Goal: Task Accomplishment & Management: Complete application form

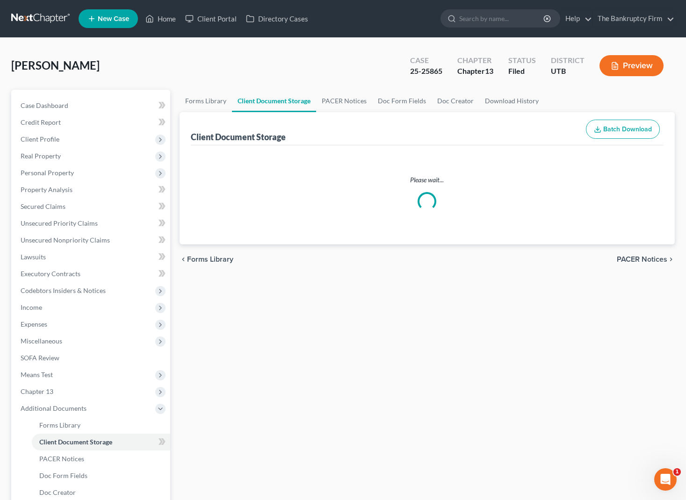
select select "30"
select select "53"
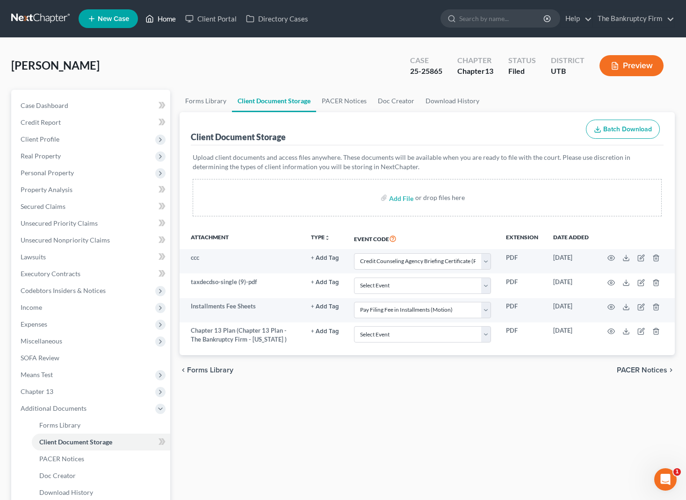
click at [163, 18] on link "Home" at bounding box center [161, 18] width 40 height 17
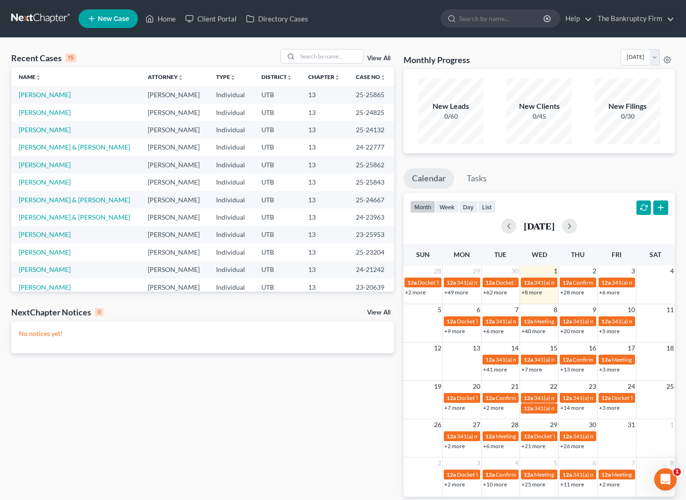
click at [382, 58] on link "View All" at bounding box center [378, 58] width 23 height 7
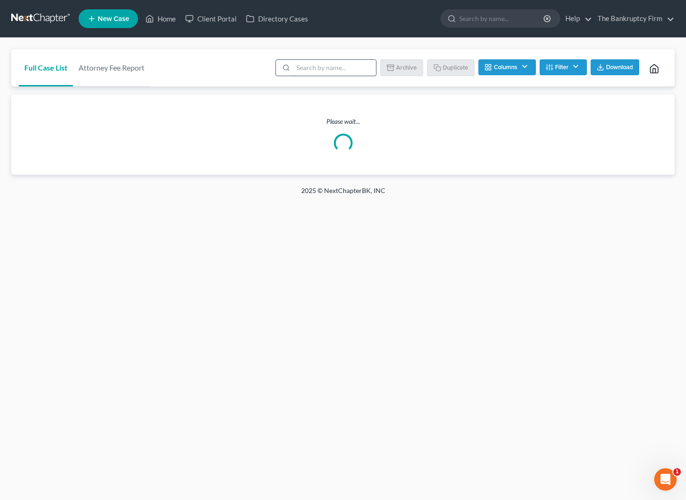
click at [313, 66] on input "search" at bounding box center [334, 68] width 83 height 16
type input "bravo"
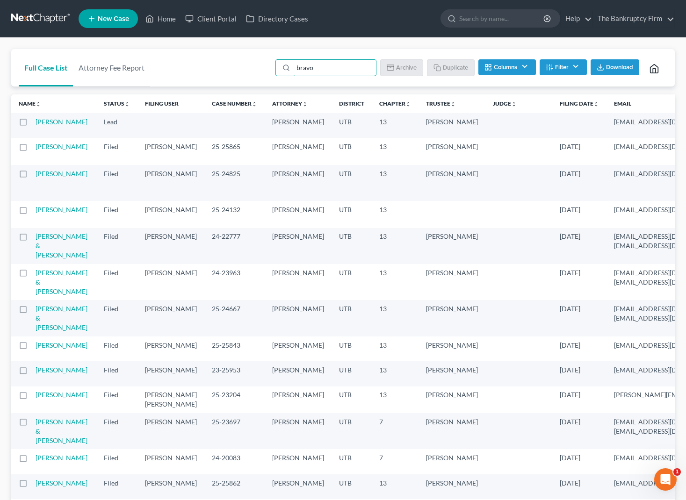
click at [57, 128] on td "[PERSON_NAME]" at bounding box center [66, 125] width 61 height 25
click at [59, 122] on link "[PERSON_NAME]" at bounding box center [61, 122] width 52 height 8
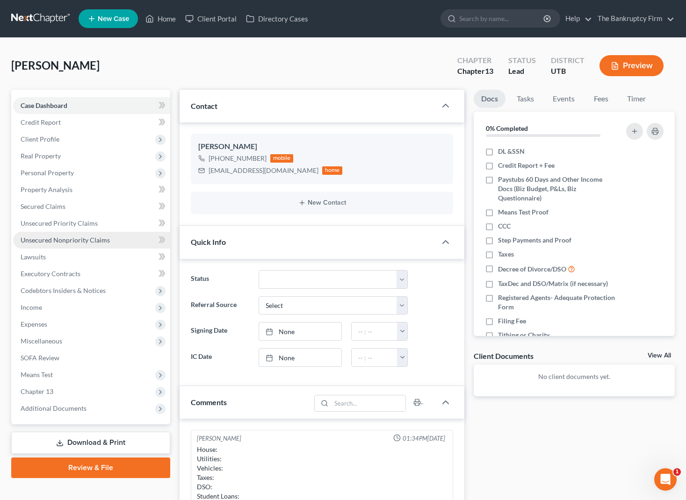
click at [68, 234] on link "Unsecured Nonpriority Claims" at bounding box center [91, 240] width 157 height 17
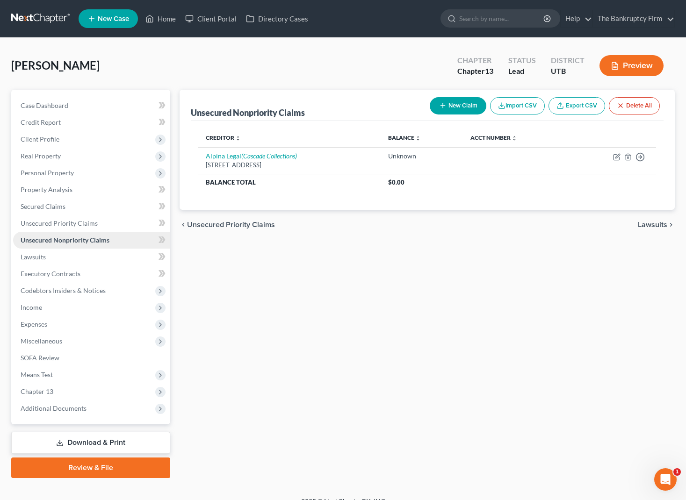
click at [67, 240] on span "Unsecured Nonpriority Claims" at bounding box center [65, 240] width 89 height 8
click at [460, 108] on button "New Claim" at bounding box center [458, 105] width 57 height 17
select select "0"
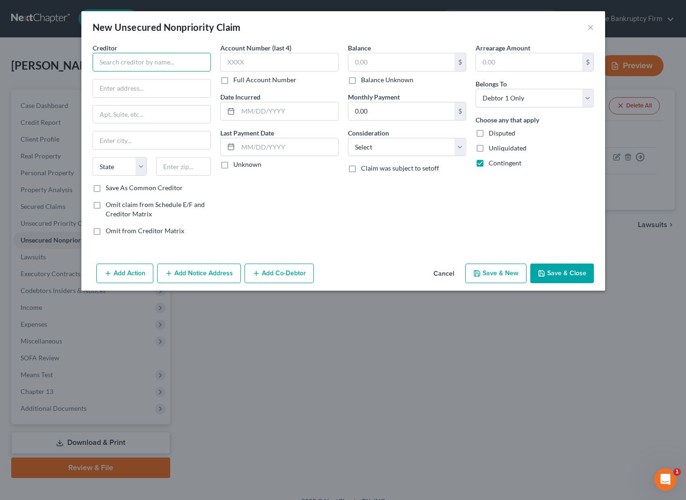
click at [123, 61] on input "text" at bounding box center [152, 62] width 118 height 19
type input "[PERSON_NAME] [PERSON_NAME]"
type input "1480 S 1000 E"
type input "Apt 503"
type input "Clearfield,"
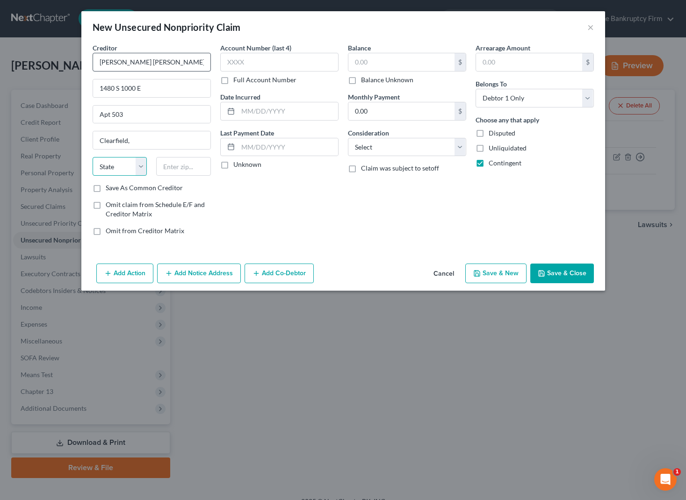
select select "46"
type input "84015"
type input "Clearfield"
click at [277, 58] on input "text" at bounding box center [279, 62] width 118 height 19
type input "bra"
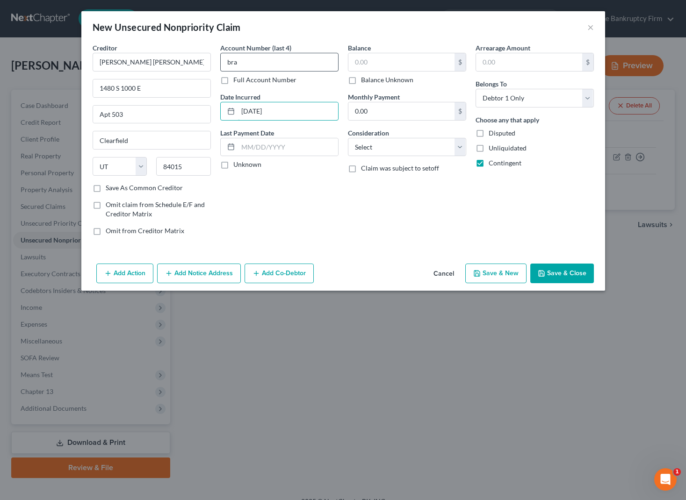
type input "[DATE]"
click at [361, 79] on label "Balance Unknown" at bounding box center [387, 79] width 52 height 9
click at [365, 79] on input "Balance Unknown" at bounding box center [368, 78] width 6 height 6
checkbox input "true"
type input "0.00"
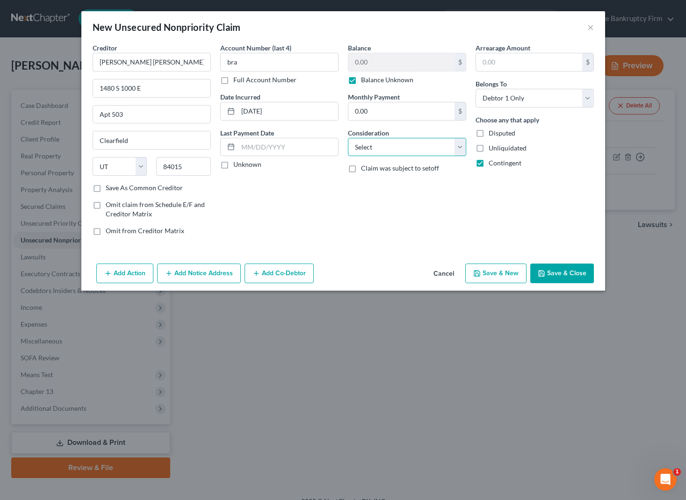
click at [407, 144] on select "Select Cable / Satellite Services Collection Agency Credit Card Debt Debt Couns…" at bounding box center [407, 147] width 118 height 19
click at [348, 138] on select "Select Cable / Satellite Services Collection Agency Credit Card Debt Debt Couns…" at bounding box center [407, 147] width 118 height 19
click at [460, 149] on select "Select Cable / Satellite Services Collection Agency Credit Card Debt Debt Couns…" at bounding box center [407, 147] width 118 height 19
select select "14"
click at [348, 138] on select "Select Cable / Satellite Services Collection Agency Credit Card Debt Debt Couns…" at bounding box center [407, 147] width 118 height 19
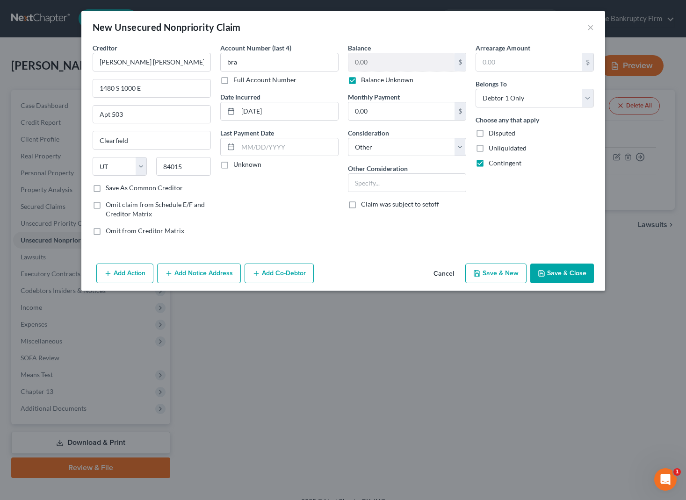
click at [560, 271] on button "Save & Close" at bounding box center [562, 274] width 64 height 20
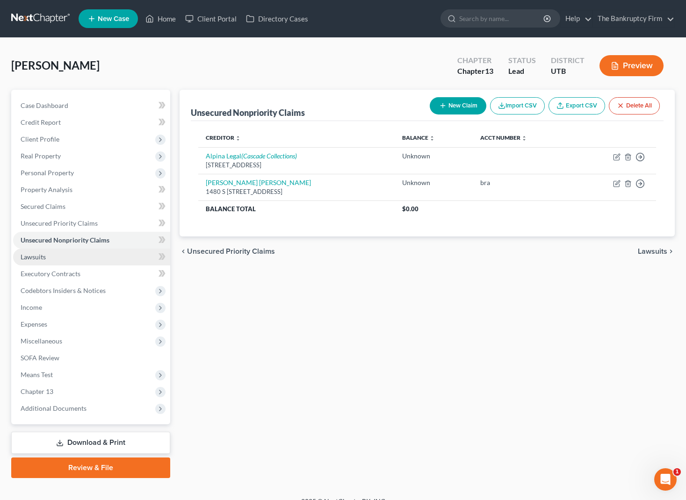
click at [58, 259] on link "Lawsuits" at bounding box center [91, 257] width 157 height 17
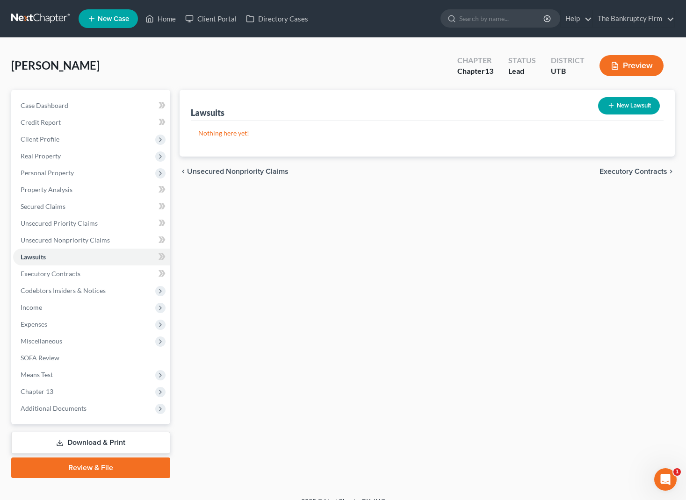
click at [637, 104] on button "New Lawsuit" at bounding box center [629, 105] width 62 height 17
select select "0"
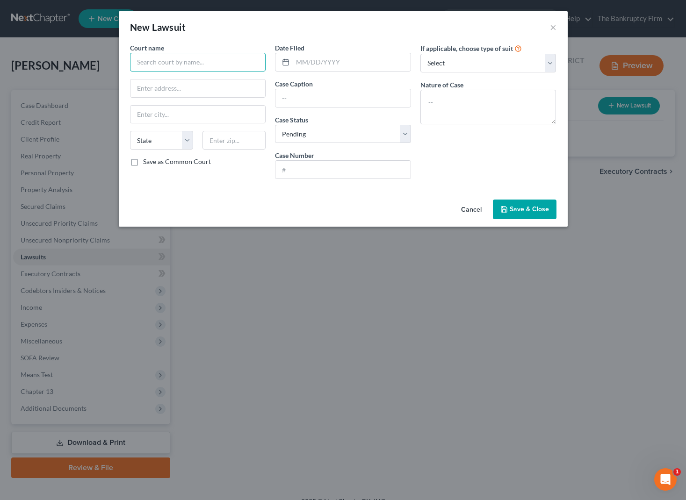
click at [177, 65] on input "text" at bounding box center [198, 62] width 136 height 19
type input "Second Judicial District Court"
type input "[STREET_ADDRESS]"
type input "[PERSON_NAME]"
select select "46"
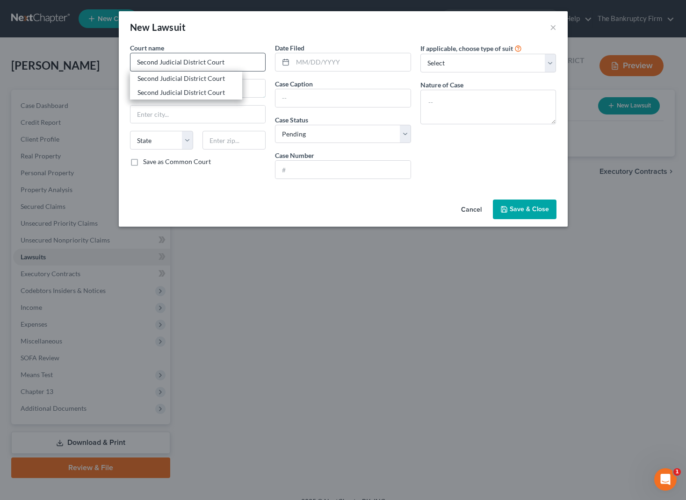
type input "84401"
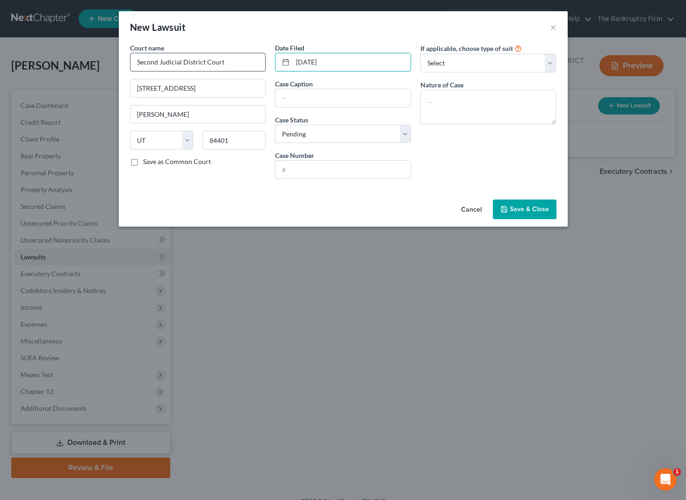
type input "[DATE]"
type input "[PERSON_NAME] vs [PERSON_NAME]"
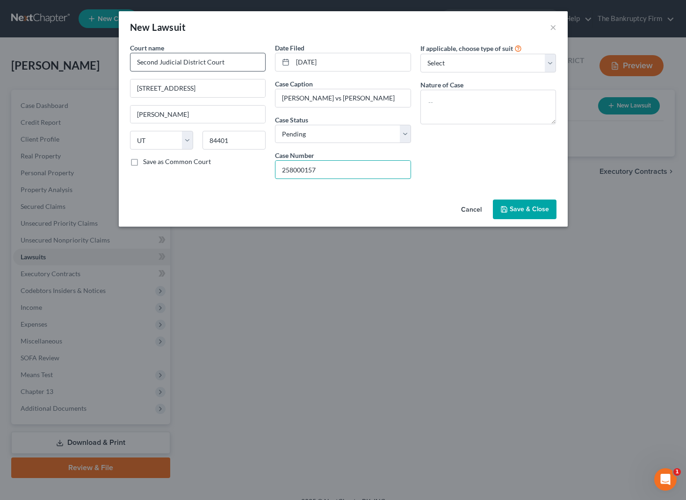
type input "258000157"
click at [452, 108] on textarea at bounding box center [488, 107] width 136 height 35
type textarea "Small Claims"
click at [544, 207] on span "Save & Close" at bounding box center [529, 209] width 39 height 8
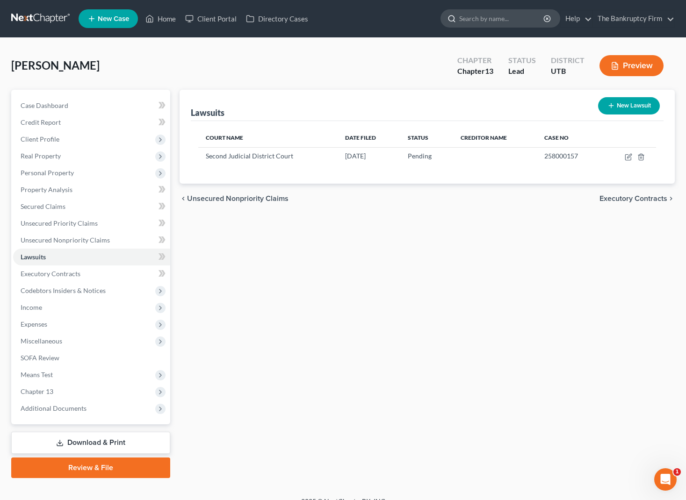
click at [482, 18] on input "search" at bounding box center [502, 18] width 86 height 17
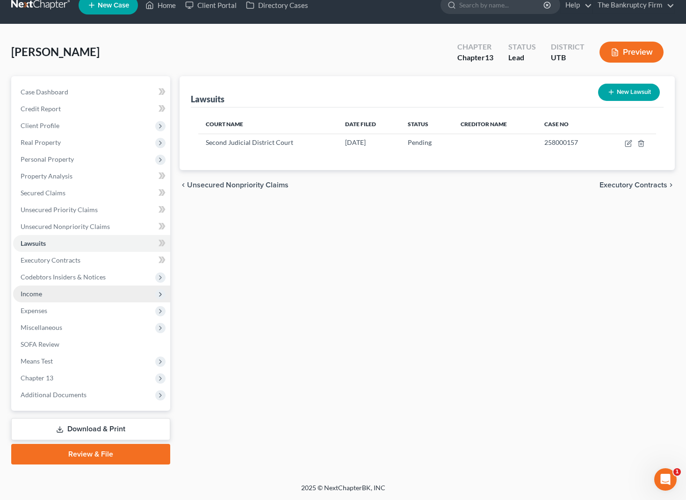
click at [54, 294] on span "Income" at bounding box center [91, 294] width 157 height 17
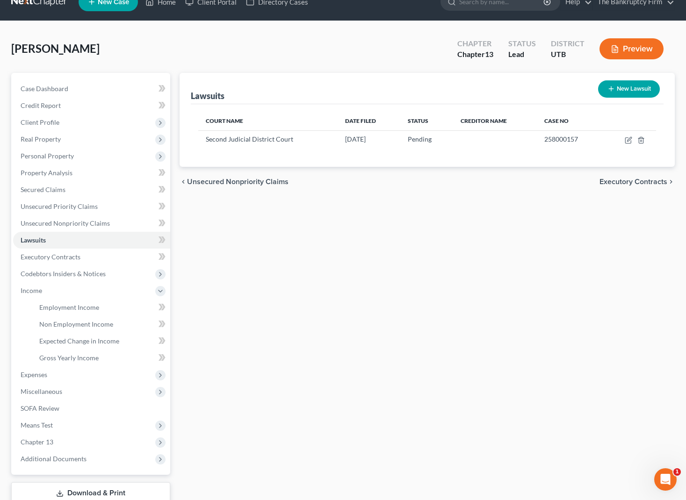
scroll to position [16, 0]
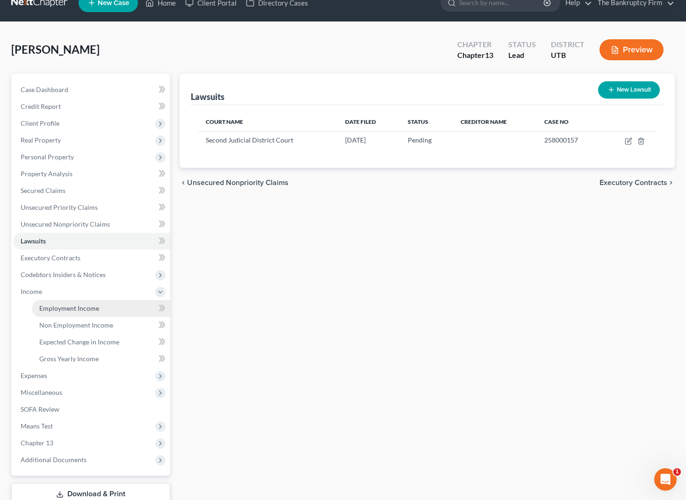
click at [79, 306] on span "Employment Income" at bounding box center [69, 308] width 60 height 8
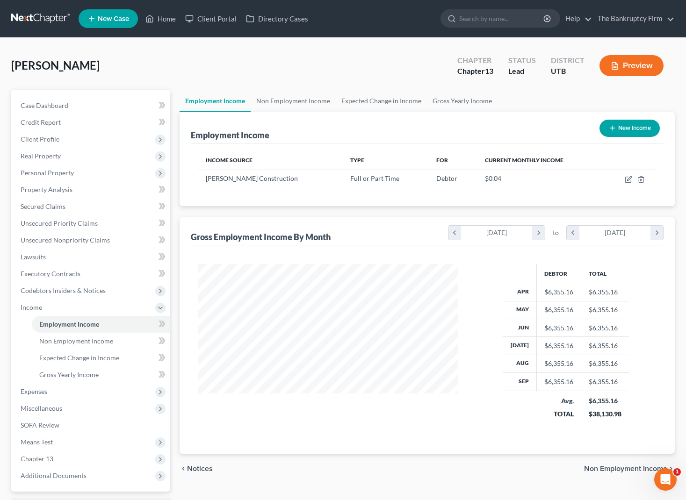
scroll to position [168, 278]
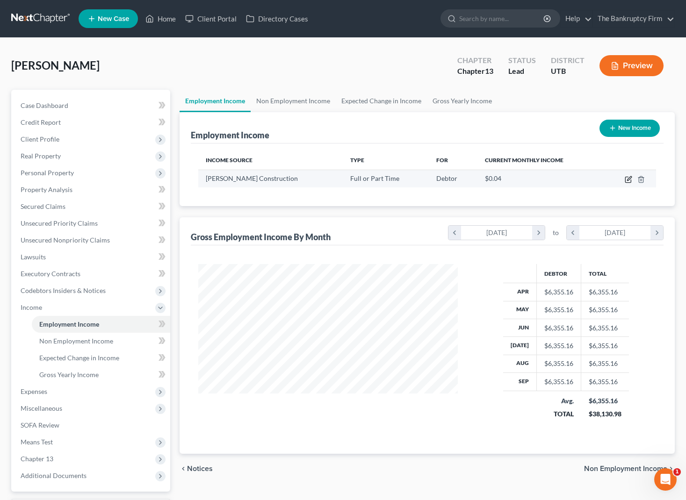
click at [630, 178] on icon "button" at bounding box center [629, 178] width 4 height 4
select select "0"
select select "46"
select select "3"
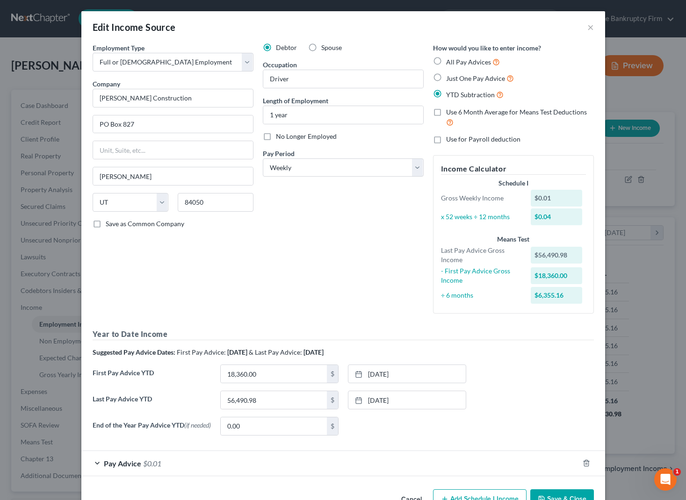
scroll to position [29, 0]
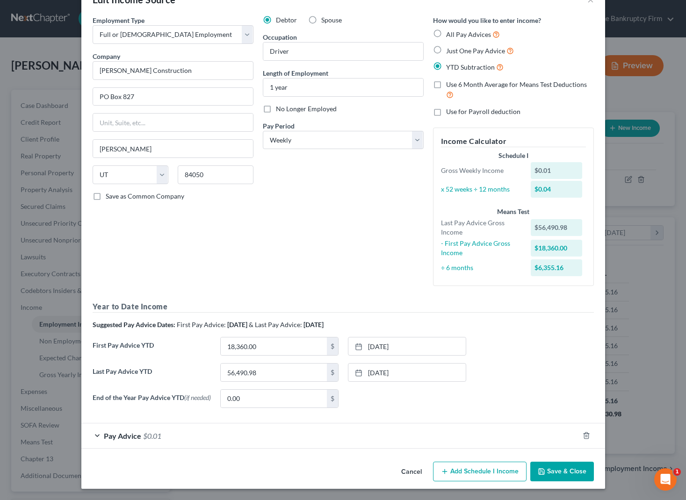
click at [96, 435] on div "Pay Advice $0.01" at bounding box center [329, 436] width 497 height 25
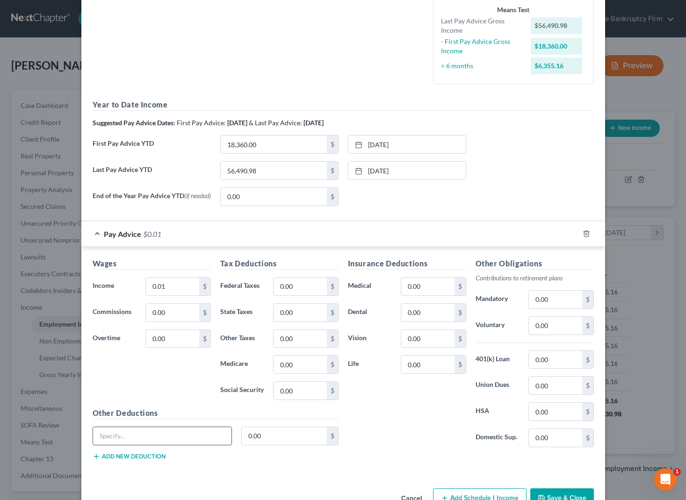
scroll to position [258, 0]
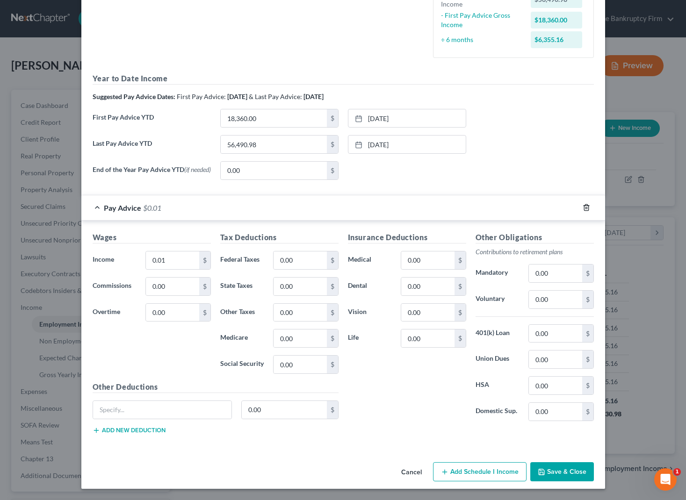
click at [585, 208] on line "button" at bounding box center [585, 209] width 0 height 2
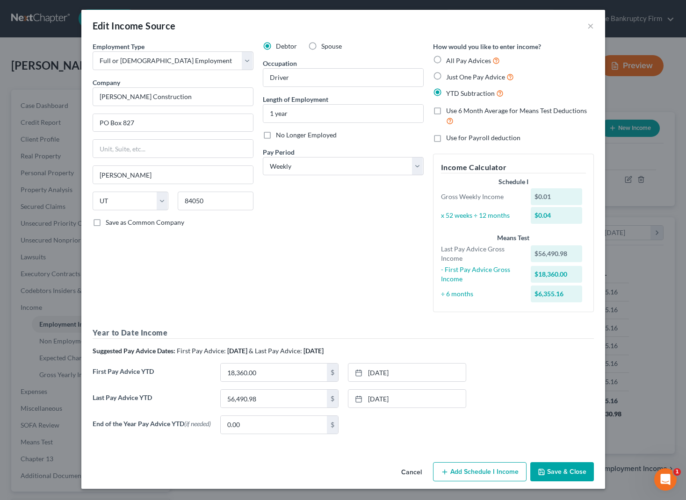
scroll to position [4, 0]
click at [498, 475] on button "Add Schedule I Income" at bounding box center [479, 472] width 93 height 20
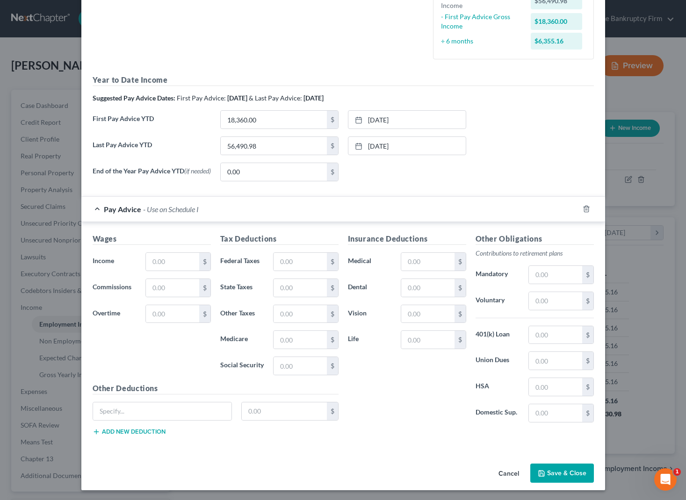
scroll to position [258, 0]
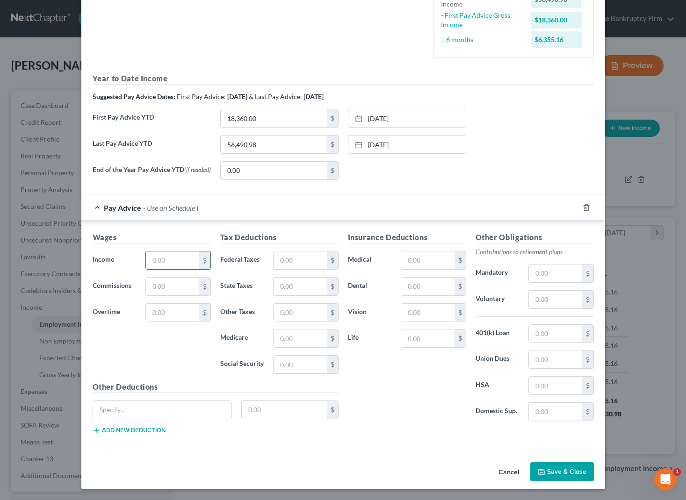
click at [170, 259] on input "text" at bounding box center [172, 260] width 53 height 18
type input "1,606.50"
click at [426, 257] on input "text" at bounding box center [427, 260] width 53 height 18
type input "10.26"
click at [365, 290] on label "Dental" at bounding box center [369, 286] width 53 height 19
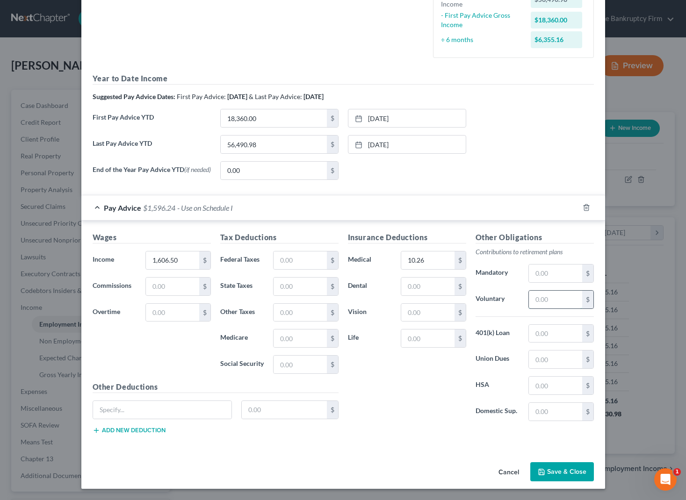
click at [545, 299] on input "text" at bounding box center [555, 300] width 53 height 18
type input "80.32"
click at [298, 260] on input "text" at bounding box center [299, 260] width 53 height 18
type input "384.65"
click at [549, 411] on input "text" at bounding box center [555, 412] width 53 height 18
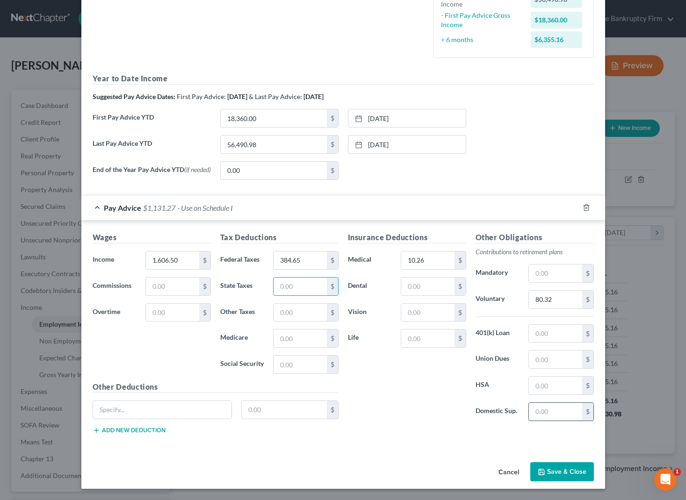
click at [549, 411] on input "text" at bounding box center [555, 412] width 53 height 18
type input "69.23"
click at [568, 474] on button "Save & Close" at bounding box center [562, 472] width 64 height 20
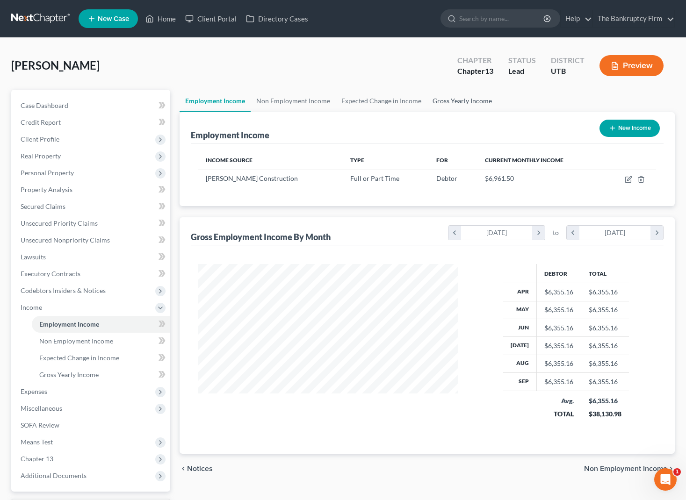
click at [459, 102] on link "Gross Yearly Income" at bounding box center [462, 101] width 71 height 22
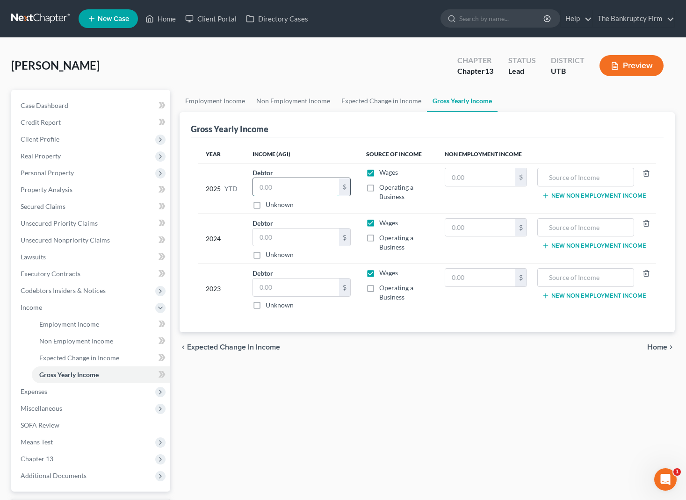
click at [305, 187] on input "text" at bounding box center [296, 187] width 86 height 18
type input "56,490.98"
click at [296, 236] on input "text" at bounding box center [296, 238] width 86 height 18
click at [289, 232] on input "text" at bounding box center [296, 238] width 86 height 18
type input "22,025"
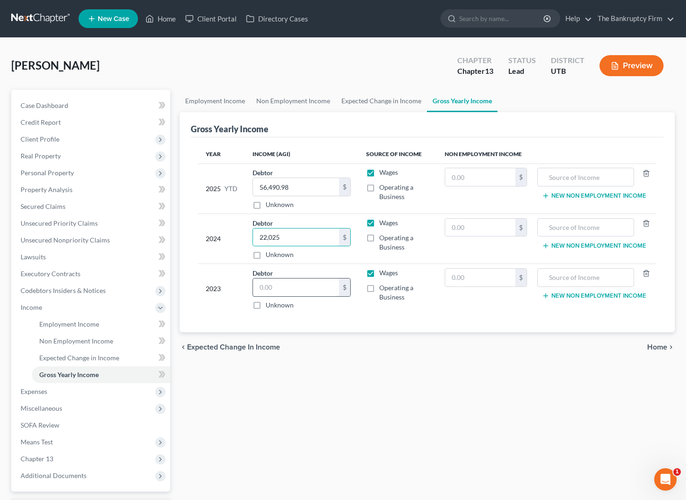
click at [294, 282] on input "text" at bounding box center [296, 288] width 86 height 18
type input "67,277"
click at [370, 415] on div "Employment Income Non Employment Income Expected Change in Income Gross Yearly …" at bounding box center [427, 318] width 504 height 456
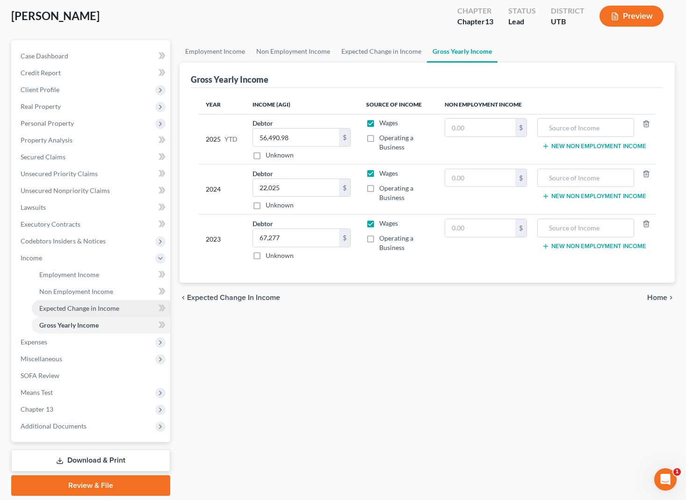
scroll to position [53, 0]
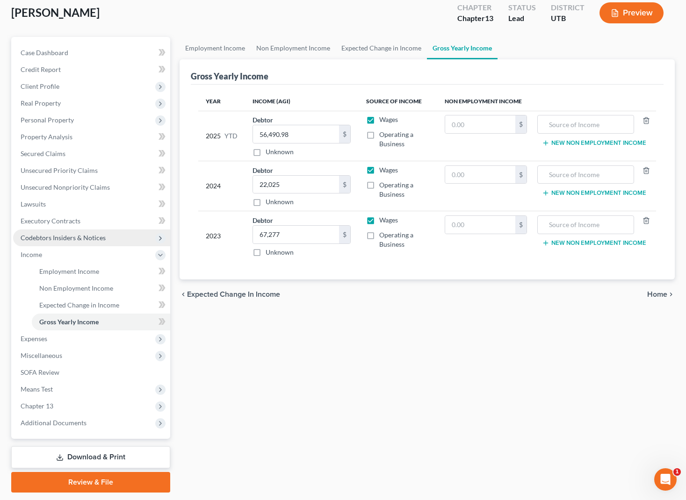
click at [49, 236] on span "Codebtors Insiders & Notices" at bounding box center [63, 238] width 85 height 8
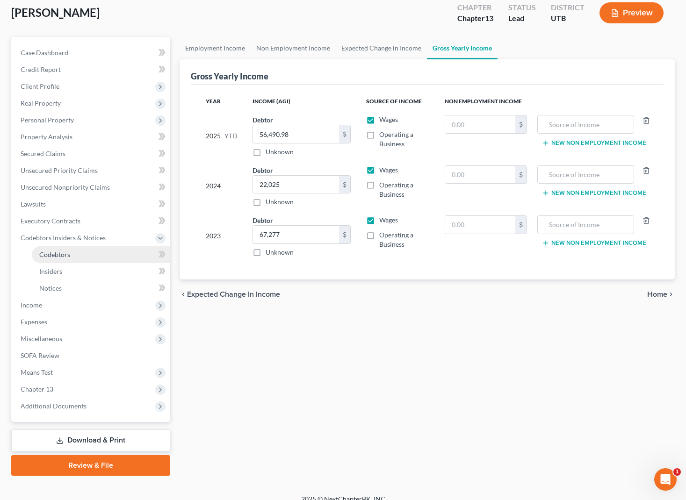
click at [54, 251] on span "Codebtors" at bounding box center [54, 255] width 31 height 8
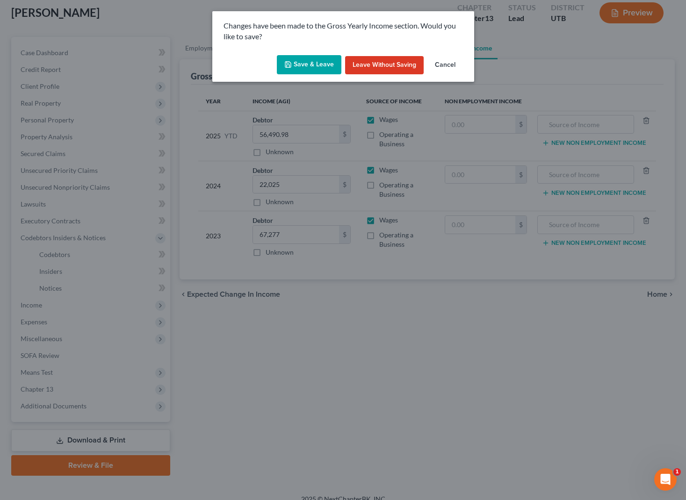
click at [304, 66] on button "Save & Leave" at bounding box center [309, 65] width 65 height 20
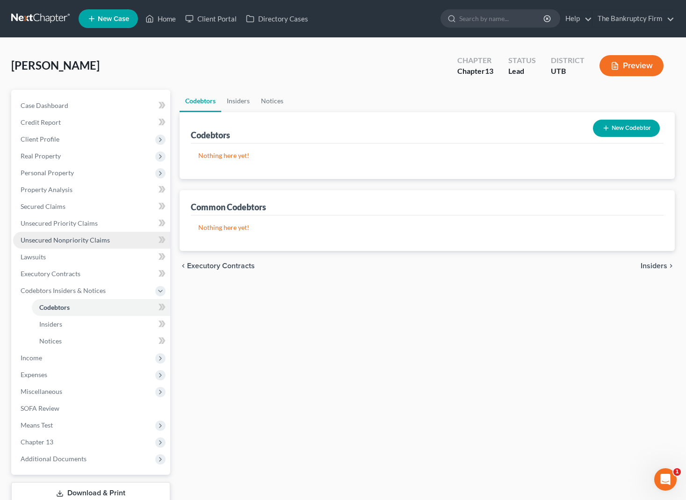
click at [75, 240] on span "Unsecured Nonpriority Claims" at bounding box center [65, 240] width 89 height 8
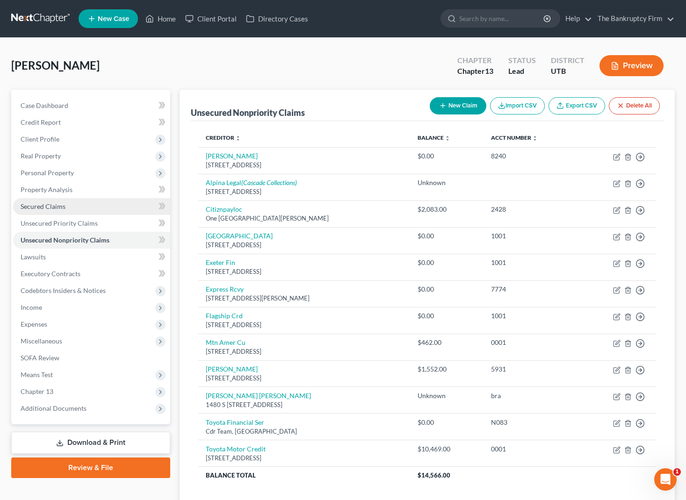
click at [55, 204] on span "Secured Claims" at bounding box center [43, 206] width 45 height 8
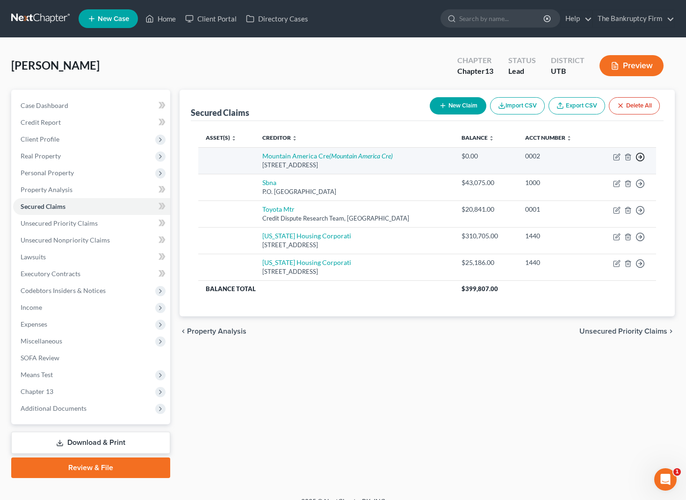
click at [641, 156] on polyline "button" at bounding box center [640, 157] width 1 height 3
click at [598, 177] on link "Move to F" at bounding box center [597, 180] width 78 height 16
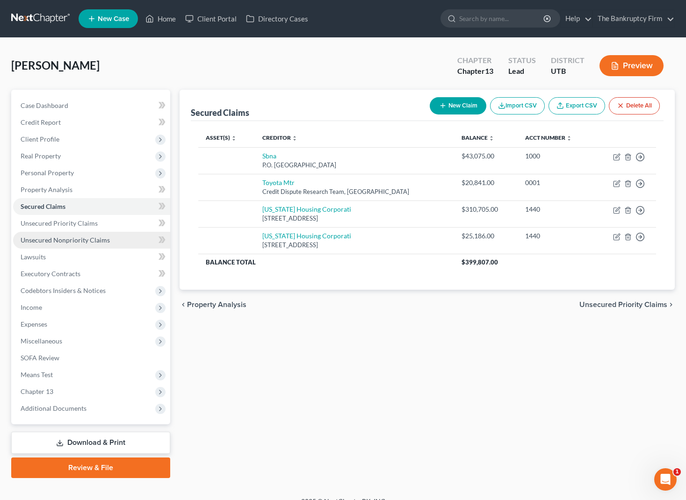
click at [57, 236] on span "Unsecured Nonpriority Claims" at bounding box center [65, 240] width 89 height 8
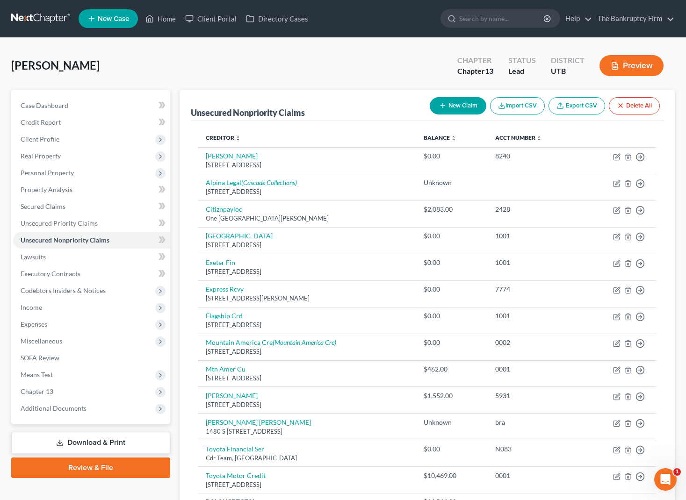
click at [452, 101] on button "New Claim" at bounding box center [458, 105] width 57 height 17
select select "0"
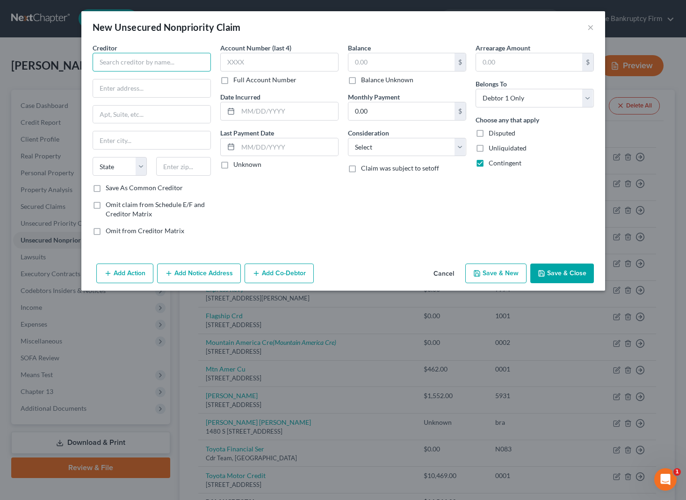
click at [122, 56] on input "text" at bounding box center [152, 62] width 118 height 19
type input "Intermountain Health Group"
type input "PO Box 34578"
type input "98124"
type input "[GEOGRAPHIC_DATA]"
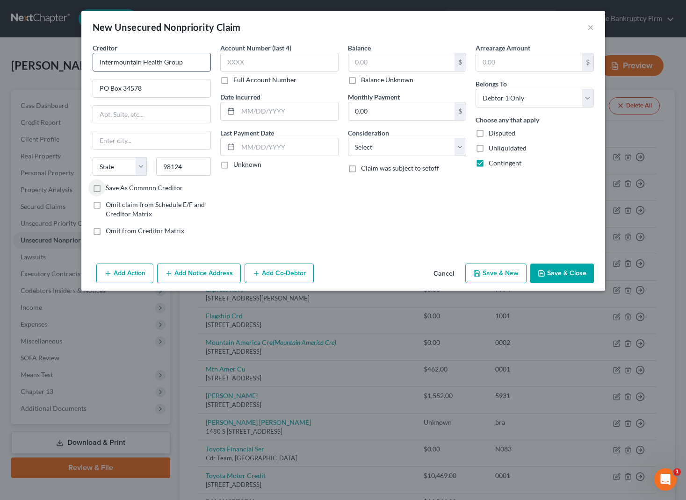
select select "50"
type input "unk"
type input "2025"
type input "315"
click at [567, 271] on button "Save & Close" at bounding box center [562, 274] width 64 height 20
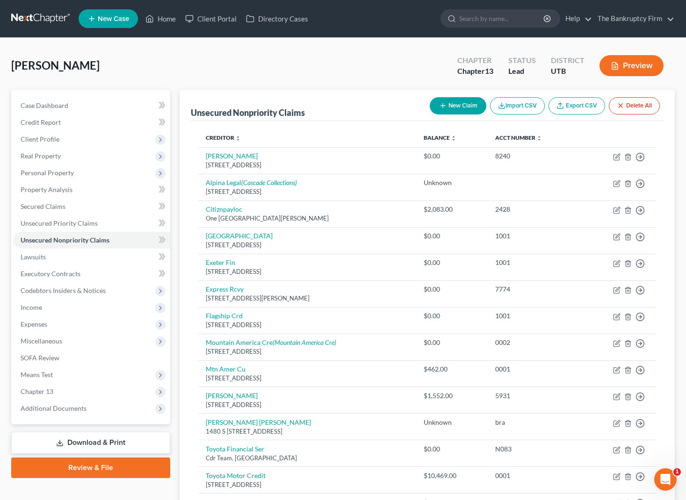
click at [460, 106] on button "New Claim" at bounding box center [458, 105] width 57 height 17
select select "0"
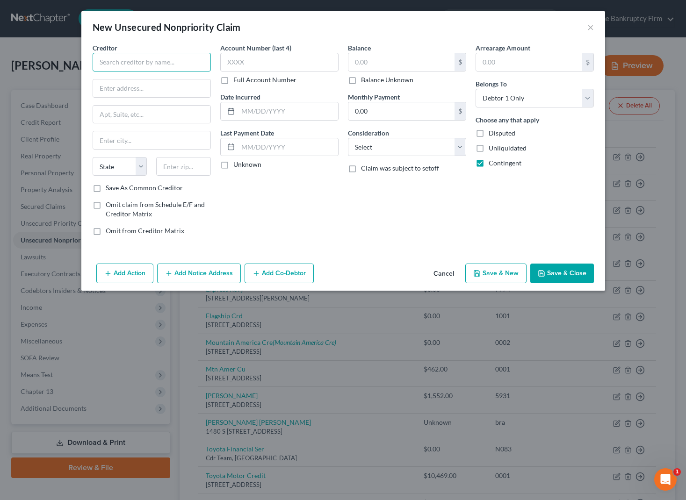
click at [122, 59] on input "text" at bounding box center [152, 62] width 118 height 19
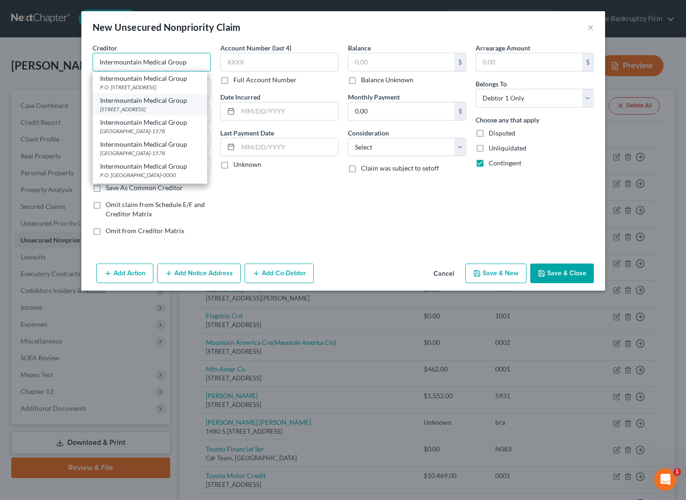
type input "Intermountain Medical Group"
click at [135, 113] on div "[STREET_ADDRESS]" at bounding box center [150, 109] width 100 height 8
type input "PO Box 27128"
type input "[GEOGRAPHIC_DATA]"
select select "46"
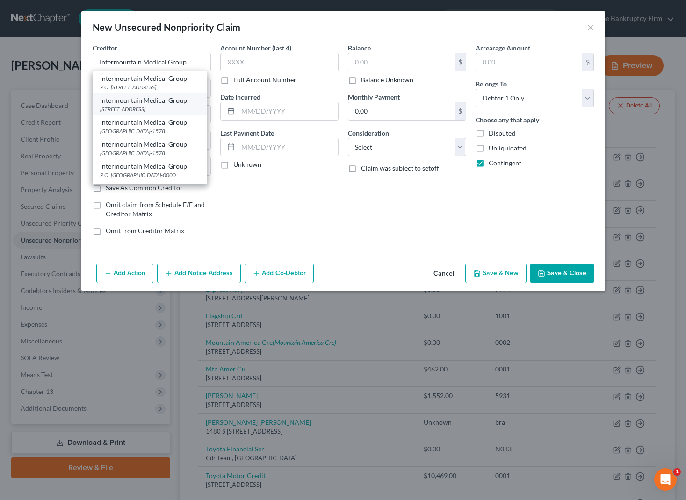
type input "84127-0128"
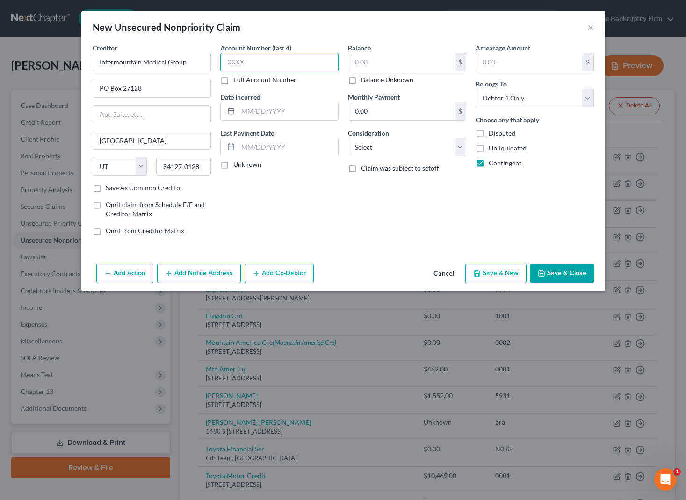
click at [273, 64] on input "text" at bounding box center [279, 62] width 118 height 19
type input "unk"
type input "2025"
type input "2603"
type input "10"
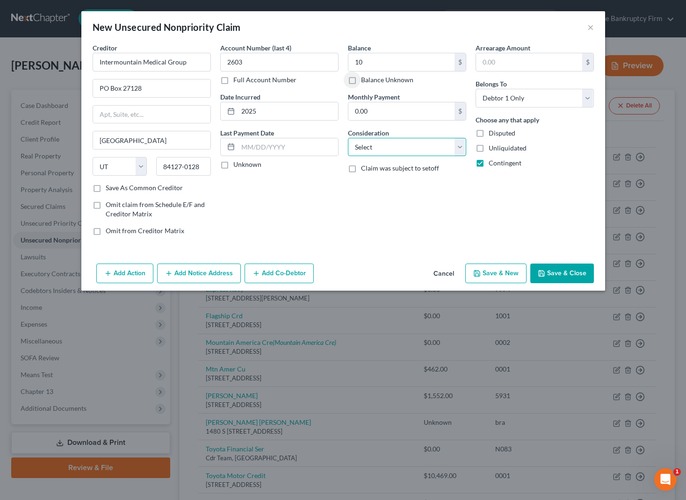
click at [404, 147] on select "Select Cable / Satellite Services Collection Agency Credit Card Debt Debt Couns…" at bounding box center [407, 147] width 118 height 19
select select "9"
click at [348, 138] on select "Select Cable / Satellite Services Collection Agency Credit Card Debt Debt Couns…" at bounding box center [407, 147] width 118 height 19
click at [564, 274] on button "Save & Close" at bounding box center [562, 274] width 64 height 20
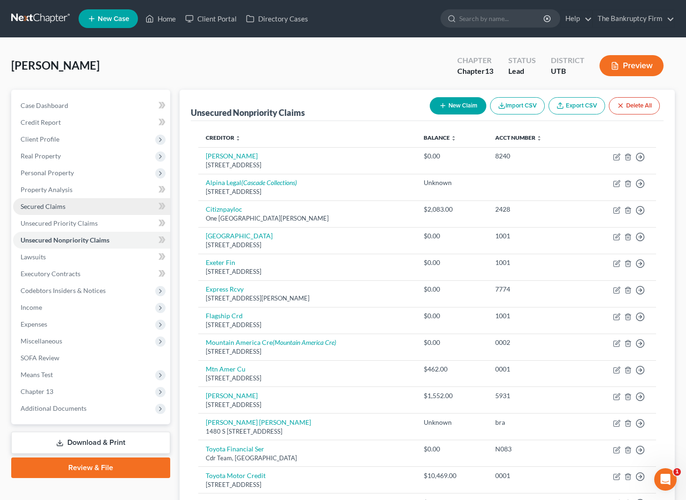
click at [66, 206] on link "Secured Claims" at bounding box center [91, 206] width 157 height 17
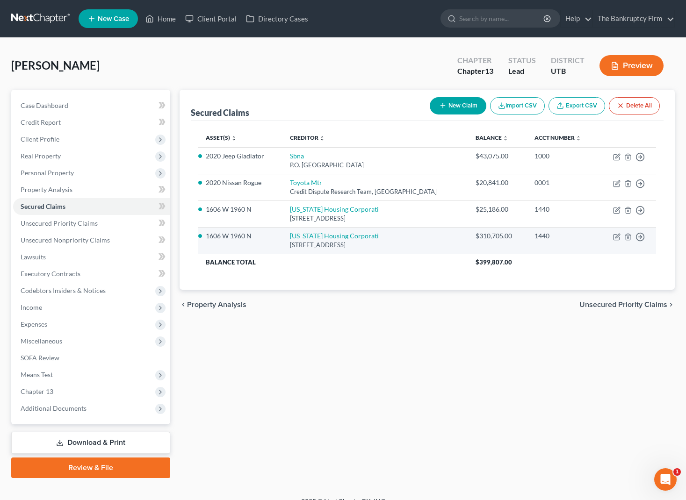
click at [325, 236] on link "[US_STATE] Housing Corporati" at bounding box center [334, 236] width 89 height 8
select select "46"
select select "4"
select select "0"
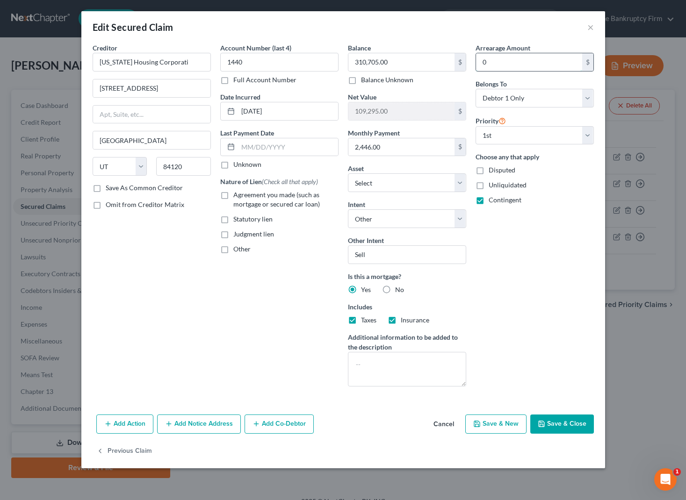
click at [509, 61] on input "0" at bounding box center [529, 62] width 106 height 18
type input "10,025.18"
click at [515, 249] on div "Arrearage Amount 10,025.18 $ Belongs To * Select Debtor 1 Only Debtor 2 Only De…" at bounding box center [535, 218] width 128 height 351
click at [554, 66] on input "10,025.18" at bounding box center [529, 62] width 106 height 18
click at [562, 429] on button "Save & Close" at bounding box center [562, 425] width 64 height 20
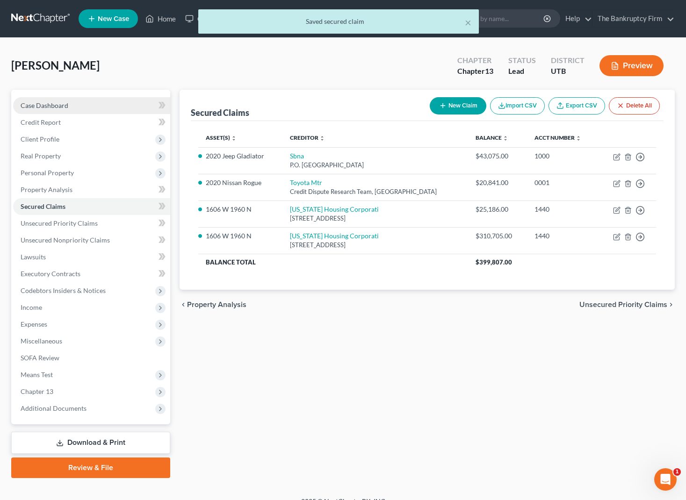
click at [79, 106] on link "Case Dashboard" at bounding box center [91, 105] width 157 height 17
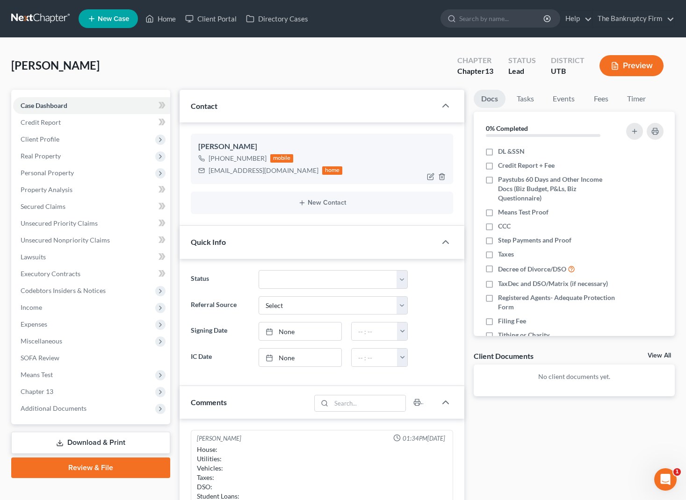
click at [230, 158] on div "[PHONE_NUMBER]" at bounding box center [237, 158] width 58 height 9
click at [48, 122] on span "Credit Report" at bounding box center [41, 122] width 40 height 8
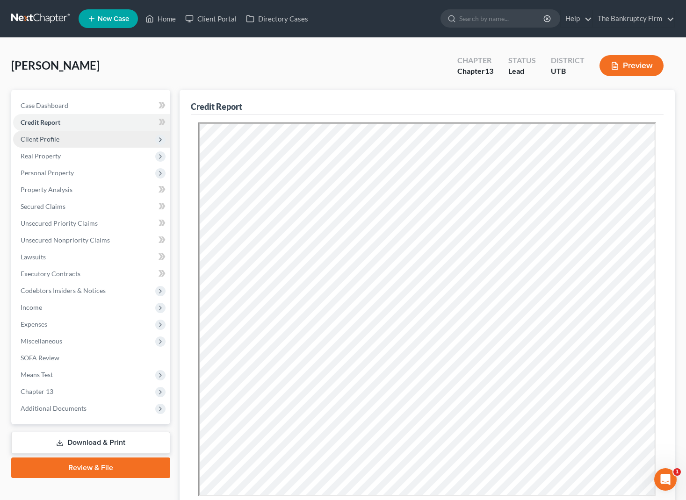
click at [42, 137] on span "Client Profile" at bounding box center [40, 139] width 39 height 8
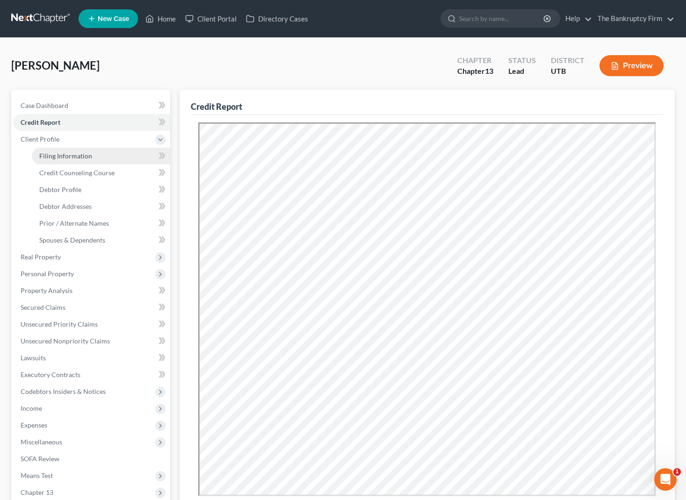
click at [85, 160] on link "Filing Information" at bounding box center [101, 156] width 138 height 17
select select "1"
select select "0"
select select "3"
select select "81"
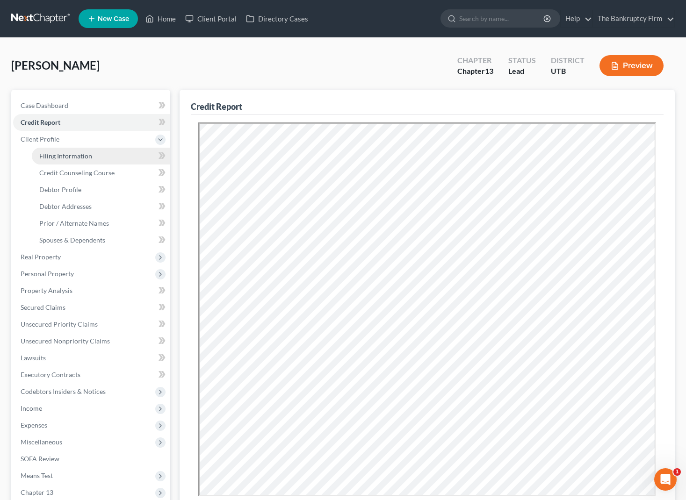
select select "0"
select select "46"
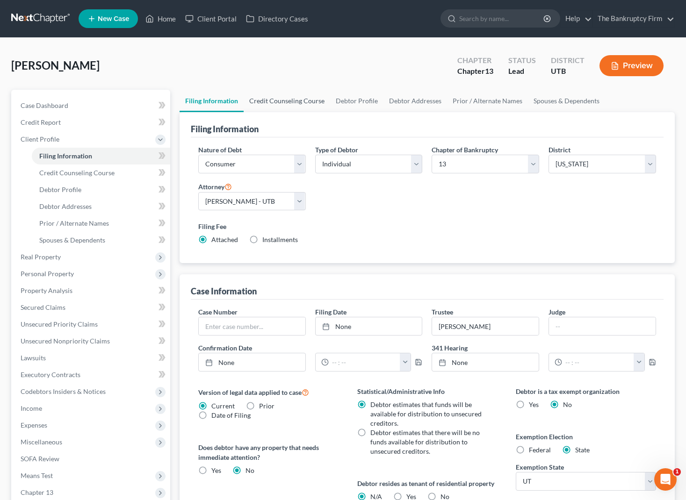
click at [292, 101] on link "Credit Counseling Course" at bounding box center [287, 101] width 86 height 22
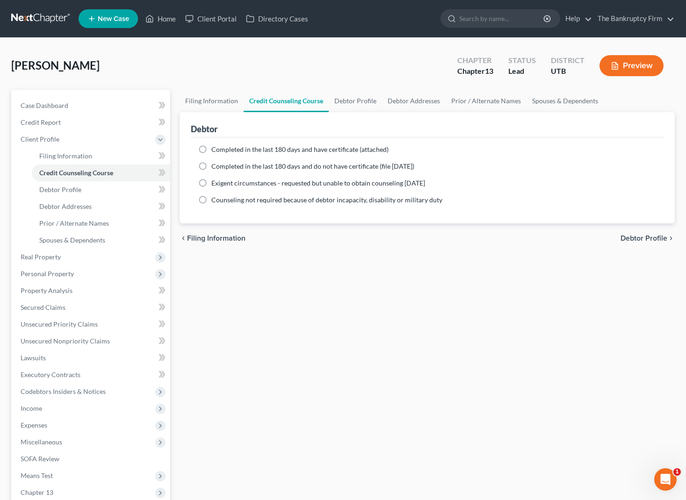
click at [211, 150] on label "Completed in the last 180 days and have certificate (attached)" at bounding box center [299, 149] width 177 height 9
click at [215, 150] on input "Completed in the last 180 days and have certificate (attached)" at bounding box center [218, 148] width 6 height 6
radio input "true"
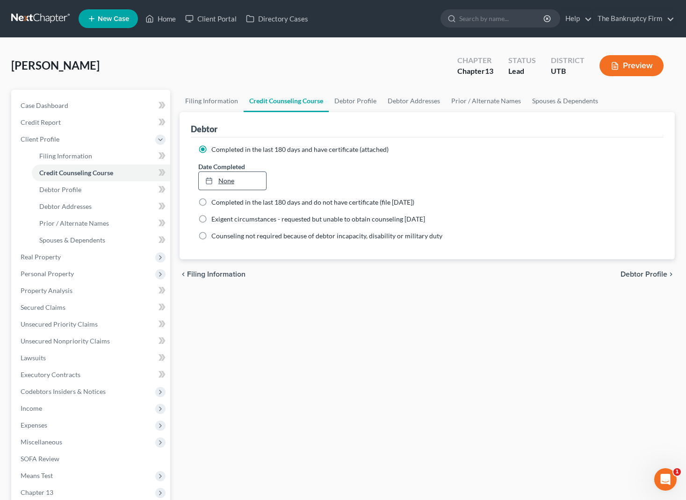
click at [234, 180] on link "None" at bounding box center [233, 181] width 68 height 18
drag, startPoint x: 365, startPoint y: 48, endPoint x: 373, endPoint y: 76, distance: 28.7
click at [365, 49] on div "[PERSON_NAME] Upgraded Chapter Chapter 13 Status Lead District UTB Preview Peti…" at bounding box center [343, 318] width 686 height 560
click at [356, 104] on link "Debtor Profile" at bounding box center [355, 101] width 53 height 22
select select "3"
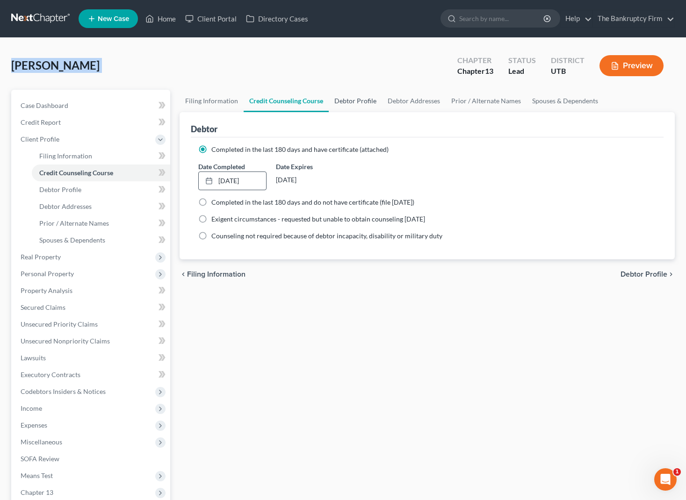
select select "0"
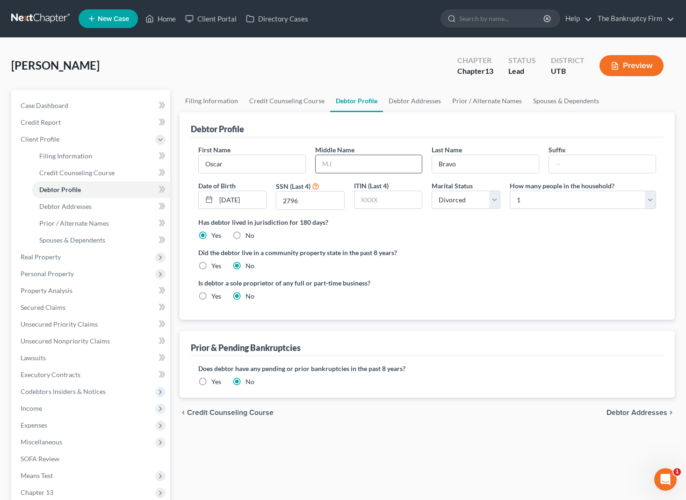
click at [357, 165] on input "text" at bounding box center [369, 164] width 107 height 18
click at [33, 408] on span "Income" at bounding box center [32, 408] width 22 height 8
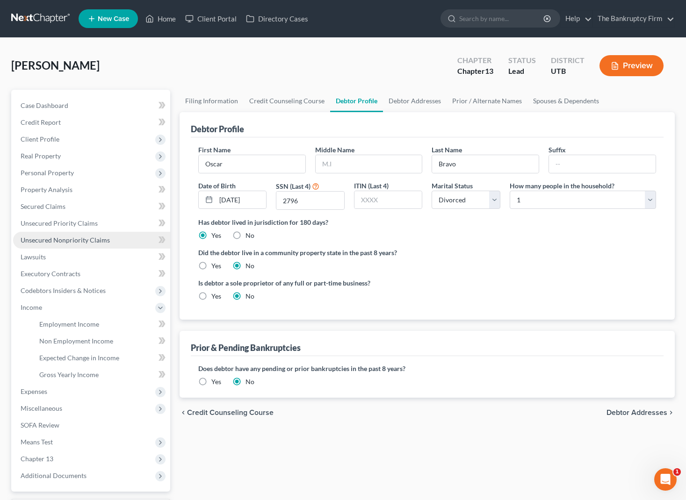
click at [116, 239] on link "Unsecured Nonpriority Claims" at bounding box center [91, 240] width 157 height 17
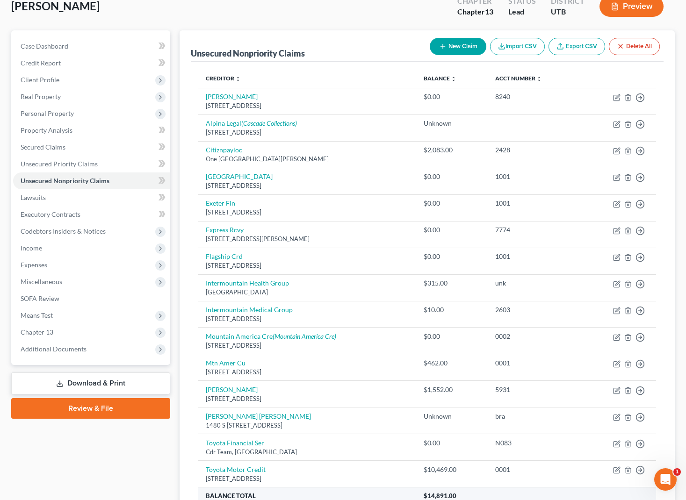
scroll to position [53, 0]
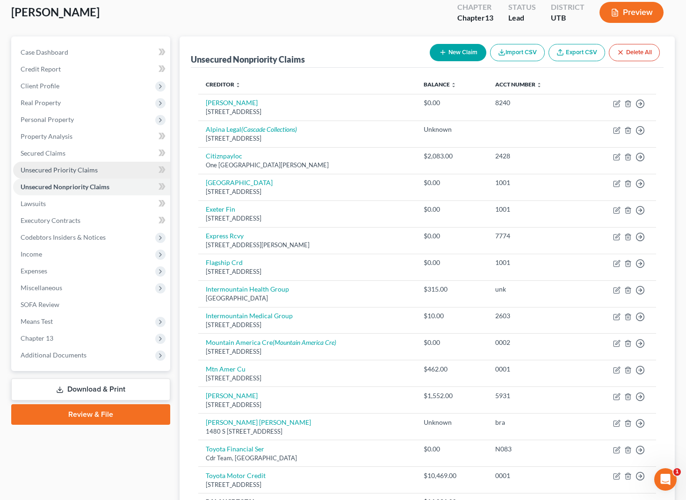
click at [84, 166] on span "Unsecured Priority Claims" at bounding box center [59, 170] width 77 height 8
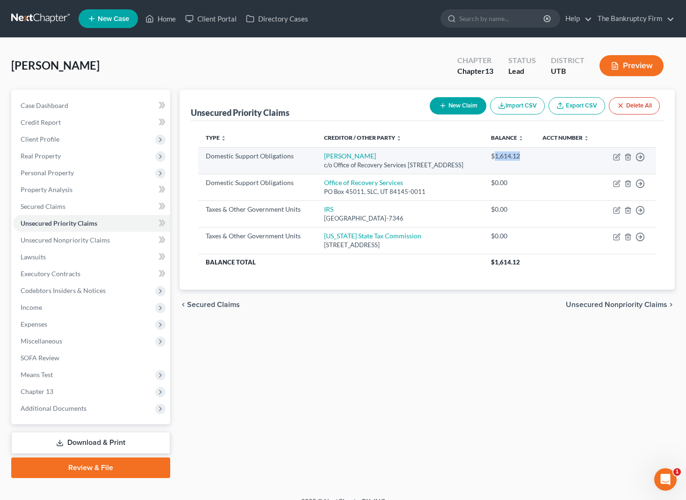
drag, startPoint x: 510, startPoint y: 164, endPoint x: 538, endPoint y: 164, distance: 27.6
click at [527, 161] on div "$1,614.12" at bounding box center [509, 155] width 36 height 9
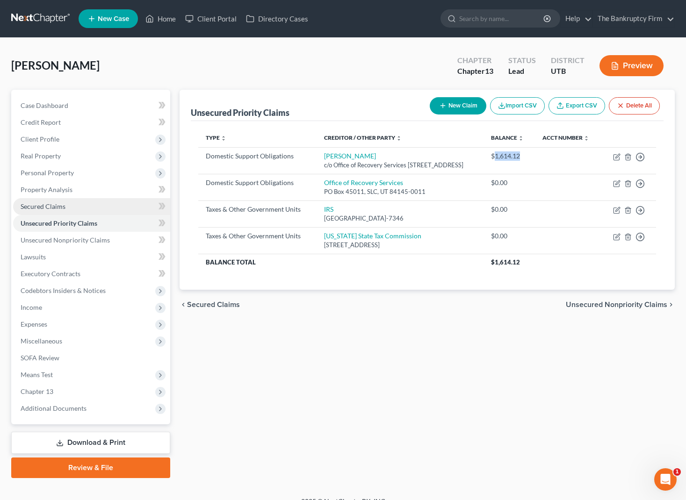
click at [42, 202] on span "Secured Claims" at bounding box center [43, 206] width 45 height 8
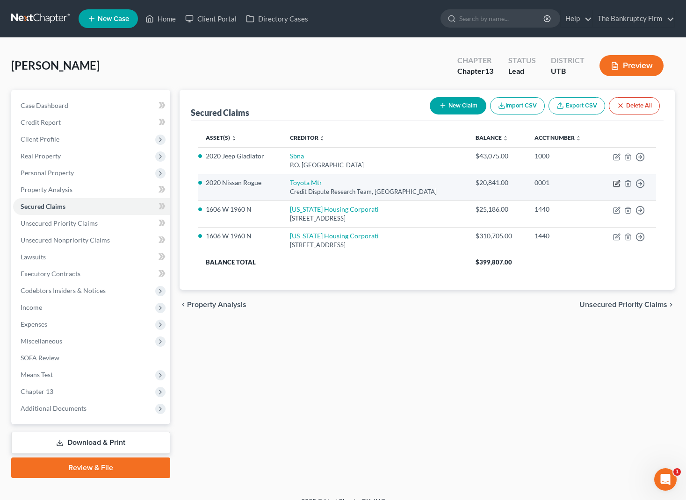
click at [615, 183] on icon "button" at bounding box center [616, 183] width 7 height 7
select select "45"
select select "0"
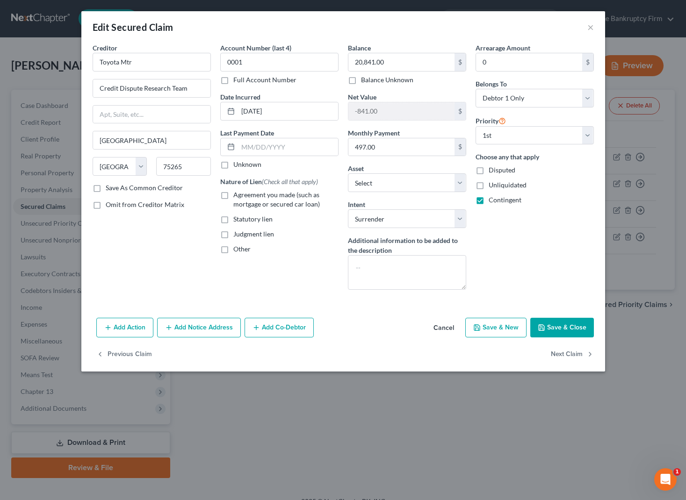
click at [568, 324] on button "Save & Close" at bounding box center [562, 328] width 64 height 20
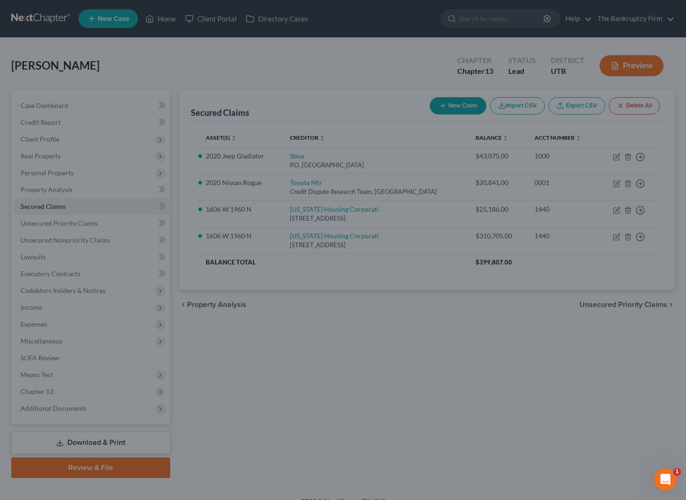
select select "10"
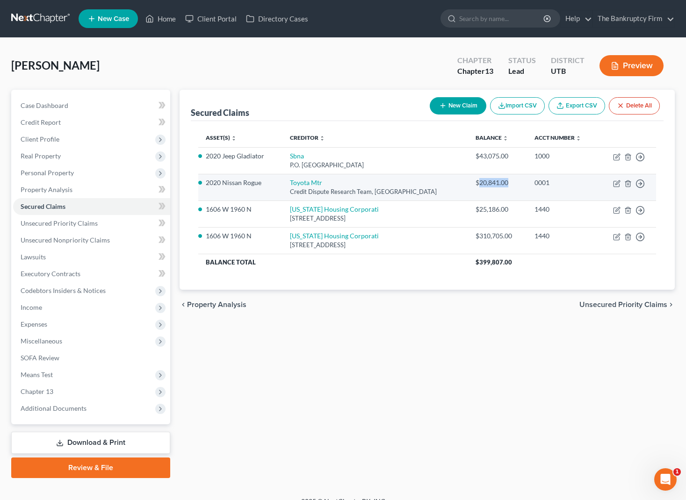
drag, startPoint x: 476, startPoint y: 183, endPoint x: 508, endPoint y: 183, distance: 31.3
click at [508, 183] on div "$20,841.00" at bounding box center [497, 182] width 44 height 9
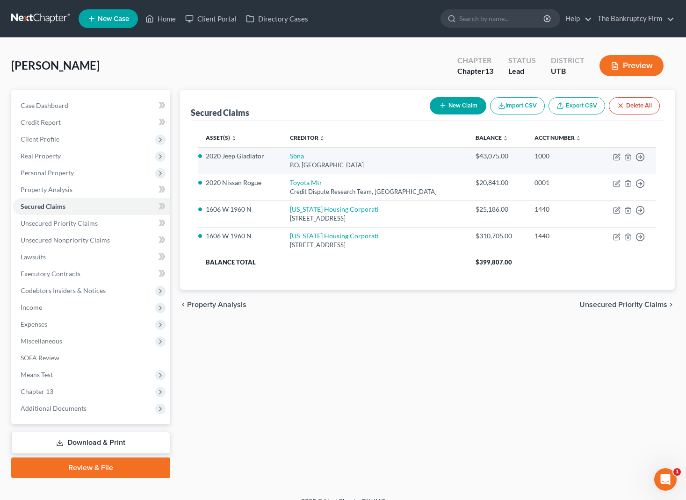
click at [317, 165] on div "P.O. [GEOGRAPHIC_DATA]" at bounding box center [375, 165] width 171 height 9
drag, startPoint x: 473, startPoint y: 152, endPoint x: 496, endPoint y: 153, distance: 23.9
click at [496, 153] on div "$43,075.00" at bounding box center [497, 155] width 44 height 9
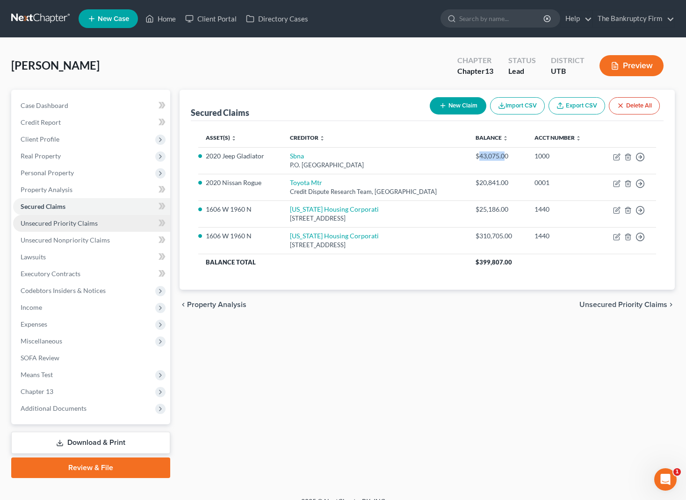
click at [57, 228] on link "Unsecured Priority Claims" at bounding box center [91, 223] width 157 height 17
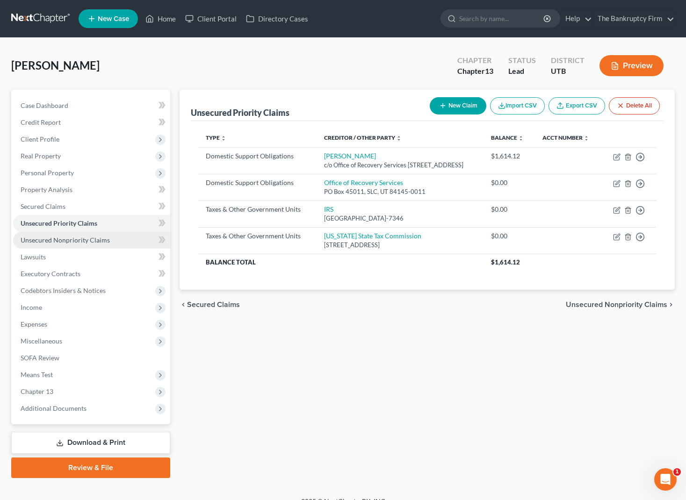
click at [101, 237] on span "Unsecured Nonpriority Claims" at bounding box center [65, 240] width 89 height 8
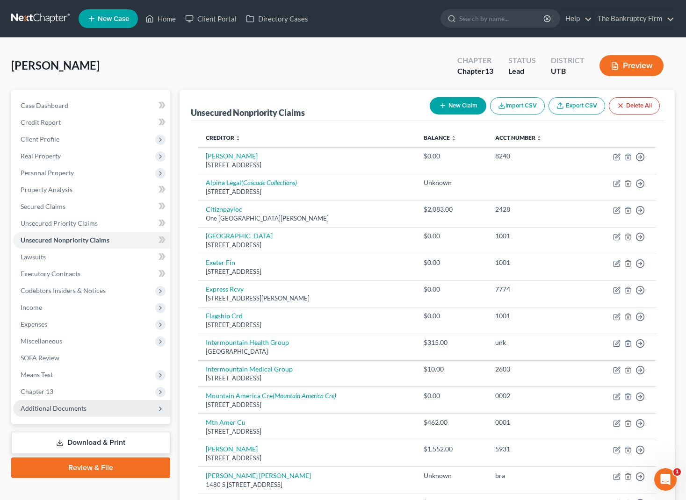
click at [74, 410] on span "Additional Documents" at bounding box center [54, 408] width 66 height 8
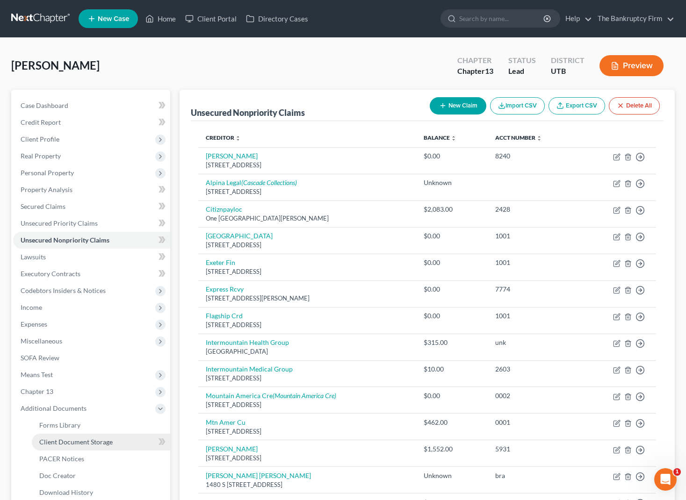
click at [109, 443] on span "Client Document Storage" at bounding box center [75, 442] width 73 height 8
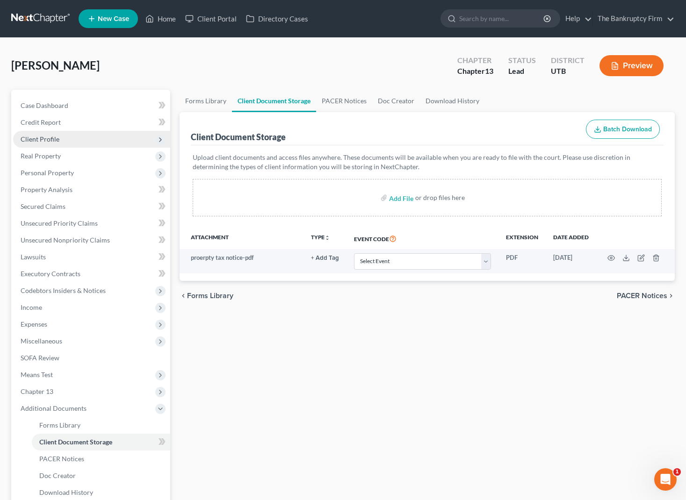
click at [47, 137] on span "Client Profile" at bounding box center [40, 139] width 39 height 8
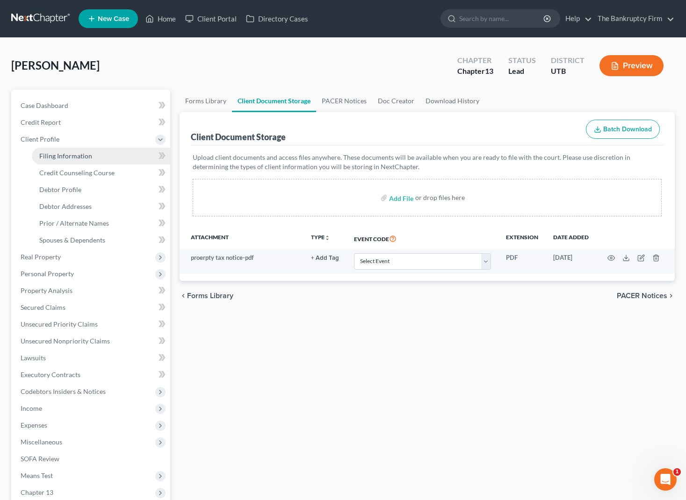
click at [74, 154] on span "Filing Information" at bounding box center [65, 156] width 53 height 8
select select "1"
select select "0"
select select "3"
select select "81"
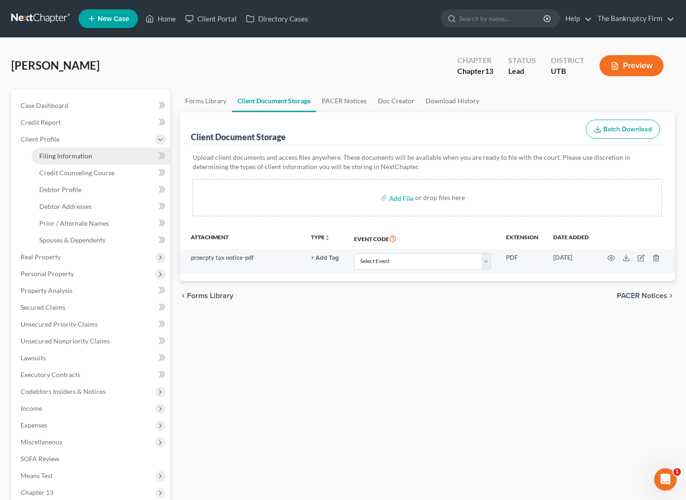
select select "0"
select select "46"
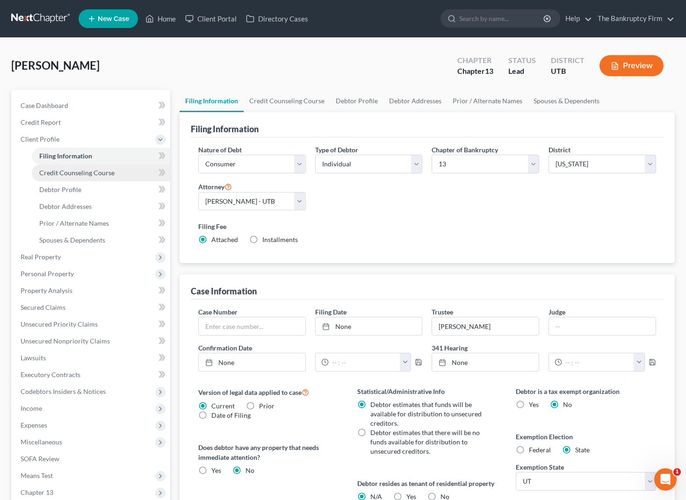
click at [89, 175] on span "Credit Counseling Course" at bounding box center [76, 173] width 75 height 8
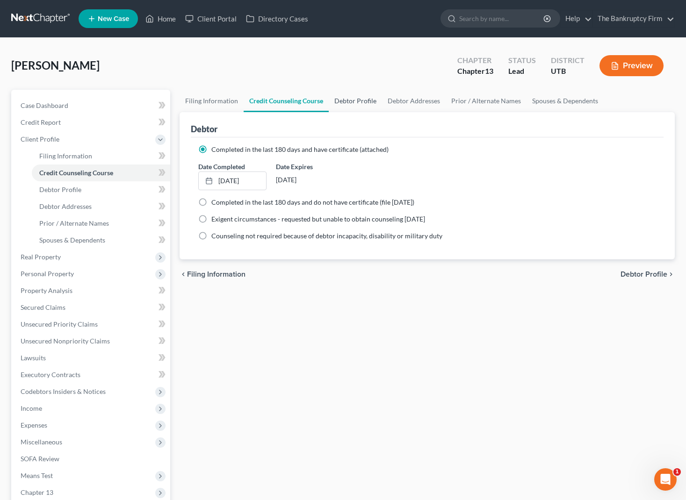
click at [339, 98] on link "Debtor Profile" at bounding box center [355, 101] width 53 height 22
select select "3"
select select "0"
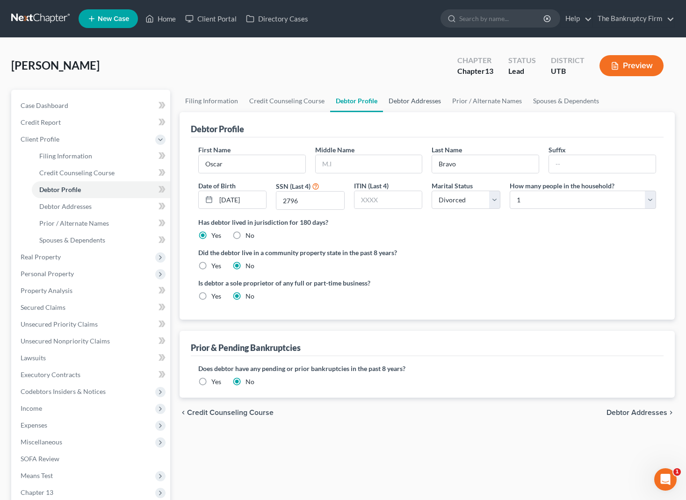
click at [415, 101] on link "Debtor Addresses" at bounding box center [415, 101] width 64 height 22
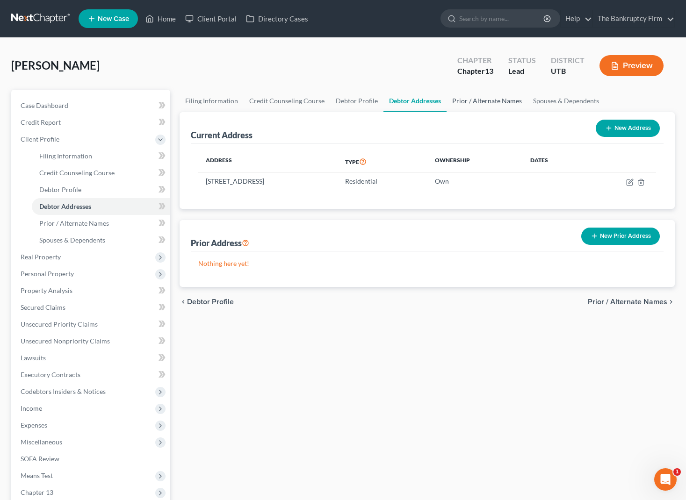
click at [473, 100] on link "Prior / Alternate Names" at bounding box center [486, 101] width 81 height 22
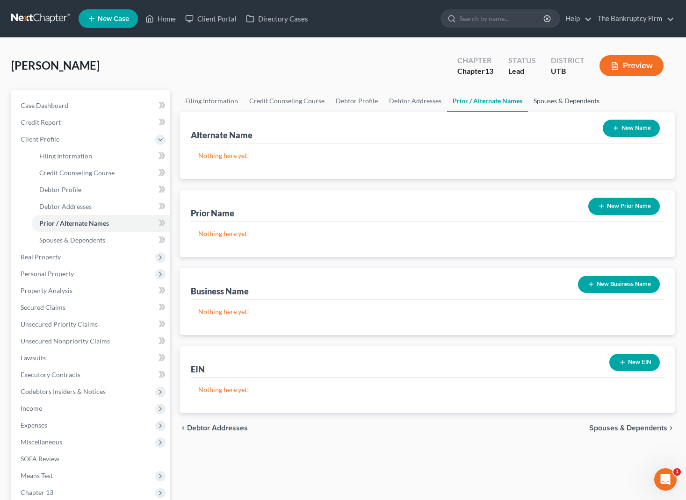
click at [563, 103] on link "Spouses & Dependents" at bounding box center [566, 101] width 77 height 22
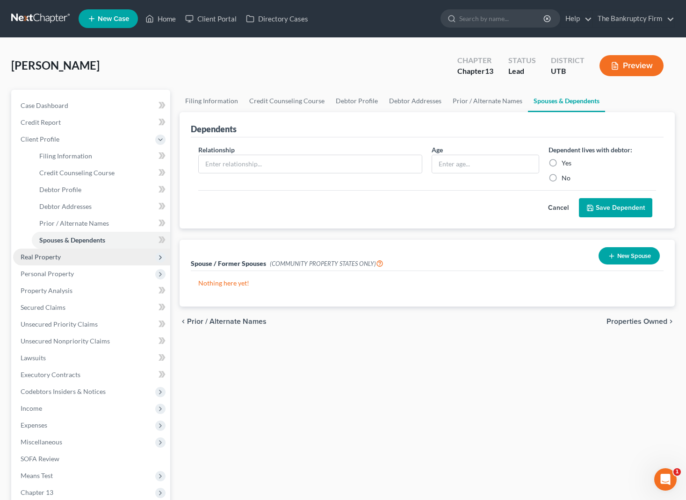
click at [49, 258] on span "Real Property" at bounding box center [41, 257] width 40 height 8
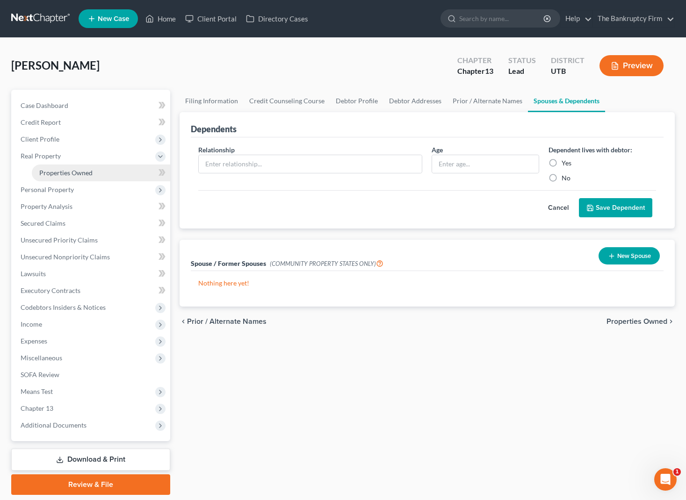
click at [87, 174] on span "Properties Owned" at bounding box center [65, 173] width 53 height 8
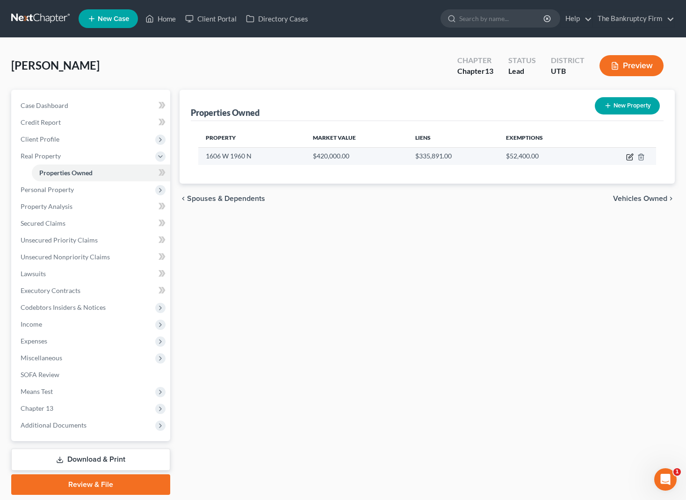
click at [628, 157] on icon "button" at bounding box center [629, 156] width 7 height 7
select select "46"
select select "0"
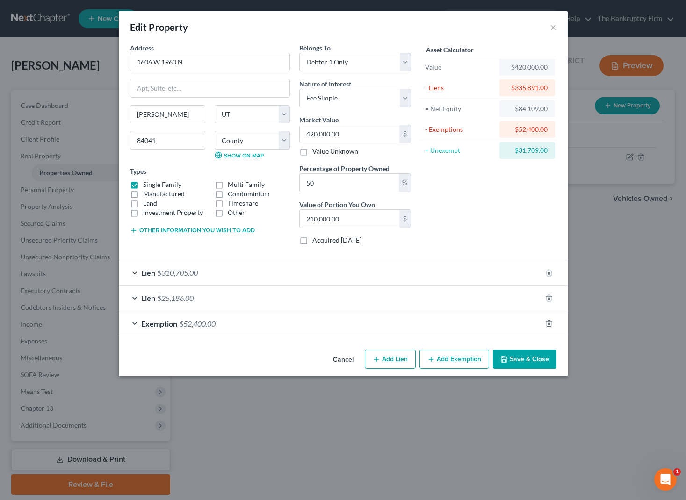
click at [537, 357] on button "Save & Close" at bounding box center [525, 360] width 64 height 20
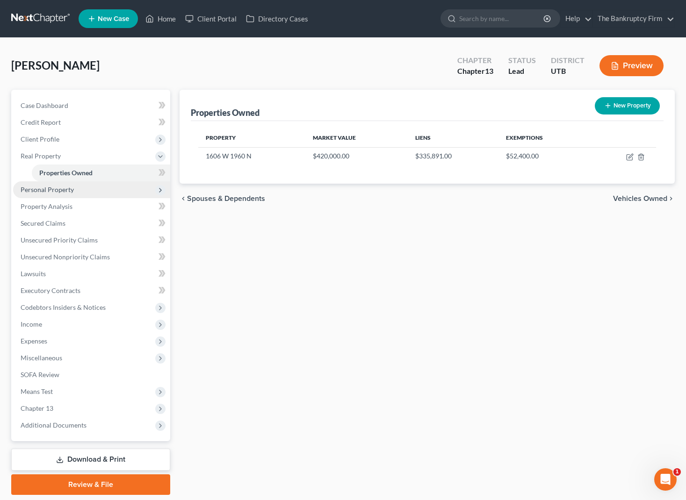
click at [71, 192] on span "Personal Property" at bounding box center [47, 190] width 53 height 8
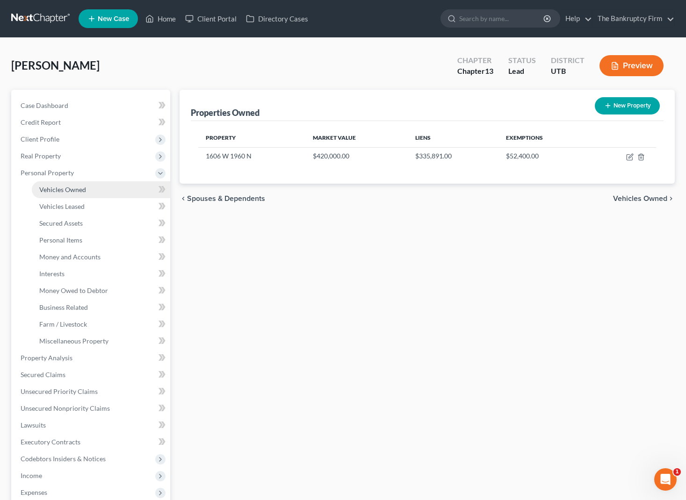
click at [84, 192] on span "Vehicles Owned" at bounding box center [62, 190] width 47 height 8
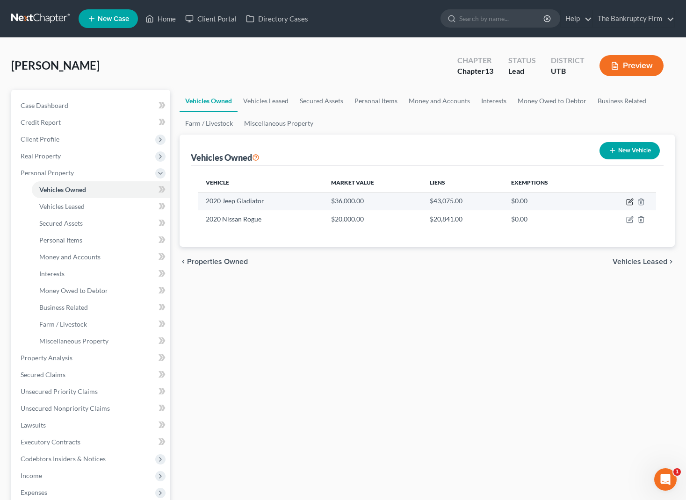
click at [632, 201] on icon "button" at bounding box center [629, 201] width 7 height 7
select select "0"
select select "6"
select select "0"
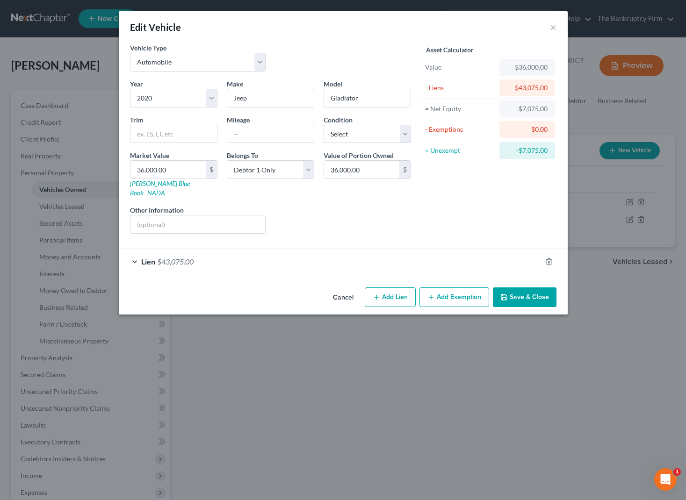
click at [456, 287] on button "Add Exemption" at bounding box center [454, 297] width 70 height 20
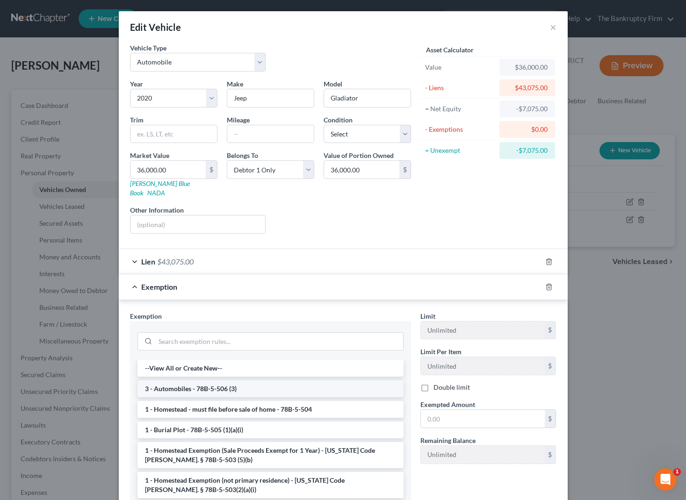
click at [193, 381] on li "3 - Automobiles - 78B-5-506 (3)" at bounding box center [270, 389] width 266 height 17
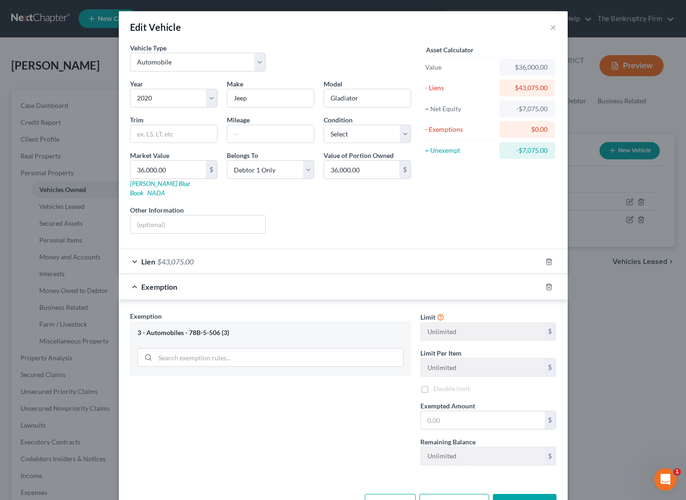
click at [193, 381] on div "Exemption Set must be selected for CA. Exemption * 3 - Automobiles - 78B-5-506 …" at bounding box center [270, 392] width 290 height 162
click at [472, 411] on input "text" at bounding box center [483, 420] width 124 height 18
type input "3,000"
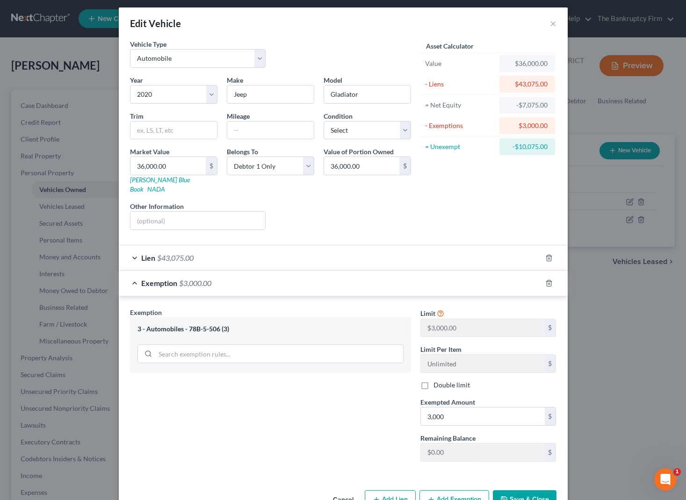
click at [538, 492] on button "Save & Close" at bounding box center [525, 500] width 64 height 20
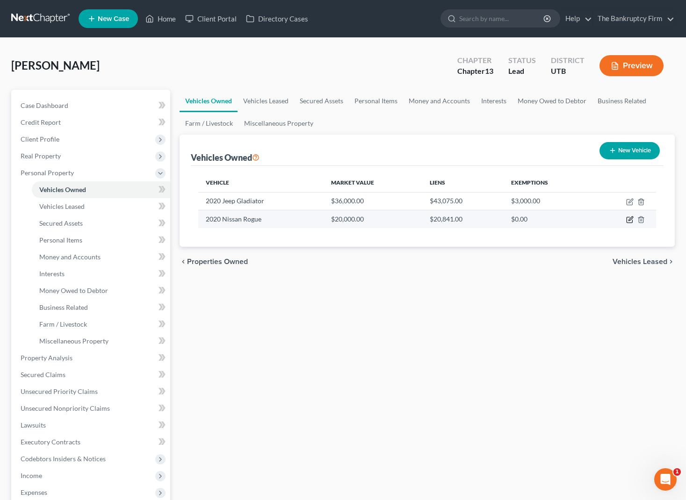
click at [630, 220] on icon "button" at bounding box center [630, 219] width 4 height 4
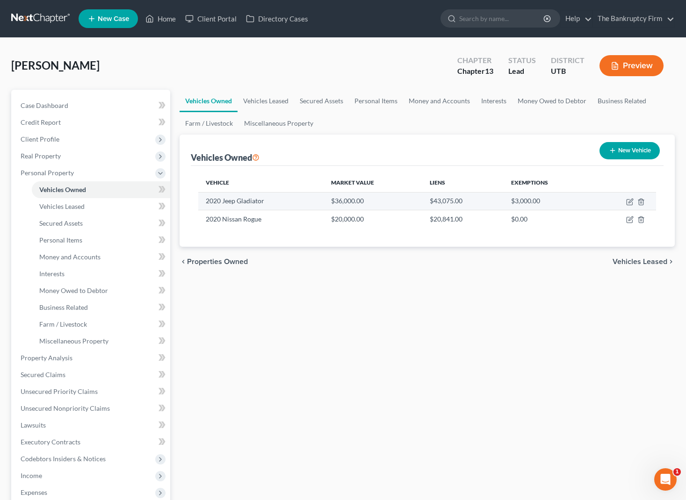
select select "0"
select select "6"
select select "2"
select select "0"
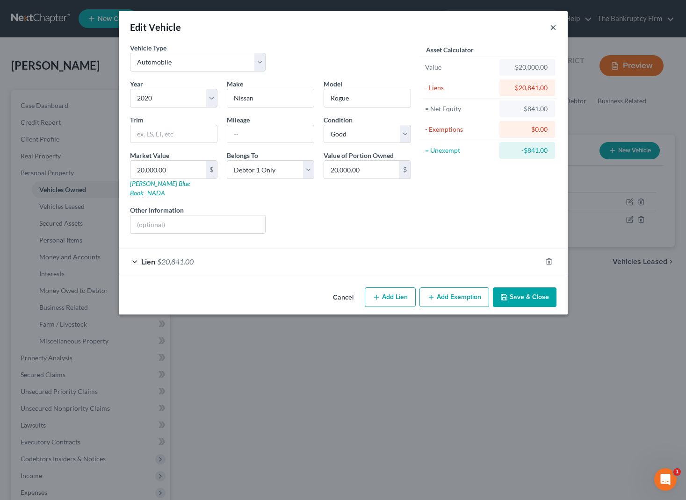
click at [552, 27] on button "×" at bounding box center [553, 27] width 7 height 11
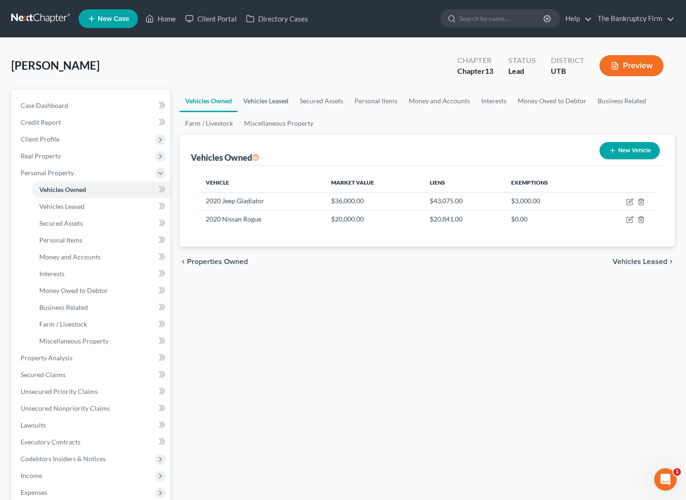
click at [269, 100] on link "Vehicles Leased" at bounding box center [265, 101] width 57 height 22
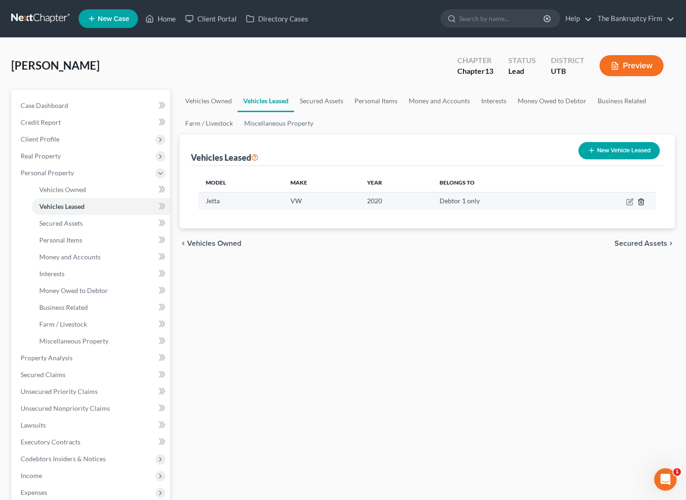
click at [640, 201] on icon "button" at bounding box center [640, 201] width 7 height 7
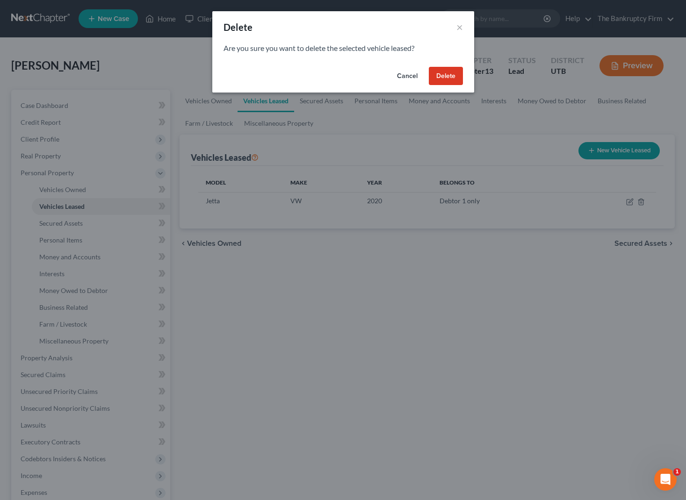
click at [448, 75] on button "Delete" at bounding box center [446, 76] width 34 height 19
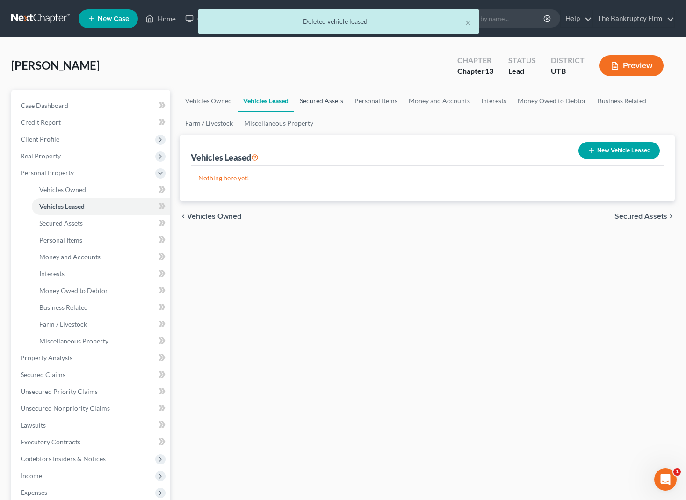
click at [308, 102] on link "Secured Assets" at bounding box center [321, 101] width 55 height 22
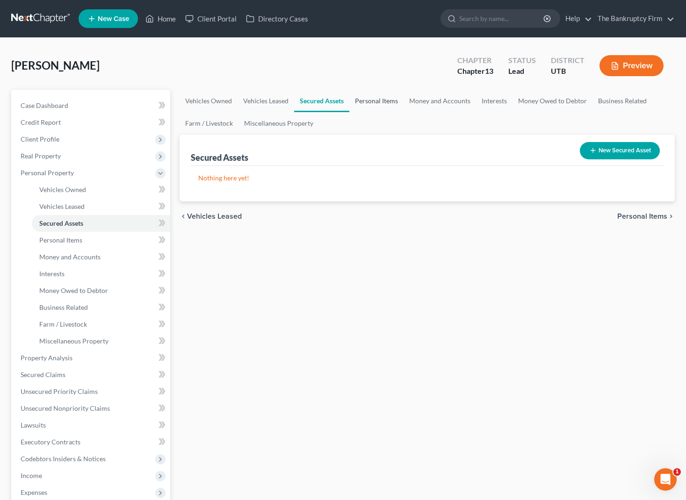
click at [371, 96] on link "Personal Items" at bounding box center [376, 101] width 54 height 22
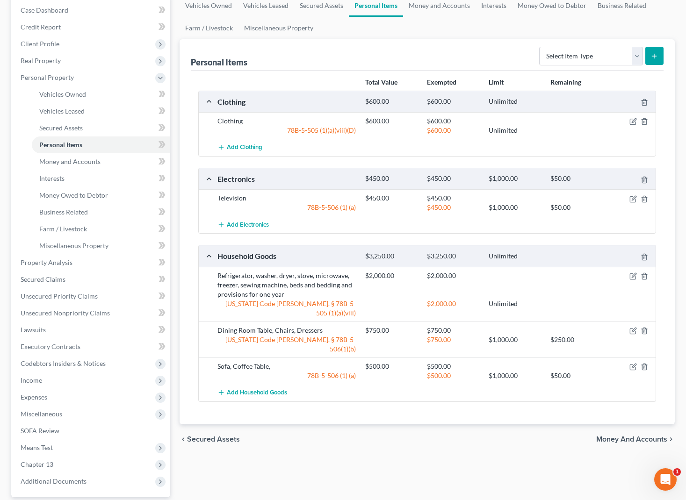
scroll to position [99, 0]
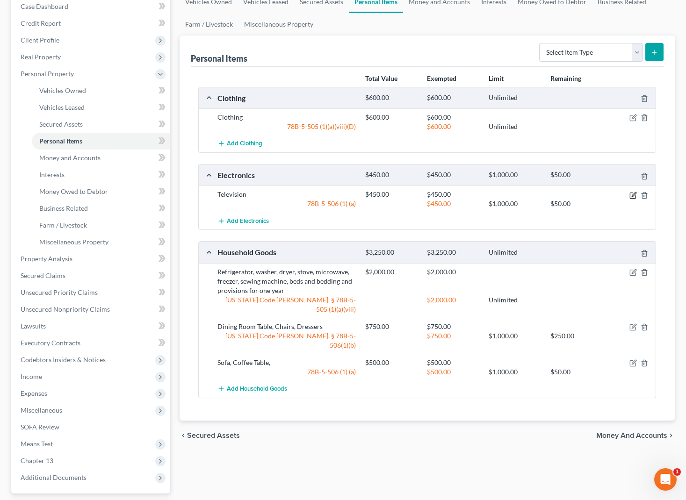
click at [633, 194] on icon "button" at bounding box center [632, 195] width 7 height 7
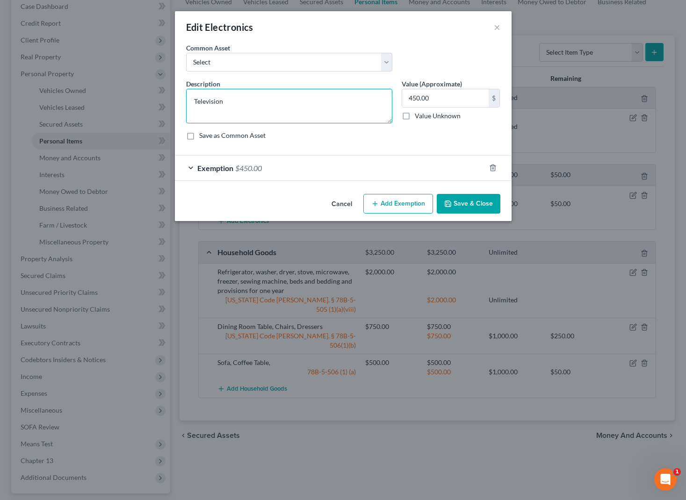
click at [258, 102] on textarea "Television" at bounding box center [289, 106] width 206 height 35
type textarea "Television, Cell Phone"
click at [465, 196] on button "Save & Close" at bounding box center [469, 204] width 64 height 20
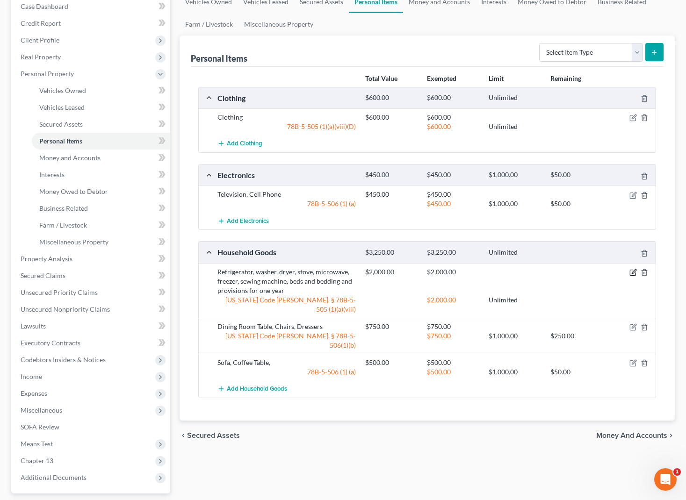
click at [635, 273] on icon "button" at bounding box center [633, 273] width 6 height 6
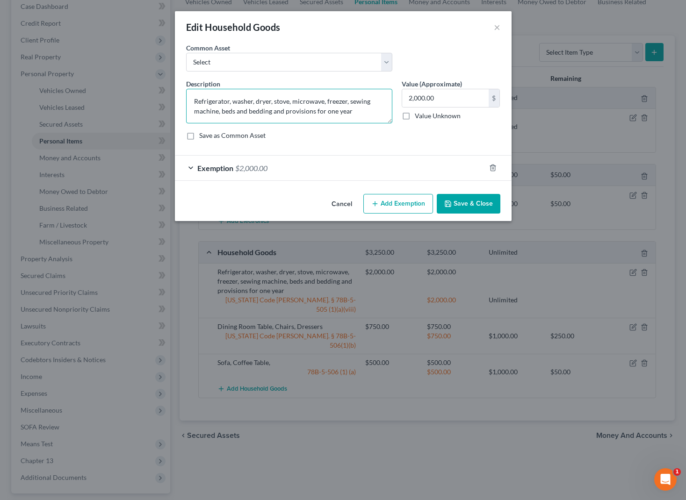
click at [324, 102] on textarea "Refrigerator, washer, dryer, stove, microwave, freezer, sewing machine, beds an…" at bounding box center [289, 106] width 206 height 35
drag, startPoint x: 347, startPoint y: 101, endPoint x: 187, endPoint y: 98, distance: 160.4
click at [187, 98] on textarea "Refrigerator, washer, dryer, stove, microwave, freezer, sewing machine, beds an…" at bounding box center [289, 106] width 206 height 35
click at [230, 125] on div "Description * Refrigerator, washer, dryer, stove, microwave, freezer, sewing ma…" at bounding box center [342, 113] width 323 height 69
drag, startPoint x: 219, startPoint y: 112, endPoint x: 152, endPoint y: 89, distance: 70.7
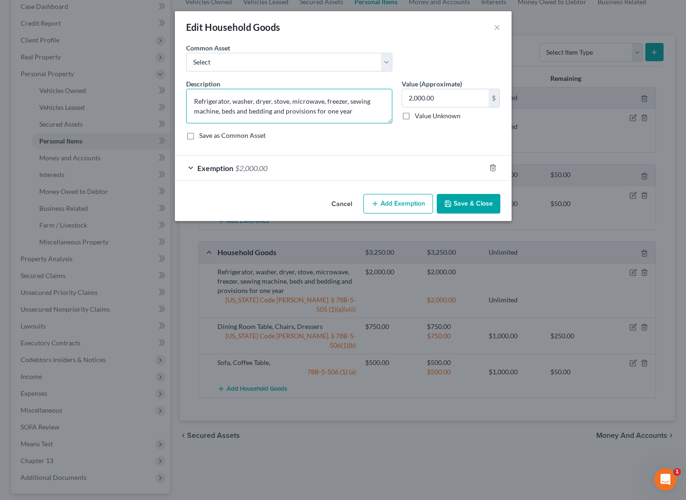
click at [152, 89] on div "Edit Household Goods × An exemption set must first be selected from the Filing …" at bounding box center [343, 250] width 686 height 500
type textarea "beds and bedding and provisions for one year"
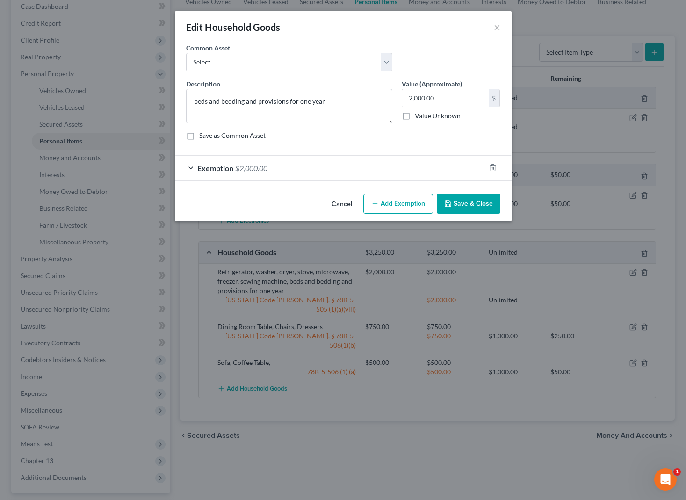
click at [473, 201] on button "Save & Close" at bounding box center [469, 204] width 64 height 20
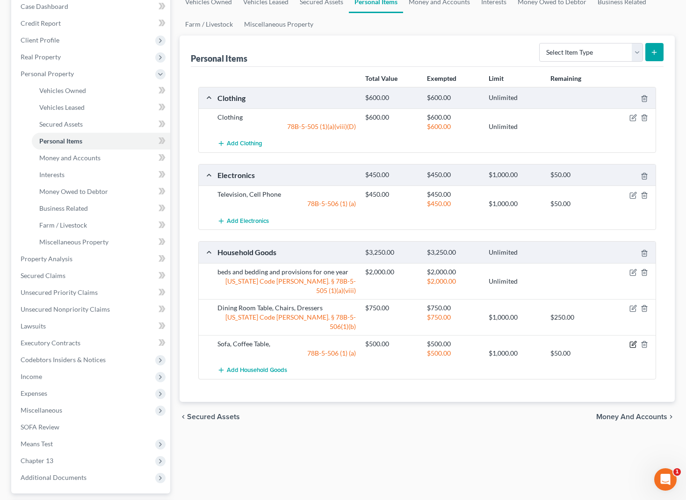
click at [633, 341] on icon "button" at bounding box center [632, 344] width 7 height 7
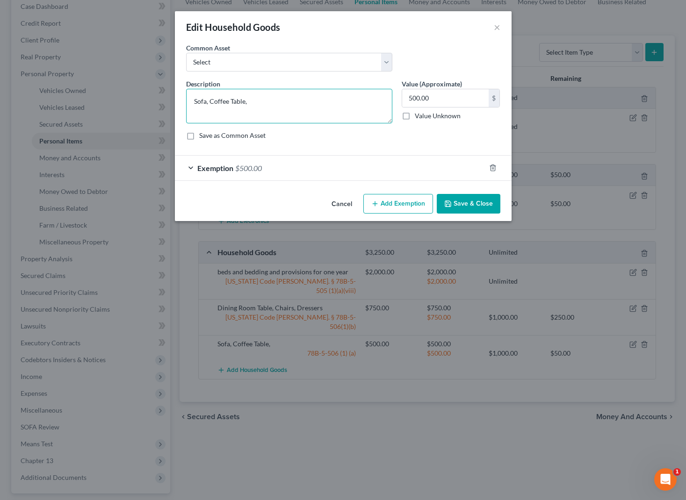
drag, startPoint x: 208, startPoint y: 98, endPoint x: 95, endPoint y: 90, distance: 113.4
click at [95, 90] on div "Edit Household Goods × An exemption set must first be selected from the Filing …" at bounding box center [343, 250] width 686 height 500
click at [276, 111] on textarea "Sofa, Coffee Table," at bounding box center [289, 106] width 206 height 35
click at [257, 104] on textarea "Sofa, Coffee Table," at bounding box center [289, 106] width 206 height 35
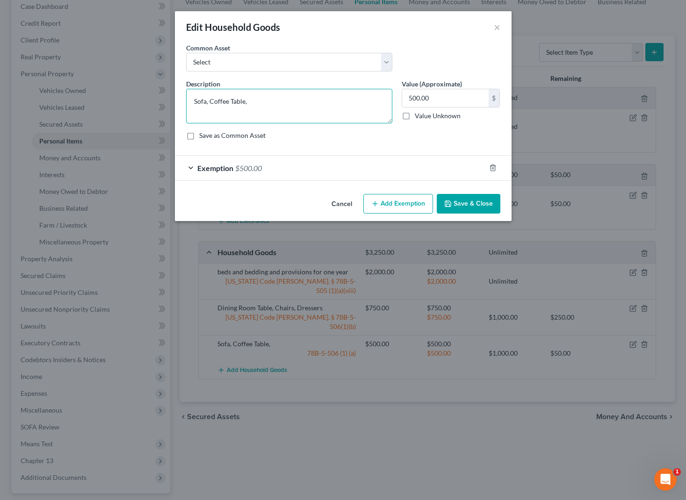
click at [257, 104] on textarea "Sofa, Coffee Table," at bounding box center [289, 106] width 206 height 35
type textarea "Couch, Love Seat, End Table, Coffee Table, Lamps"
click at [482, 203] on button "Save & Close" at bounding box center [469, 204] width 64 height 20
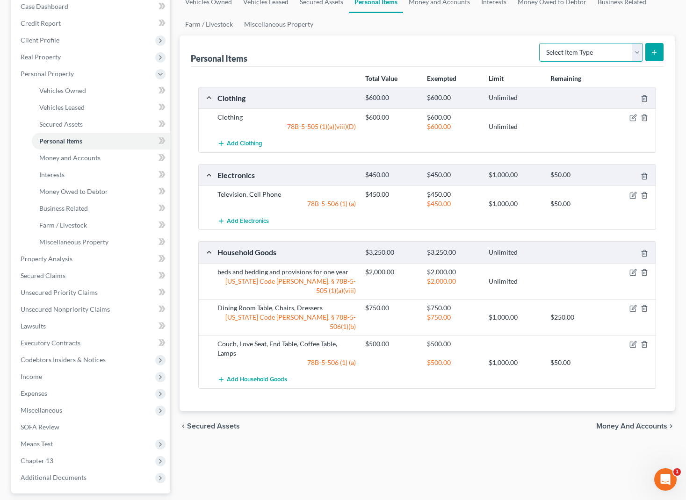
click at [638, 51] on select "Select Item Type Clothing Collectibles Of Value Electronics Firearms Household …" at bounding box center [591, 52] width 104 height 19
select select "jewelry"
click at [540, 43] on select "Select Item Type Clothing Collectibles Of Value Electronics Firearms Household …" at bounding box center [591, 52] width 104 height 19
click at [657, 47] on button "submit" at bounding box center [654, 52] width 18 height 18
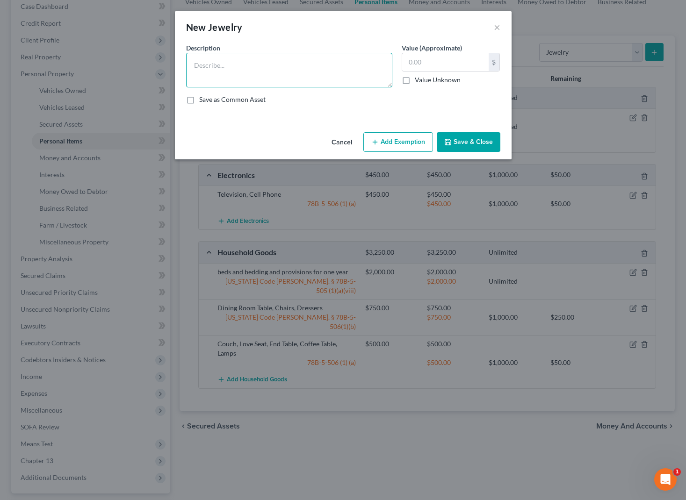
click at [222, 65] on textarea at bounding box center [289, 70] width 206 height 35
type textarea "Ring"
type input "1"
type input "500"
click at [402, 143] on button "Add Exemption" at bounding box center [398, 142] width 70 height 20
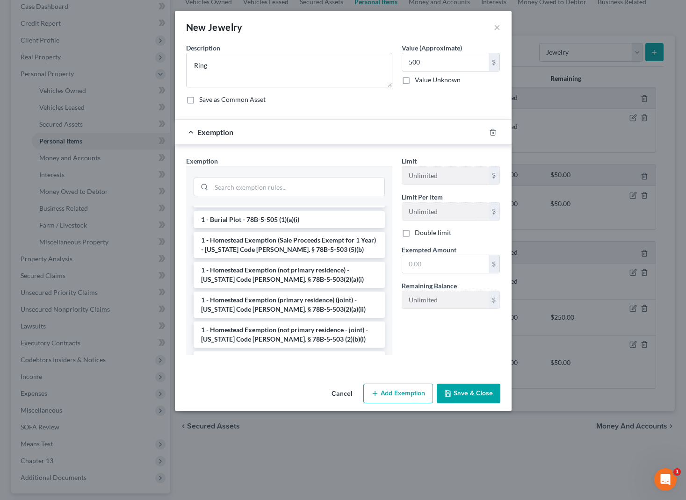
scroll to position [0, 0]
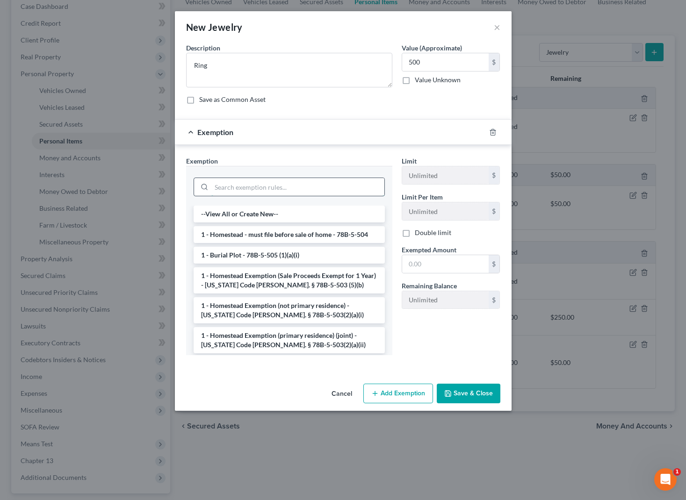
click at [252, 191] on input "search" at bounding box center [297, 187] width 173 height 18
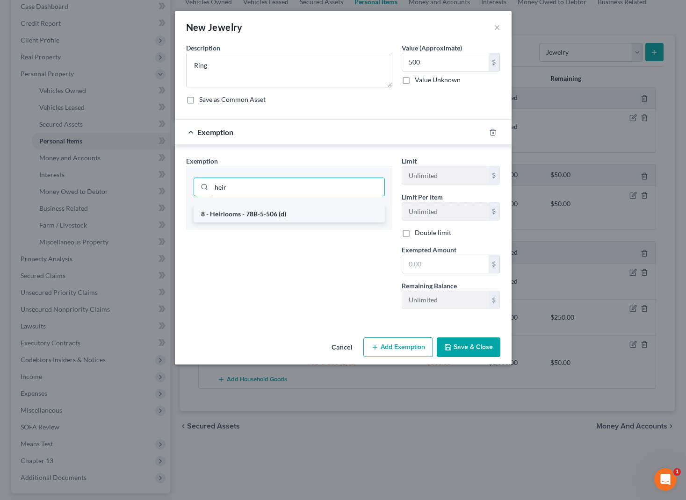
type input "heir"
click at [257, 214] on li "8 - Heirlooms - 78B-5-506 (d)" at bounding box center [289, 214] width 191 height 17
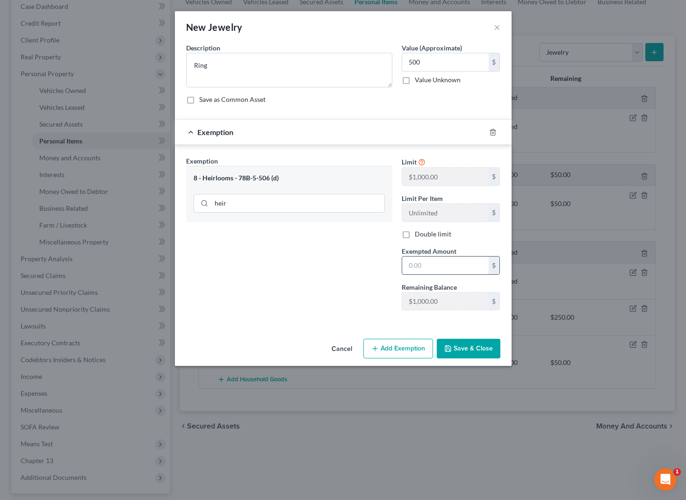
click at [448, 266] on input "text" at bounding box center [445, 266] width 86 height 18
type input "500"
drag, startPoint x: 444, startPoint y: 60, endPoint x: 381, endPoint y: 61, distance: 62.6
click at [381, 61] on div "Description * Ring Value (Approximate) 500.00 $ Value Unknown Balance Undetermi…" at bounding box center [342, 77] width 323 height 69
type input "400"
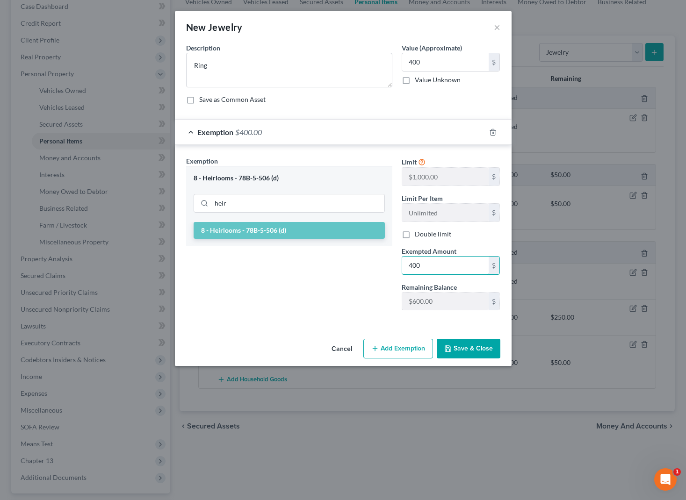
type input "400"
click at [480, 349] on button "Save & Close" at bounding box center [469, 349] width 64 height 20
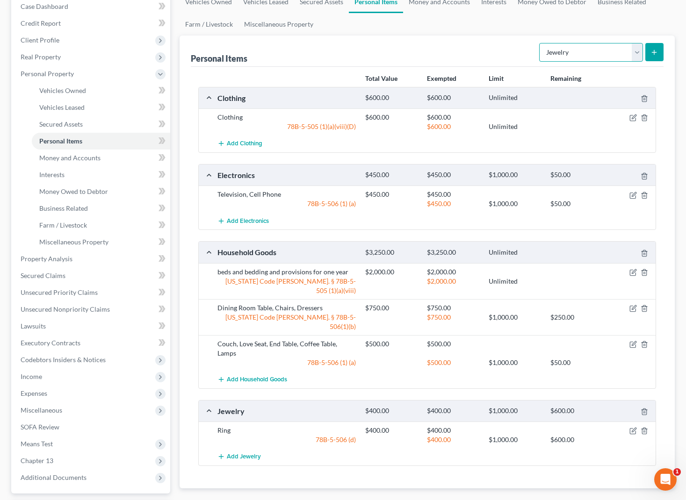
click at [633, 48] on select "Select Item Type Clothing Collectibles Of Value Electronics Firearms Household …" at bounding box center [591, 52] width 104 height 19
click at [436, 3] on link "Money and Accounts" at bounding box center [439, 2] width 72 height 22
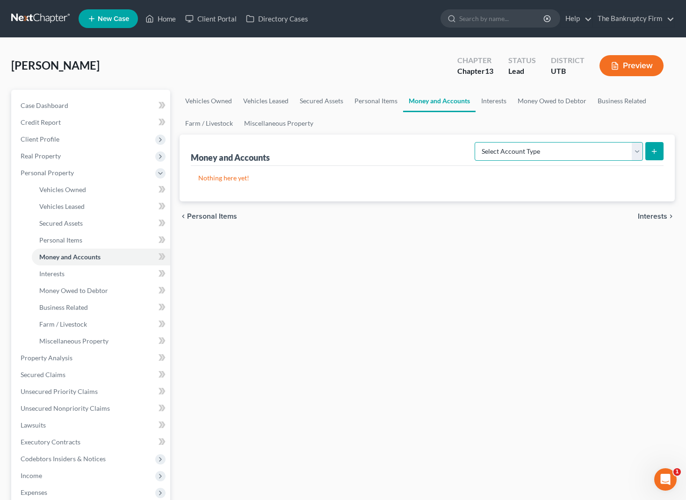
click at [636, 150] on select "Select Account Type Brokerage Cash on Hand Certificates of Deposit Checking Acc…" at bounding box center [558, 151] width 168 height 19
select select "checking"
click at [476, 142] on select "Select Account Type Brokerage Cash on Hand Certificates of Deposit Checking Acc…" at bounding box center [558, 151] width 168 height 19
click at [657, 146] on button "submit" at bounding box center [654, 151] width 18 height 18
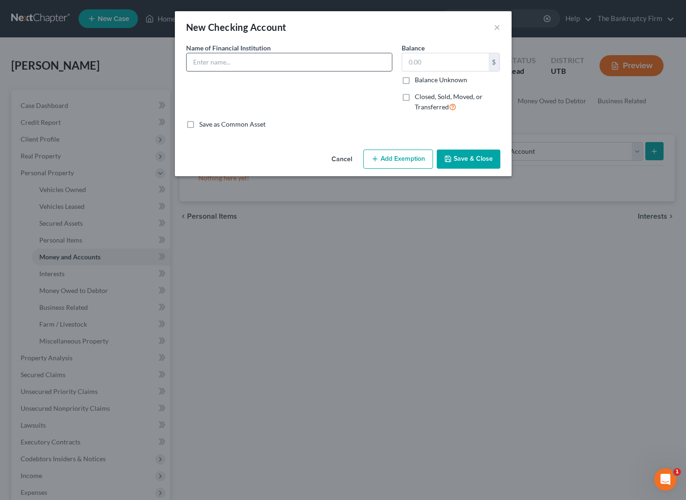
click at [233, 67] on input "text" at bounding box center [289, 62] width 205 height 18
type input "MACU"
click at [470, 155] on button "Save & Close" at bounding box center [469, 160] width 64 height 20
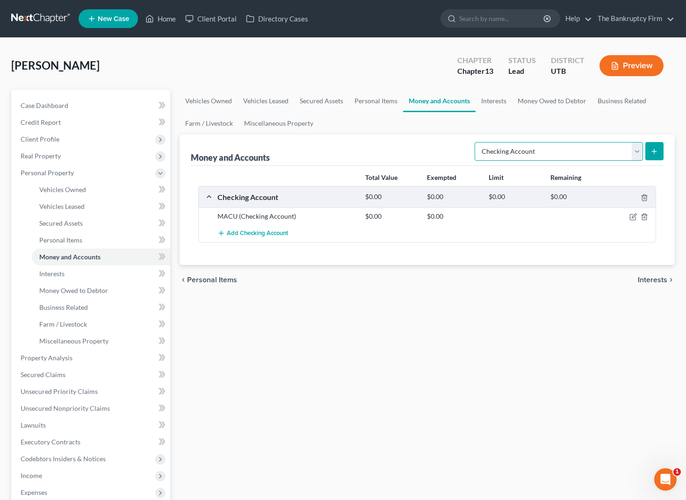
click at [633, 150] on select "Select Account Type Brokerage Cash on Hand Certificates of Deposit Checking Acc…" at bounding box center [558, 151] width 168 height 19
select select "savings"
click at [476, 142] on select "Select Account Type Brokerage Cash on Hand Certificates of Deposit Checking Acc…" at bounding box center [558, 151] width 168 height 19
click at [658, 148] on button "submit" at bounding box center [654, 151] width 18 height 18
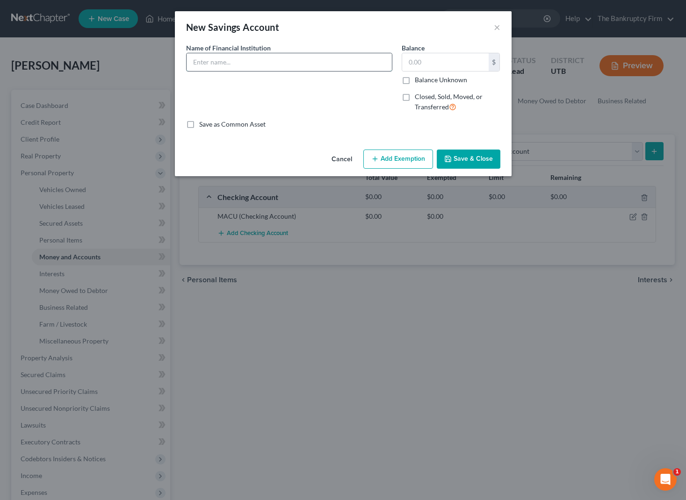
click at [253, 59] on input "text" at bounding box center [289, 62] width 205 height 18
type input "MACU"
click at [467, 156] on button "Save & Close" at bounding box center [469, 160] width 64 height 20
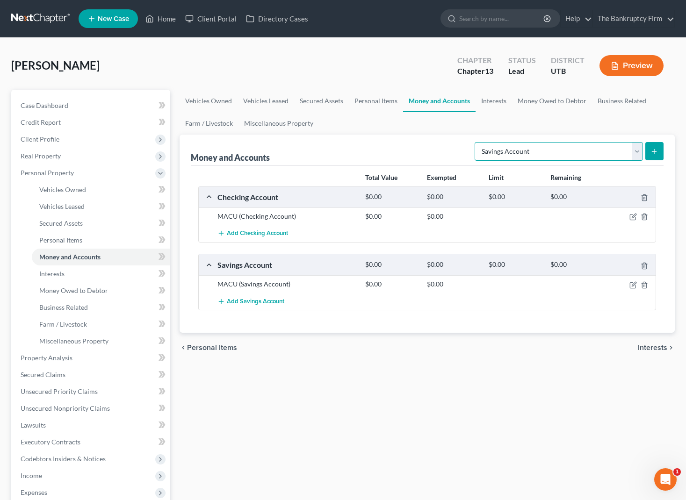
click at [635, 151] on select "Select Account Type Brokerage Cash on Hand Certificates of Deposit Checking Acc…" at bounding box center [558, 151] width 168 height 19
select select "checking"
click at [476, 142] on select "Select Account Type Brokerage Cash on Hand Certificates of Deposit Checking Acc…" at bounding box center [558, 151] width 168 height 19
click at [655, 151] on icon "submit" at bounding box center [653, 151] width 7 height 7
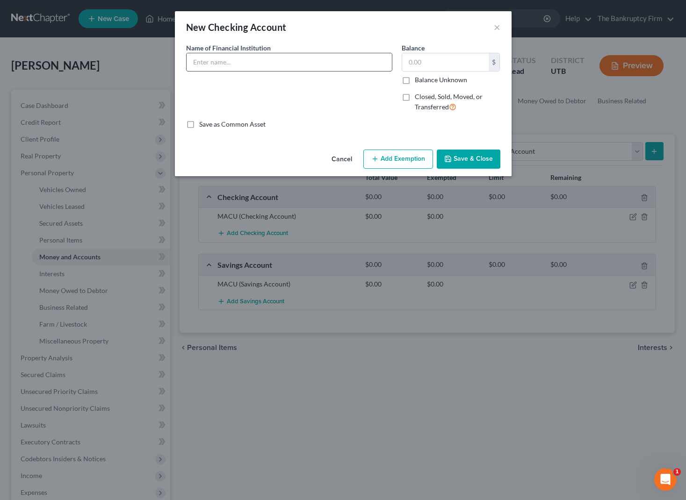
click at [254, 59] on input "text" at bounding box center [289, 62] width 205 height 18
type input "Prepaid Card MACU"
click at [474, 159] on button "Save & Close" at bounding box center [469, 160] width 64 height 20
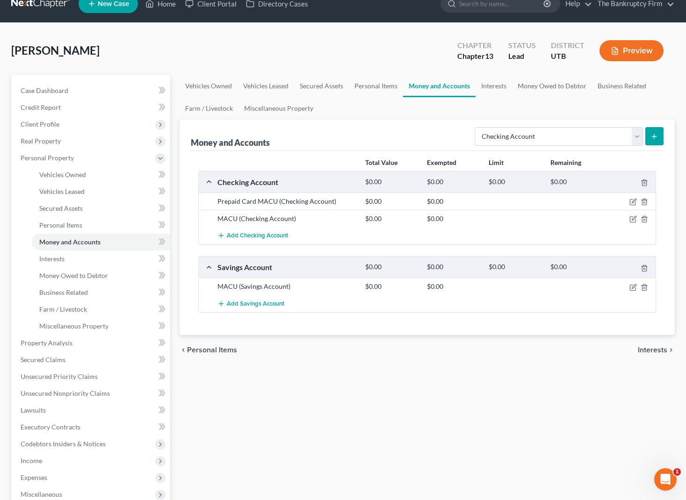
scroll to position [16, 0]
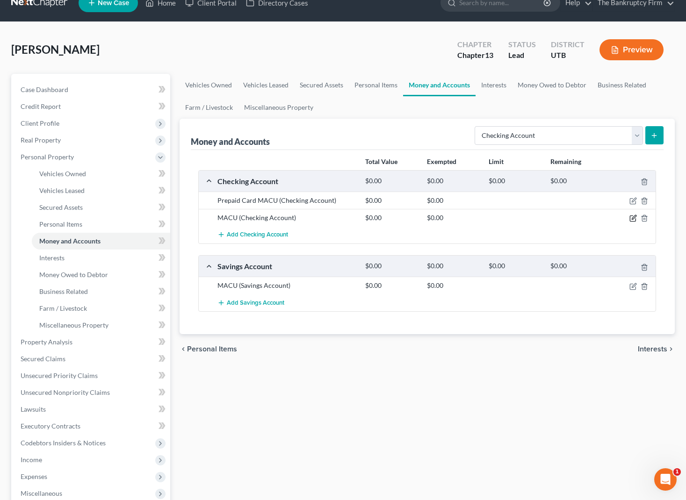
click at [634, 219] on icon "button" at bounding box center [632, 218] width 7 height 7
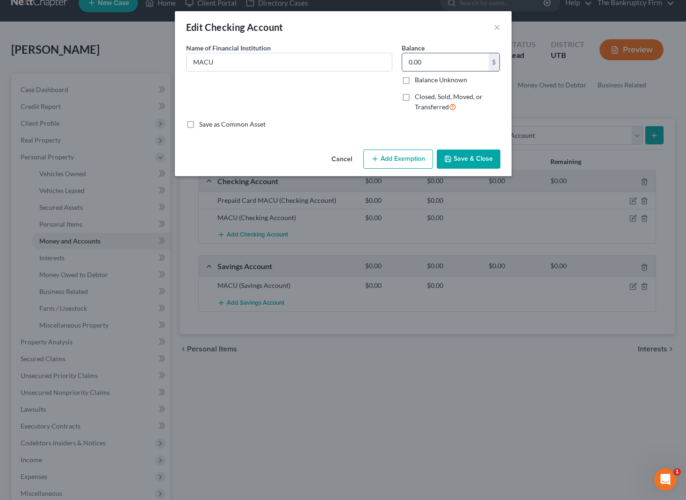
click at [435, 60] on input "0.00" at bounding box center [445, 62] width 86 height 18
type input "20.36"
click at [474, 162] on button "Save & Close" at bounding box center [469, 160] width 64 height 20
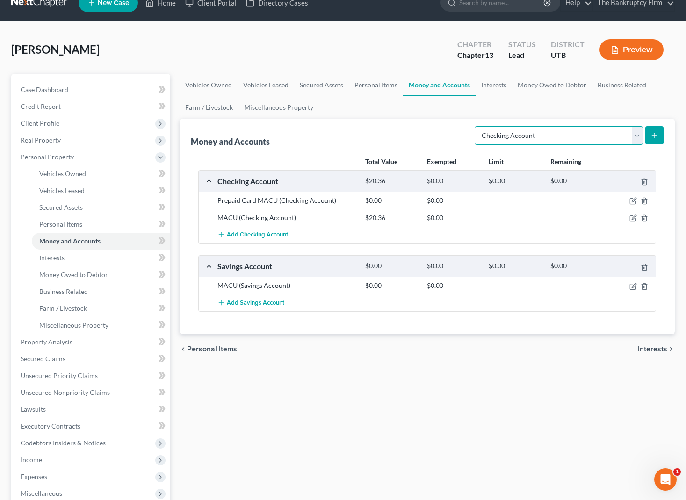
click at [634, 134] on select "Select Account Type Brokerage Cash on Hand Certificates of Deposit Checking Acc…" at bounding box center [558, 135] width 168 height 19
select select "savings"
click at [476, 126] on select "Select Account Type Brokerage Cash on Hand Certificates of Deposit Checking Acc…" at bounding box center [558, 135] width 168 height 19
click at [657, 135] on icon "submit" at bounding box center [653, 135] width 7 height 7
click at [491, 82] on link "Interests" at bounding box center [493, 85] width 36 height 22
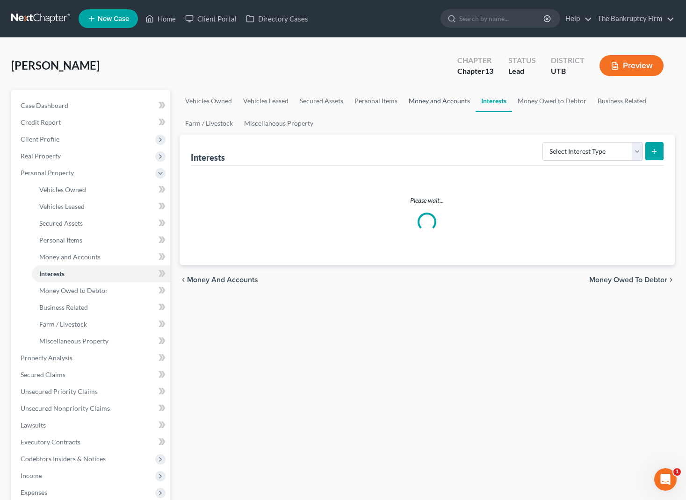
click at [431, 98] on link "Money and Accounts" at bounding box center [439, 101] width 72 height 22
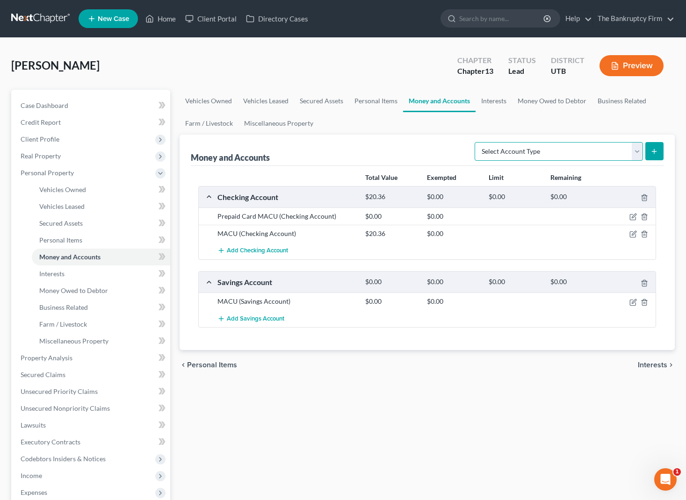
click at [638, 148] on select "Select Account Type Brokerage Cash on Hand Certificates of Deposit Checking Acc…" at bounding box center [558, 151] width 168 height 19
select select "savings"
click at [476, 142] on select "Select Account Type Brokerage Cash on Hand Certificates of Deposit Checking Acc…" at bounding box center [558, 151] width 168 height 19
click at [655, 151] on icon "submit" at bounding box center [653, 151] width 7 height 7
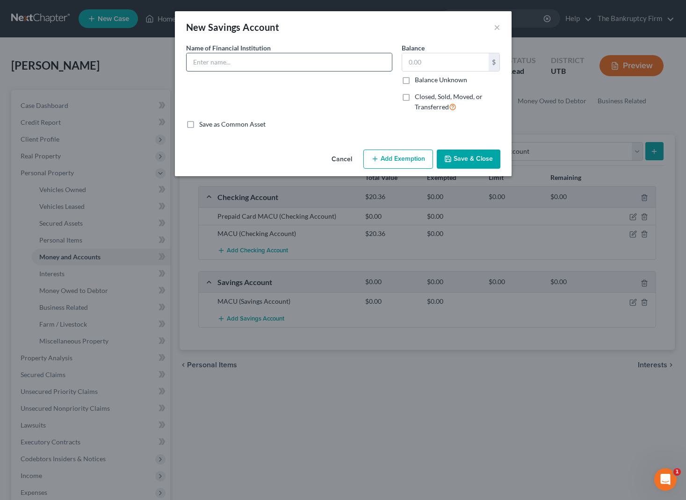
click at [237, 65] on input "text" at bounding box center [289, 62] width 205 height 18
type input "A"
type input "S"
type input "Save Money for Car Down Payment Savings"
type input "0.83"
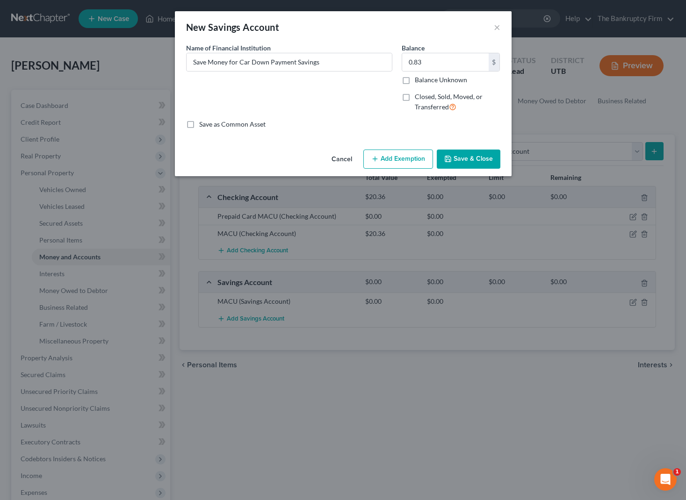
click at [475, 159] on button "Save & Close" at bounding box center [469, 160] width 64 height 20
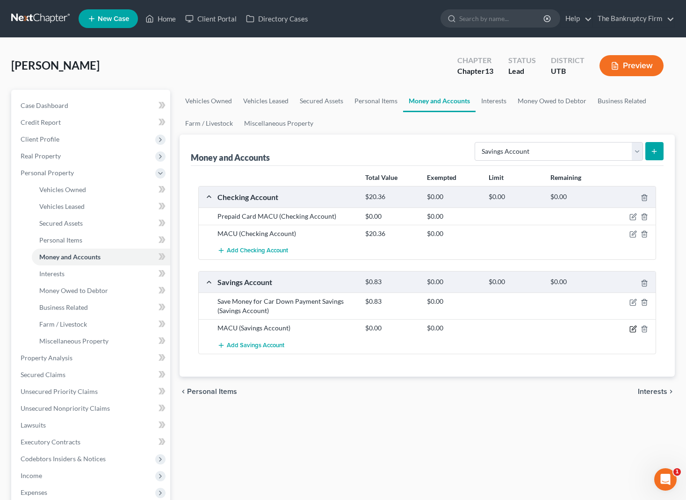
click at [634, 327] on icon "button" at bounding box center [632, 328] width 7 height 7
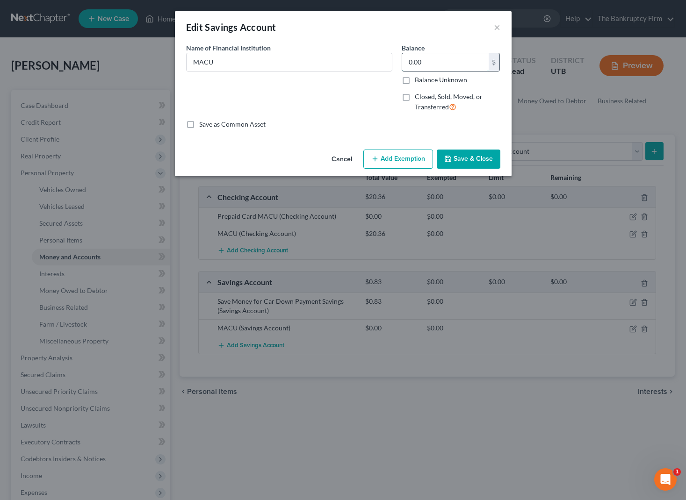
click at [430, 62] on input "0.00" at bounding box center [445, 62] width 86 height 18
type input "3.73"
click at [472, 160] on button "Save & Close" at bounding box center [469, 160] width 64 height 20
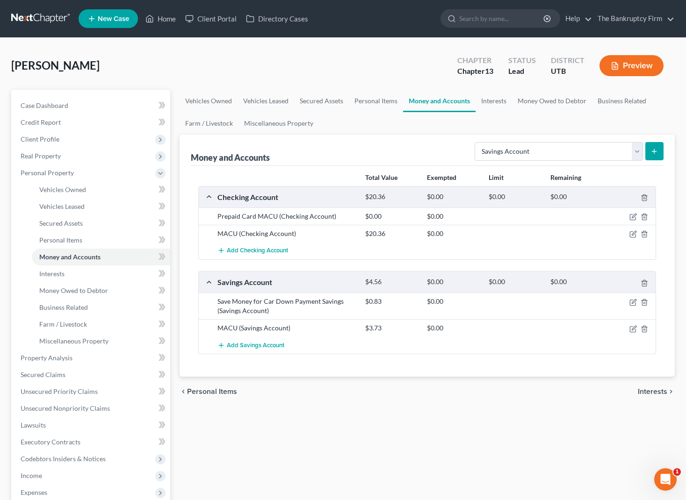
scroll to position [5, 0]
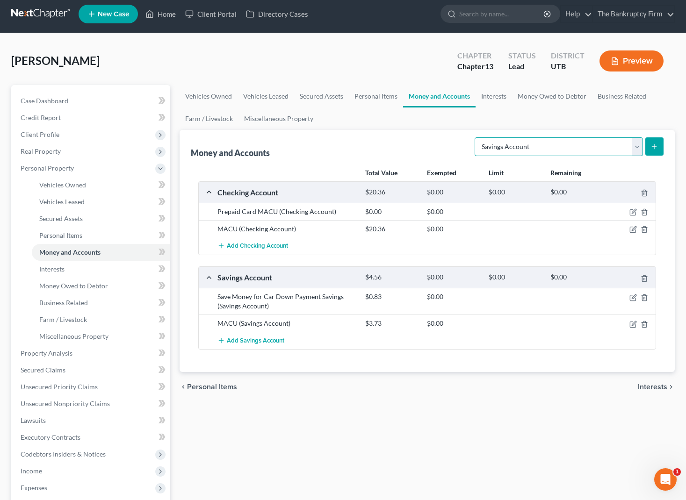
click at [625, 144] on select "Select Account Type Brokerage Cash on Hand Certificates of Deposit Checking Acc…" at bounding box center [558, 146] width 168 height 19
select select "checking"
click at [476, 137] on select "Select Account Type Brokerage Cash on Hand Certificates of Deposit Checking Acc…" at bounding box center [558, 146] width 168 height 19
click at [651, 143] on icon "submit" at bounding box center [653, 146] width 7 height 7
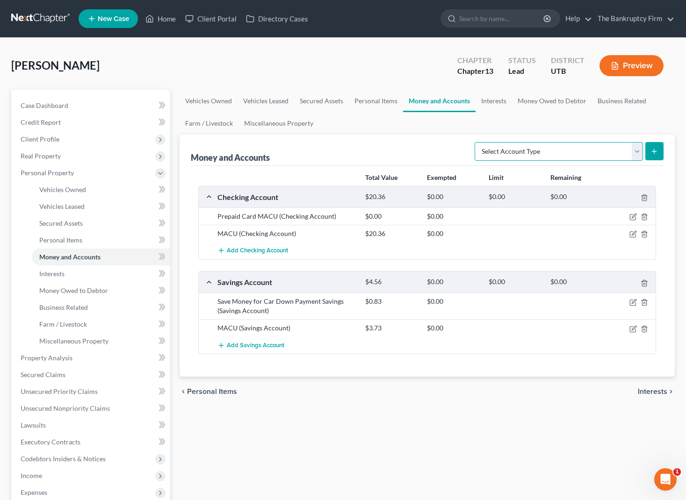
click at [562, 150] on select "Select Account Type Brokerage Cash on Hand Certificates of Deposit Checking Acc…" at bounding box center [558, 151] width 168 height 19
click at [493, 100] on link "Interests" at bounding box center [493, 101] width 36 height 22
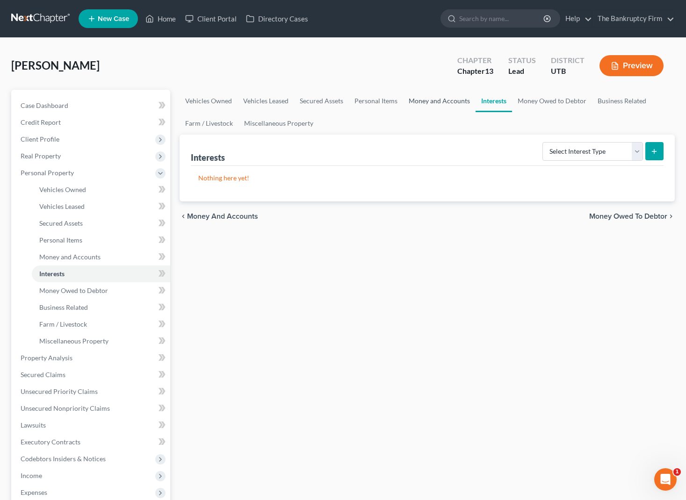
click at [435, 99] on link "Money and Accounts" at bounding box center [439, 101] width 72 height 22
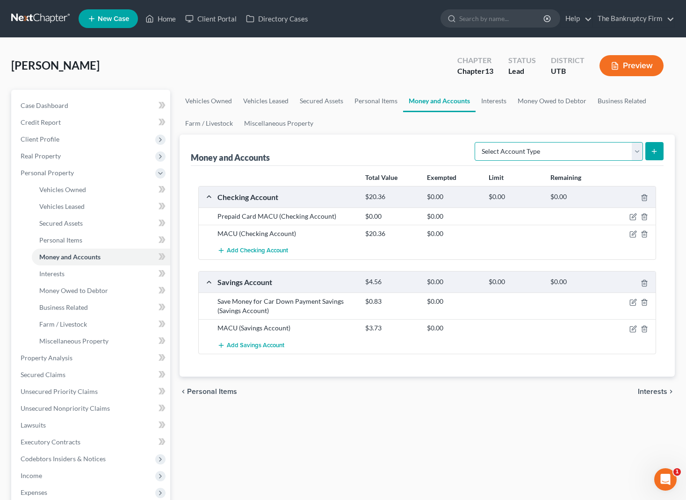
click at [639, 149] on select "Select Account Type Brokerage Cash on Hand Certificates of Deposit Checking Acc…" at bounding box center [558, 151] width 168 height 19
click at [492, 98] on link "Interests" at bounding box center [493, 101] width 36 height 22
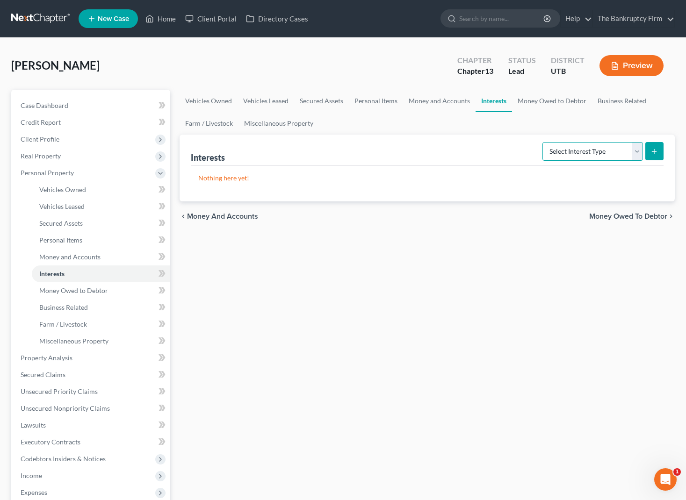
click at [596, 152] on select "Select Interest Type 401K Annuity Bond Education IRA Government Bond Government…" at bounding box center [592, 151] width 101 height 19
select select "401k"
click at [543, 142] on select "Select Interest Type 401K Annuity Bond Education IRA Government Bond Government…" at bounding box center [592, 151] width 101 height 19
click at [655, 150] on icon "submit" at bounding box center [653, 151] width 7 height 7
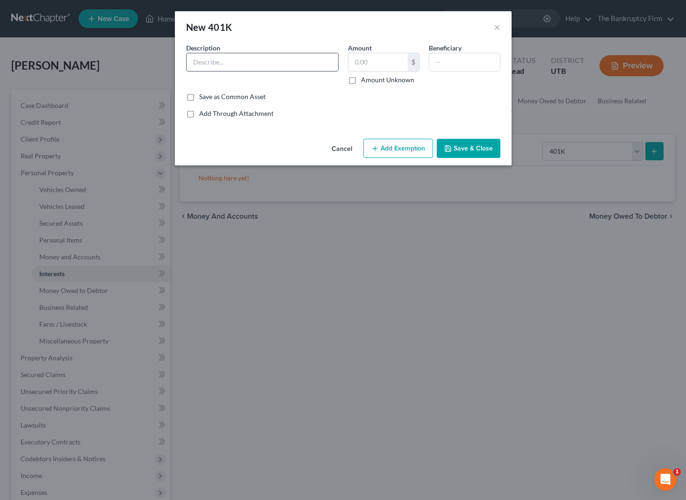
click at [251, 63] on input "text" at bounding box center [262, 62] width 151 height 18
type input "Edward Jones"
type input "1,847.68"
click at [450, 145] on icon "button" at bounding box center [447, 148] width 7 height 7
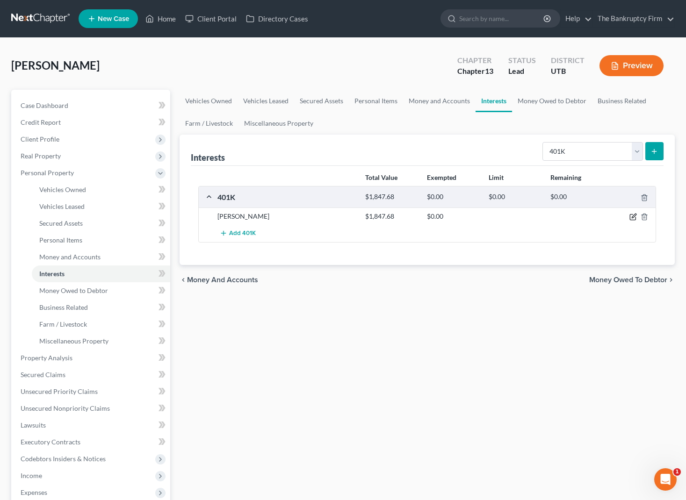
click at [633, 216] on icon "button" at bounding box center [632, 216] width 7 height 7
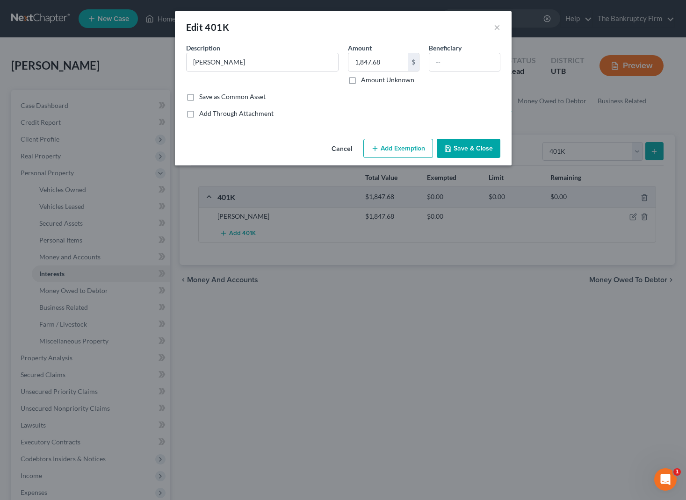
click at [406, 151] on button "Add Exemption" at bounding box center [398, 149] width 70 height 20
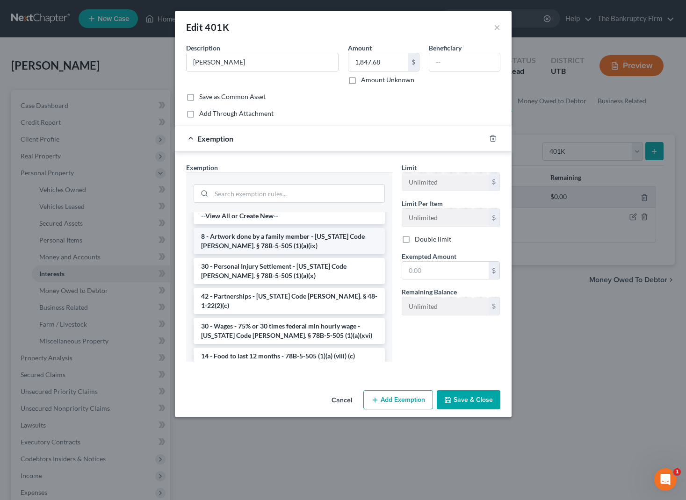
scroll to position [7, 0]
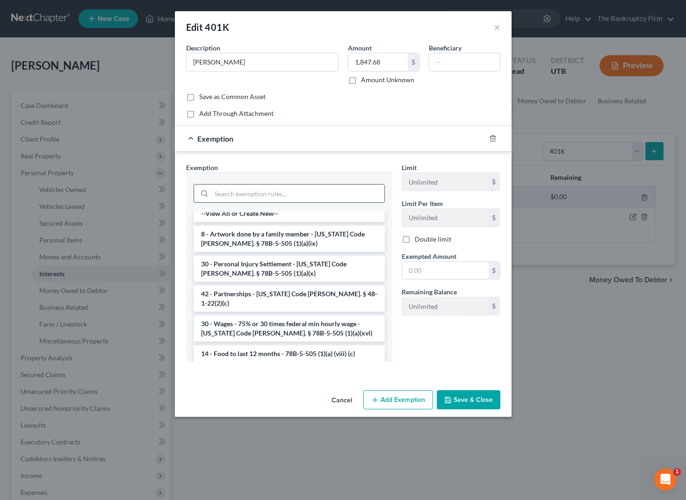
click at [264, 193] on input "search" at bounding box center [297, 194] width 173 height 18
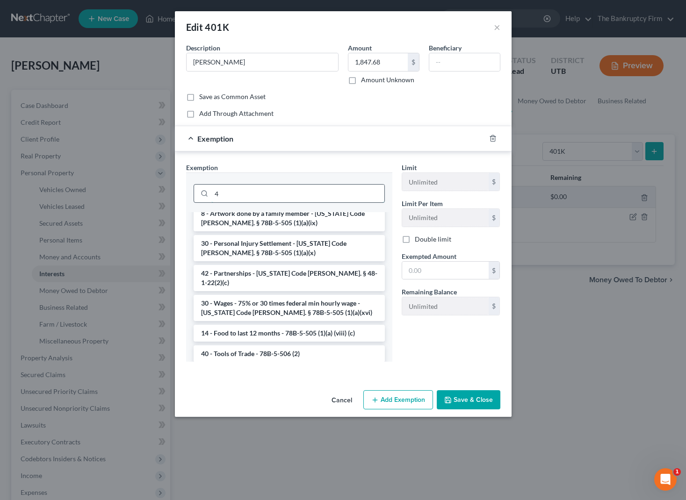
scroll to position [0, 0]
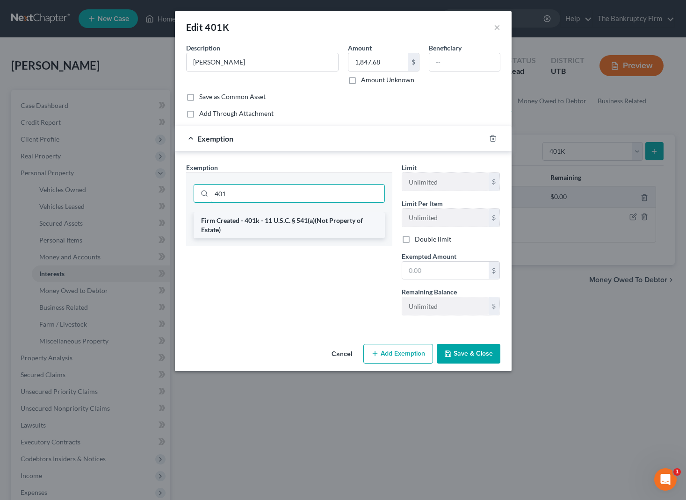
type input "401"
click at [280, 223] on li "Firm Created - 401k - 11 U.S.C. § 541(a)(Not Property of Estate)" at bounding box center [289, 225] width 191 height 26
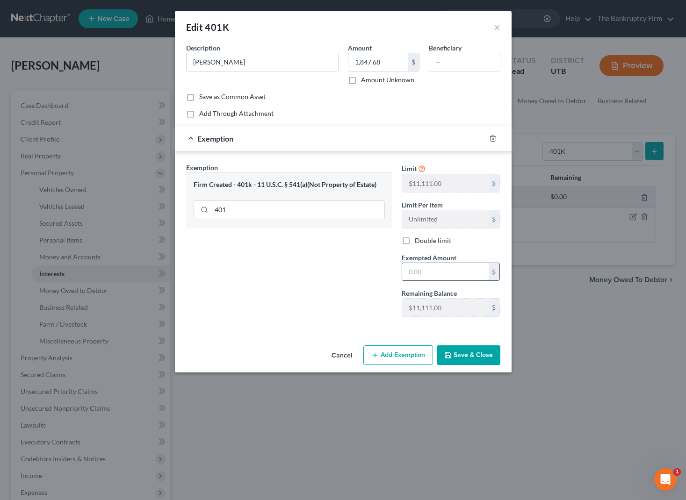
click at [453, 276] on input "text" at bounding box center [445, 272] width 86 height 18
type input "1,847.68"
click at [462, 357] on button "Save & Close" at bounding box center [469, 355] width 64 height 20
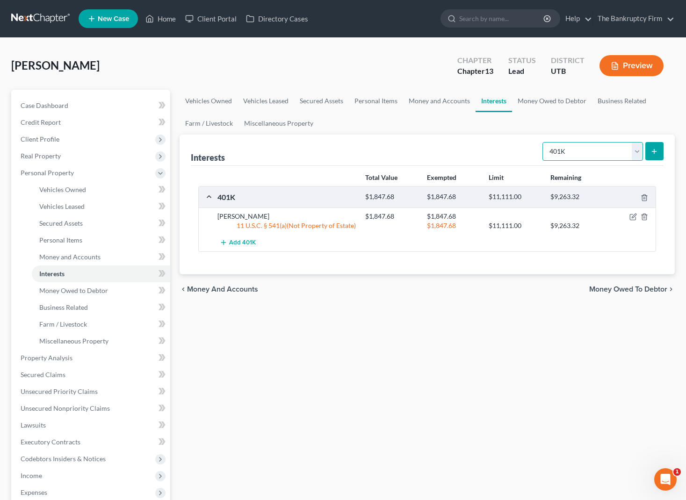
click at [605, 151] on select "Select Interest Type 401K Annuity Bond Education IRA Government Bond Government…" at bounding box center [592, 151] width 101 height 19
click at [554, 99] on link "Money Owed to Debtor" at bounding box center [552, 101] width 80 height 22
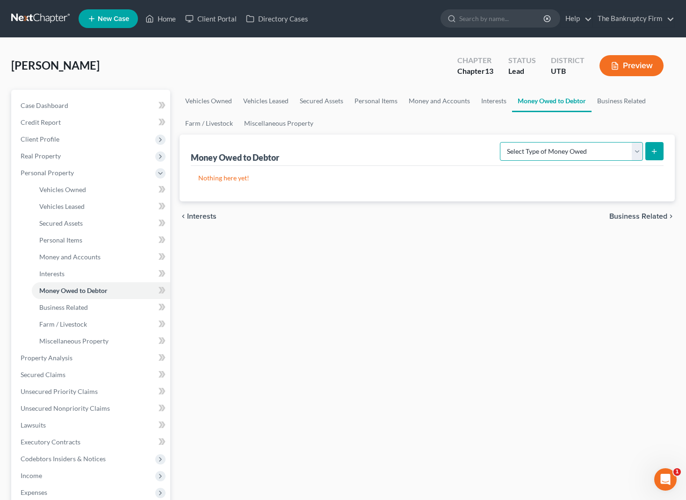
click at [632, 150] on select "Select Type of Money Owed Accounts Receivable Alimony Child Support Claims Agai…" at bounding box center [571, 151] width 143 height 19
click at [618, 100] on link "Business Related" at bounding box center [621, 101] width 60 height 22
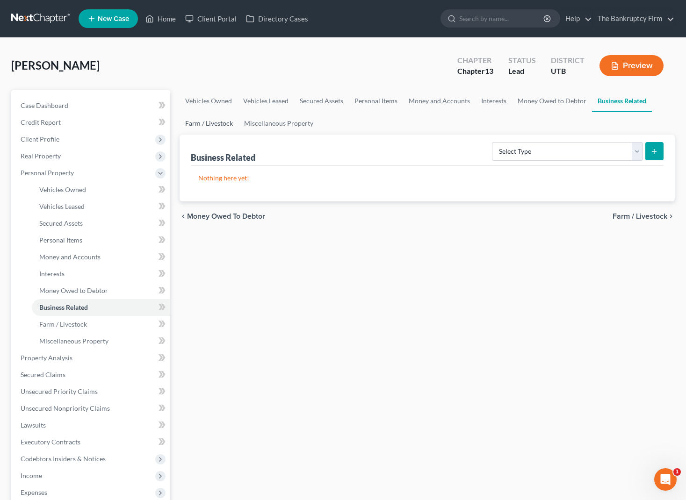
click at [206, 126] on link "Farm / Livestock" at bounding box center [209, 123] width 59 height 22
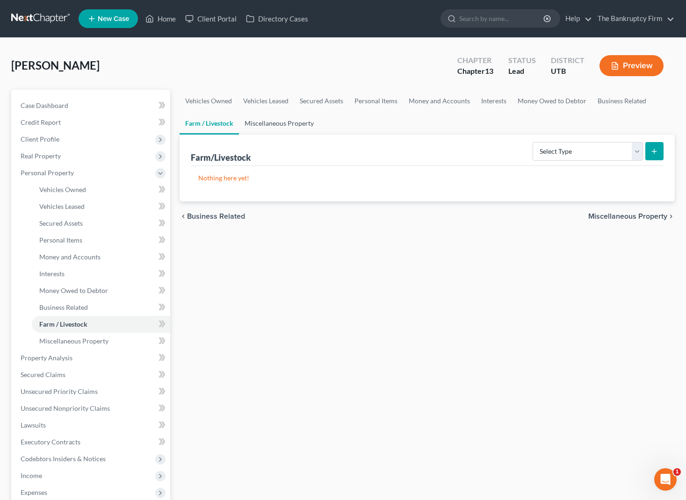
click at [278, 122] on link "Miscellaneous Property" at bounding box center [279, 123] width 80 height 22
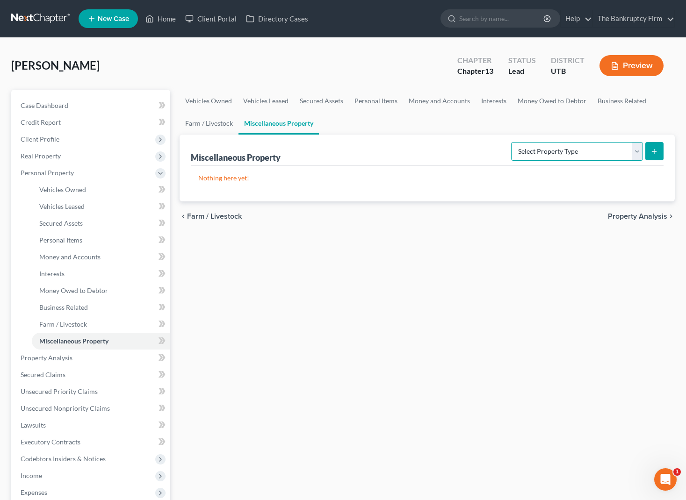
click at [609, 151] on select "Select Property Type Assigned for Creditor Benefit Within 1 Year Holding for An…" at bounding box center [577, 151] width 132 height 19
select select "transferred"
click at [511, 142] on select "Select Property Type Assigned for Creditor Benefit Within 1 Year Holding for An…" at bounding box center [577, 151] width 132 height 19
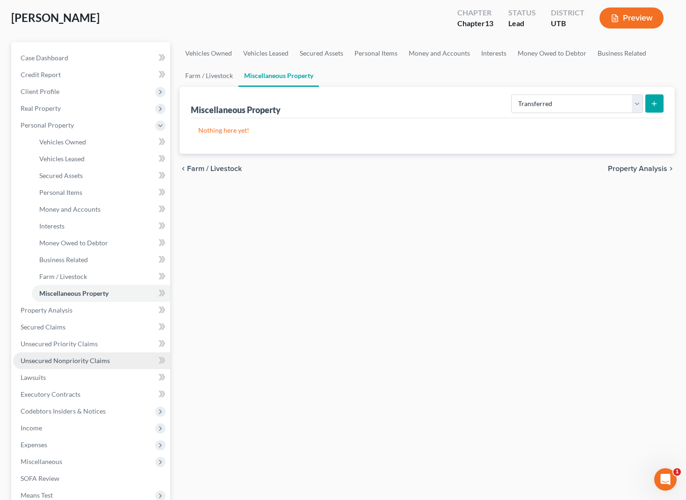
click at [57, 358] on span "Unsecured Nonpriority Claims" at bounding box center [65, 361] width 89 height 8
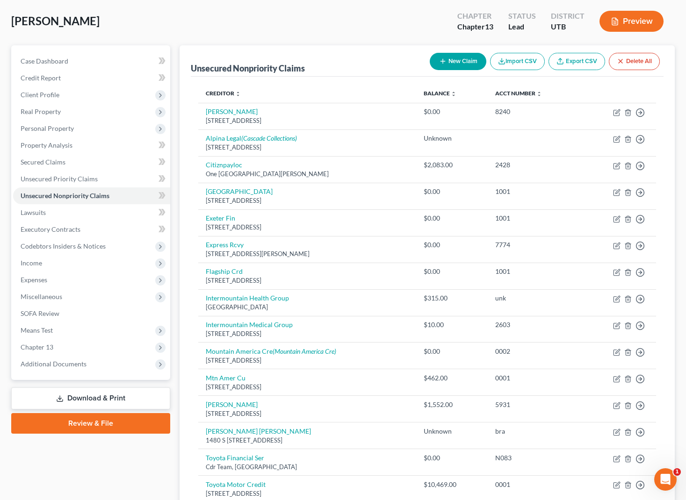
scroll to position [30, 0]
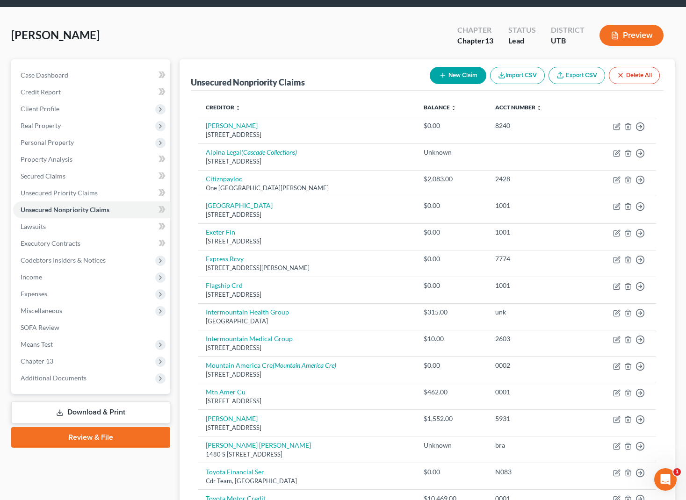
click at [459, 76] on button "New Claim" at bounding box center [458, 75] width 57 height 17
select select "0"
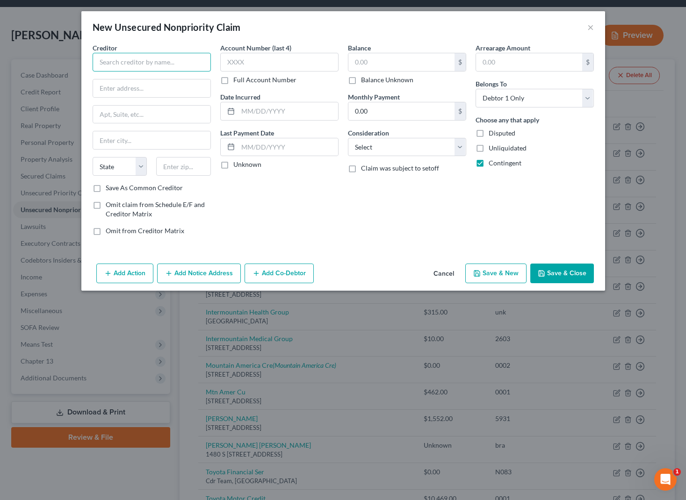
click at [146, 64] on input "text" at bounding box center [152, 62] width 118 height 19
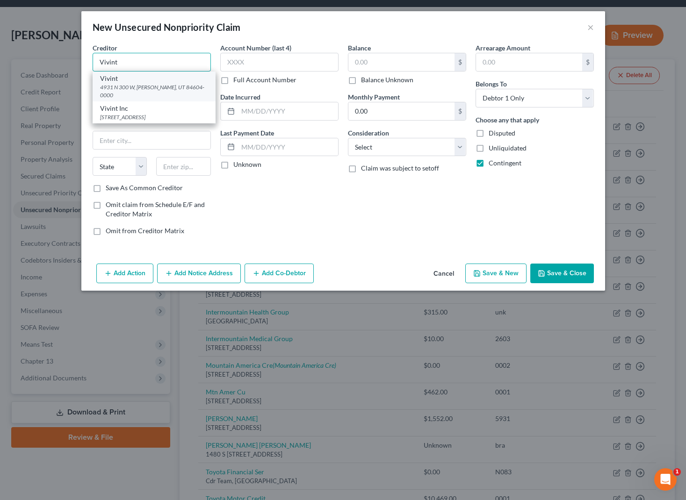
type input "Vivint"
click at [151, 83] on div "4931 N 300 W, Provo, UT 84604-0000" at bounding box center [154, 91] width 108 height 16
type input "4931 N 300 W"
type input "Provo"
select select "46"
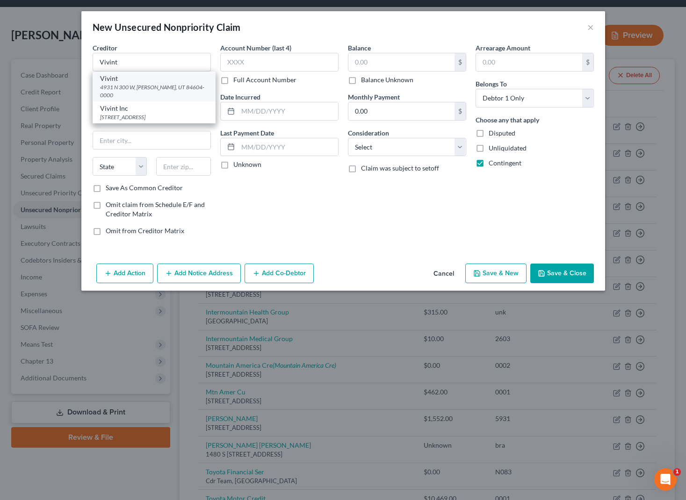
type input "84604-0000"
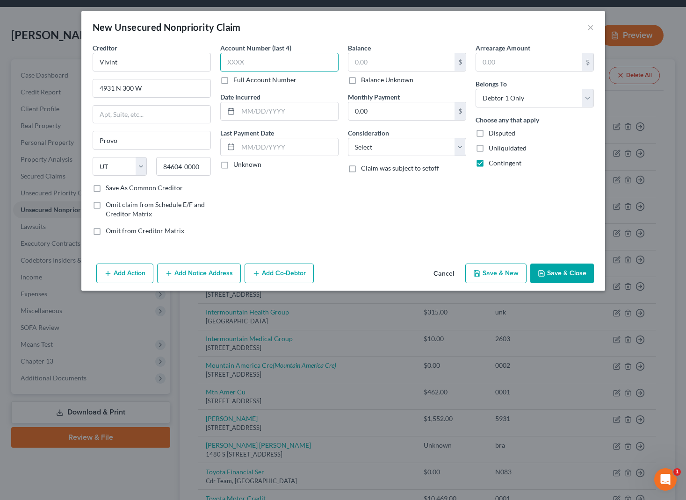
click at [278, 63] on input "text" at bounding box center [279, 62] width 118 height 19
type input "unk"
type input "2025"
click at [412, 59] on input "text" at bounding box center [401, 62] width 106 height 18
click at [361, 80] on label "Balance Unknown" at bounding box center [387, 79] width 52 height 9
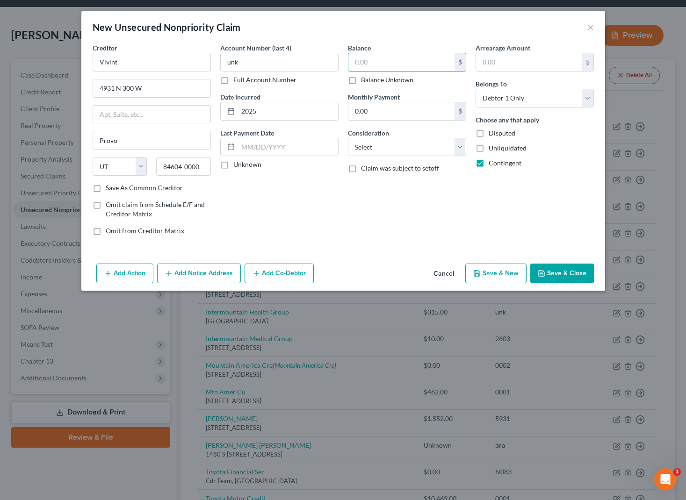
click at [365, 80] on input "Balance Unknown" at bounding box center [368, 78] width 6 height 6
checkbox input "true"
type input "0.00"
click at [463, 146] on select "Select Cable / Satellite Services Collection Agency Credit Card Debt Debt Couns…" at bounding box center [407, 147] width 118 height 19
select select "1"
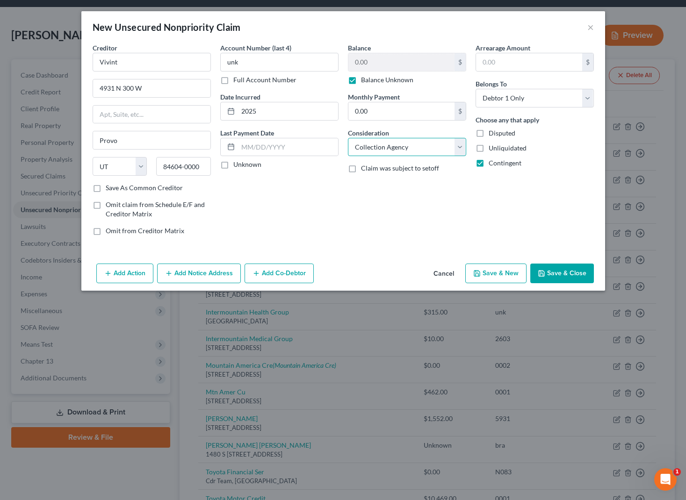
click at [348, 138] on select "Select Cable / Satellite Services Collection Agency Credit Card Debt Debt Couns…" at bounding box center [407, 147] width 118 height 19
click at [572, 269] on button "Save & Close" at bounding box center [562, 274] width 64 height 20
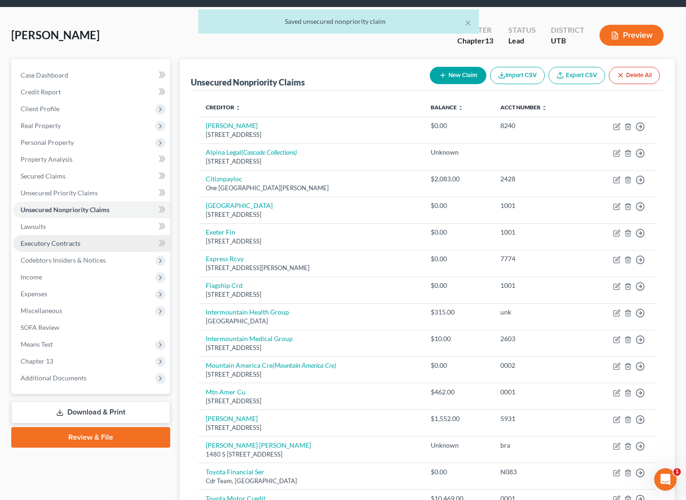
click at [67, 244] on span "Executory Contracts" at bounding box center [51, 243] width 60 height 8
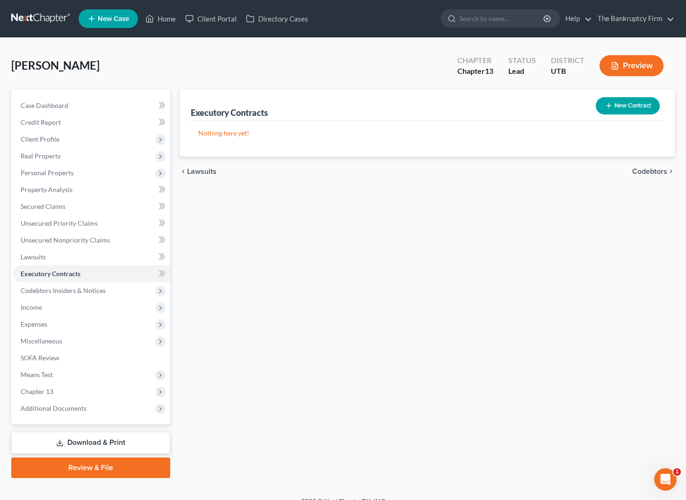
click at [619, 105] on button "New Contract" at bounding box center [628, 105] width 64 height 17
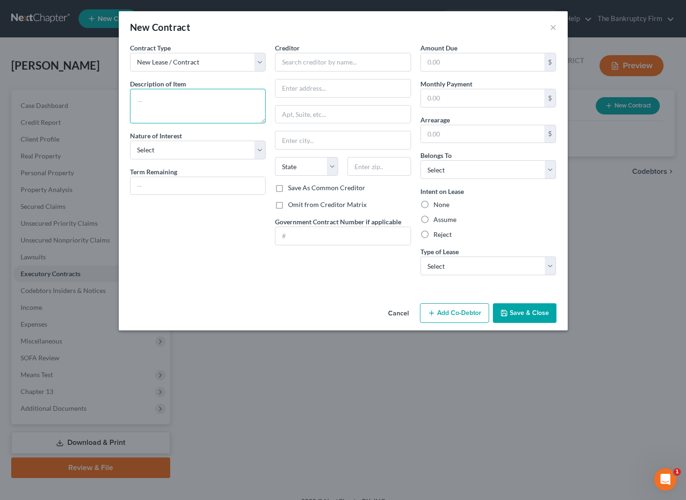
click at [183, 101] on textarea at bounding box center [198, 106] width 136 height 35
type textarea "Security System Contract"
click at [235, 149] on select "Select Purchaser Agent Lessor Lessee" at bounding box center [198, 150] width 136 height 19
click at [332, 65] on input "text" at bounding box center [343, 62] width 136 height 19
click at [175, 188] on input "text" at bounding box center [197, 186] width 135 height 18
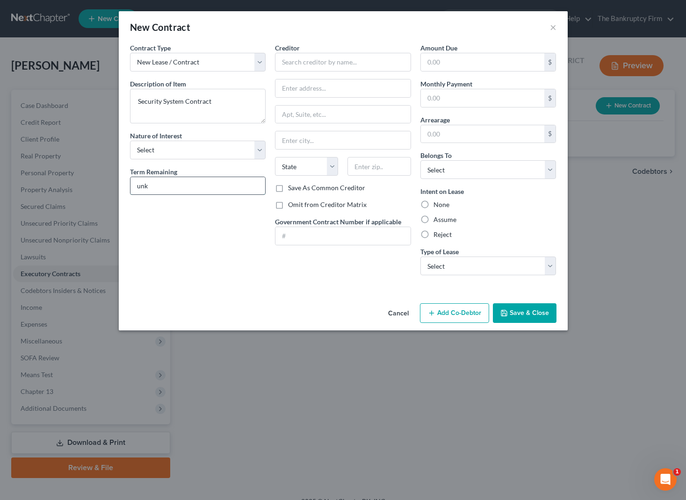
type input "unk"
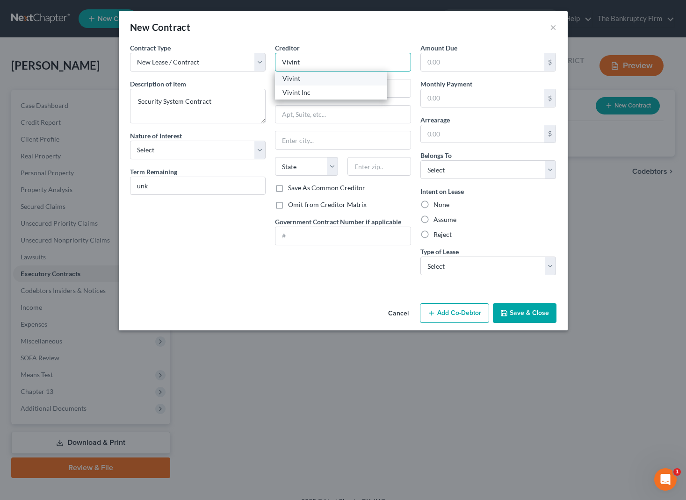
type input "Vivint"
click at [315, 82] on div "Vivint" at bounding box center [330, 78] width 97 height 9
type input "4931 N 300 W"
type input "Provo"
select select "46"
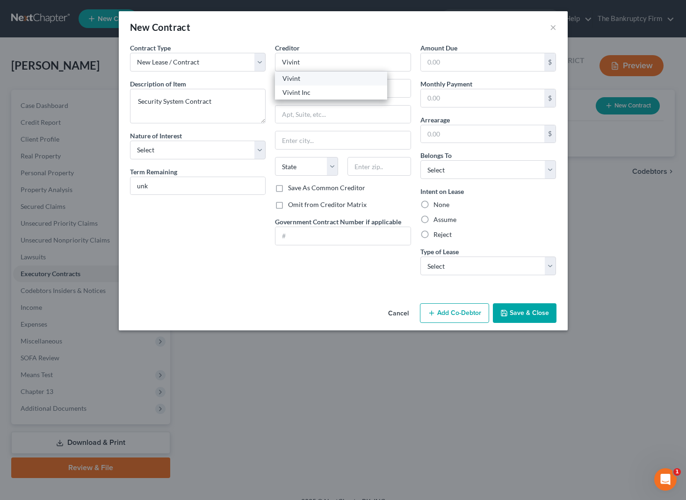
type input "84604-0000"
click at [495, 61] on input "text" at bounding box center [483, 62] width 124 height 18
click at [445, 97] on input "text" at bounding box center [483, 98] width 124 height 18
type input "65"
click at [433, 235] on label "Reject" at bounding box center [442, 234] width 18 height 9
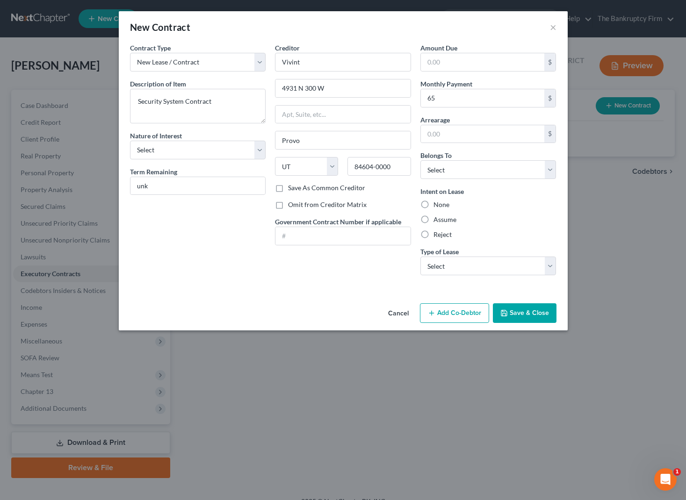
click at [437, 235] on input "Reject" at bounding box center [440, 233] width 6 height 6
radio input "true"
click at [470, 266] on select "Select Real Estate Car Other" at bounding box center [488, 266] width 136 height 19
select select "2"
click at [420, 257] on select "Select Real Estate Car Other" at bounding box center [488, 266] width 136 height 19
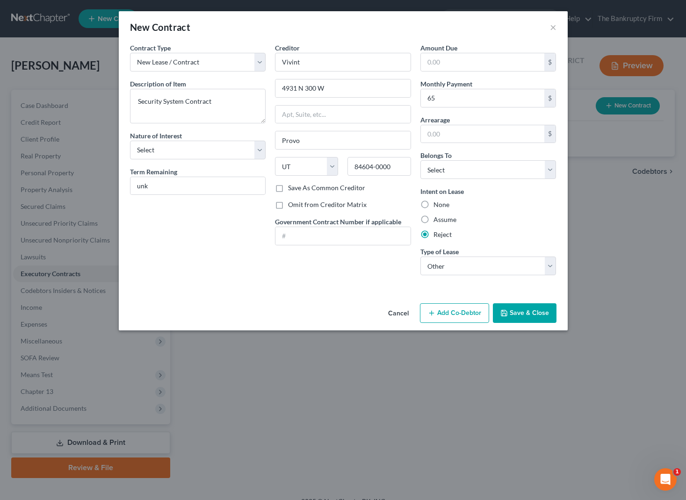
click at [532, 308] on button "Save & Close" at bounding box center [525, 313] width 64 height 20
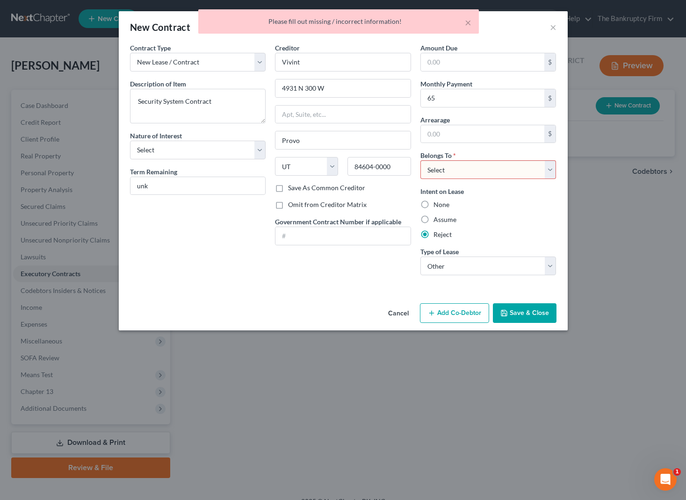
click at [505, 165] on select "Select Debtor 1 Only Debtor 2 Only Debtor 1 And Debtor 2 Only At Least One Of T…" at bounding box center [488, 169] width 136 height 19
select select "0"
click at [420, 160] on select "Select Debtor 1 Only Debtor 2 Only Debtor 1 And Debtor 2 Only At Least One Of T…" at bounding box center [488, 169] width 136 height 19
click at [536, 316] on button "Save & Close" at bounding box center [525, 313] width 64 height 20
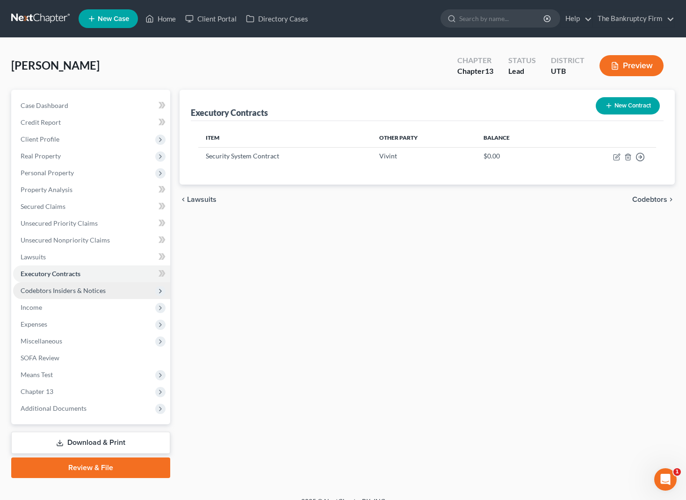
click at [76, 294] on span "Codebtors Insiders & Notices" at bounding box center [63, 291] width 85 height 8
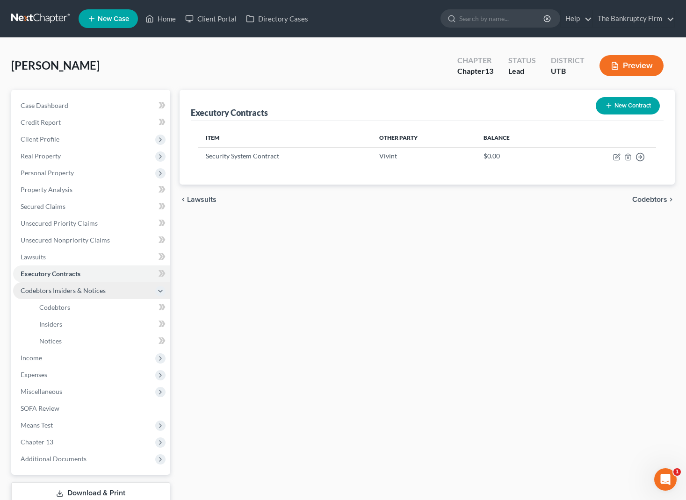
click at [95, 290] on span "Codebtors Insiders & Notices" at bounding box center [63, 291] width 85 height 8
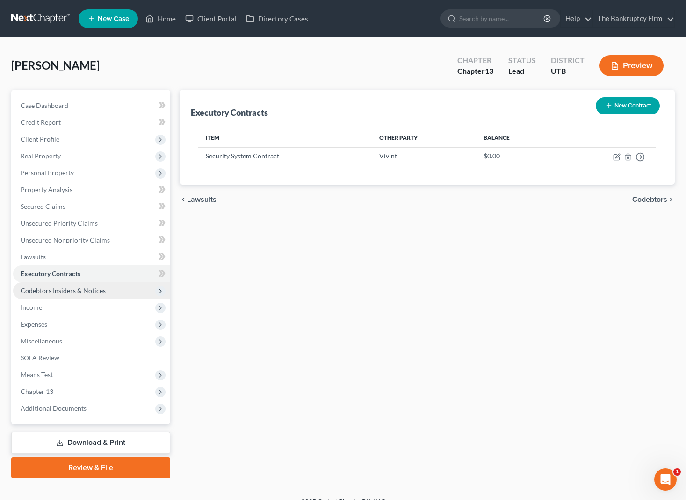
click at [55, 291] on span "Codebtors Insiders & Notices" at bounding box center [63, 291] width 85 height 8
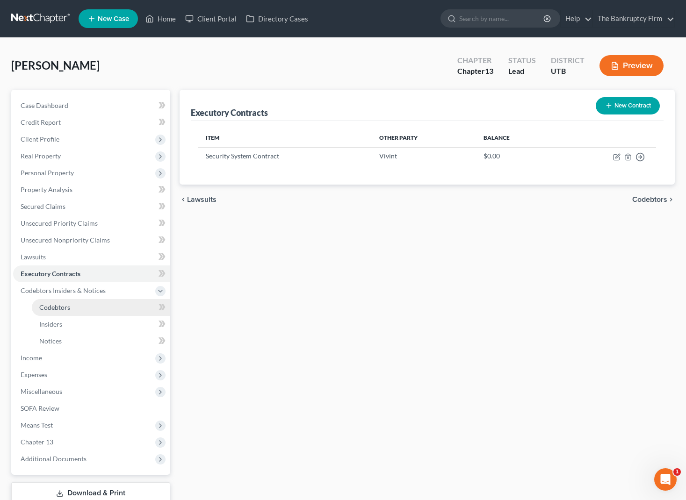
click at [79, 304] on link "Codebtors" at bounding box center [101, 307] width 138 height 17
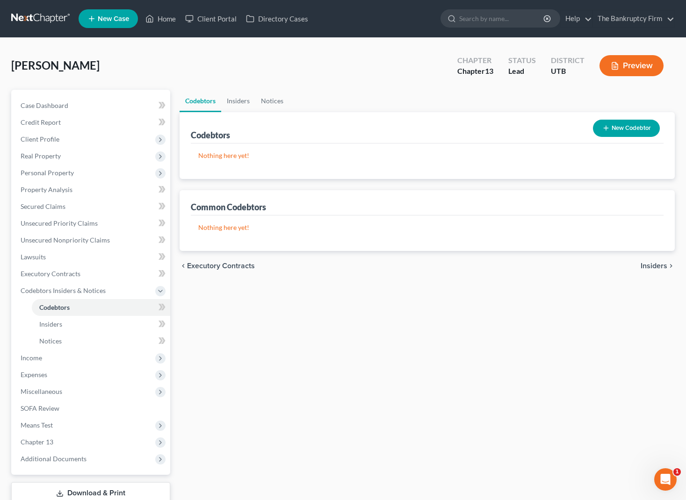
scroll to position [7, 0]
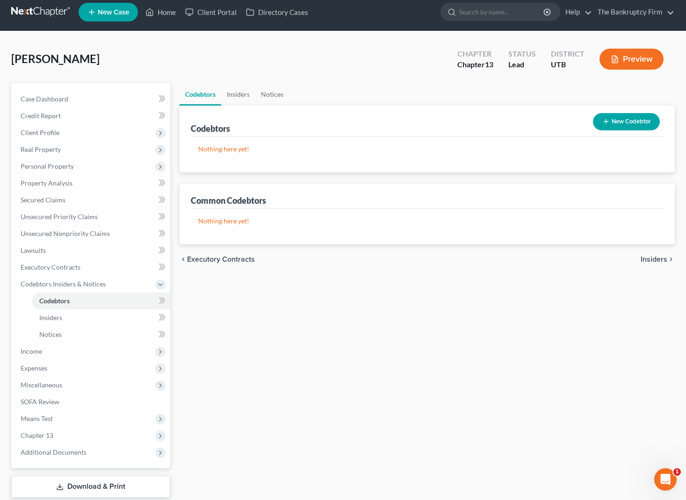
click at [618, 122] on button "New Codebtor" at bounding box center [626, 121] width 67 height 17
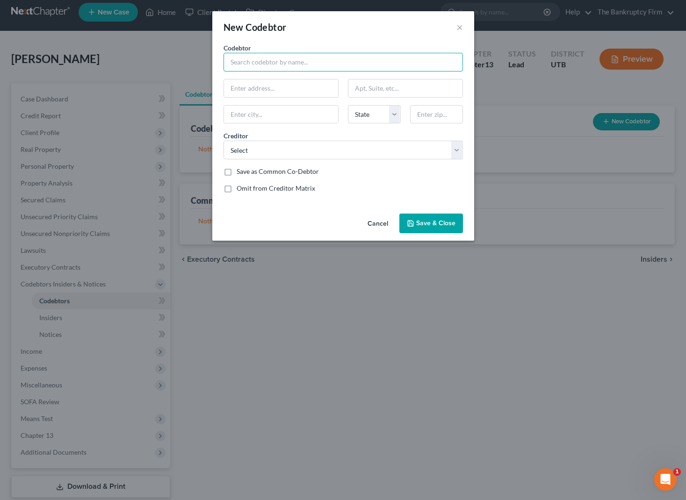
click at [267, 63] on input "text" at bounding box center [342, 62] width 239 height 19
type input "S"
click at [375, 215] on div "Cancel Save & Close" at bounding box center [343, 225] width 262 height 31
click at [378, 222] on button "Cancel" at bounding box center [378, 224] width 36 height 19
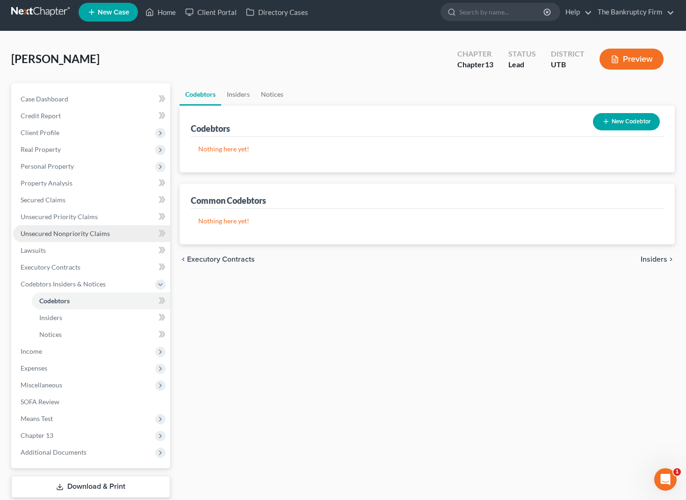
click at [60, 231] on span "Unsecured Nonpriority Claims" at bounding box center [65, 234] width 89 height 8
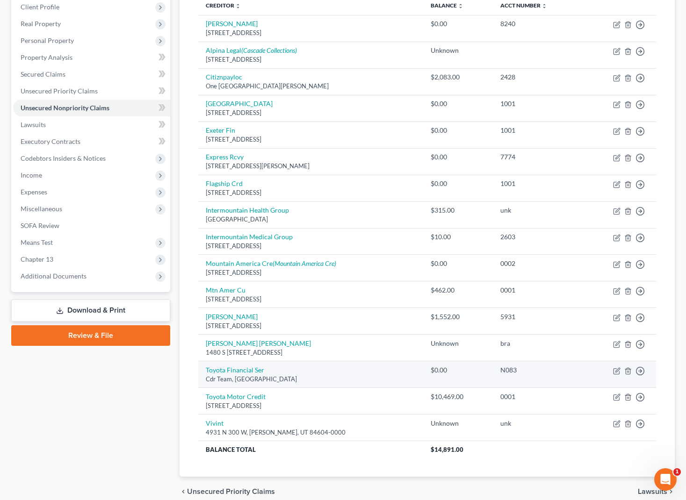
scroll to position [133, 0]
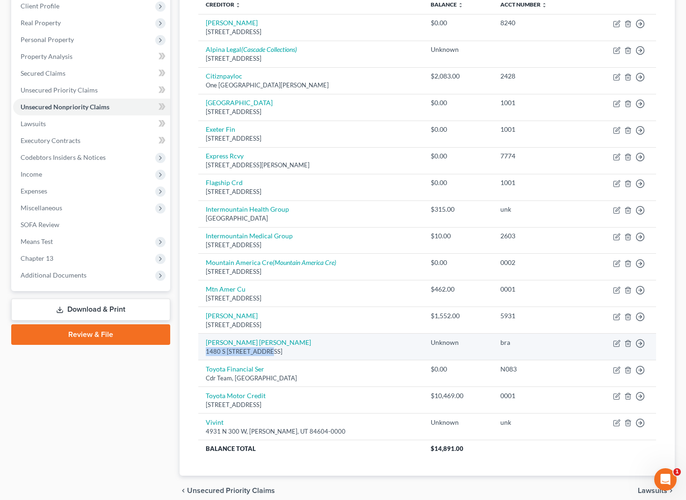
drag, startPoint x: 265, startPoint y: 352, endPoint x: 203, endPoint y: 354, distance: 61.3
click at [204, 354] on td "Silvia Catalina Bravo 1480 S 1000 E Apt 503, Clearfield, UT 84015" at bounding box center [310, 347] width 225 height 27
copy div "1480 S 1000 E Apt 50"
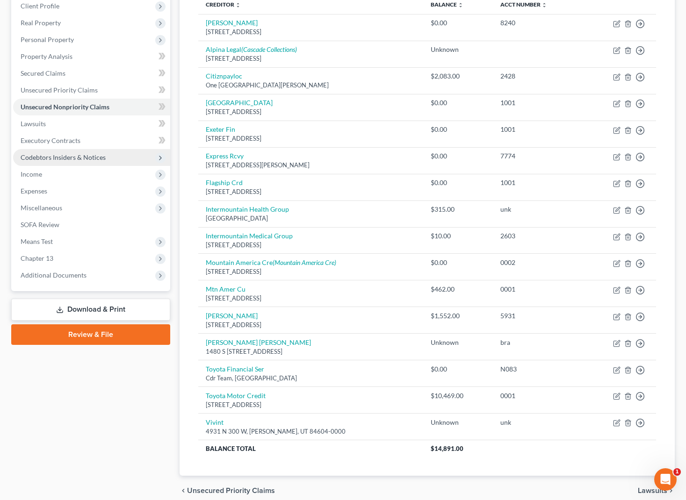
click at [77, 156] on span "Codebtors Insiders & Notices" at bounding box center [63, 157] width 85 height 8
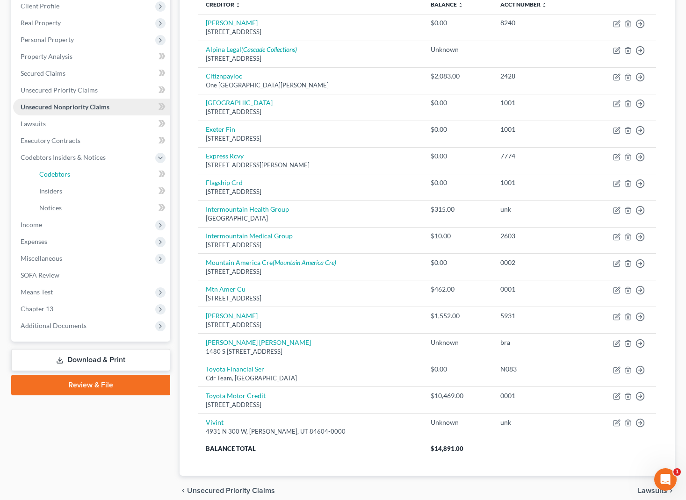
click at [70, 175] on link "Codebtors" at bounding box center [101, 174] width 138 height 17
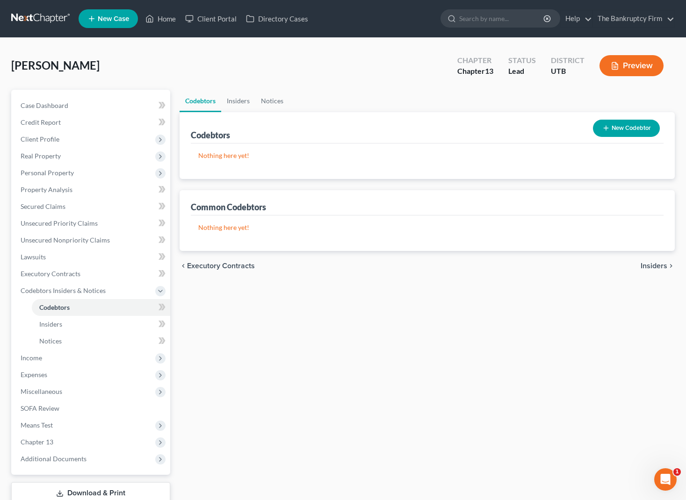
click at [625, 128] on button "New Codebtor" at bounding box center [626, 128] width 67 height 17
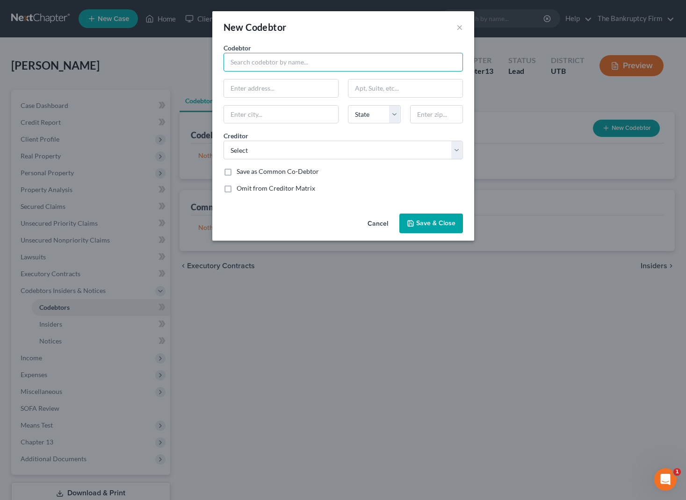
click at [267, 61] on input "text" at bounding box center [342, 62] width 239 height 19
paste input "1480 S 1000 E Apt 50"
type input "1480 S 1000 E Apt 50"
click at [308, 62] on input "text" at bounding box center [342, 62] width 239 height 19
type input "[PERSON_NAME] [PERSON_NAME]"
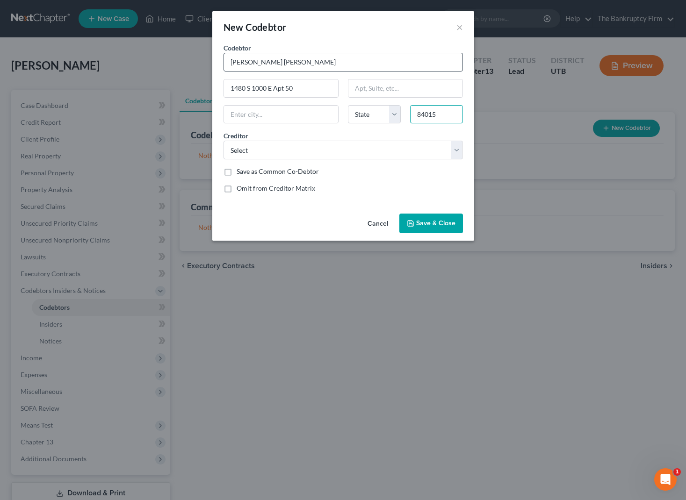
type input "84015"
type input "Clearfield"
select select "46"
click at [380, 154] on select "Select Dorimar Rodriguez Utah Housing Corporati Toyota Mtr Citiznpayloc R C Wil…" at bounding box center [342, 150] width 239 height 19
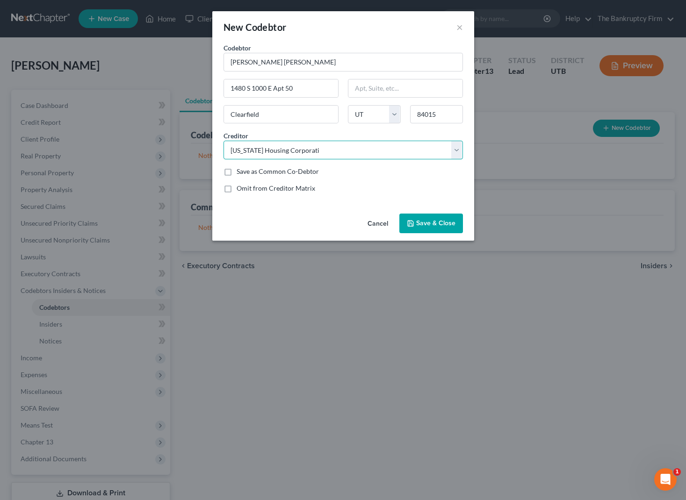
click at [223, 141] on select "Select Dorimar Rodriguez Utah Housing Corporati Toyota Mtr Citiznpayloc R C Wil…" at bounding box center [342, 150] width 239 height 19
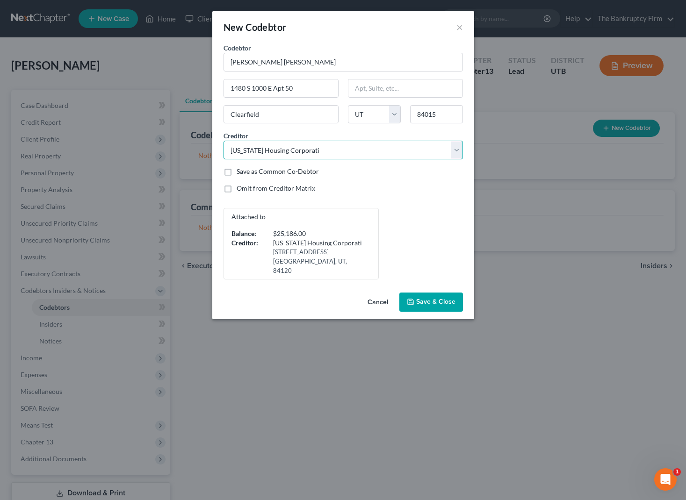
click at [459, 151] on select "Select Dorimar Rodriguez Utah Housing Corporati Toyota Mtr Citiznpayloc R C Wil…" at bounding box center [342, 150] width 239 height 19
select select "10"
click at [223, 141] on select "Select Dorimar Rodriguez Utah Housing Corporati Toyota Mtr Citiznpayloc R C Wil…" at bounding box center [342, 150] width 239 height 19
click at [237, 172] on label "Save as Common Co-Debtor" at bounding box center [278, 171] width 82 height 9
click at [240, 172] on input "Save as Common Co-Debtor" at bounding box center [243, 170] width 6 height 6
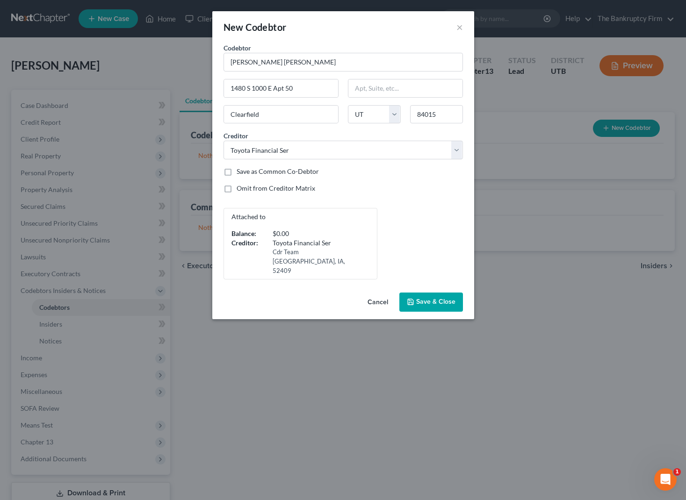
checkbox input "true"
click at [446, 298] on span "Save & Close" at bounding box center [435, 302] width 39 height 8
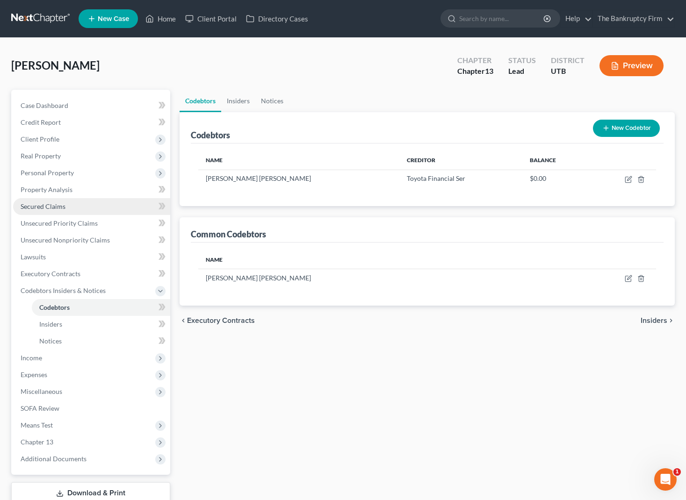
click at [64, 208] on span "Secured Claims" at bounding box center [43, 206] width 45 height 8
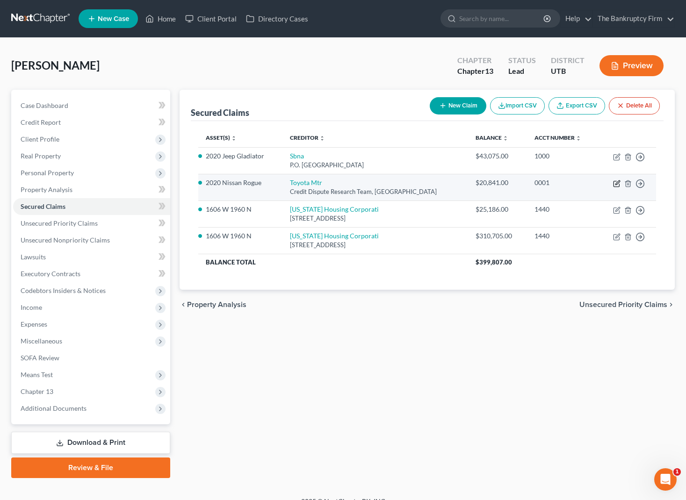
click at [618, 182] on icon "button" at bounding box center [616, 183] width 7 height 7
select select "45"
select select "0"
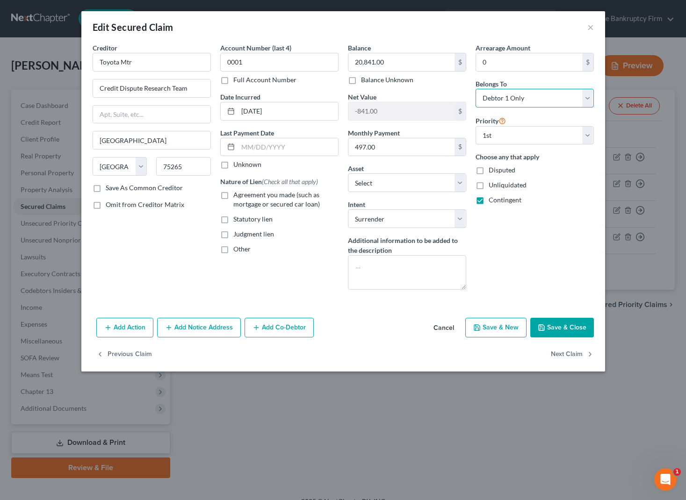
click at [581, 95] on select "Select Debtor 1 Only Debtor 2 Only Debtor 1 And Debtor 2 Only At Least One Of T…" at bounding box center [534, 98] width 118 height 19
select select "3"
click at [475, 89] on select "Select Debtor 1 Only Debtor 2 Only Debtor 1 And Debtor 2 Only At Least One Of T…" at bounding box center [534, 98] width 118 height 19
click at [273, 328] on button "Add Co-Debtor" at bounding box center [278, 328] width 69 height 20
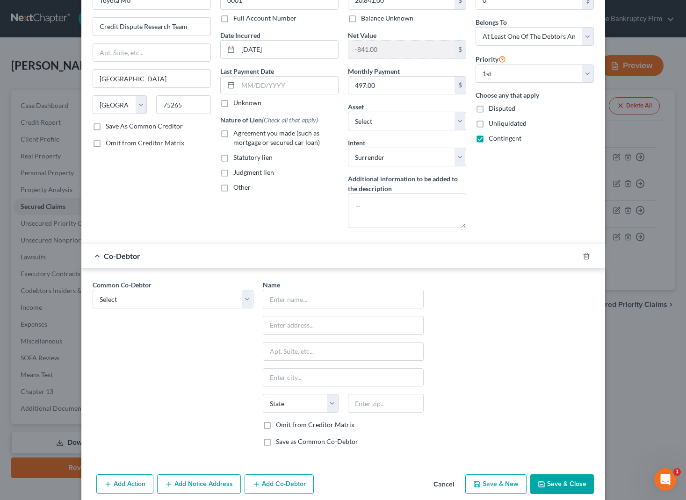
scroll to position [66, 0]
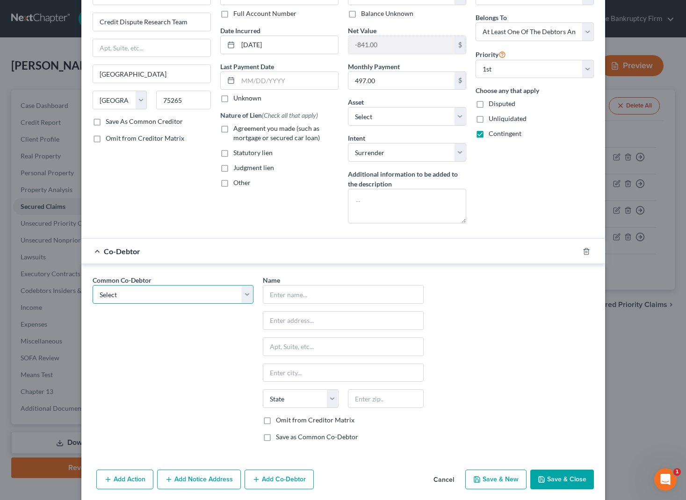
click at [246, 294] on select "Select Silvia Catalina Bravo" at bounding box center [173, 294] width 161 height 19
select select "0"
click at [93, 285] on select "Select Silvia Catalina Bravo" at bounding box center [173, 294] width 161 height 19
type input "[PERSON_NAME] [PERSON_NAME]"
type input "1480 S 1000 E Apt 50"
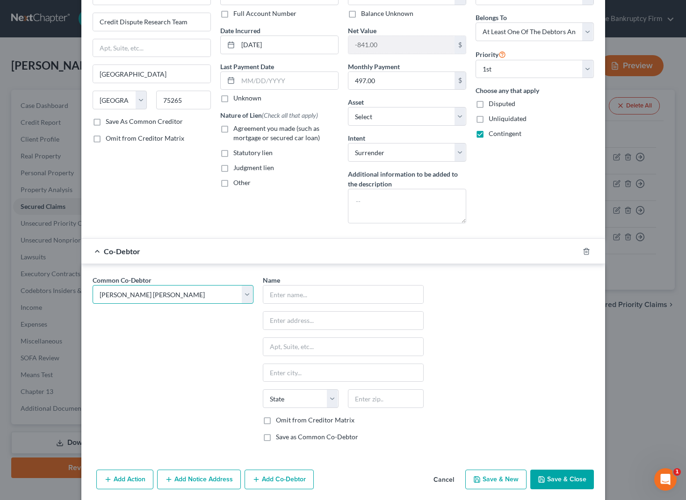
type input "Clearfield"
select select "46"
type input "84015"
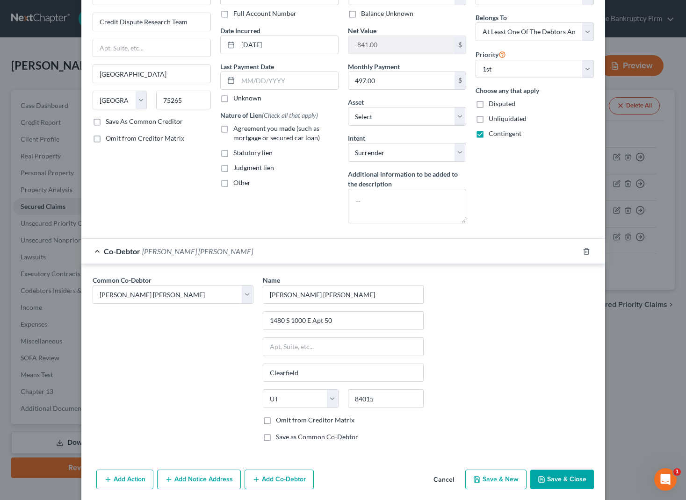
click at [564, 478] on button "Save & Close" at bounding box center [562, 480] width 64 height 20
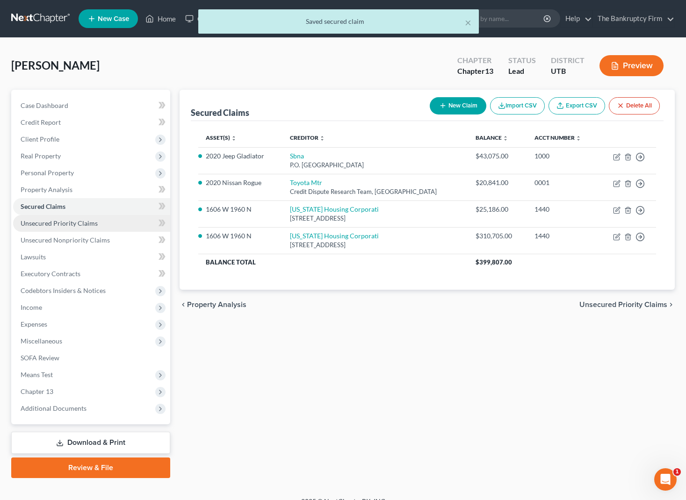
click at [71, 223] on span "Unsecured Priority Claims" at bounding box center [59, 223] width 77 height 8
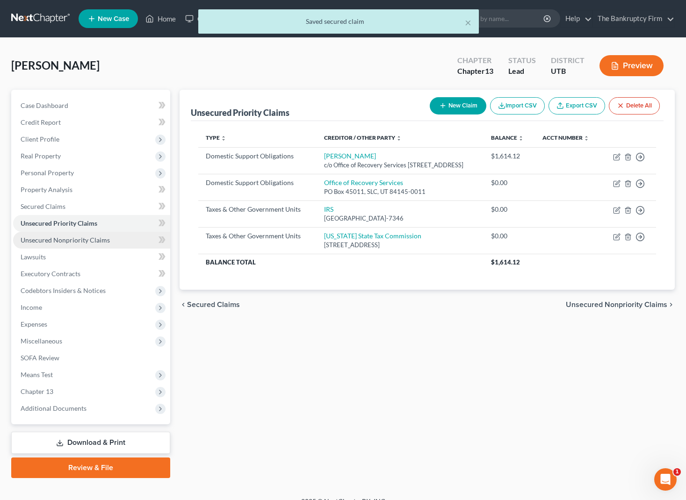
click at [78, 237] on span "Unsecured Nonpriority Claims" at bounding box center [65, 240] width 89 height 8
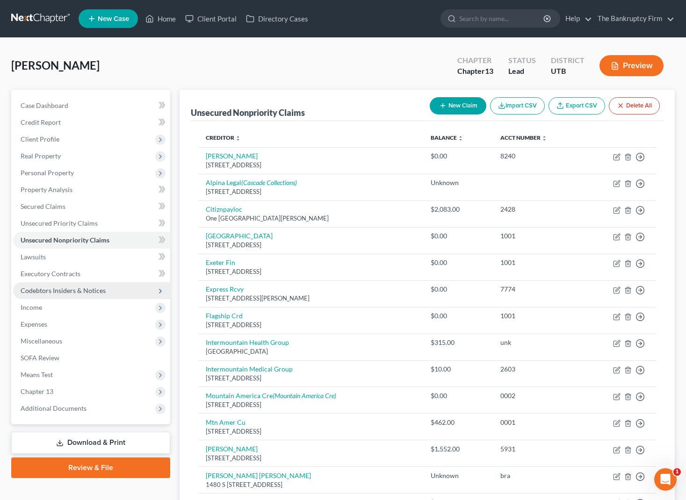
click at [52, 290] on span "Codebtors Insiders & Notices" at bounding box center [63, 291] width 85 height 8
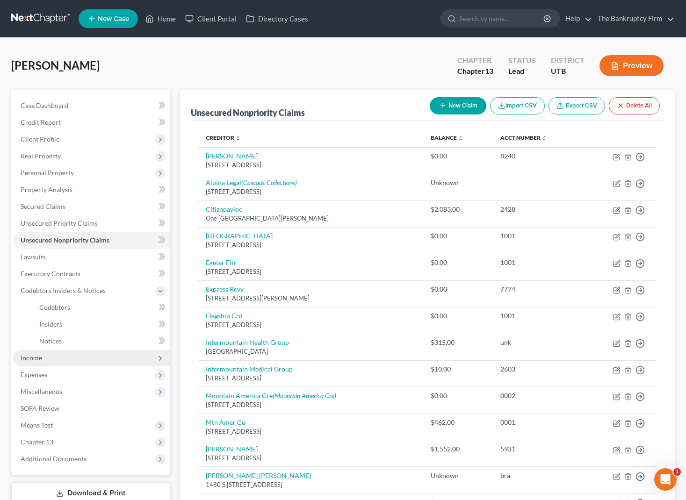
click at [36, 357] on span "Income" at bounding box center [32, 358] width 22 height 8
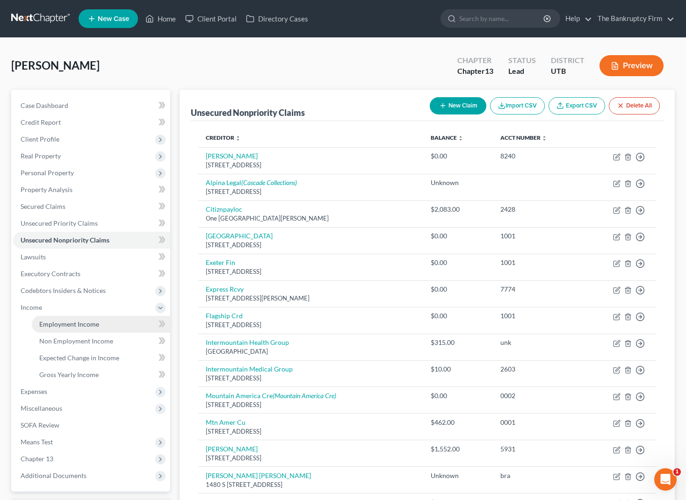
click at [71, 323] on span "Employment Income" at bounding box center [69, 324] width 60 height 8
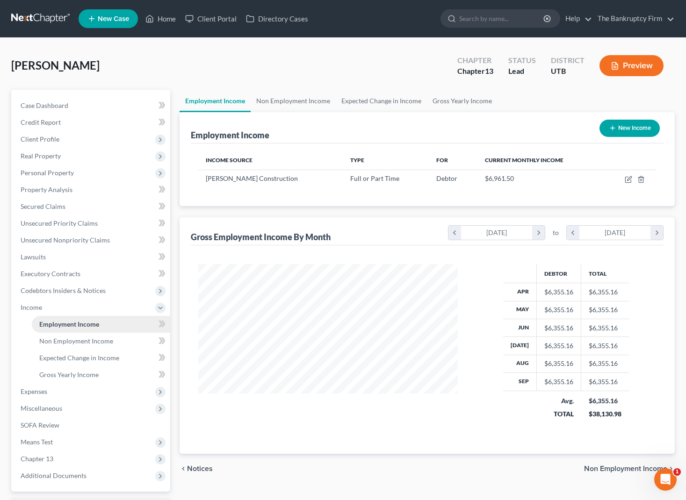
scroll to position [168, 278]
click at [317, 96] on link "Non Employment Income" at bounding box center [293, 101] width 85 height 22
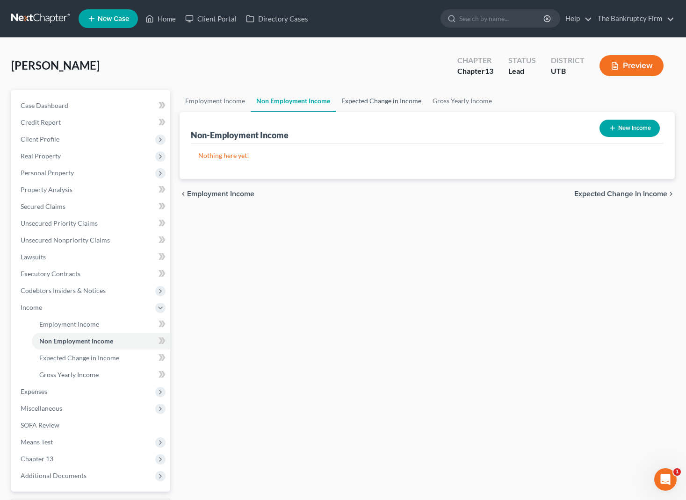
click at [387, 102] on link "Expected Change in Income" at bounding box center [381, 101] width 91 height 22
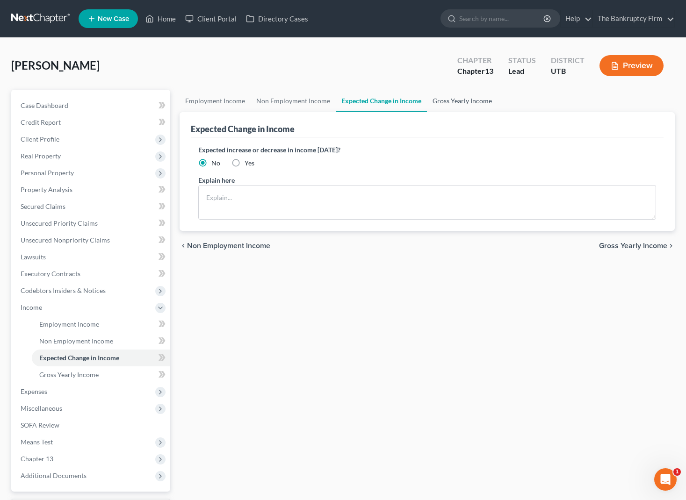
click at [467, 99] on link "Gross Yearly Income" at bounding box center [462, 101] width 71 height 22
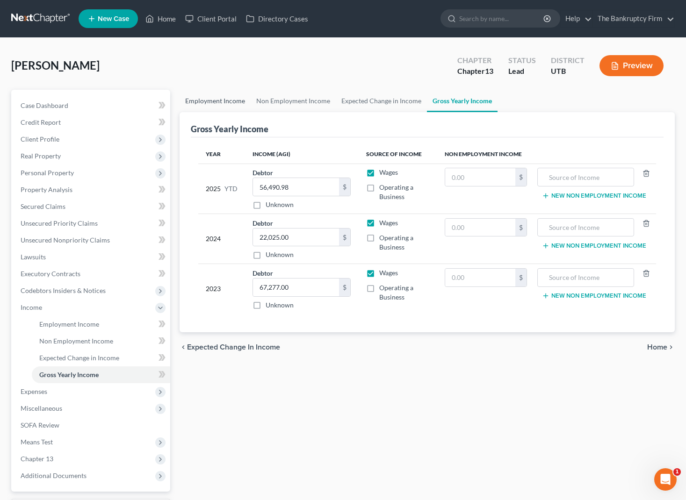
click at [202, 98] on link "Employment Income" at bounding box center [215, 101] width 71 height 22
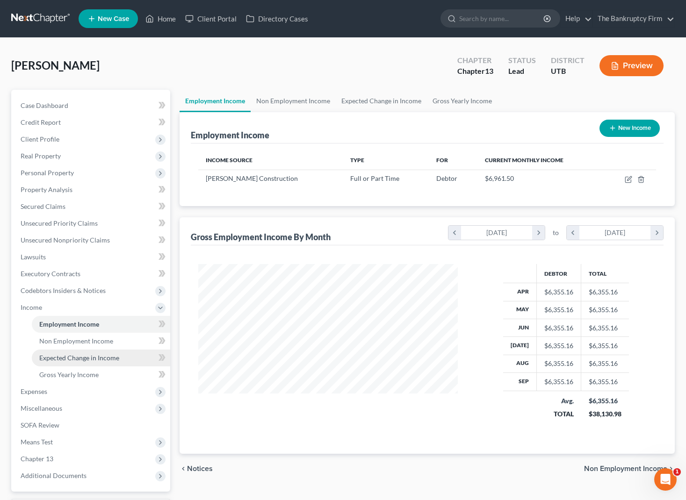
scroll to position [168, 278]
click at [50, 388] on span "Expenses" at bounding box center [91, 391] width 157 height 17
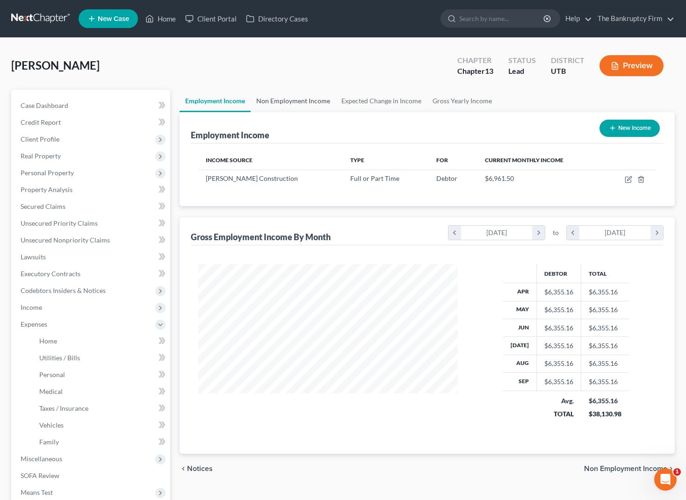
scroll to position [1, 0]
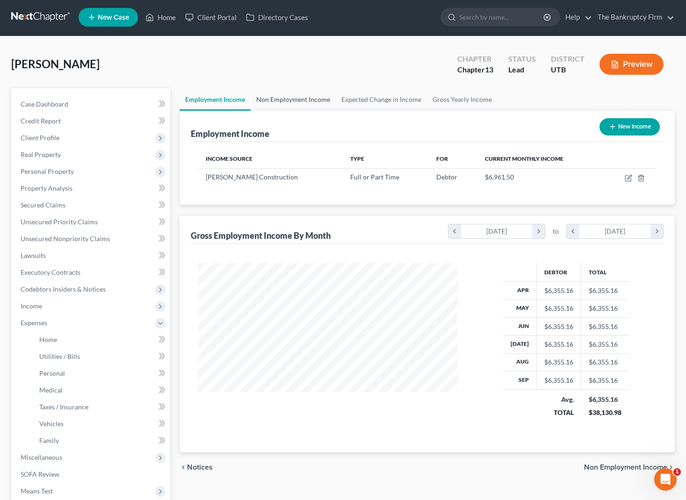
click at [290, 101] on link "Non Employment Income" at bounding box center [293, 99] width 85 height 22
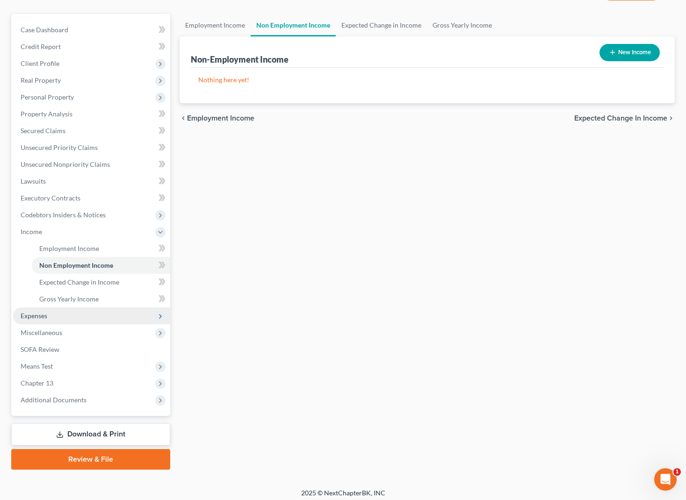
scroll to position [81, 0]
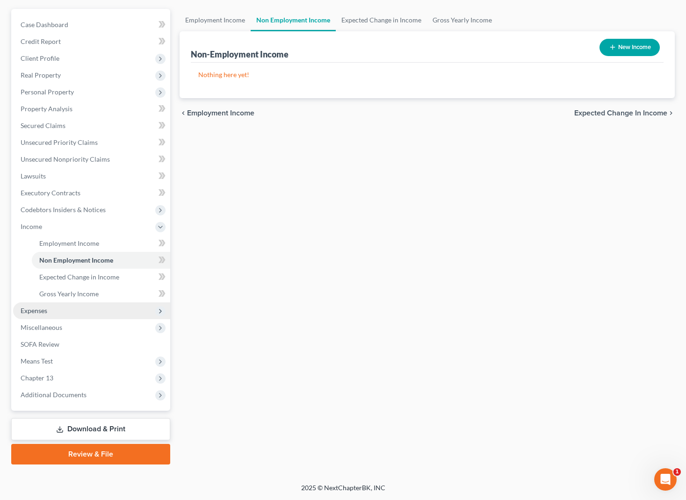
click at [35, 312] on span "Expenses" at bounding box center [34, 311] width 27 height 8
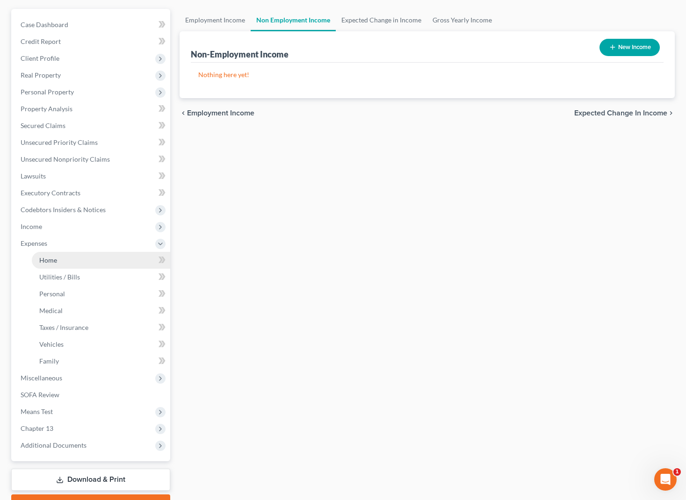
click at [65, 260] on link "Home" at bounding box center [101, 260] width 138 height 17
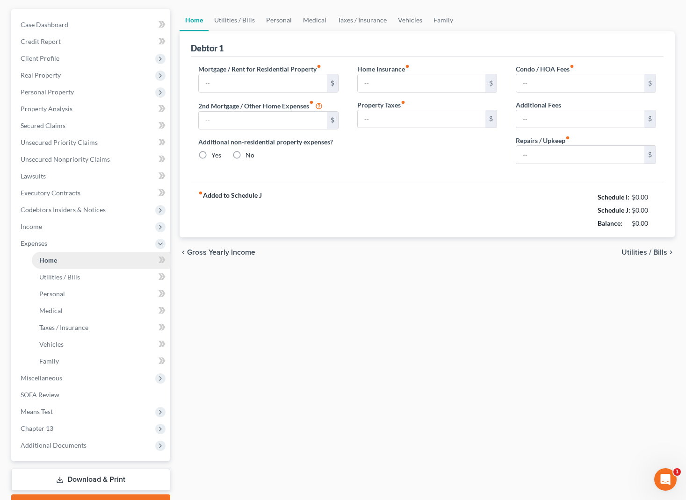
scroll to position [1, 0]
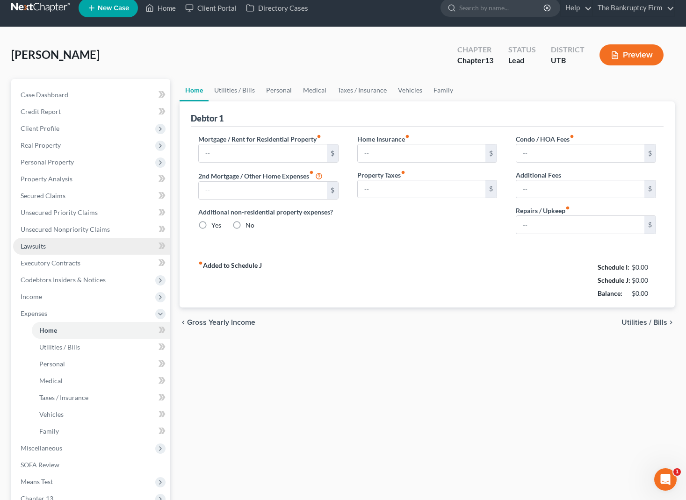
type input "0.00"
radio input "true"
type input "0.00"
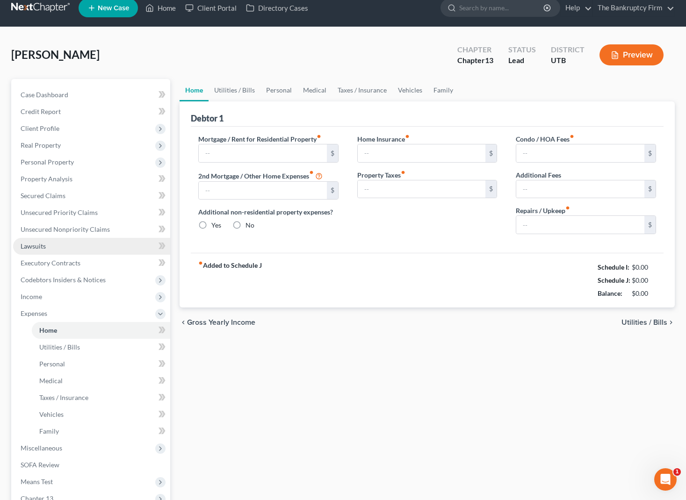
type input "0.00"
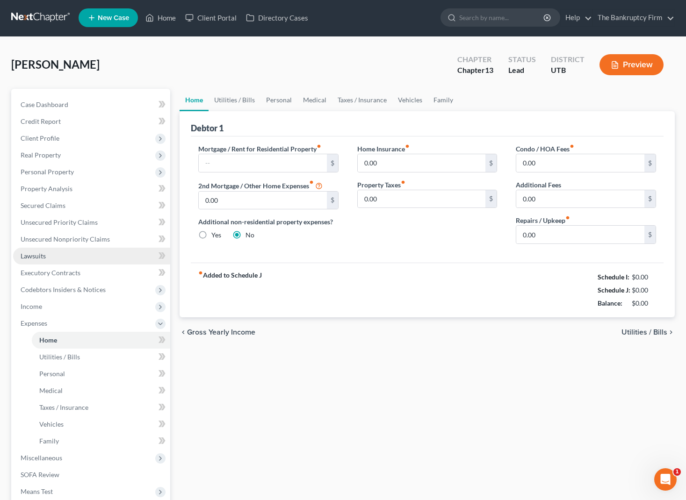
scroll to position [0, 0]
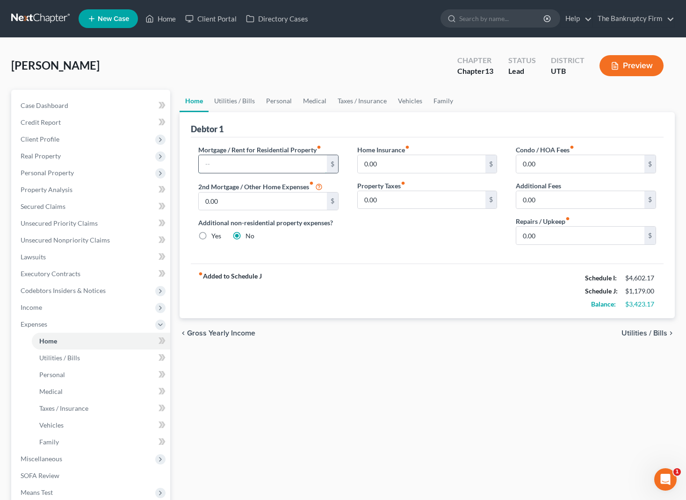
click at [260, 168] on input "text" at bounding box center [263, 164] width 128 height 18
click at [221, 164] on input "text" at bounding box center [263, 164] width 128 height 18
type input "1,360"
click at [557, 237] on input "0.00" at bounding box center [580, 236] width 128 height 18
click at [240, 102] on link "Utilities / Bills" at bounding box center [234, 101] width 52 height 22
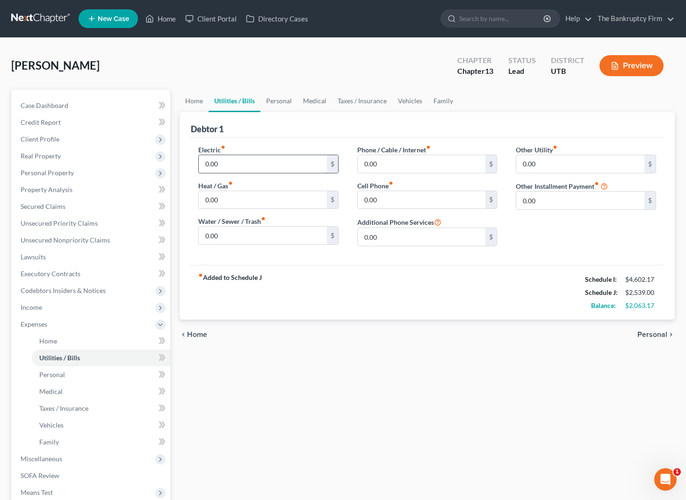
click at [257, 169] on input "0.00" at bounding box center [263, 164] width 128 height 18
type input "100"
click at [266, 98] on link "Personal" at bounding box center [278, 101] width 37 height 22
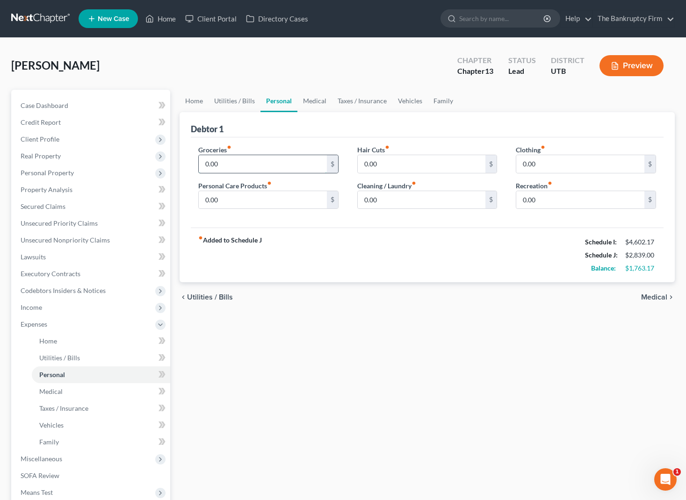
click at [236, 165] on input "0.00" at bounding box center [263, 164] width 128 height 18
type input "200"
type input "20"
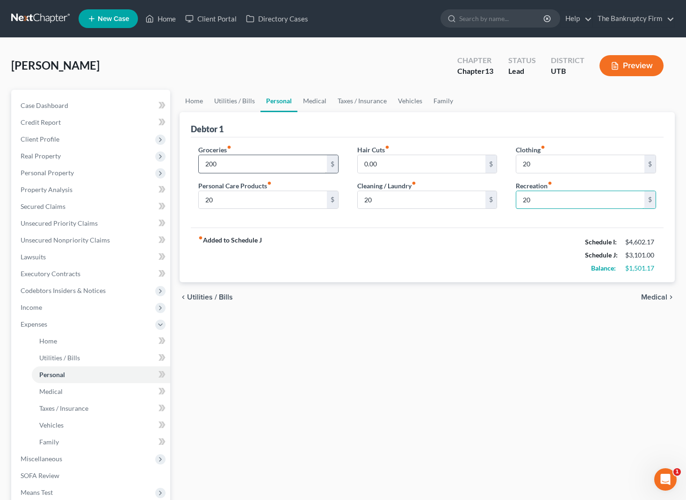
type input "20"
click at [307, 100] on link "Medical" at bounding box center [314, 101] width 35 height 22
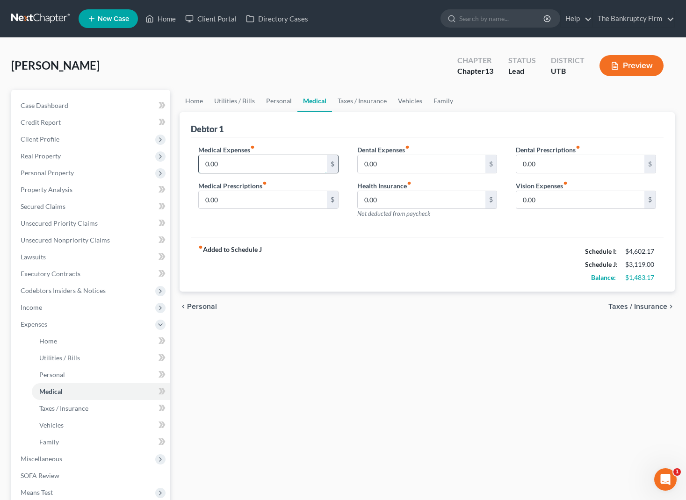
click at [242, 165] on input "0.00" at bounding box center [263, 164] width 128 height 18
click at [240, 200] on input "0.00" at bounding box center [263, 200] width 128 height 18
click at [231, 165] on input "0.00" at bounding box center [263, 164] width 128 height 18
type input "50.00"
type input "20"
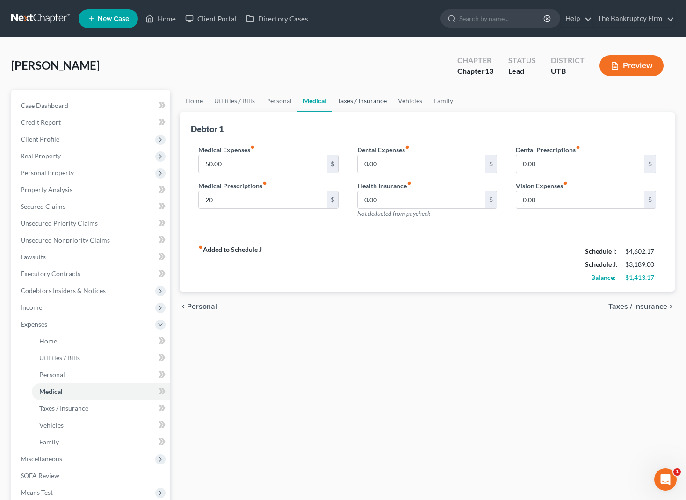
click at [347, 99] on link "Taxes / Insurance" at bounding box center [362, 101] width 60 height 22
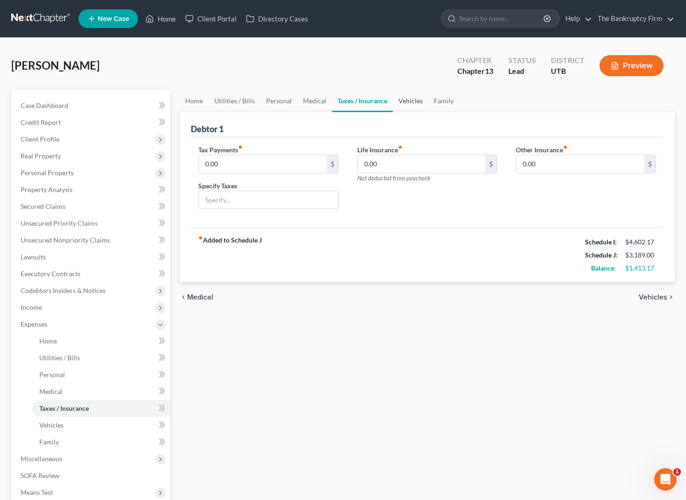
click at [407, 101] on link "Vehicles" at bounding box center [411, 101] width 36 height 22
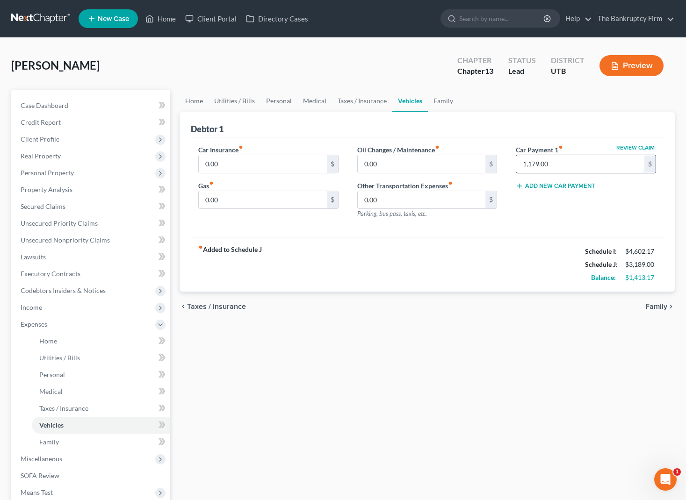
click at [577, 164] on input "1,179.00" at bounding box center [580, 164] width 128 height 18
click at [238, 203] on input "0.00" at bounding box center [263, 200] width 128 height 18
type input "216"
type input "100"
click at [423, 166] on input "0.00" at bounding box center [422, 164] width 128 height 18
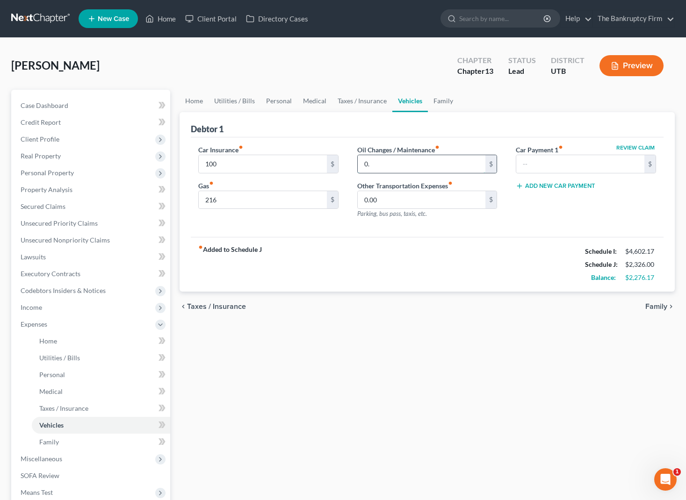
type input "0"
type input "50.00"
click at [277, 102] on link "Personal" at bounding box center [278, 101] width 37 height 22
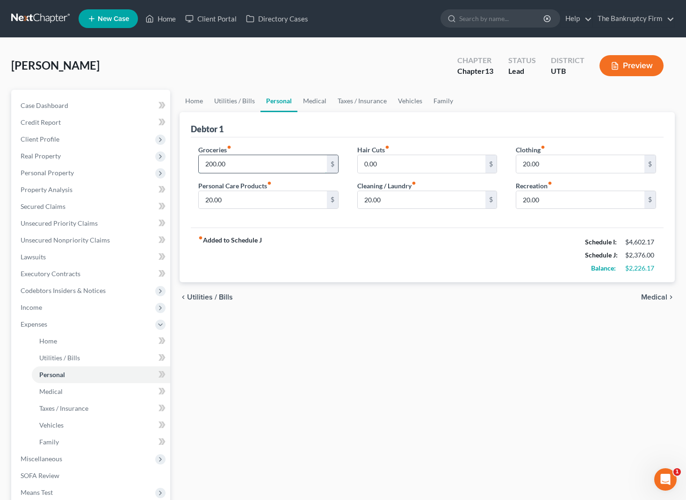
click at [249, 165] on input "200.00" at bounding box center [263, 164] width 128 height 18
type input "497"
type input "50"
type input "45"
type input "93"
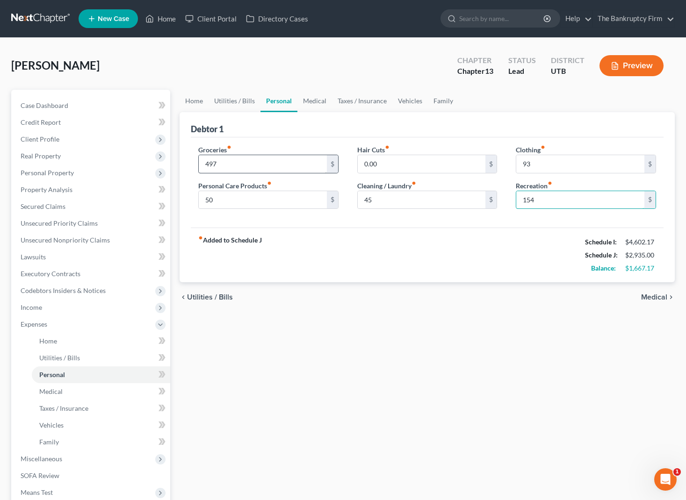
type input "154"
click at [316, 100] on link "Medical" at bounding box center [314, 101] width 35 height 22
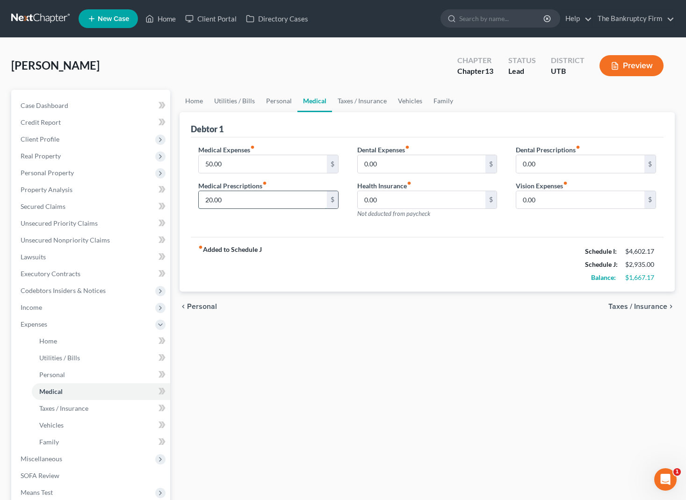
click at [237, 198] on input "20.00" at bounding box center [263, 200] width 128 height 18
type input "50"
click at [366, 101] on link "Taxes / Insurance" at bounding box center [362, 101] width 60 height 22
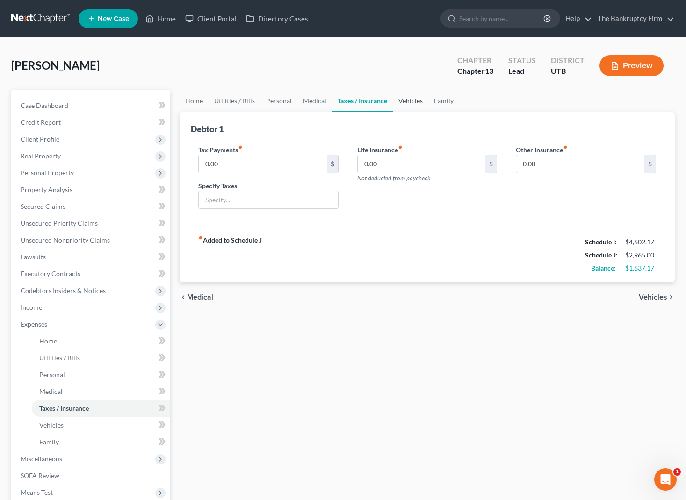
click at [402, 101] on link "Vehicles" at bounding box center [411, 101] width 36 height 22
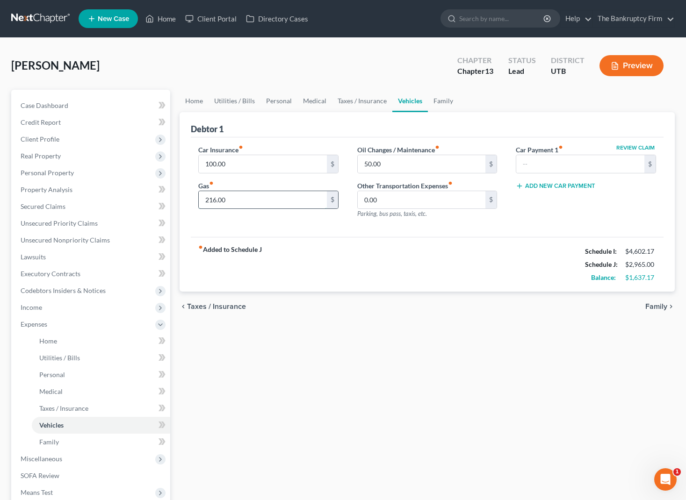
click at [252, 199] on input "216.00" at bounding box center [263, 200] width 128 height 18
type input "250"
type input "150"
drag, startPoint x: 188, startPoint y: 99, endPoint x: 195, endPoint y: 98, distance: 7.1
click at [188, 99] on link "Home" at bounding box center [194, 101] width 29 height 22
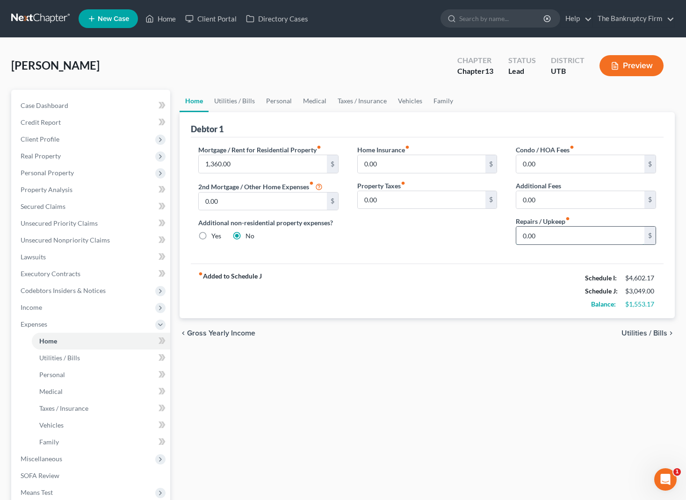
click at [553, 237] on input "0.00" at bounding box center [580, 236] width 128 height 18
type input "25"
click at [236, 102] on link "Utilities / Bills" at bounding box center [234, 101] width 52 height 22
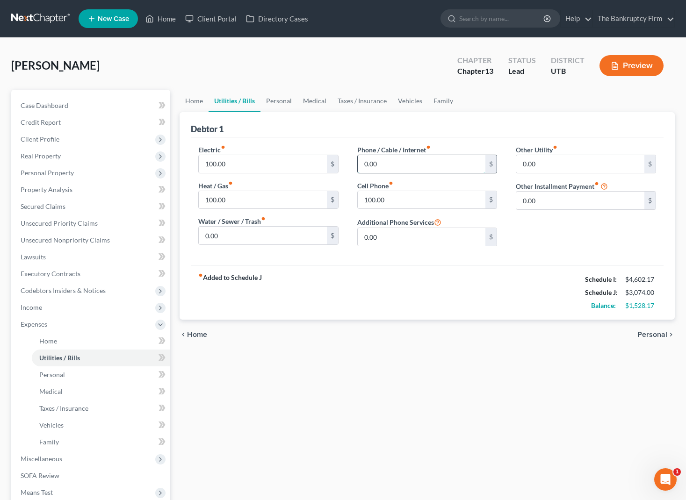
click at [414, 164] on input "0.00" at bounding box center [422, 164] width 128 height 18
type input "8"
type input "80"
click at [458, 298] on div "fiber_manual_record Added to Schedule J Schedule I: $4,602.17 Schedule J: $3,15…" at bounding box center [427, 292] width 473 height 55
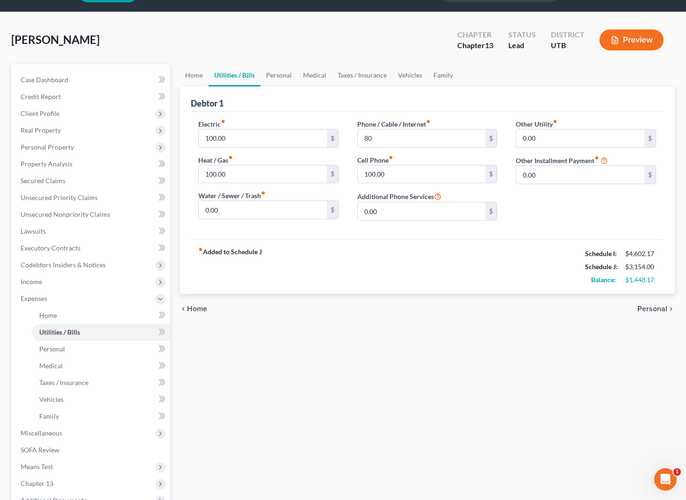
scroll to position [36, 0]
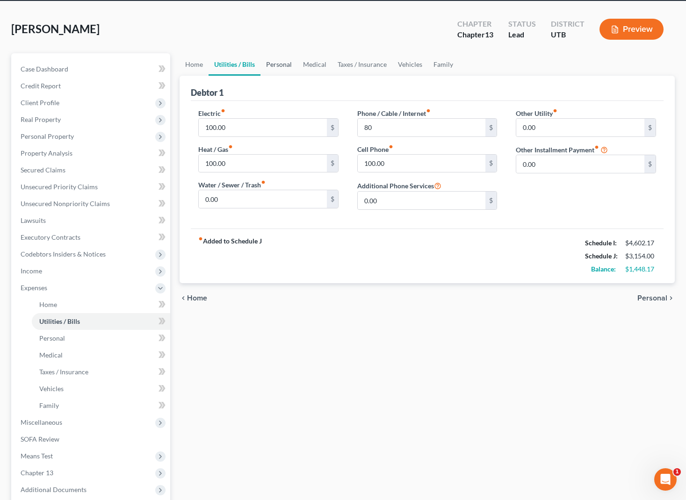
click at [277, 62] on link "Personal" at bounding box center [278, 64] width 37 height 22
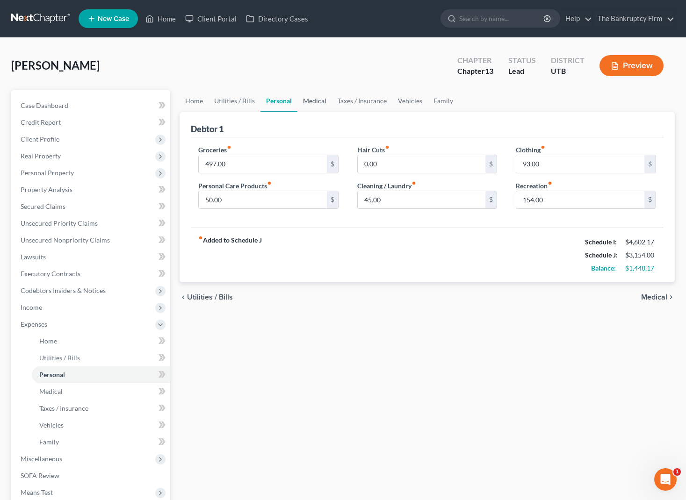
click at [314, 102] on link "Medical" at bounding box center [314, 101] width 35 height 22
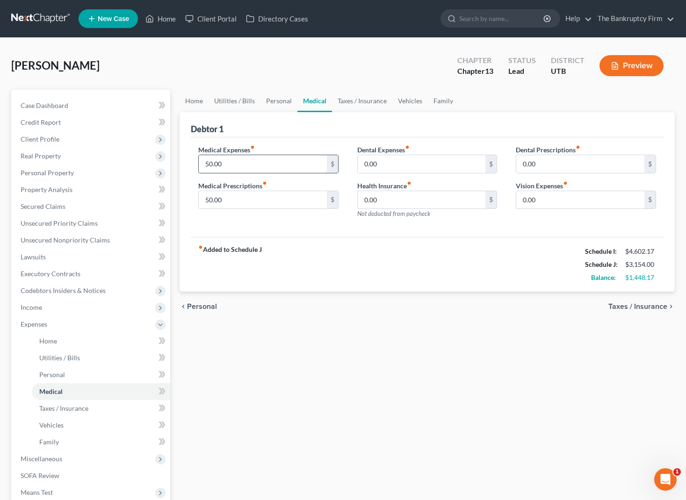
click at [267, 165] on input "50.00" at bounding box center [263, 164] width 128 height 18
type input "75"
click at [356, 105] on link "Taxes / Insurance" at bounding box center [362, 101] width 60 height 22
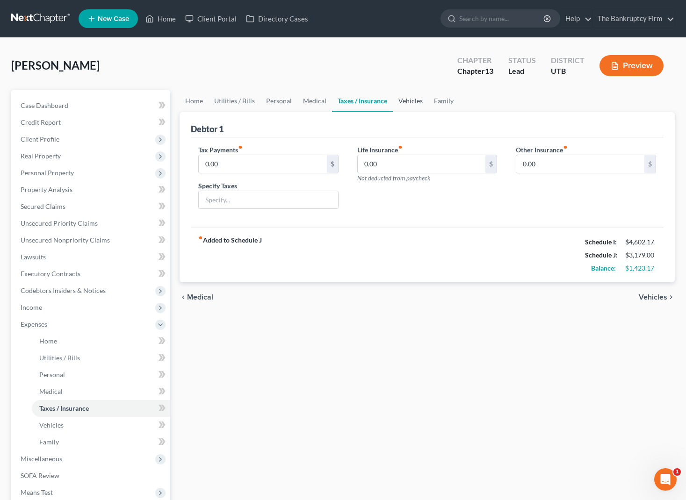
click at [414, 101] on link "Vehicles" at bounding box center [411, 101] width 36 height 22
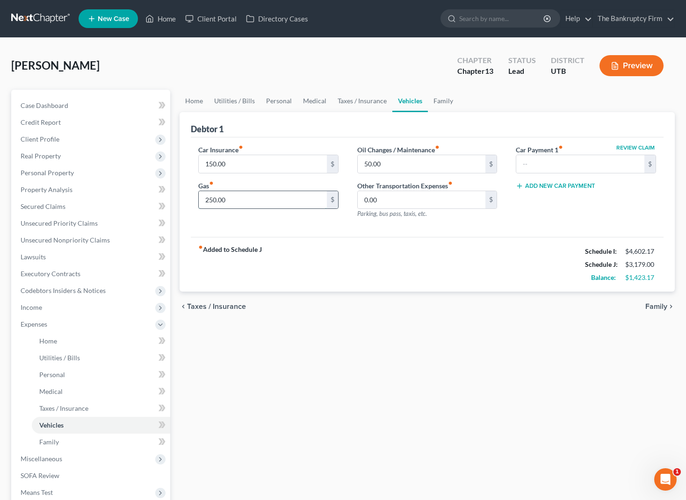
click at [242, 201] on input "250.00" at bounding box center [263, 200] width 128 height 18
type input "297"
click at [282, 101] on link "Personal" at bounding box center [278, 101] width 37 height 22
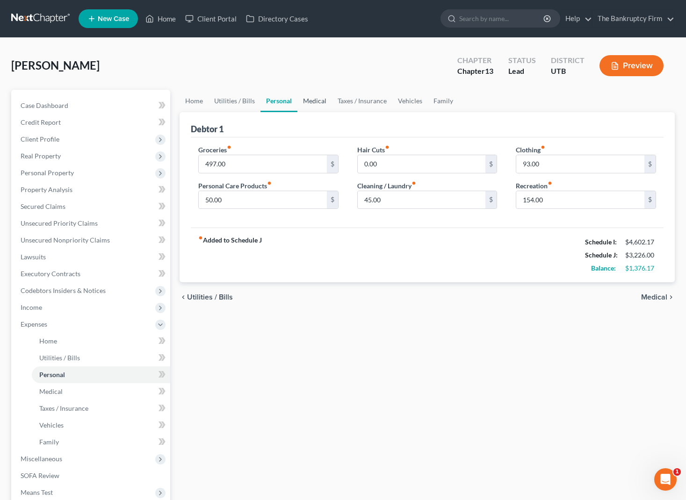
click at [314, 101] on link "Medical" at bounding box center [314, 101] width 35 height 22
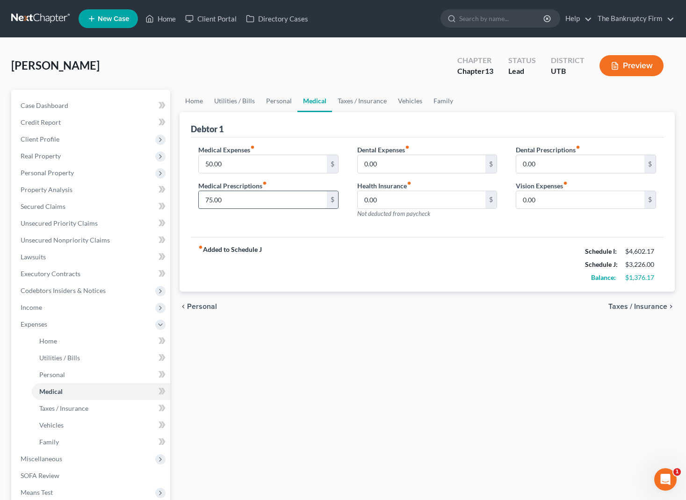
click at [236, 198] on input "75.00" at bounding box center [263, 200] width 128 height 18
type input "100"
click at [240, 162] on input "50.00" at bounding box center [263, 164] width 128 height 18
type input "75"
click at [278, 99] on link "Personal" at bounding box center [278, 101] width 37 height 22
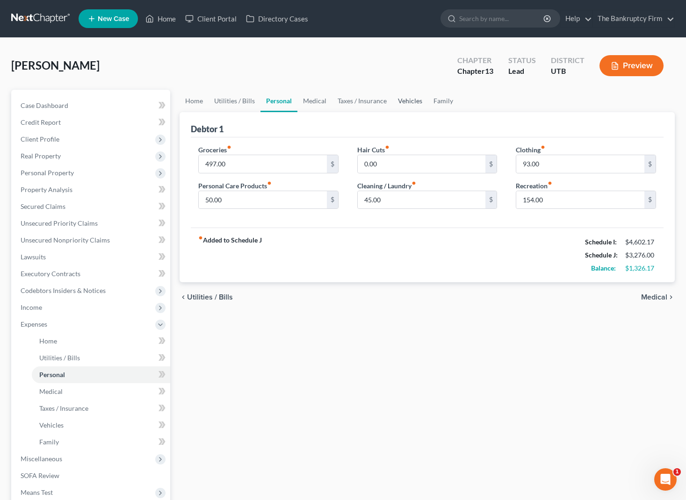
click at [407, 101] on link "Vehicles" at bounding box center [410, 101] width 36 height 22
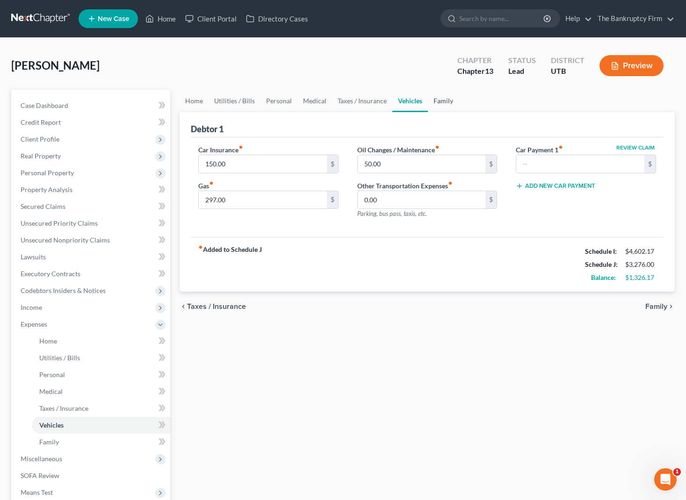
click at [437, 100] on link "Family" at bounding box center [443, 101] width 31 height 22
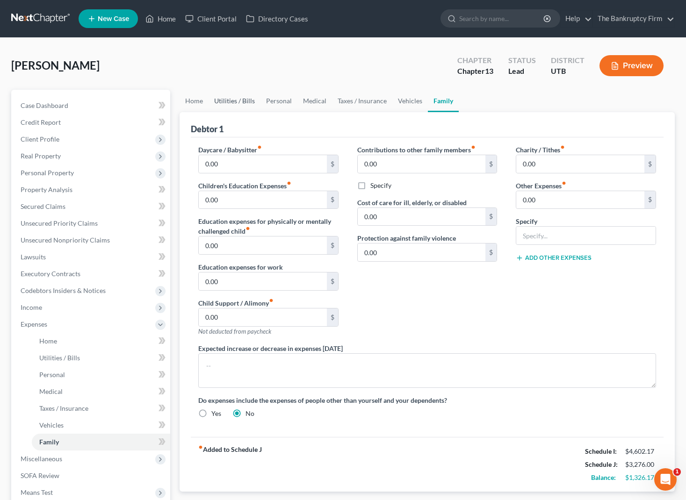
click at [233, 101] on link "Utilities / Bills" at bounding box center [234, 101] width 52 height 22
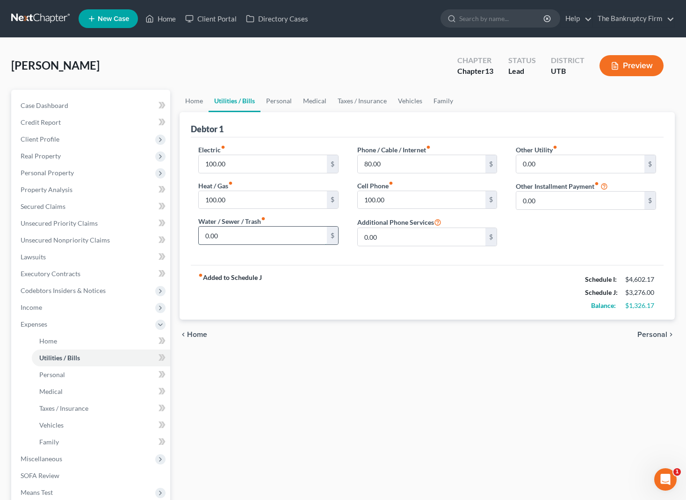
click at [243, 235] on input "0.00" at bounding box center [263, 236] width 128 height 18
type input "66.17"
click at [72, 454] on span "Miscellaneous" at bounding box center [91, 459] width 157 height 17
click at [90, 356] on span "Attorney / Credit Counseling Fees" at bounding box center [88, 358] width 99 height 8
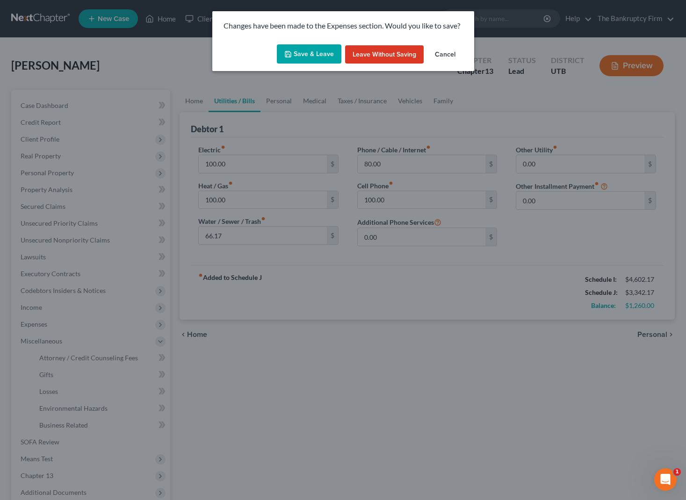
click at [307, 50] on button "Save & Leave" at bounding box center [309, 54] width 65 height 20
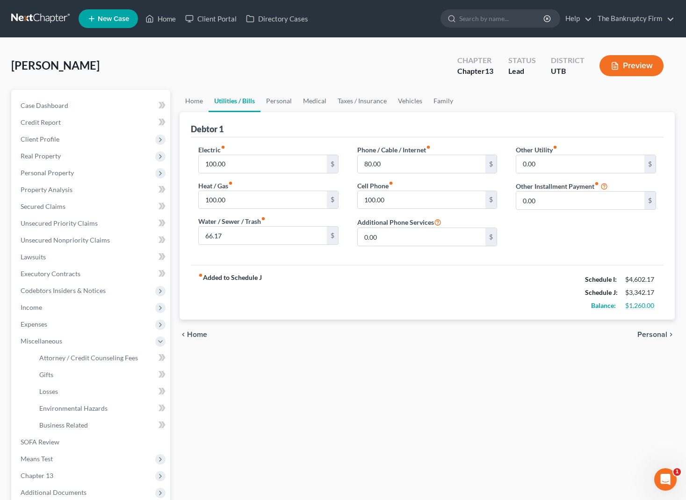
select select "0"
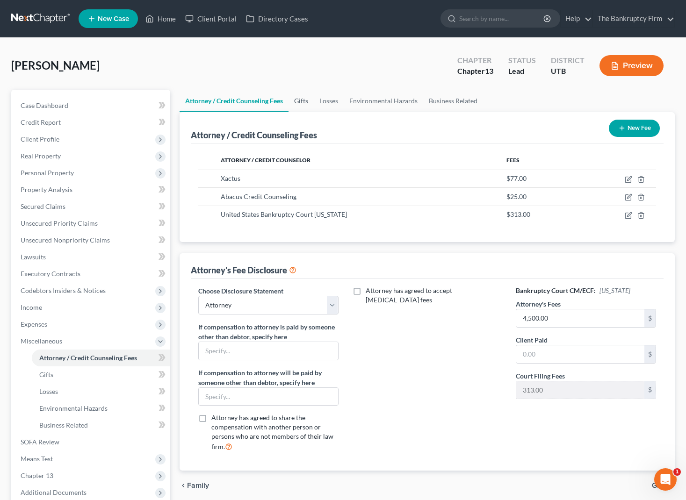
click at [302, 98] on link "Gifts" at bounding box center [300, 101] width 25 height 22
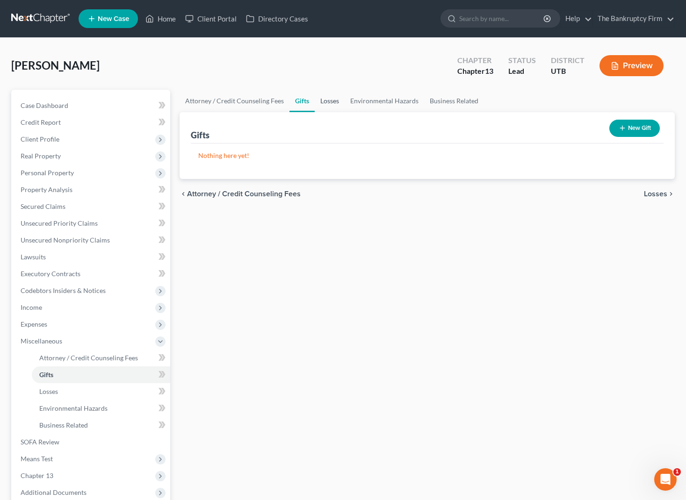
scroll to position [0, 0]
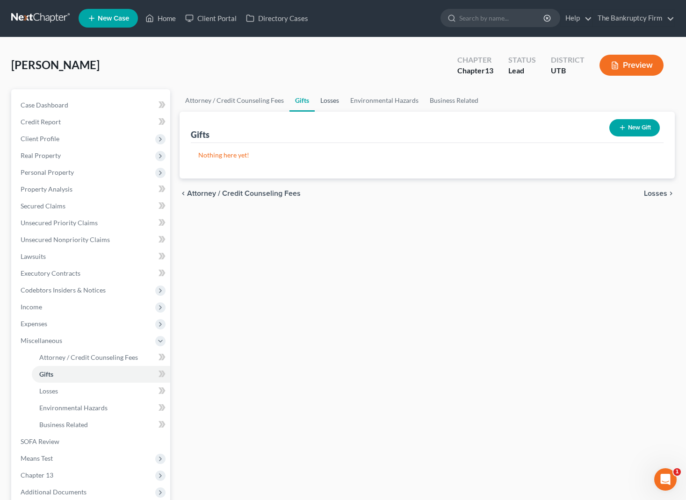
click at [330, 96] on link "Losses" at bounding box center [330, 100] width 30 height 22
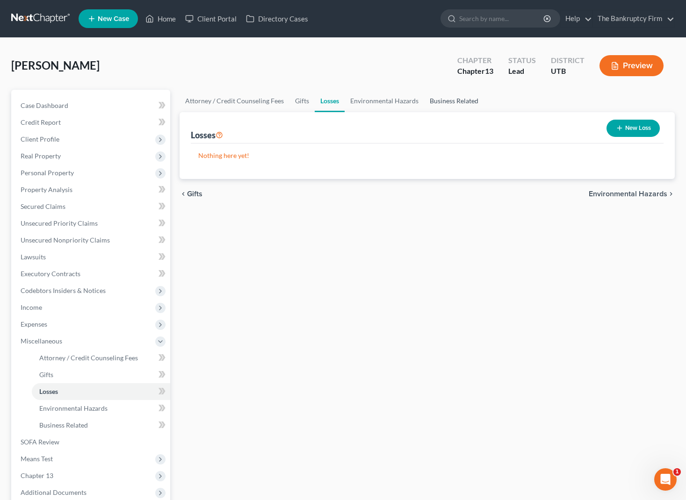
click at [448, 101] on link "Business Related" at bounding box center [454, 101] width 60 height 22
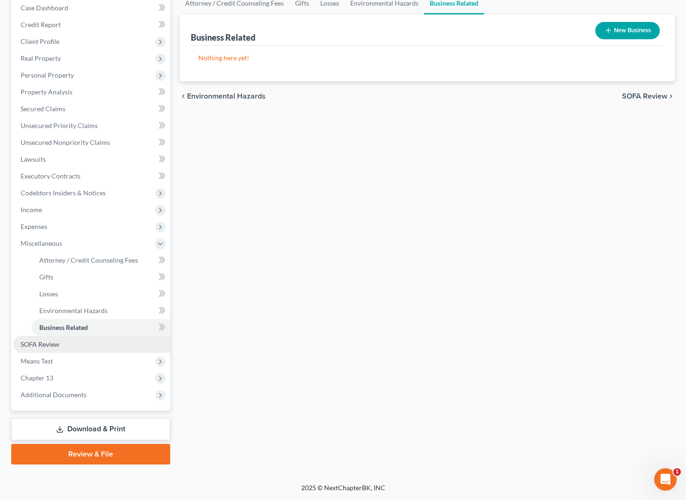
click at [57, 345] on span "SOFA Review" at bounding box center [40, 344] width 39 height 8
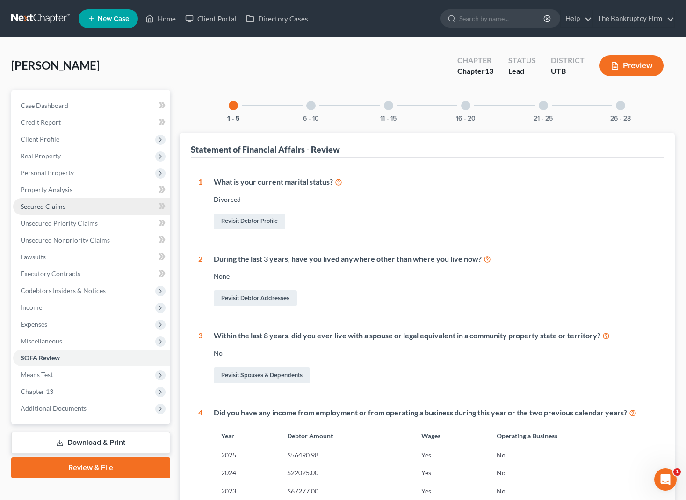
click at [78, 204] on link "Secured Claims" at bounding box center [91, 206] width 157 height 17
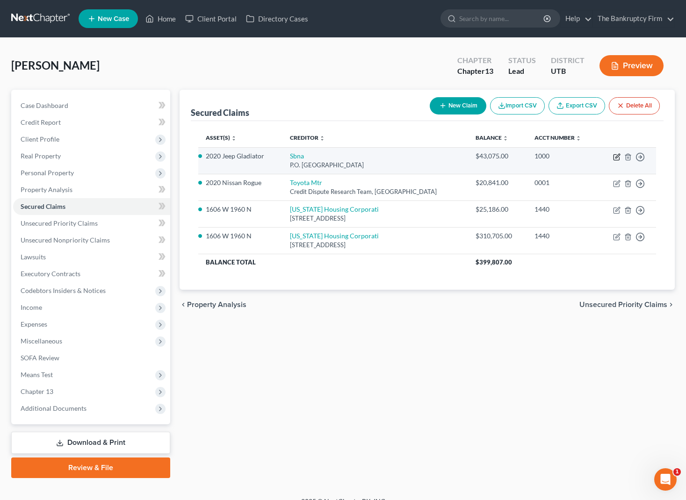
click at [618, 153] on icon "button" at bounding box center [616, 156] width 7 height 7
select select "45"
select select "2"
select select "0"
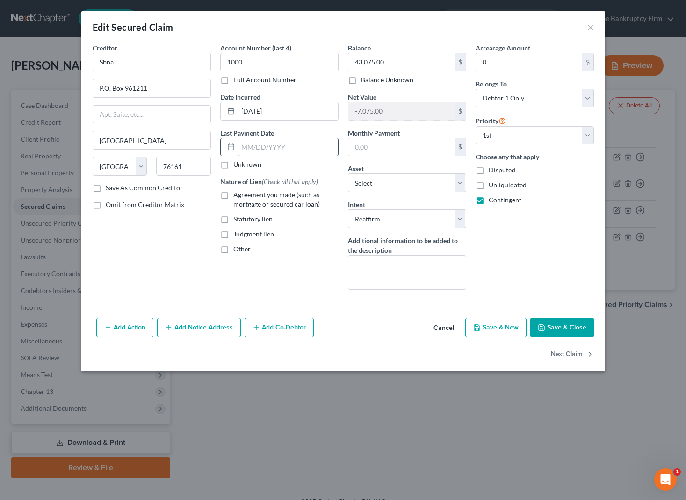
click at [274, 146] on input "text" at bounding box center [288, 147] width 100 height 18
drag, startPoint x: 246, startPoint y: 144, endPoint x: 221, endPoint y: 144, distance: 25.7
click at [221, 144] on div "09/01/2025`" at bounding box center [279, 147] width 118 height 19
click at [293, 143] on input "08`/01/2025`" at bounding box center [288, 147] width 100 height 18
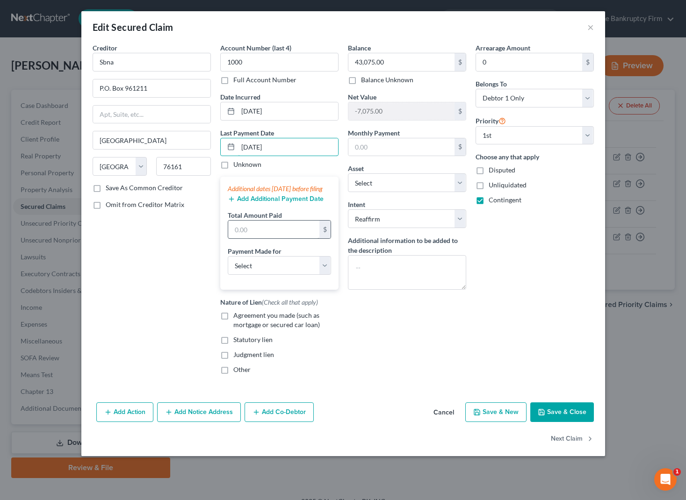
type input "[DATE]"
click at [272, 238] on input "text" at bounding box center [273, 230] width 91 height 18
type input "3,300"
click at [310, 275] on select "Select Car Credit Card Loan Repayment Mortgage Other Suppliers Or Vendors" at bounding box center [279, 265] width 103 height 19
select select "0"
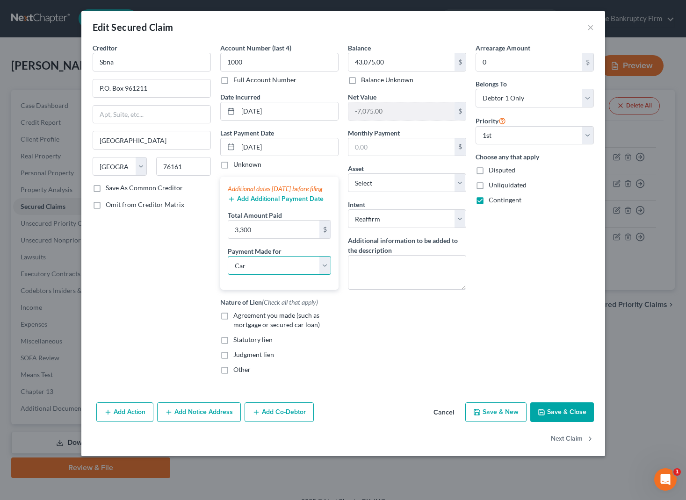
click at [228, 266] on select "Select Car Credit Card Loan Repayment Mortgage Other Suppliers Or Vendors" at bounding box center [279, 265] width 103 height 19
click at [571, 422] on button "Save & Close" at bounding box center [562, 412] width 64 height 20
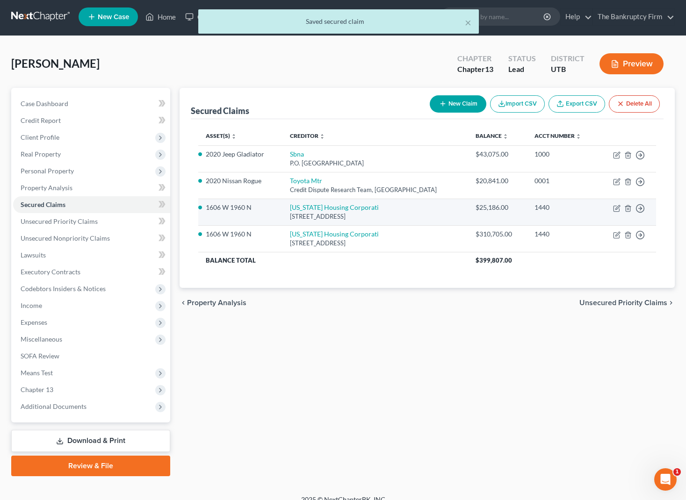
scroll to position [2, 0]
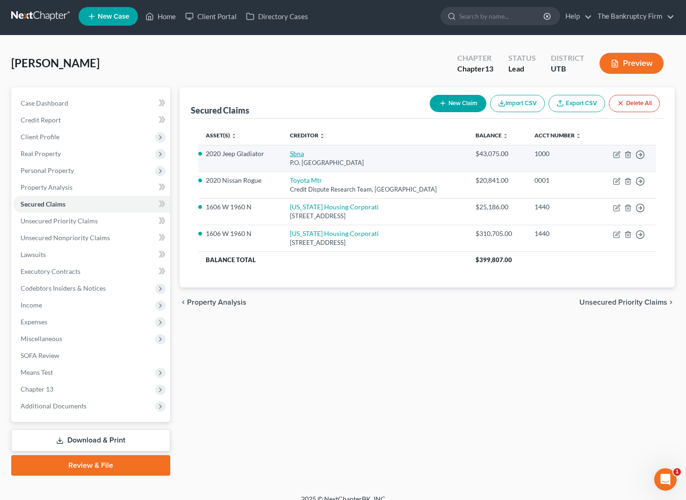
click at [301, 154] on link "Sbna" at bounding box center [297, 154] width 14 height 8
select select "45"
select select "0"
select select "2"
select select "0"
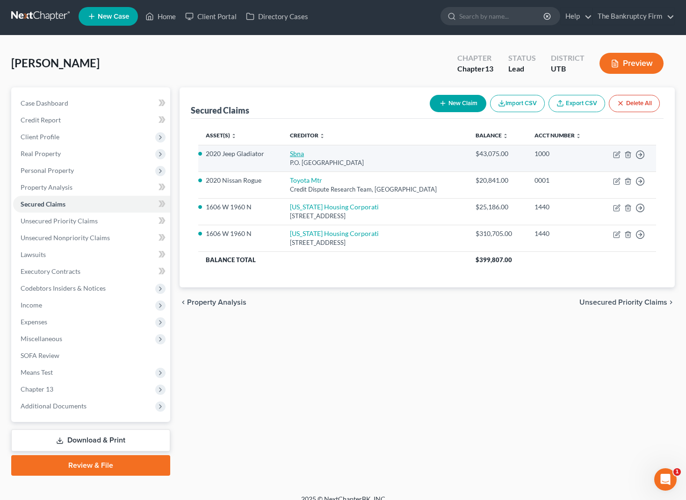
select select "0"
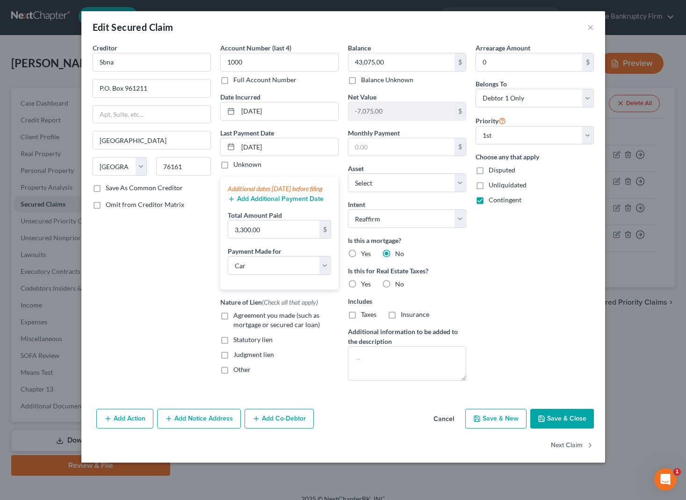
click at [192, 425] on button "Add Notice Address" at bounding box center [199, 419] width 84 height 20
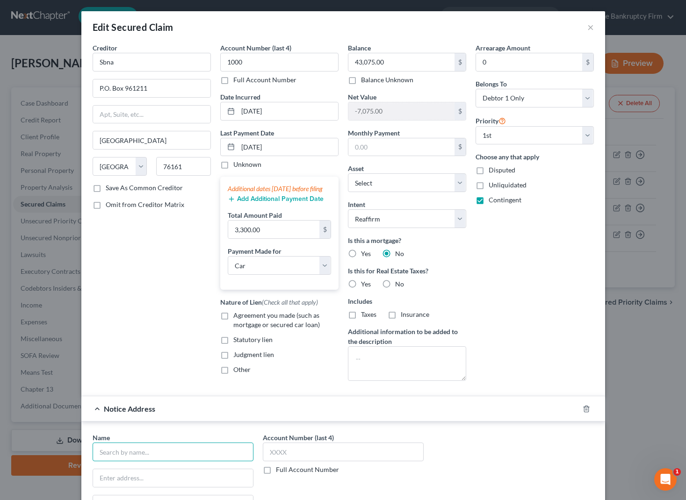
click at [156, 458] on input "text" at bounding box center [173, 452] width 161 height 19
type input "SBNA"
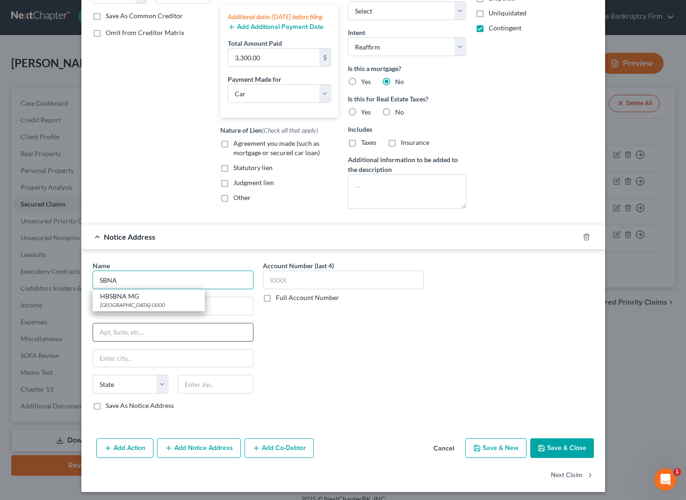
scroll to position [178, 0]
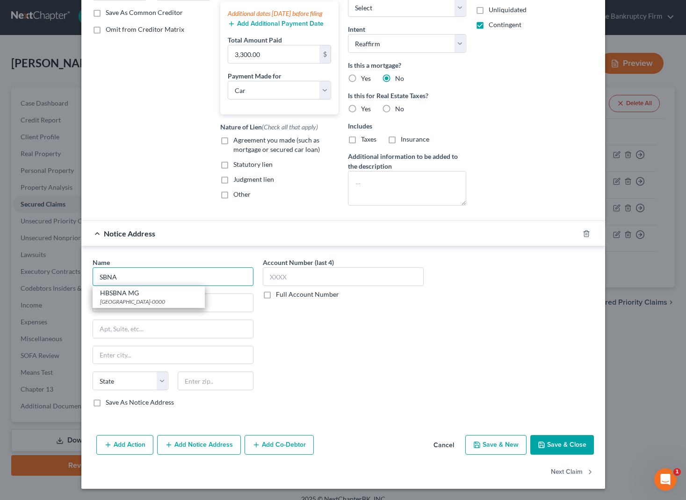
click at [124, 276] on input "SBNA" at bounding box center [173, 276] width 161 height 19
click at [124, 277] on input "SBNA" at bounding box center [173, 276] width 161 height 19
click at [586, 234] on icon "button" at bounding box center [585, 233] width 7 height 7
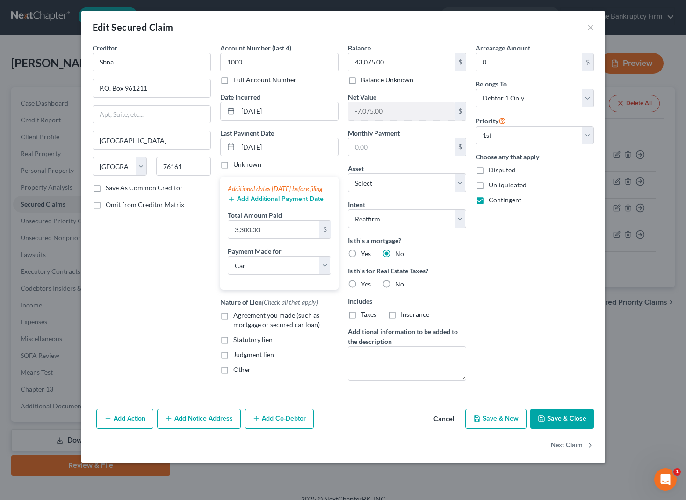
scroll to position [0, 0]
click at [572, 418] on button "Save & Close" at bounding box center [562, 419] width 64 height 20
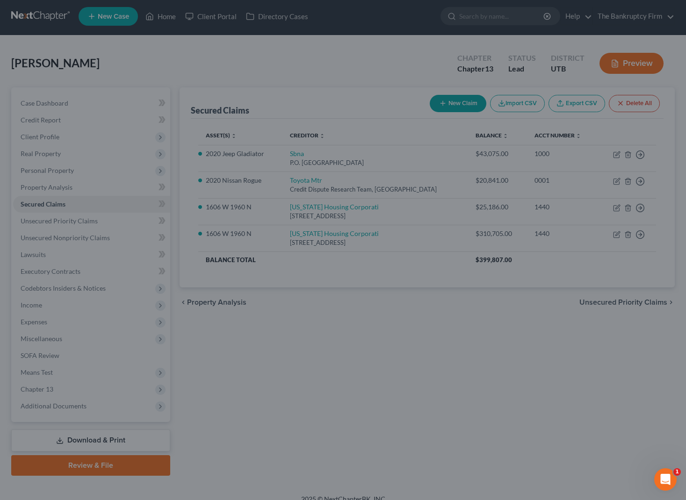
select select "8"
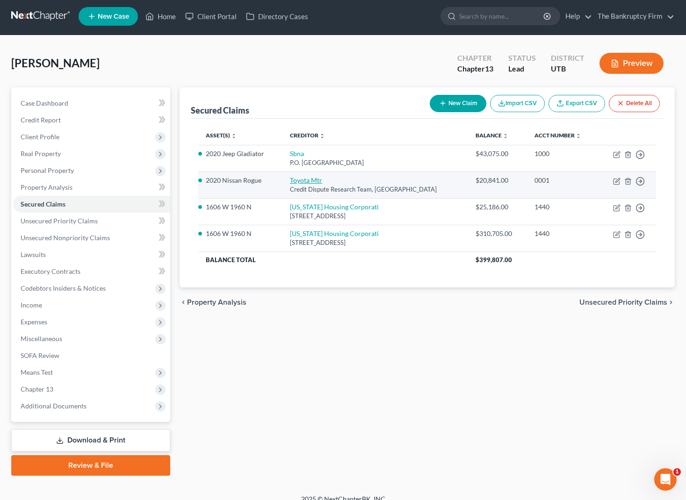
click at [317, 180] on link "Toyota Mtr" at bounding box center [306, 180] width 32 height 8
select select "45"
select select "0"
select select "3"
select select "0"
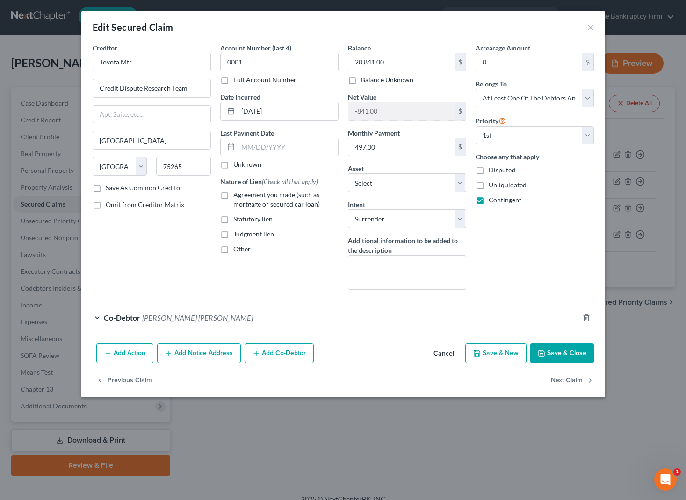
click at [211, 357] on button "Add Notice Address" at bounding box center [199, 354] width 84 height 20
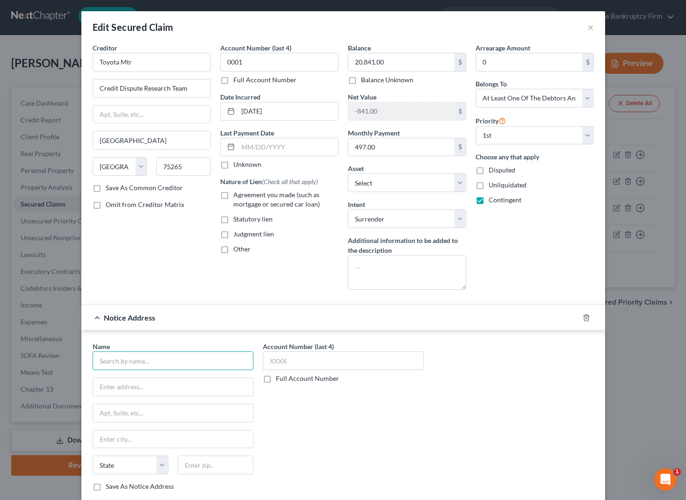
click at [138, 364] on input "text" at bounding box center [173, 361] width 161 height 19
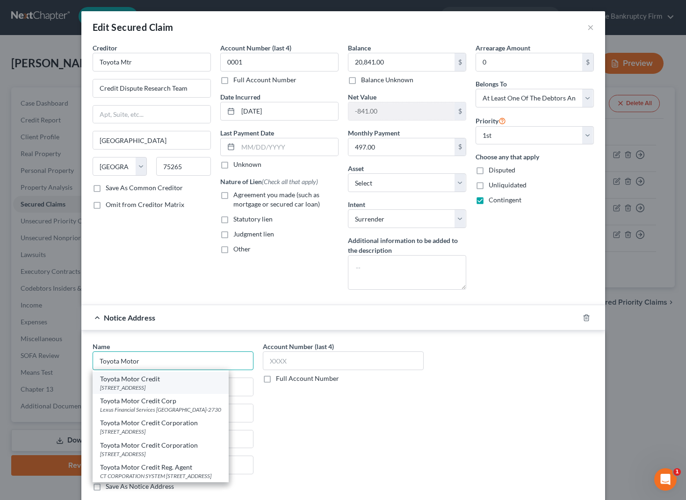
scroll to position [44, 0]
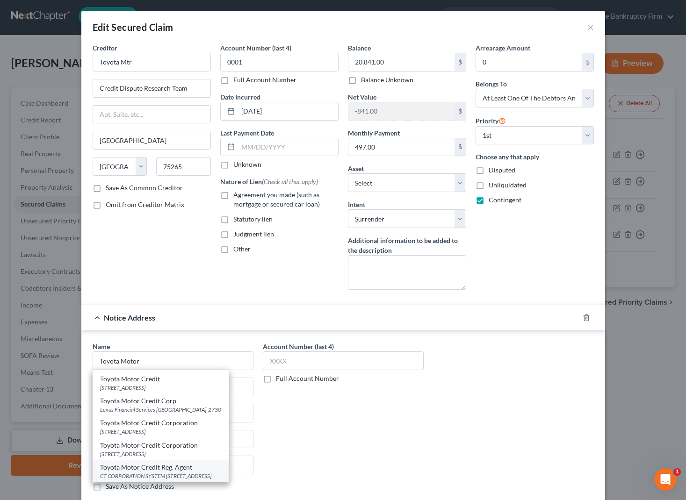
click at [161, 472] on div "CT CORPORATION SYSTEM 1108 E SOUTH UNION AVE, Midvale, UT 84047-0000" at bounding box center [160, 476] width 121 height 8
type input "Toyota Motor Credit Reg. Agent"
type input "CT CORPORATION SYSTEM"
type input "1108 E SOUTH UNION AVE"
type input "Midvale"
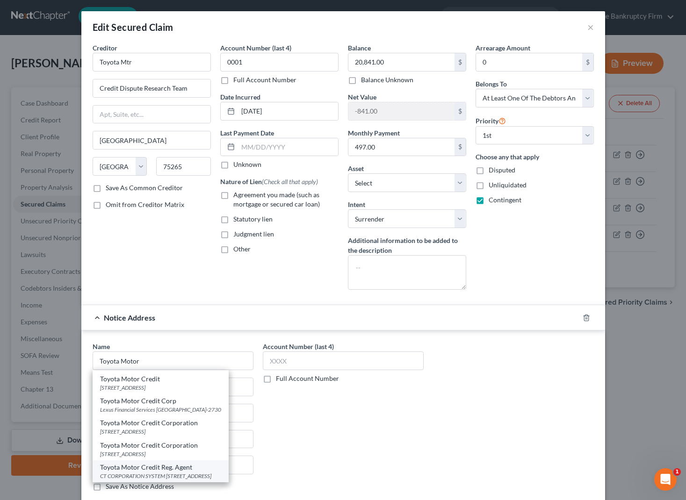
select select "46"
type input "84047-0000"
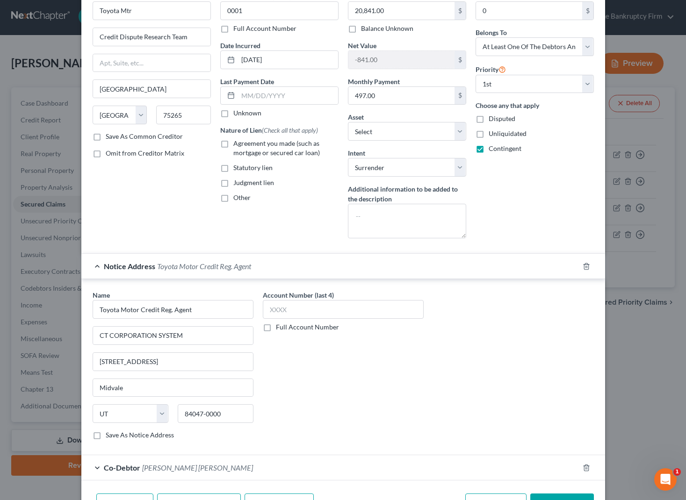
scroll to position [110, 0]
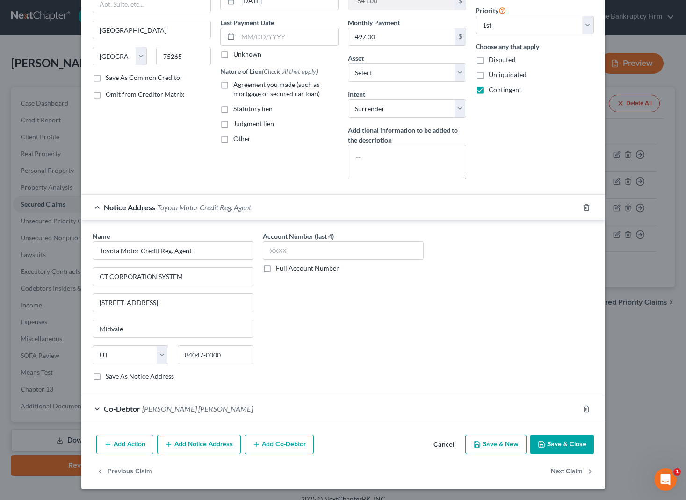
click at [564, 441] on button "Save & Close" at bounding box center [562, 445] width 64 height 20
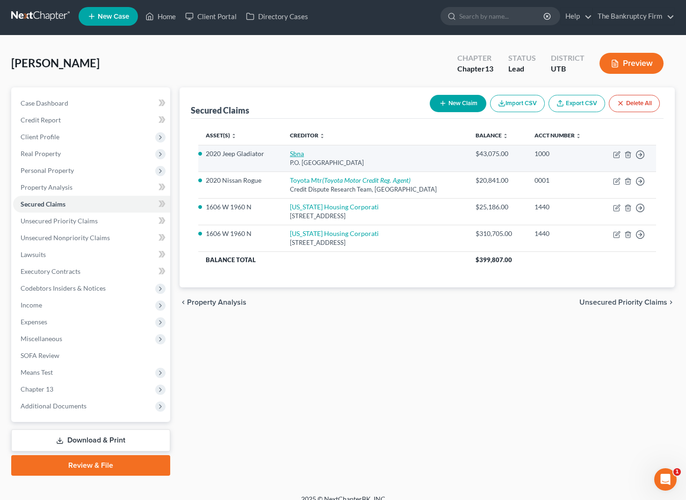
click at [297, 153] on link "Sbna" at bounding box center [297, 154] width 14 height 8
select select "45"
select select "0"
select select "2"
select select "0"
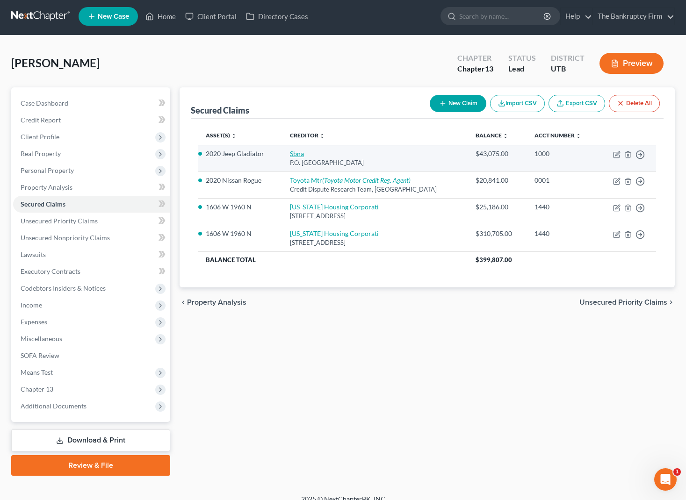
select select "0"
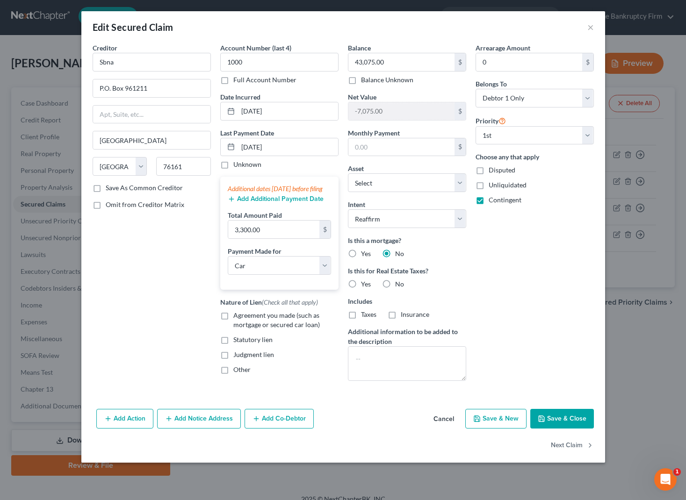
click at [198, 418] on button "Add Notice Address" at bounding box center [199, 419] width 84 height 20
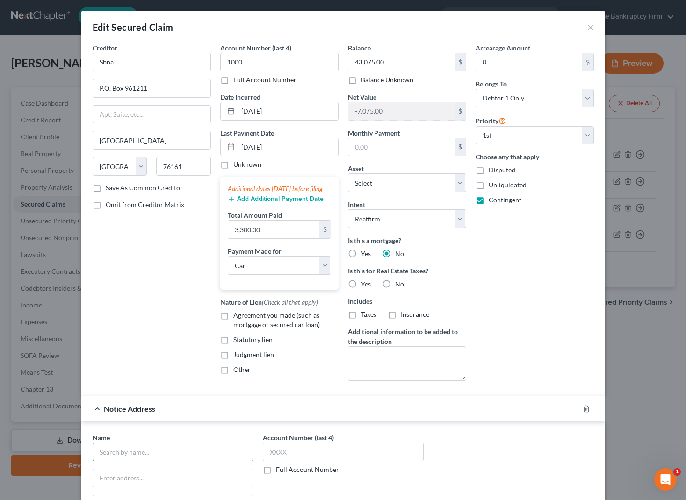
click at [176, 449] on input "text" at bounding box center [173, 452] width 161 height 19
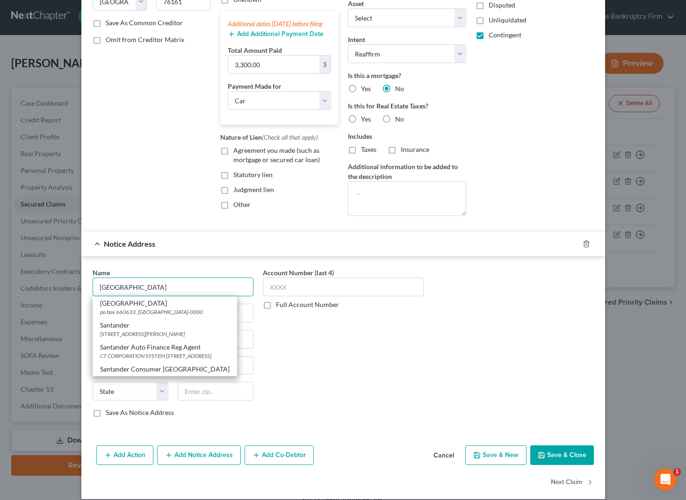
scroll to position [167, 0]
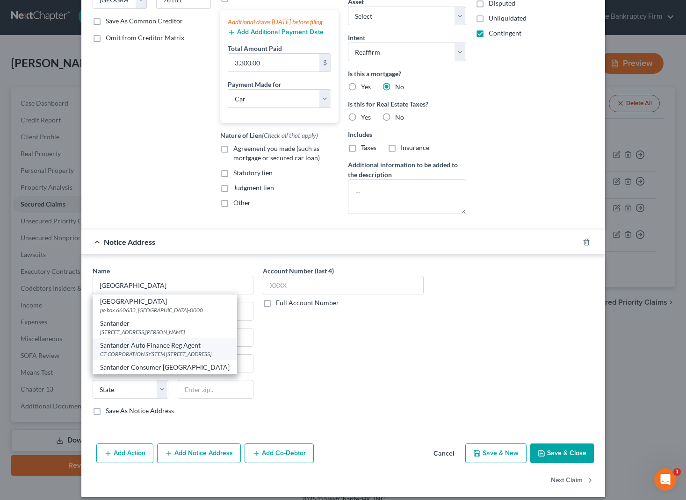
click at [178, 350] on div "Santander Auto Finance Reg Agent" at bounding box center [164, 345] width 129 height 9
type input "Santander Auto Finance Reg Agent"
type input "CT CORPORATION SYSTEM"
type input "1108 E SOUTH UNION AVE"
type input "Midvale"
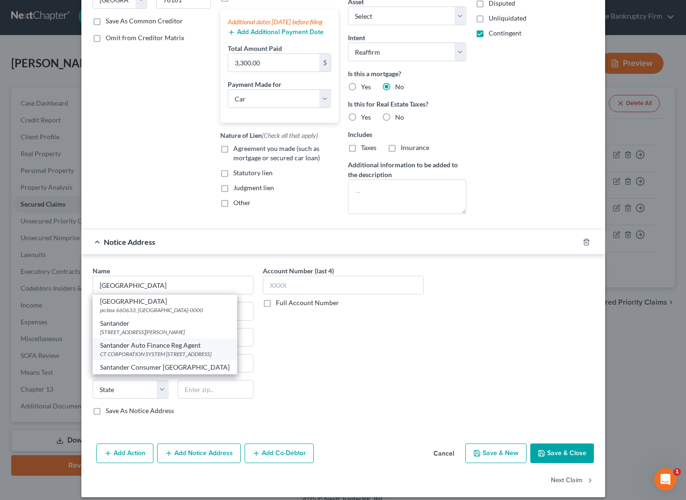
select select "46"
type input "84047-0000"
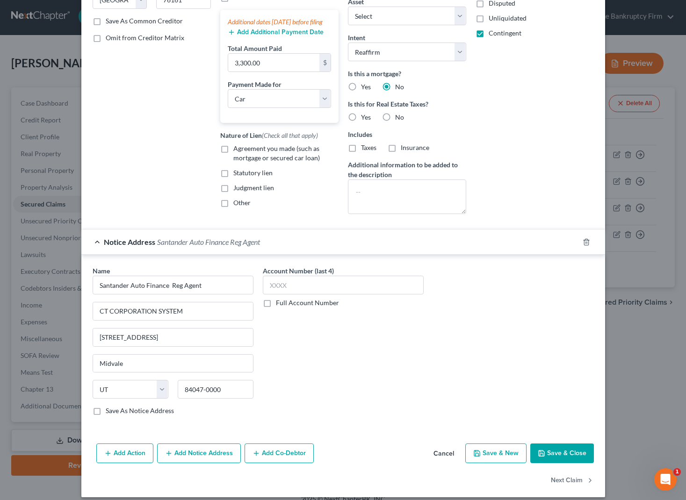
scroll to position [178, 0]
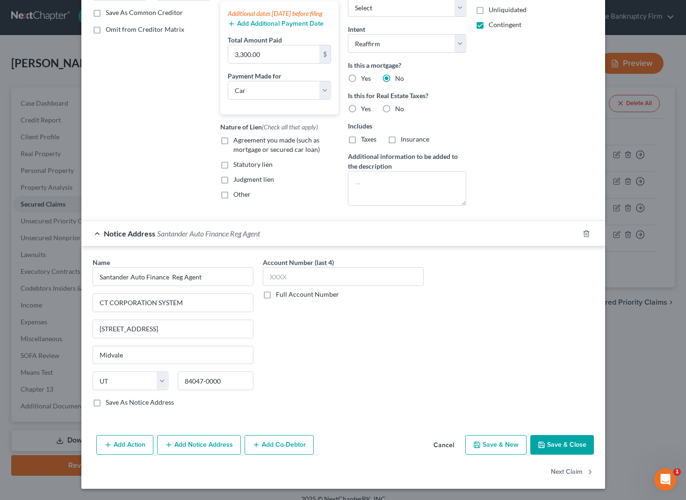
click at [575, 443] on button "Save & Close" at bounding box center [562, 445] width 64 height 20
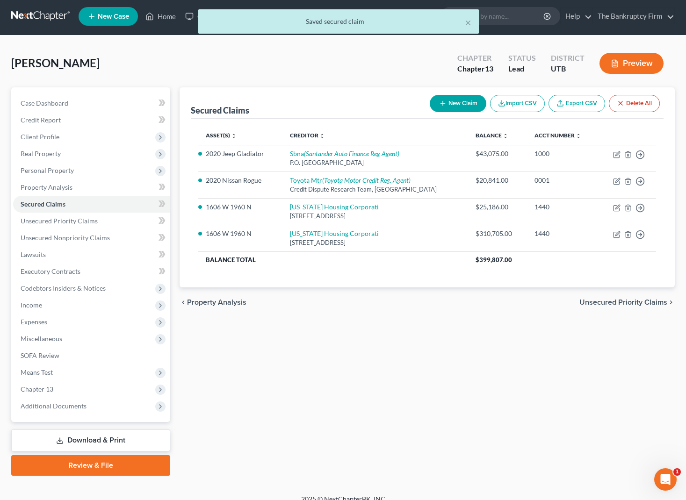
scroll to position [0, 0]
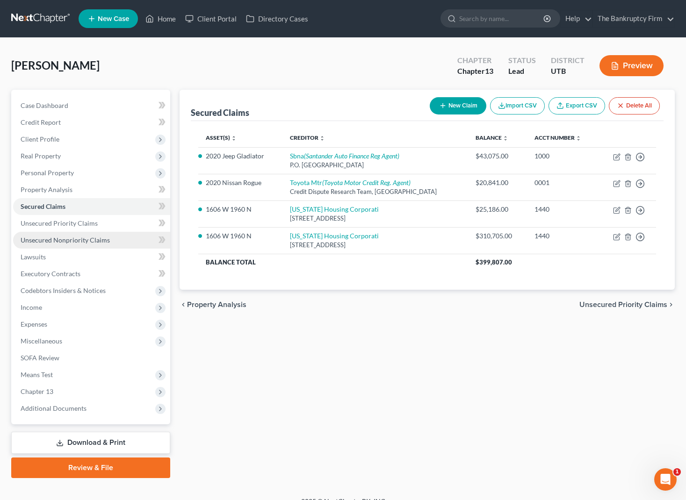
click at [87, 242] on span "Unsecured Nonpriority Claims" at bounding box center [65, 240] width 89 height 8
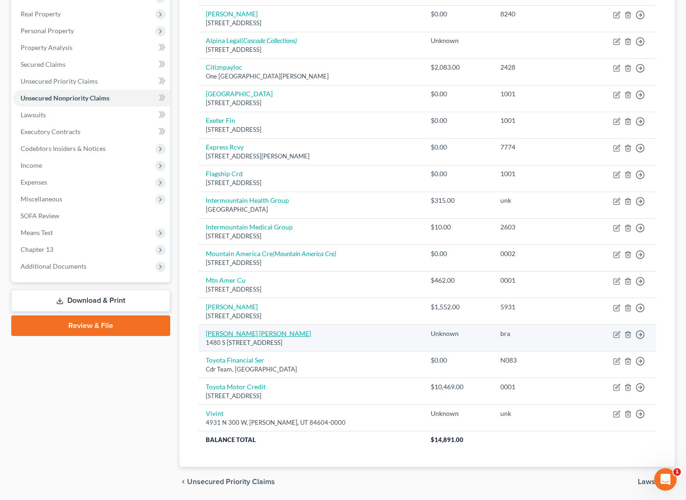
scroll to position [150, 0]
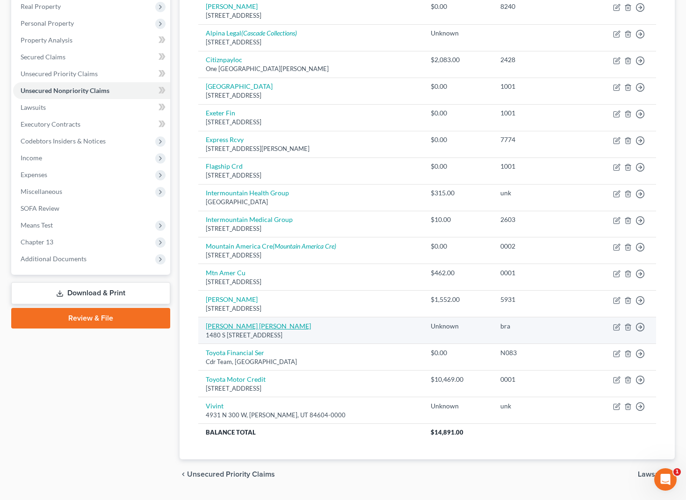
click at [244, 324] on link "[PERSON_NAME] [PERSON_NAME]" at bounding box center [258, 326] width 105 height 8
select select "46"
select select "14"
select select "0"
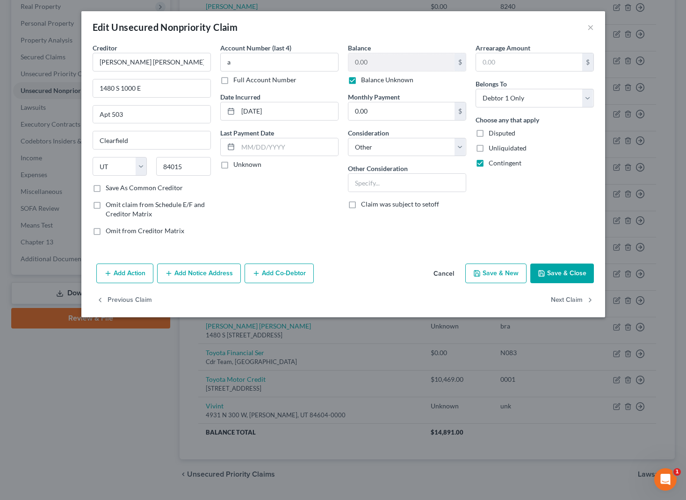
click at [194, 277] on button "Add Notice Address" at bounding box center [199, 274] width 84 height 20
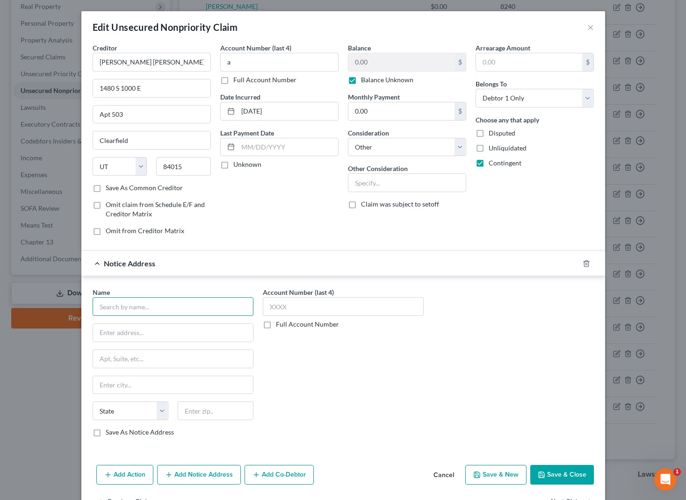
click at [108, 306] on input "text" at bounding box center [173, 306] width 161 height 19
type input "Silvia Catalina Delgado Narvaez"
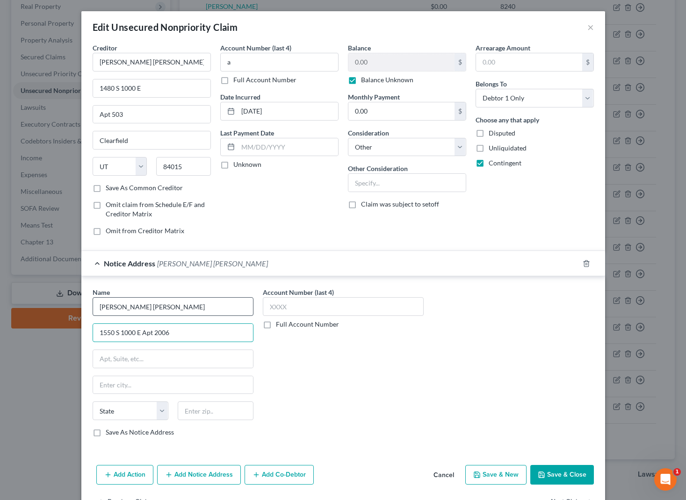
type input "1550 S 1000 E Apt 2006"
type input "84015"
type input "Clearfield"
select select "46"
click at [560, 477] on button "Save & Close" at bounding box center [562, 475] width 64 height 20
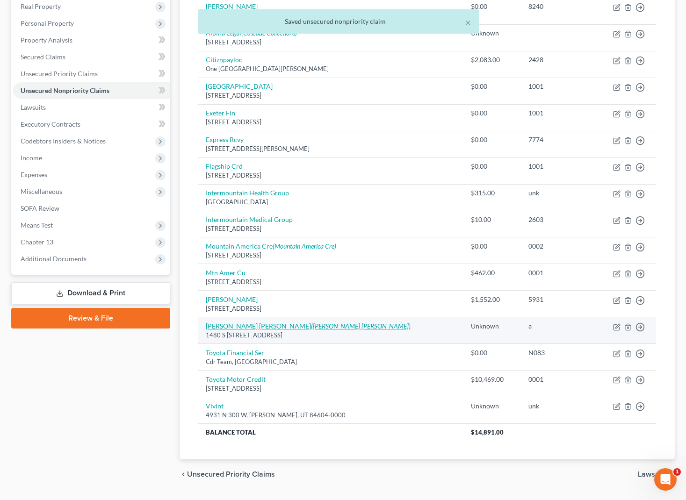
click at [252, 324] on link "Silvia Catalina Bravo (Silvia Catalina Delgado Narvaez)" at bounding box center [308, 326] width 205 height 8
select select "46"
select select "14"
select select "0"
select select "46"
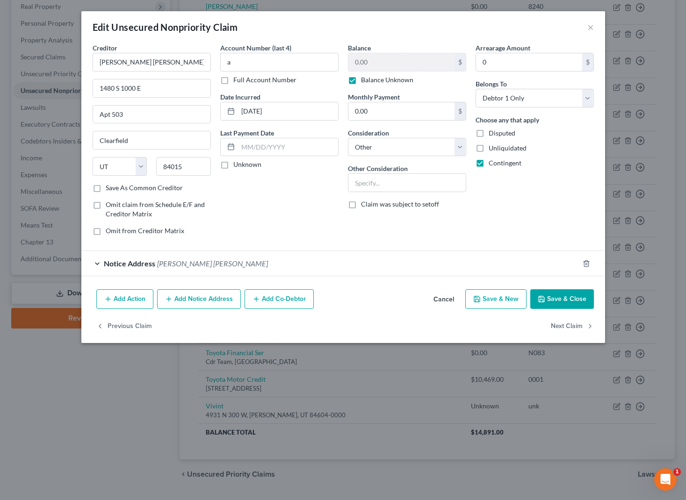
click at [95, 263] on div "Notice Address Silvia Catalina Delgado Narvaez" at bounding box center [329, 263] width 497 height 25
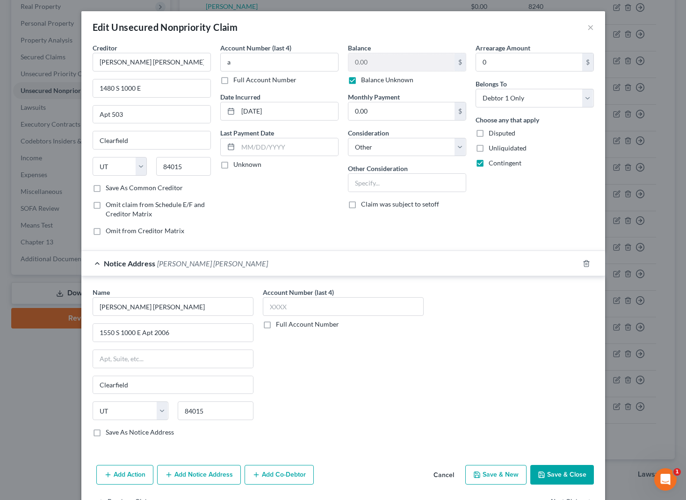
click at [575, 476] on button "Save & Close" at bounding box center [562, 475] width 64 height 20
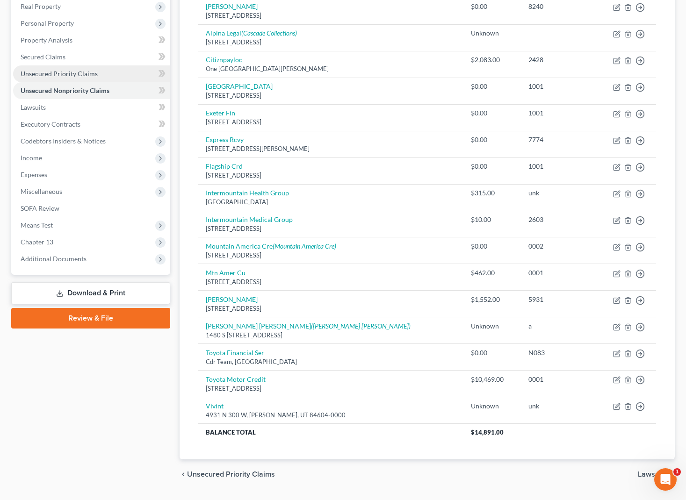
click at [57, 72] on span "Unsecured Priority Claims" at bounding box center [59, 74] width 77 height 8
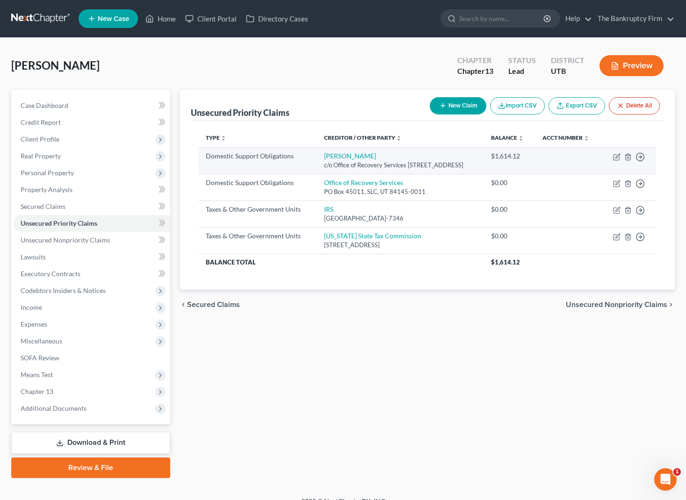
drag, startPoint x: 306, startPoint y: 164, endPoint x: 343, endPoint y: 180, distance: 41.0
click at [343, 174] on td "Dorimar Rodriguez c/o Office of Recovery Services PO Box 45033, Salt Lake City,…" at bounding box center [399, 160] width 166 height 27
copy td "Dorimar Rodriguez c/o Office of Recovery Services PO Box 45033, Salt Lake City,…"
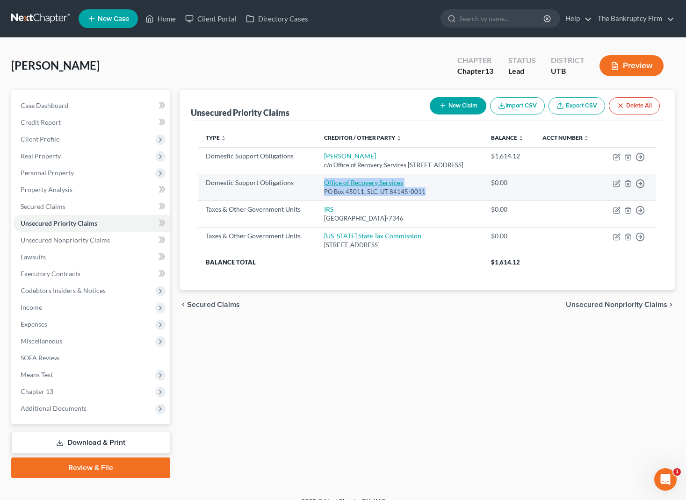
drag, startPoint x: 423, startPoint y: 209, endPoint x: 308, endPoint y: 200, distance: 115.3
click at [316, 199] on td "Office of Recovery Services PO Box 45011, SLC, UT 84145-0011" at bounding box center [399, 187] width 166 height 27
copy td "Office of Recovery Services PO Box 45011, SLC, UT 84145-0011"
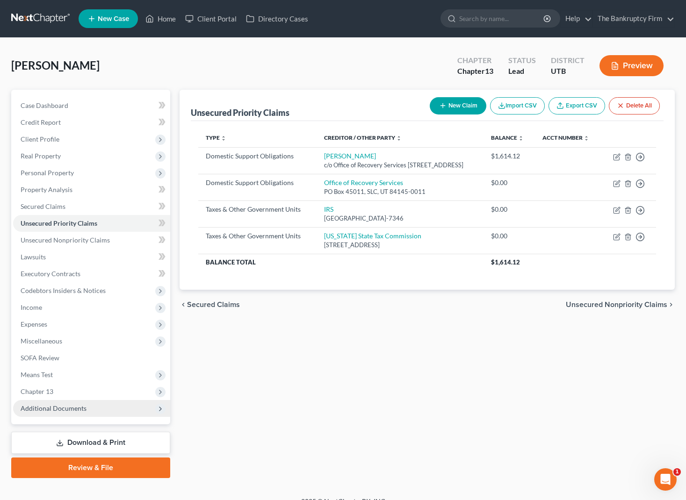
click at [58, 405] on span "Additional Documents" at bounding box center [54, 408] width 66 height 8
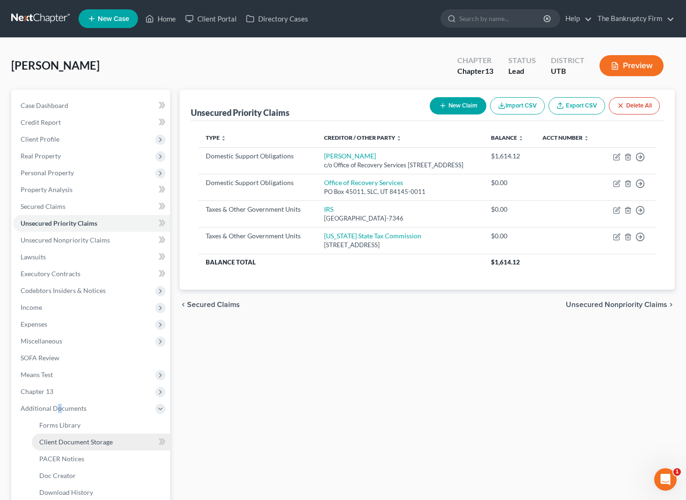
click at [116, 443] on link "Client Document Storage" at bounding box center [101, 442] width 138 height 17
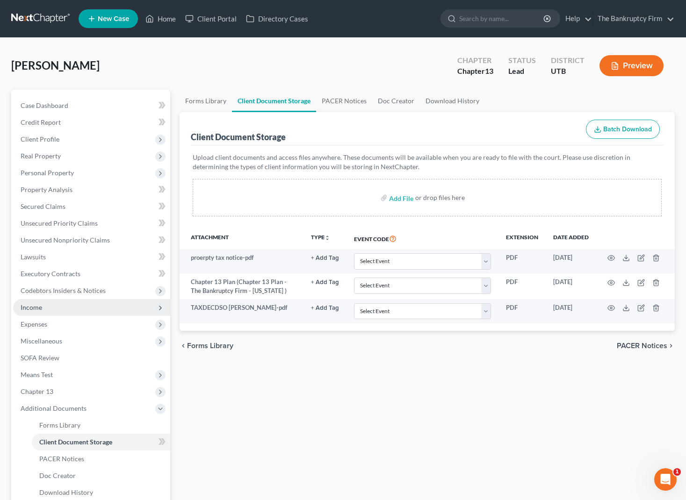
click at [32, 306] on span "Income" at bounding box center [32, 307] width 22 height 8
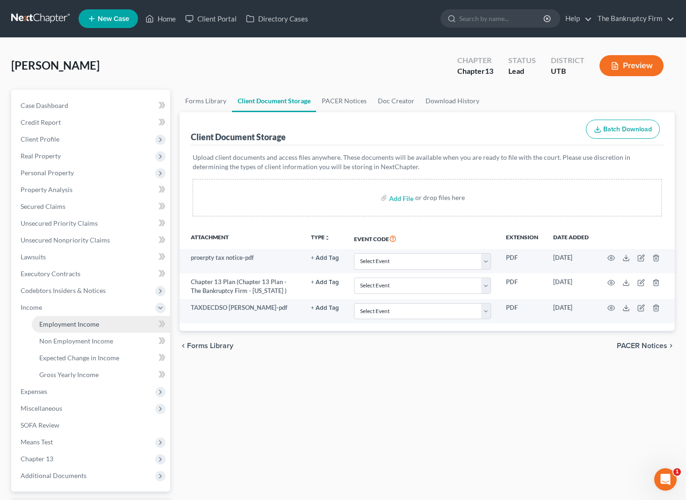
click at [86, 323] on span "Employment Income" at bounding box center [69, 324] width 60 height 8
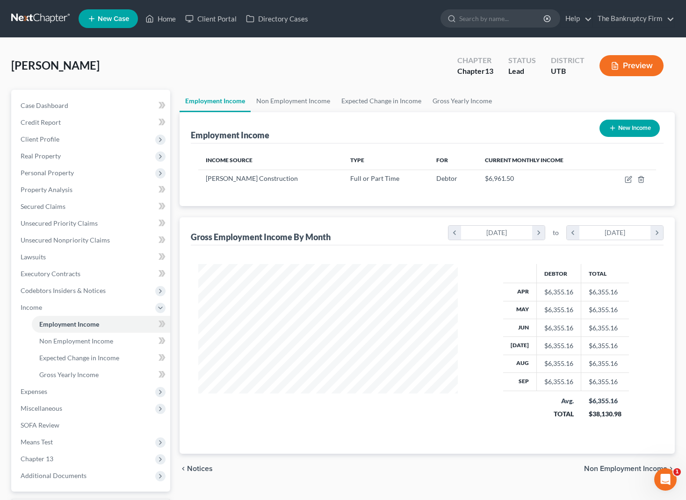
scroll to position [168, 278]
click at [66, 103] on span "Case Dashboard" at bounding box center [45, 105] width 48 height 8
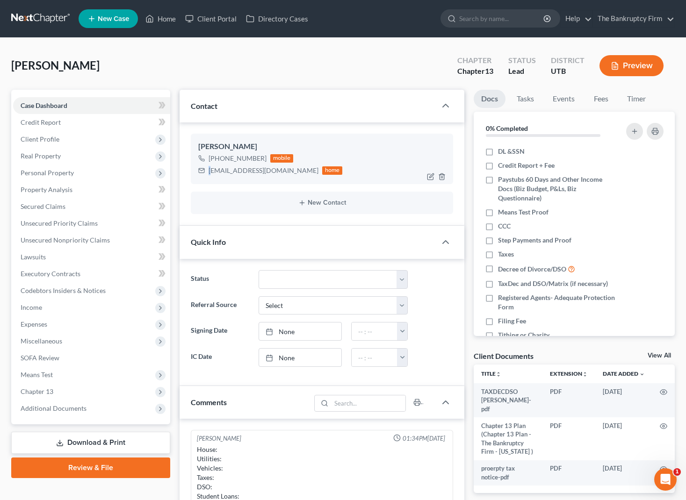
drag, startPoint x: 288, startPoint y: 171, endPoint x: 208, endPoint y: 171, distance: 80.4
click at [208, 171] on div "[EMAIL_ADDRESS][DOMAIN_NAME]" at bounding box center [263, 170] width 110 height 9
drag, startPoint x: 248, startPoint y: 183, endPoint x: 237, endPoint y: 181, distance: 10.9
click at [248, 183] on div "Oscar Bravo +1 (801) 615-1214 mobile oscarbravo6969@gmail.com home" at bounding box center [322, 159] width 263 height 50
drag, startPoint x: 209, startPoint y: 170, endPoint x: 305, endPoint y: 253, distance: 126.6
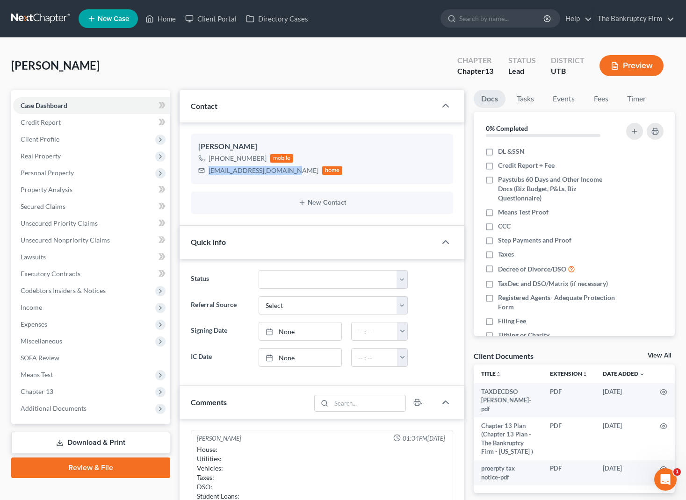
click at [287, 175] on div "[EMAIL_ADDRESS][DOMAIN_NAME]" at bounding box center [263, 170] width 110 height 9
click at [289, 170] on div "[EMAIL_ADDRESS][DOMAIN_NAME]" at bounding box center [263, 170] width 110 height 9
copy div "[EMAIL_ADDRESS][DOMAIN_NAME]"
click at [58, 156] on span "Real Property" at bounding box center [41, 156] width 40 height 8
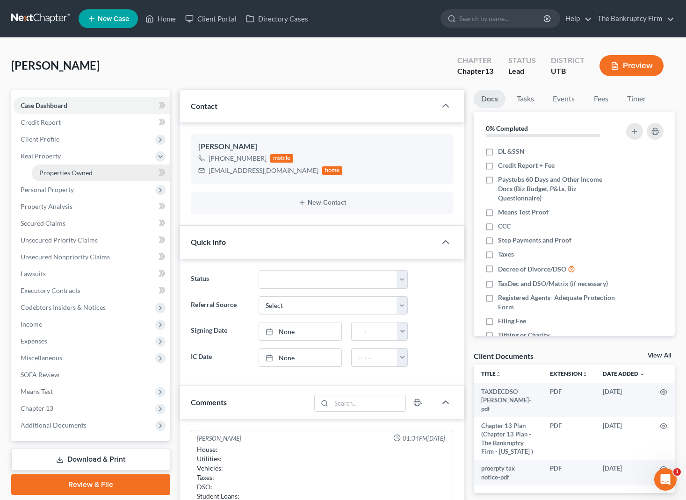
click at [79, 169] on span "Properties Owned" at bounding box center [65, 173] width 53 height 8
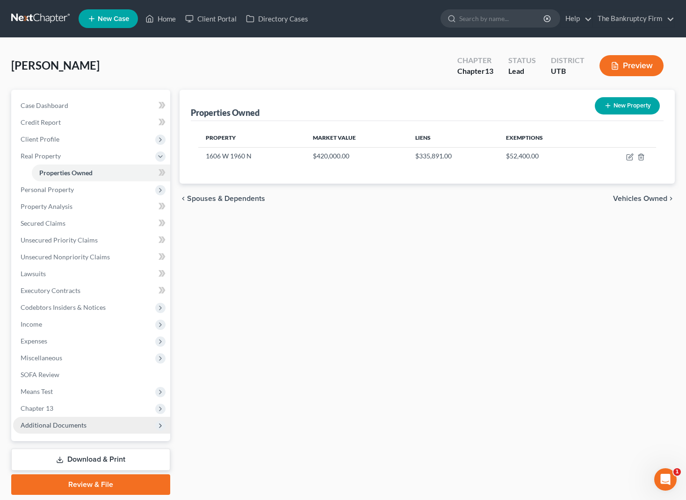
click at [85, 423] on span "Additional Documents" at bounding box center [91, 425] width 157 height 17
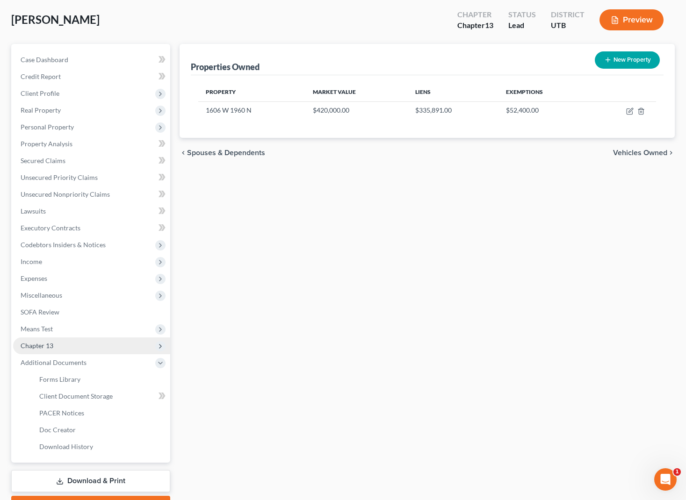
scroll to position [54, 0]
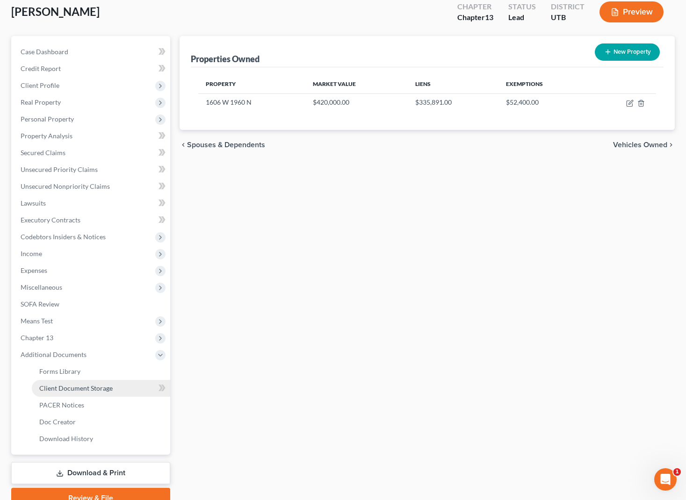
click at [94, 386] on span "Client Document Storage" at bounding box center [75, 388] width 73 height 8
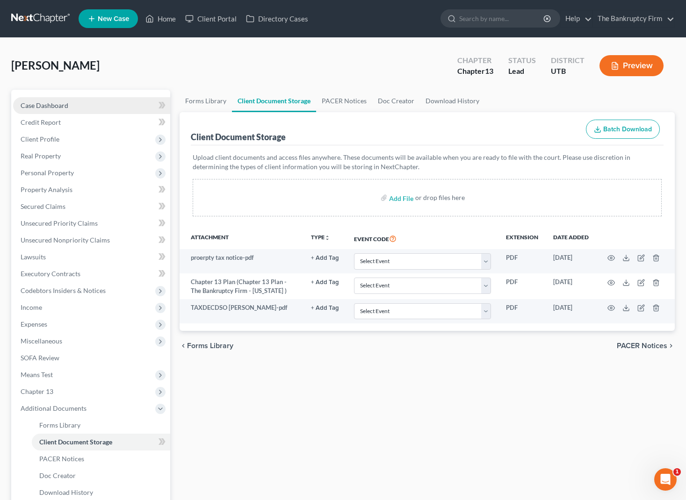
click at [62, 106] on span "Case Dashboard" at bounding box center [45, 105] width 48 height 8
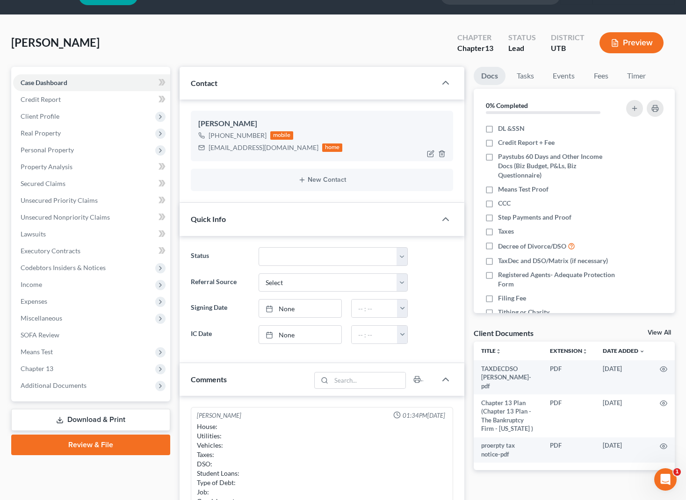
scroll to position [24, 0]
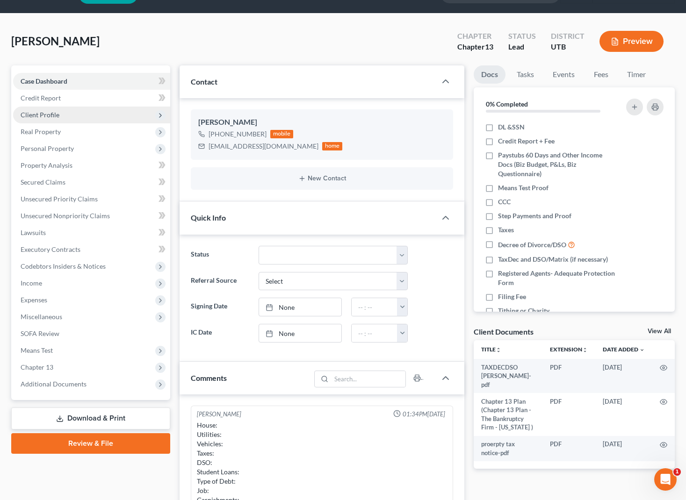
click at [70, 109] on span "Client Profile" at bounding box center [91, 115] width 157 height 17
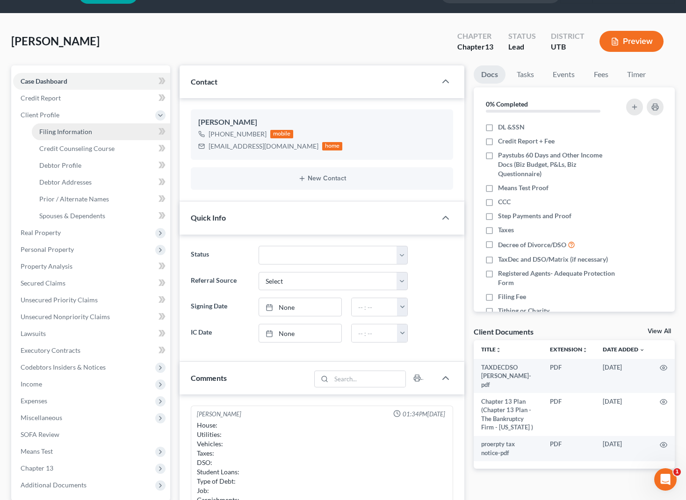
click at [91, 132] on link "Filing Information" at bounding box center [101, 131] width 138 height 17
select select "1"
select select "0"
select select "3"
select select "46"
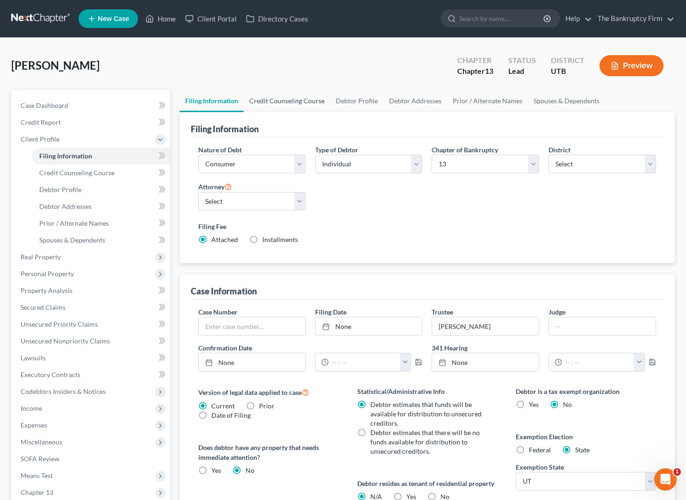
click at [284, 99] on link "Credit Counseling Course" at bounding box center [287, 101] width 86 height 22
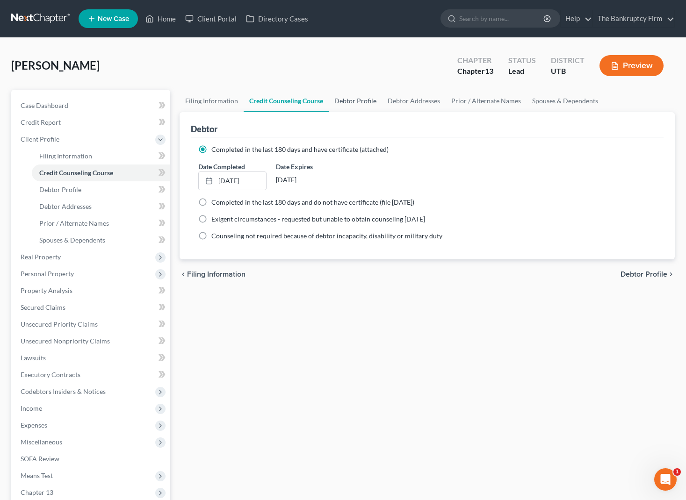
click at [351, 100] on link "Debtor Profile" at bounding box center [355, 101] width 53 height 22
select select "3"
select select "0"
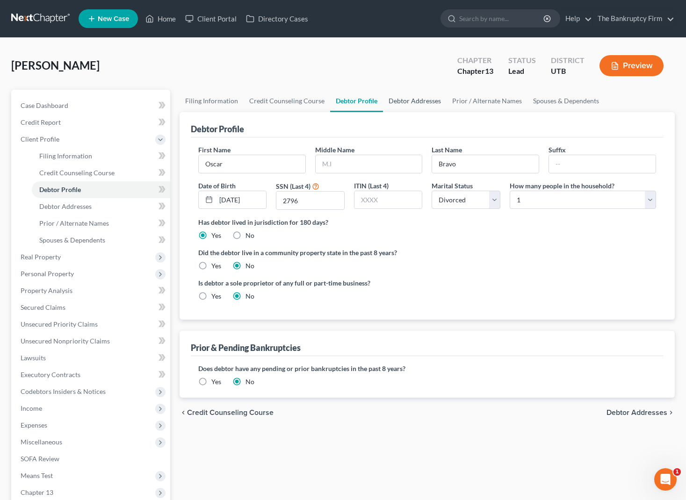
click at [416, 97] on link "Debtor Addresses" at bounding box center [415, 101] width 64 height 22
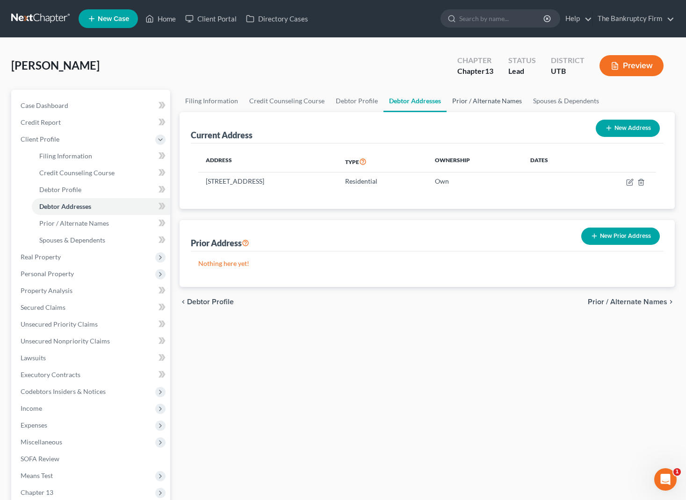
click at [499, 99] on link "Prior / Alternate Names" at bounding box center [486, 101] width 81 height 22
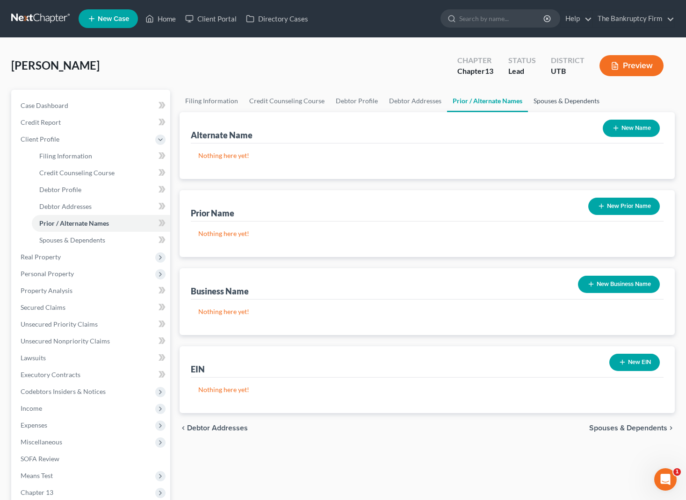
click at [574, 98] on link "Spouses & Dependents" at bounding box center [566, 101] width 77 height 22
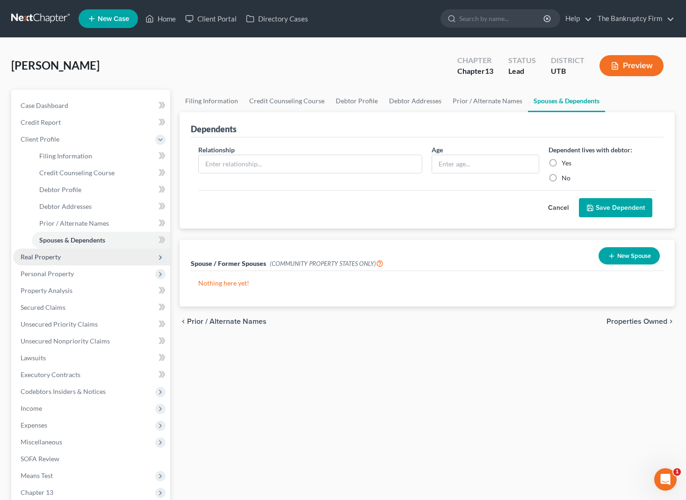
click at [72, 253] on span "Real Property" at bounding box center [91, 257] width 157 height 17
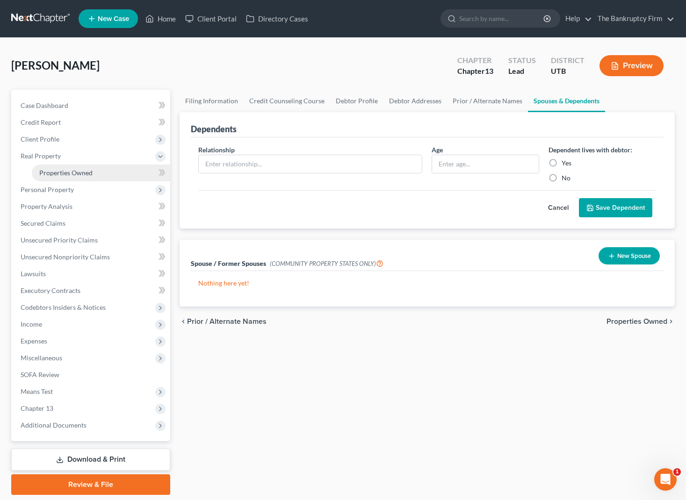
click at [84, 172] on span "Properties Owned" at bounding box center [65, 173] width 53 height 8
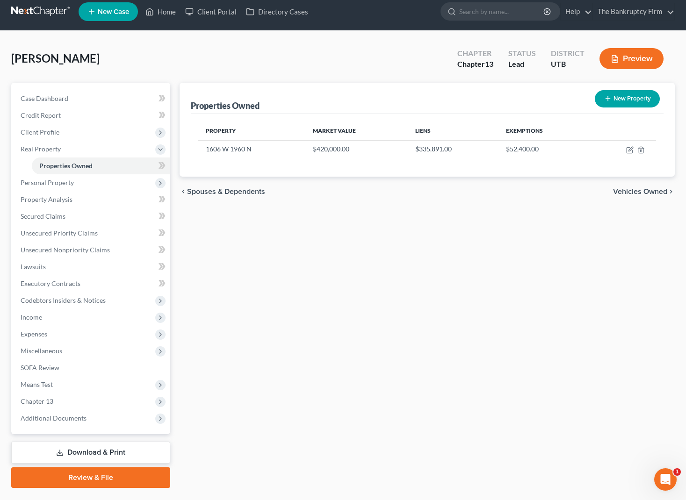
scroll to position [8, 0]
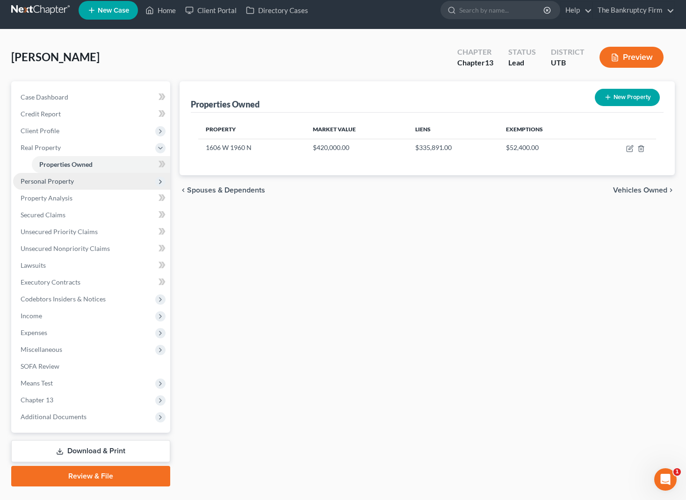
click at [84, 185] on span "Personal Property" at bounding box center [91, 181] width 157 height 17
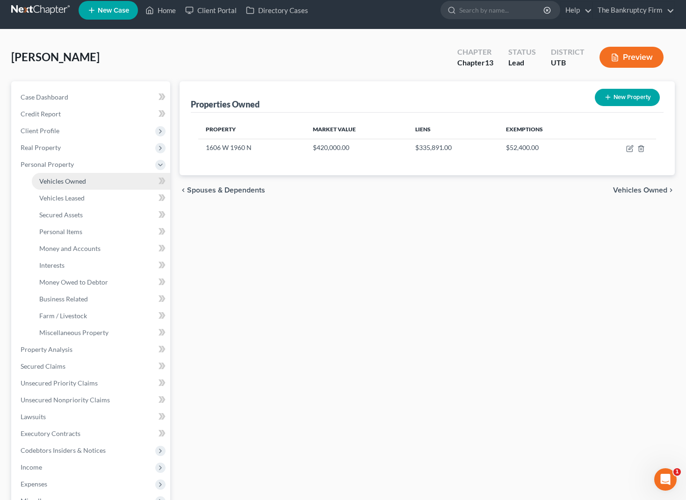
click at [94, 180] on link "Vehicles Owned" at bounding box center [101, 181] width 138 height 17
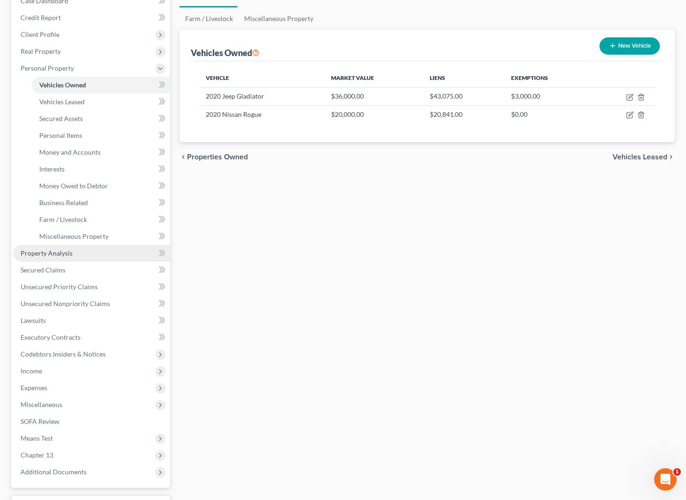
click at [73, 251] on link "Property Analysis" at bounding box center [91, 253] width 157 height 17
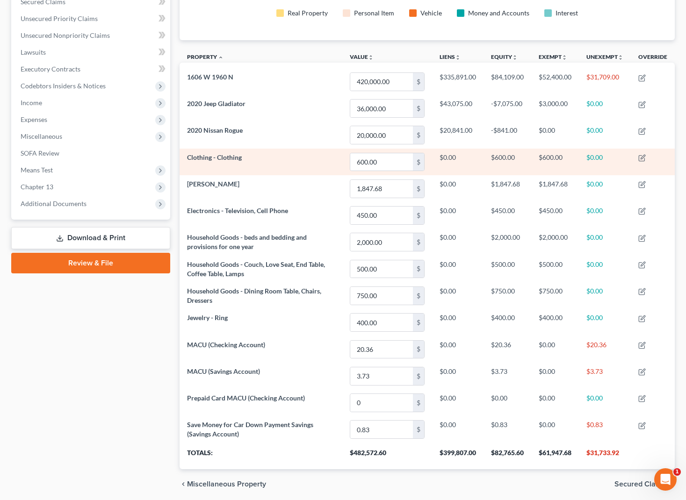
scroll to position [207, 0]
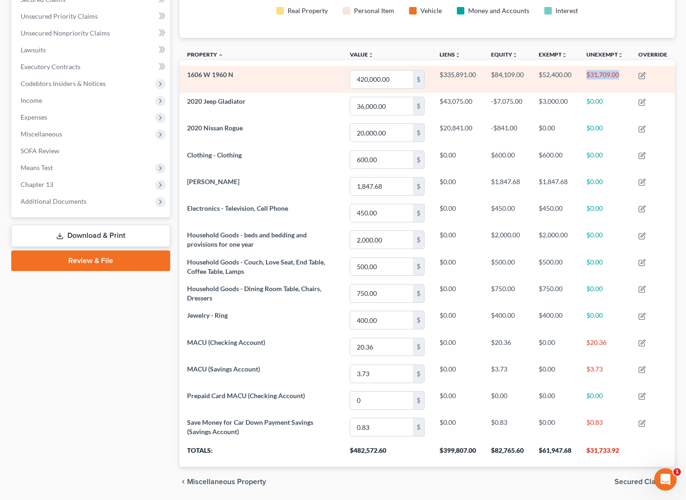
drag, startPoint x: 588, startPoint y: 74, endPoint x: 620, endPoint y: 74, distance: 32.7
click at [620, 74] on td "$31,709.00" at bounding box center [605, 79] width 52 height 27
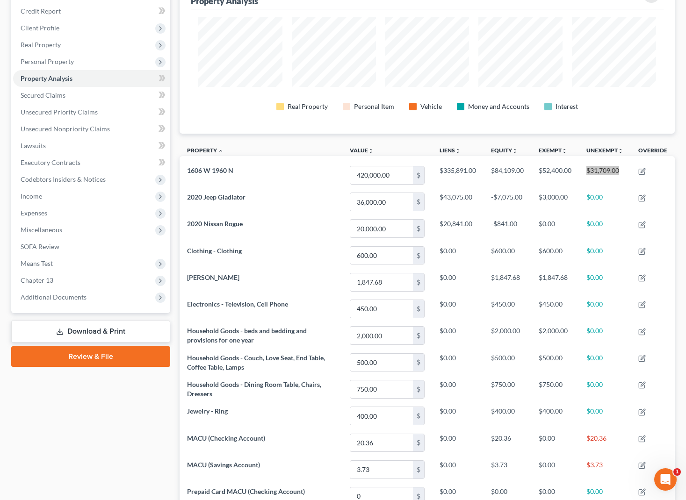
scroll to position [111, 0]
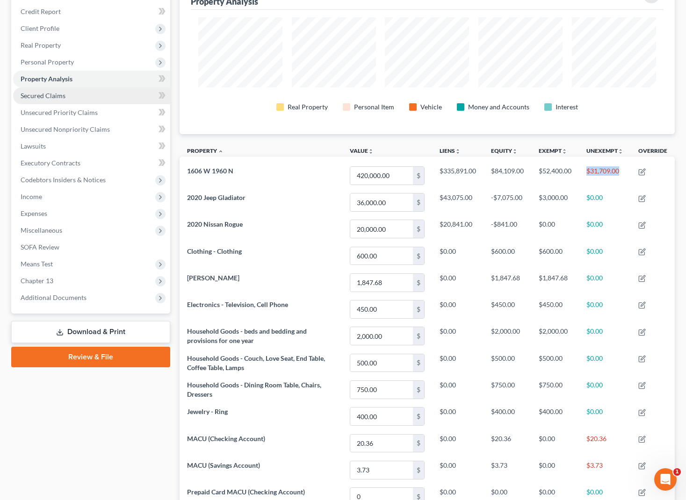
click at [45, 93] on span "Secured Claims" at bounding box center [43, 96] width 45 height 8
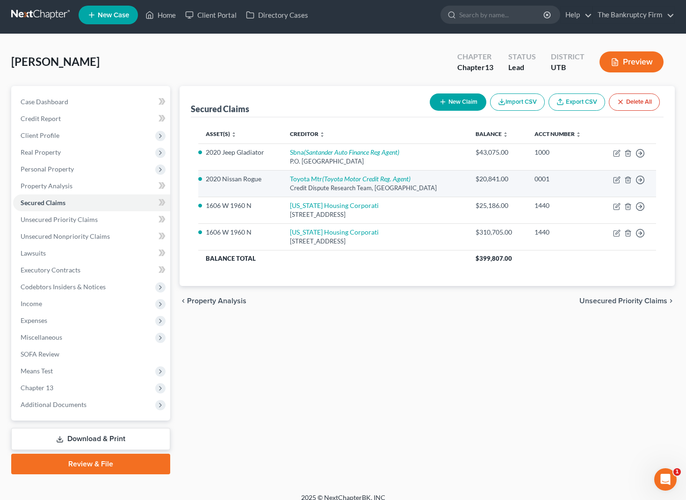
scroll to position [14, 0]
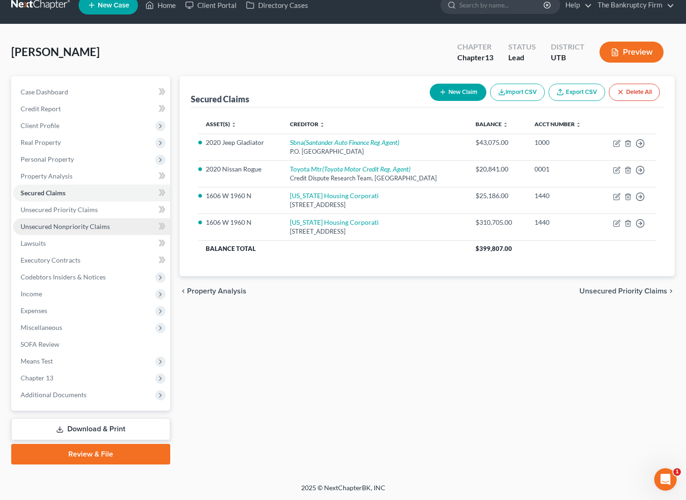
click at [105, 227] on span "Unsecured Nonpriority Claims" at bounding box center [65, 227] width 89 height 8
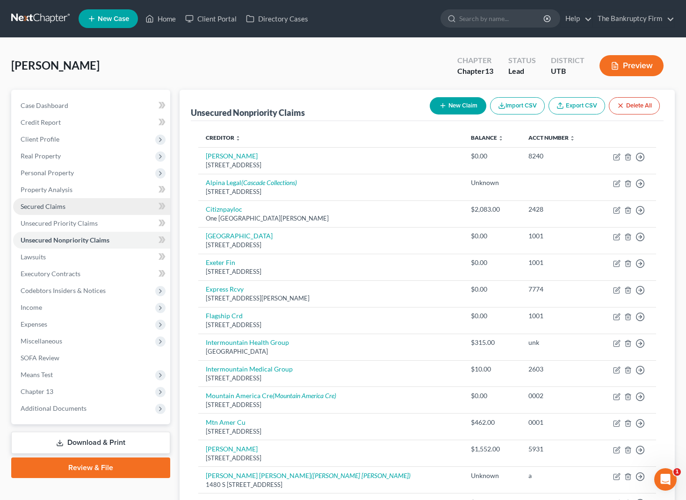
click at [45, 206] on span "Secured Claims" at bounding box center [43, 206] width 45 height 8
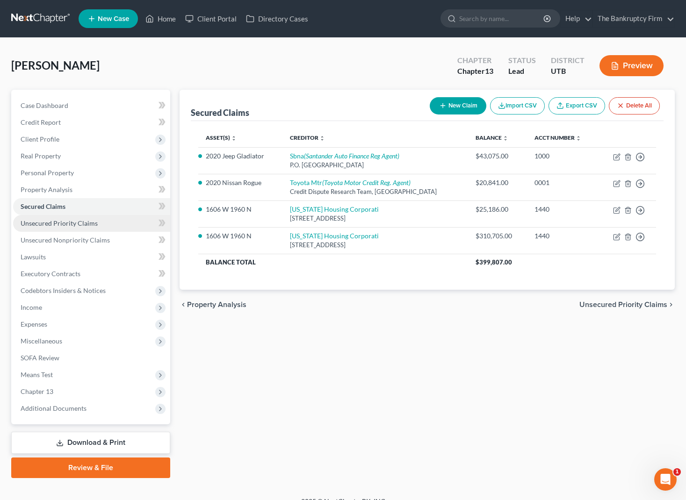
click at [69, 224] on span "Unsecured Priority Claims" at bounding box center [59, 223] width 77 height 8
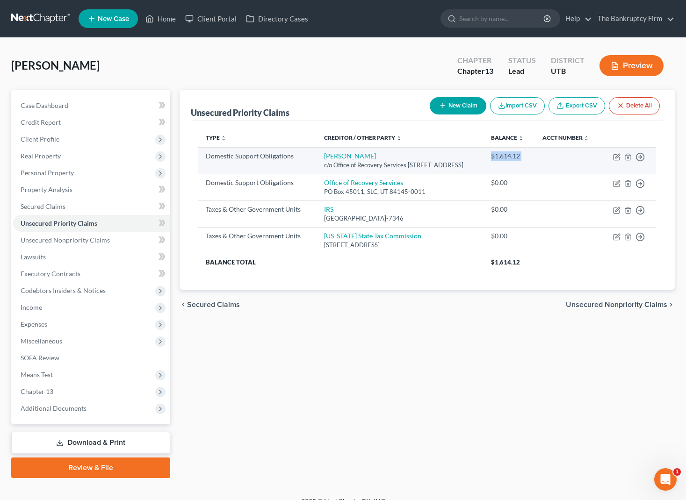
drag, startPoint x: 506, startPoint y: 164, endPoint x: 552, endPoint y: 163, distance: 45.8
click at [552, 163] on tr "Domestic Support Obligations Dorimar Rodriguez c/o Office of Recovery Services …" at bounding box center [427, 160] width 458 height 27
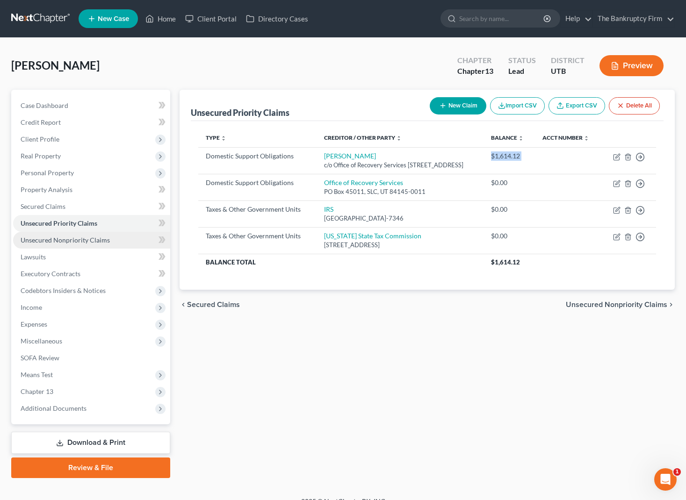
click at [83, 238] on span "Unsecured Nonpriority Claims" at bounding box center [65, 240] width 89 height 8
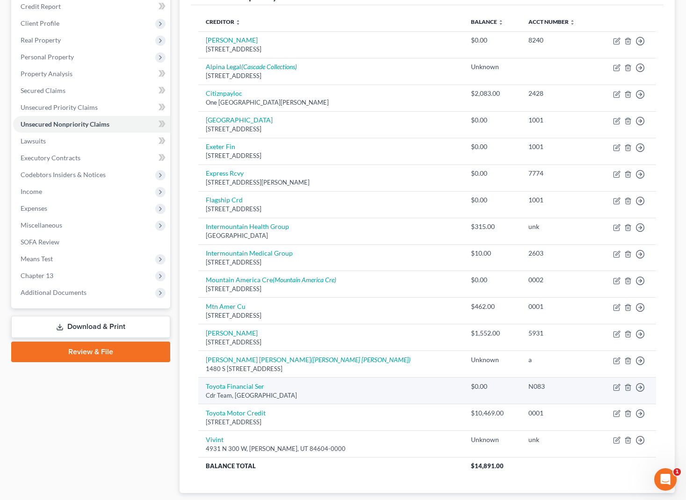
scroll to position [116, 0]
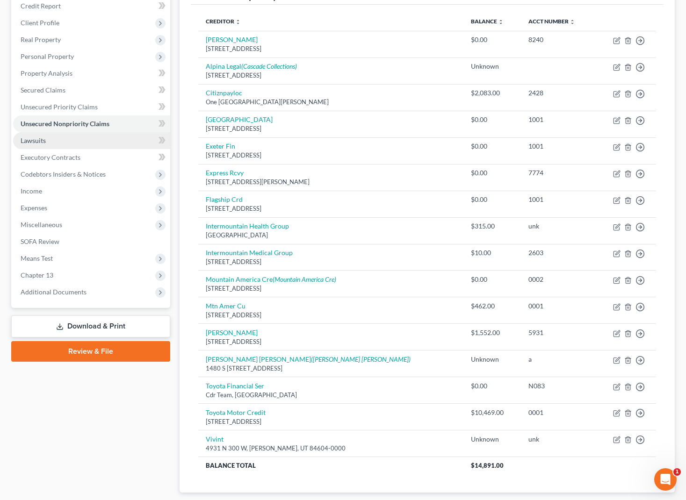
click at [42, 140] on span "Lawsuits" at bounding box center [33, 140] width 25 height 8
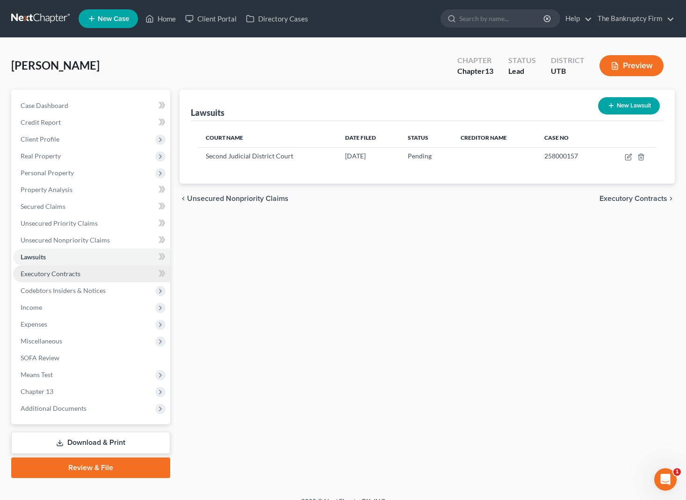
click at [50, 274] on span "Executory Contracts" at bounding box center [51, 274] width 60 height 8
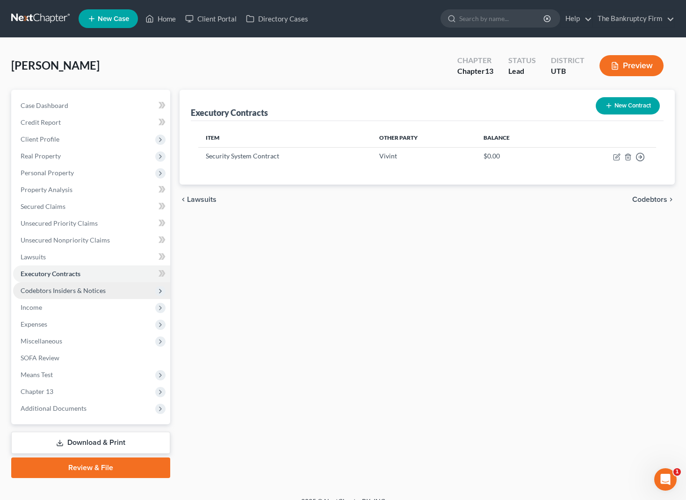
click at [90, 288] on span "Codebtors Insiders & Notices" at bounding box center [63, 291] width 85 height 8
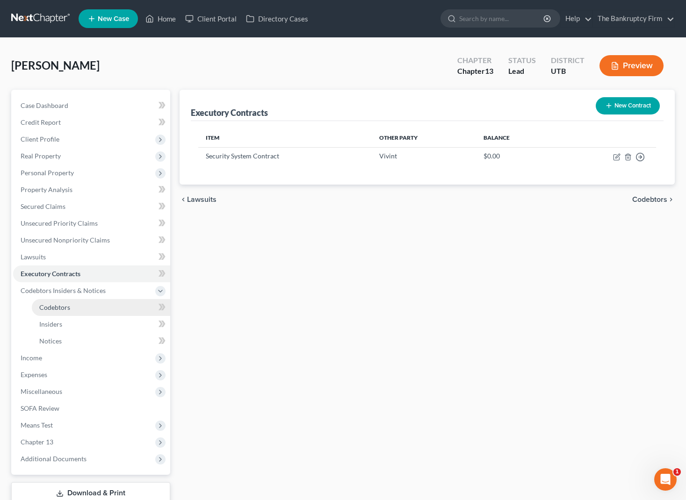
click at [83, 307] on link "Codebtors" at bounding box center [101, 307] width 138 height 17
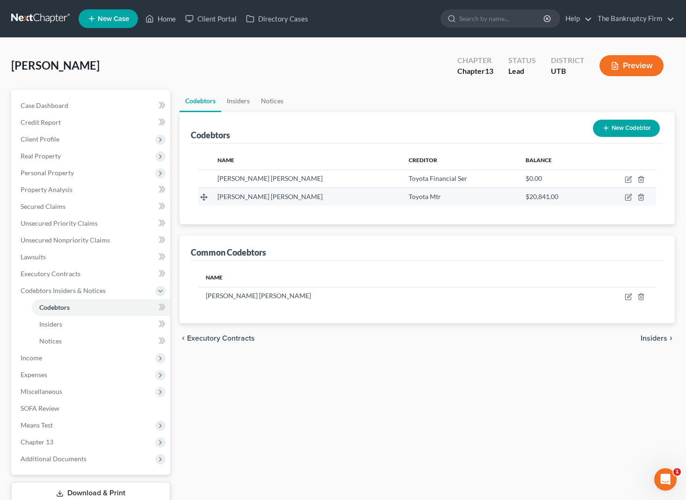
scroll to position [0, 0]
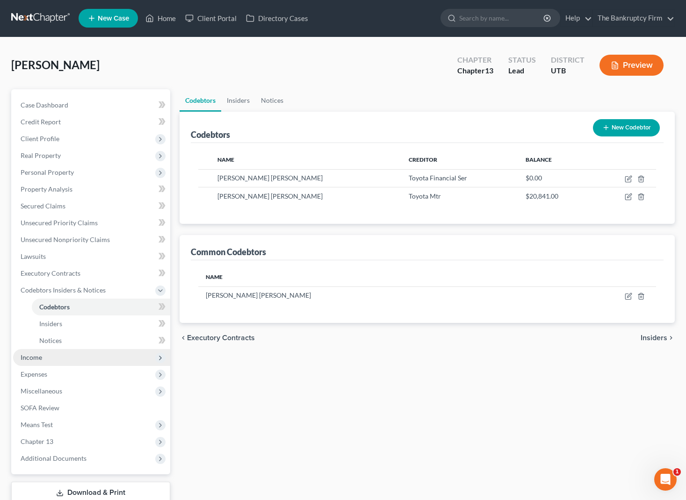
click at [43, 359] on span "Income" at bounding box center [91, 357] width 157 height 17
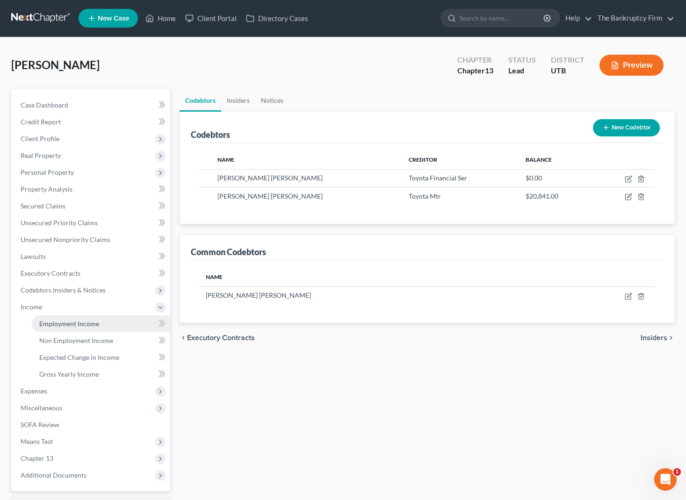
scroll to position [1, 0]
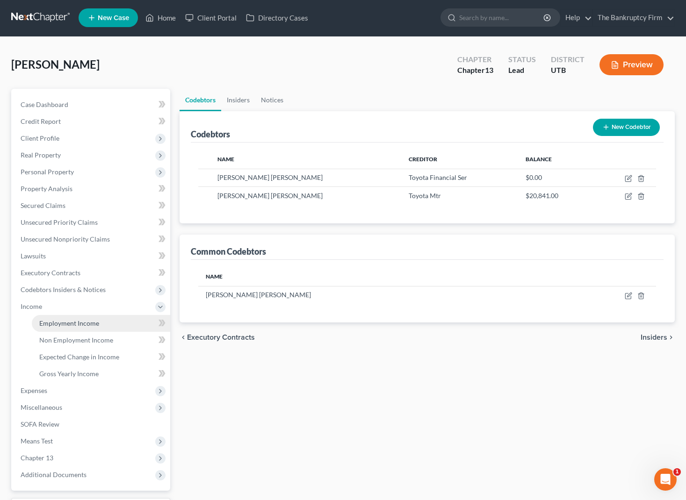
click at [85, 323] on span "Employment Income" at bounding box center [69, 323] width 60 height 8
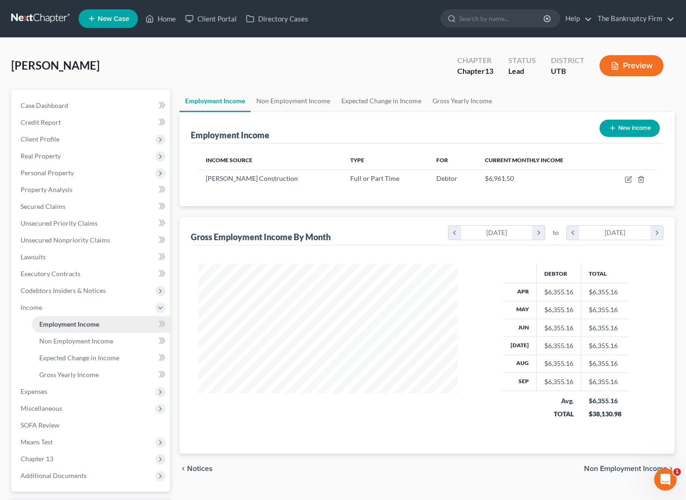
scroll to position [168, 278]
click at [304, 101] on link "Non Employment Income" at bounding box center [293, 101] width 85 height 22
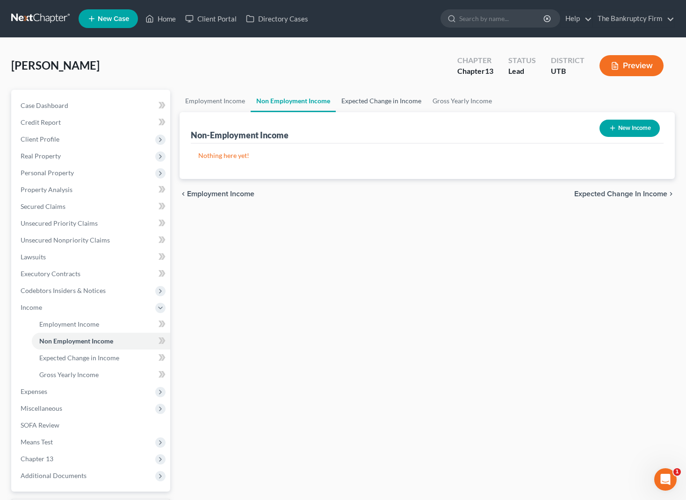
click at [392, 97] on link "Expected Change in Income" at bounding box center [381, 101] width 91 height 22
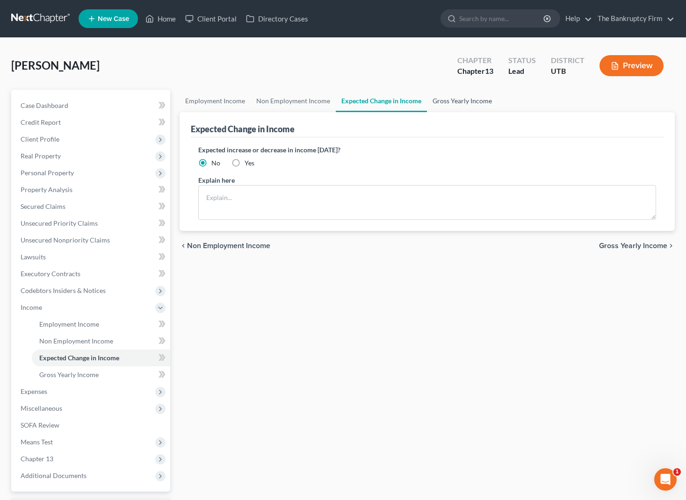
click at [475, 97] on link "Gross Yearly Income" at bounding box center [462, 101] width 71 height 22
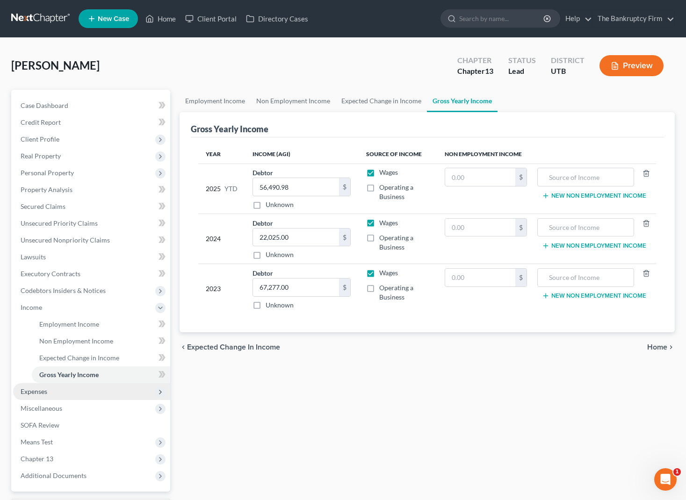
click at [42, 391] on span "Expenses" at bounding box center [34, 392] width 27 height 8
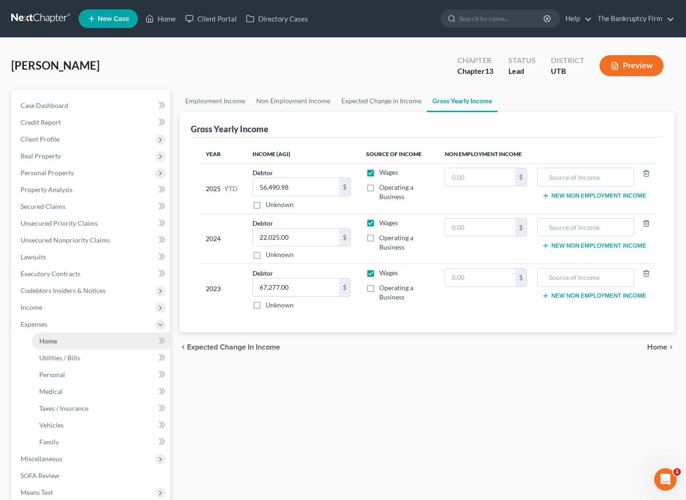
click at [68, 342] on link "Home" at bounding box center [101, 341] width 138 height 17
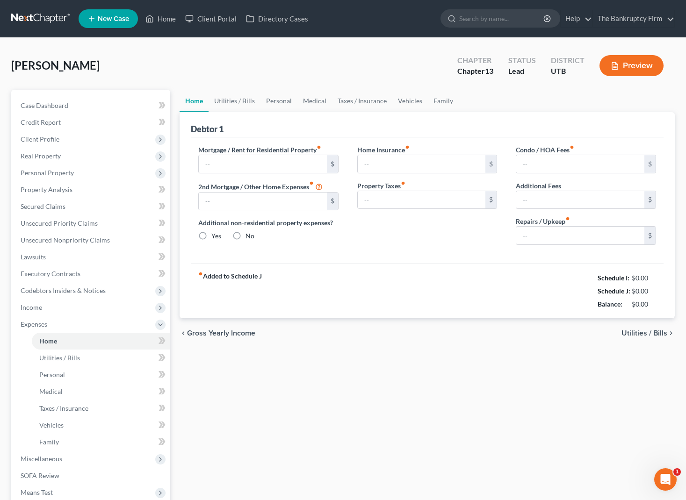
type input "1,360.00"
type input "0.00"
radio input "true"
type input "0.00"
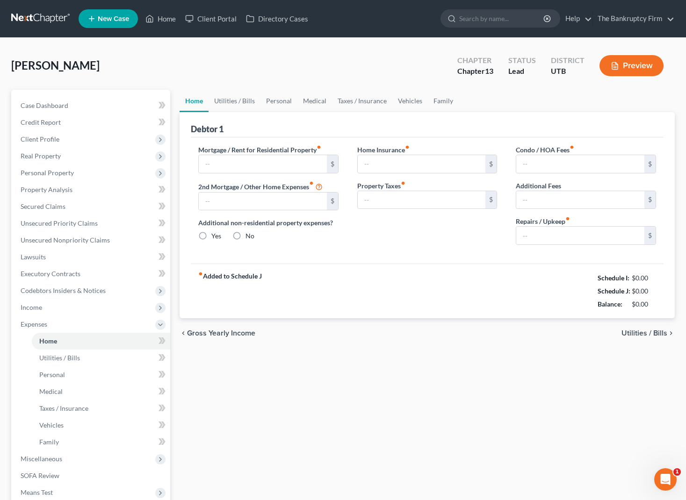
type input "0.00"
type input "25.00"
click at [235, 102] on link "Utilities / Bills" at bounding box center [234, 101] width 52 height 22
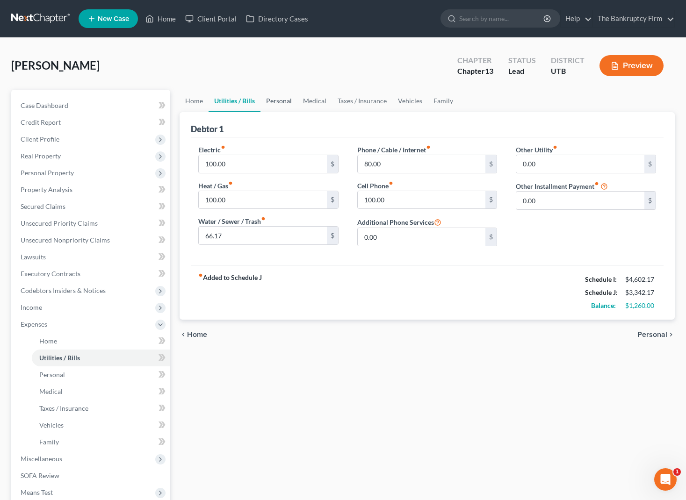
click at [275, 99] on link "Personal" at bounding box center [278, 101] width 37 height 22
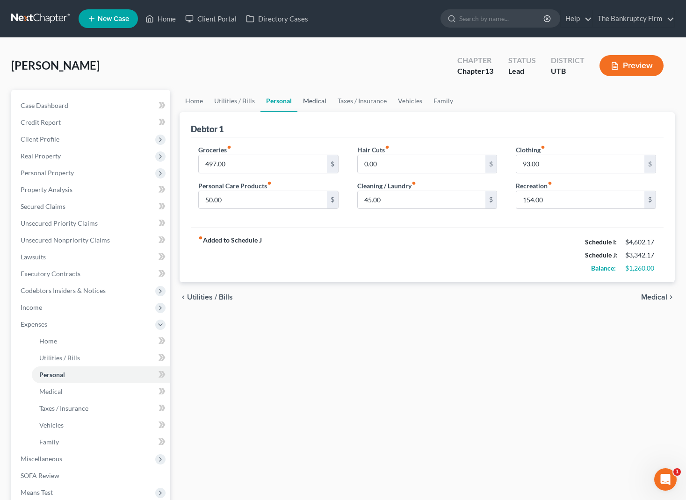
click at [321, 100] on link "Medical" at bounding box center [314, 101] width 35 height 22
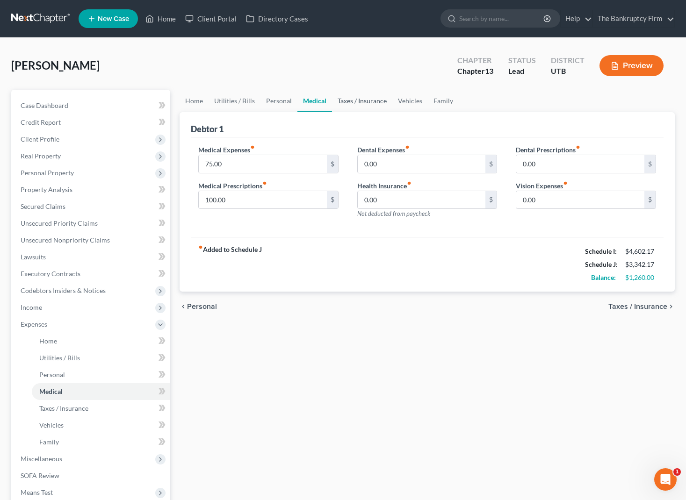
click at [370, 98] on link "Taxes / Insurance" at bounding box center [362, 101] width 60 height 22
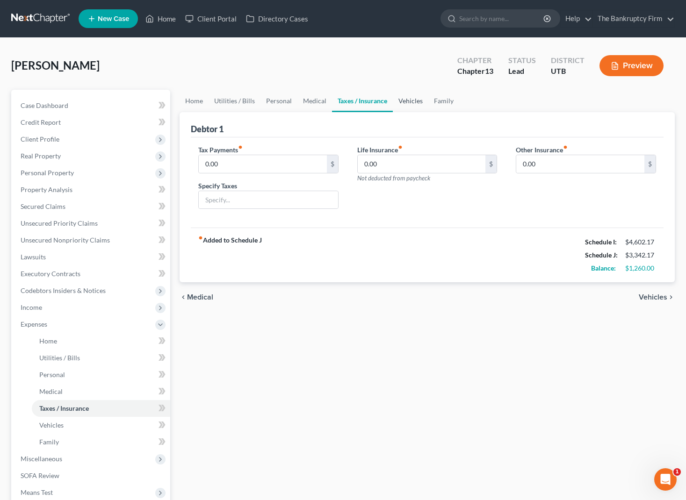
click at [412, 100] on link "Vehicles" at bounding box center [411, 101] width 36 height 22
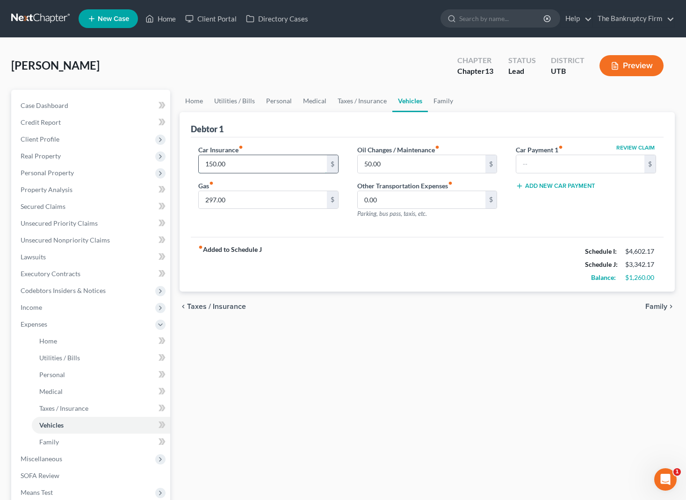
click at [259, 166] on input "150.00" at bounding box center [263, 164] width 128 height 18
click at [252, 204] on input "297.00" at bounding box center [263, 200] width 128 height 18
click at [418, 164] on input "50.00" at bounding box center [422, 164] width 128 height 18
drag, startPoint x: 627, startPoint y: 276, endPoint x: 665, endPoint y: 276, distance: 37.9
click at [665, 276] on div "Debtor 1 Car Insurance fiber_manual_record 150.00 $ Gas fiber_manual_record 297…" at bounding box center [427, 202] width 495 height 180
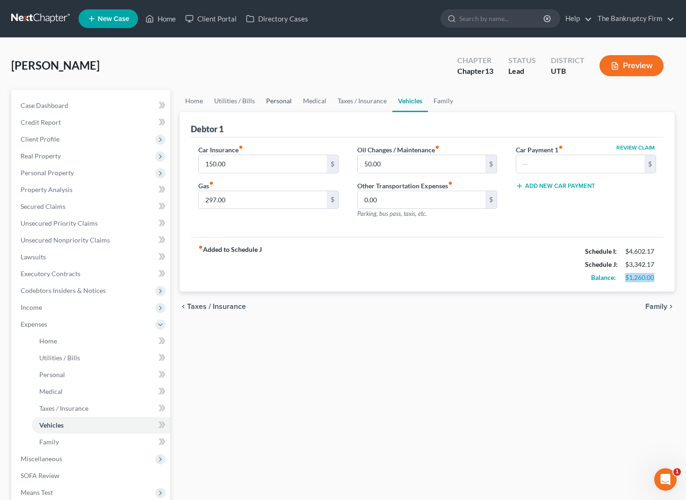
click at [280, 99] on link "Personal" at bounding box center [278, 101] width 37 height 22
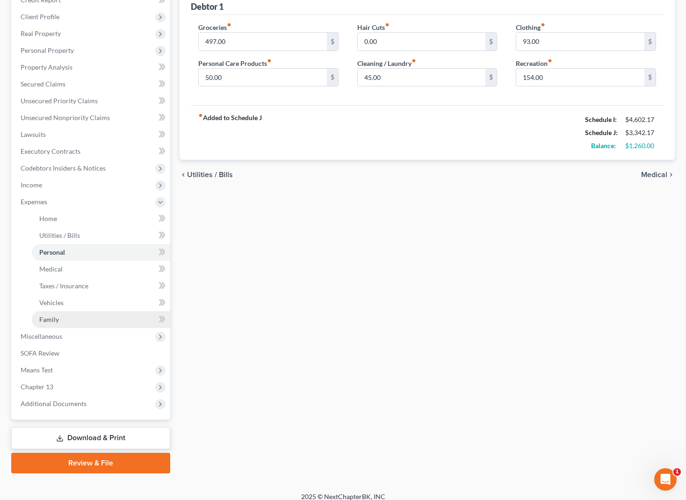
scroll to position [131, 0]
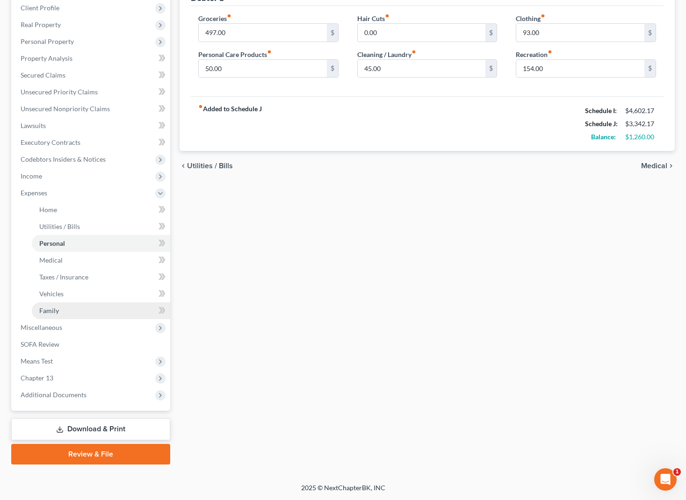
click at [59, 318] on ul "Case Dashboard Payments Invoices Payments Payments Credit Report Client Profile" at bounding box center [91, 185] width 157 height 438
click at [61, 324] on span "Miscellaneous" at bounding box center [91, 327] width 157 height 17
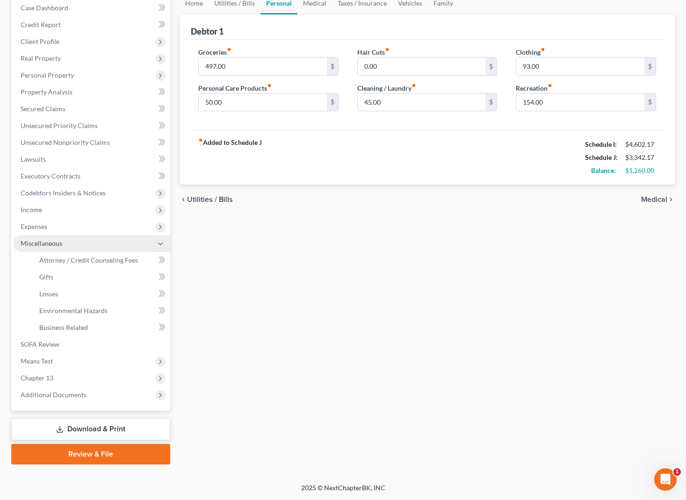
scroll to position [98, 0]
click at [97, 257] on span "Attorney / Credit Counseling Fees" at bounding box center [88, 260] width 99 height 8
select select "0"
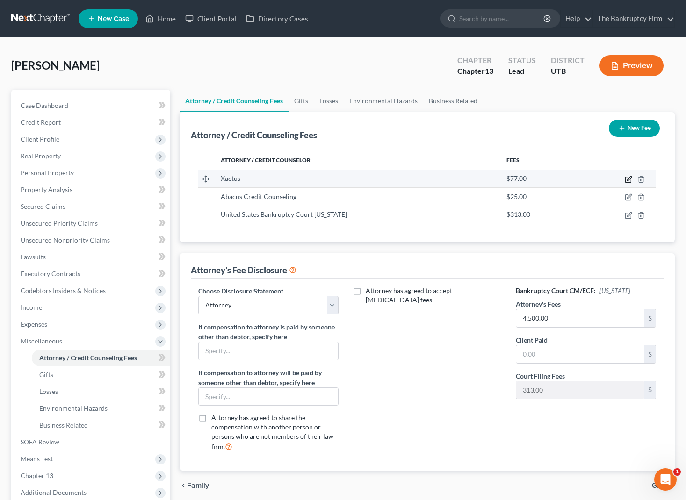
click at [626, 179] on icon "button" at bounding box center [628, 179] width 7 height 7
select select "39"
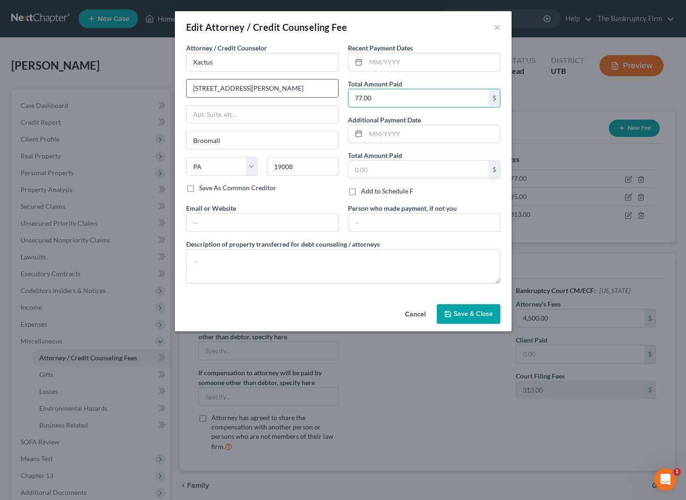
drag, startPoint x: 400, startPoint y: 97, endPoint x: 254, endPoint y: 91, distance: 145.5
click at [254, 91] on div "Attorney / Credit Counselor * Xactus 370 Reed Road, Suite 100 Broomall State AL…" at bounding box center [342, 167] width 323 height 248
type input "40.00"
drag, startPoint x: 473, startPoint y: 312, endPoint x: 468, endPoint y: 311, distance: 4.9
click at [468, 311] on span "Save & Close" at bounding box center [472, 314] width 39 height 8
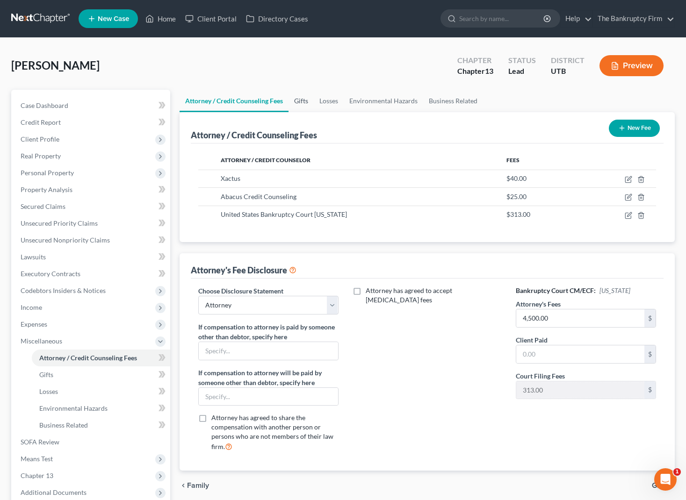
click at [305, 101] on link "Gifts" at bounding box center [300, 101] width 25 height 22
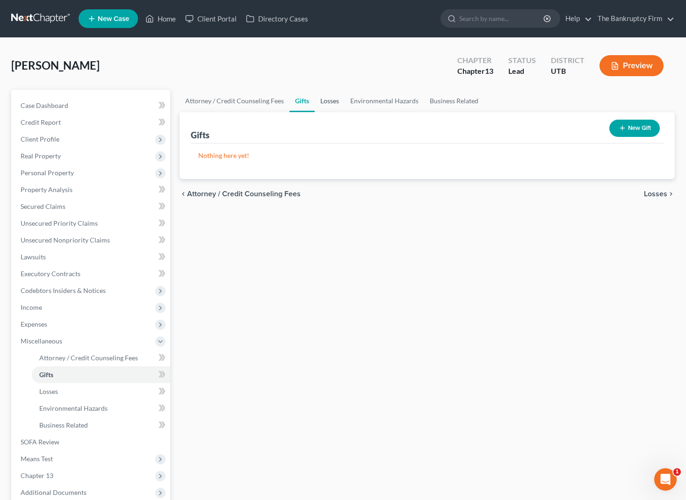
click at [334, 100] on link "Losses" at bounding box center [330, 101] width 30 height 22
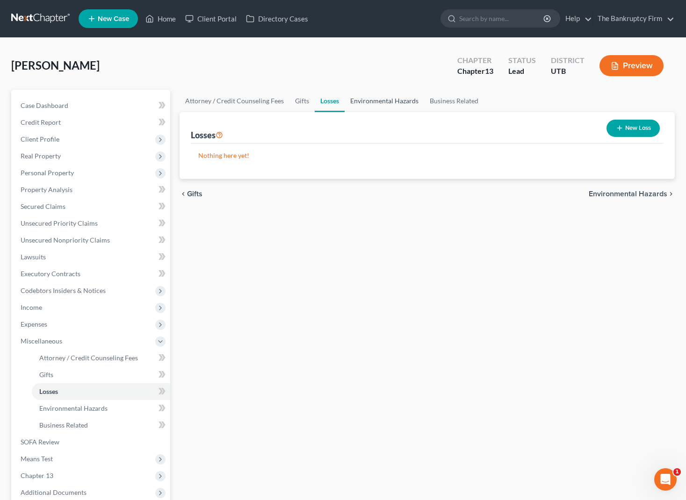
click at [386, 99] on link "Environmental Hazards" at bounding box center [384, 101] width 79 height 22
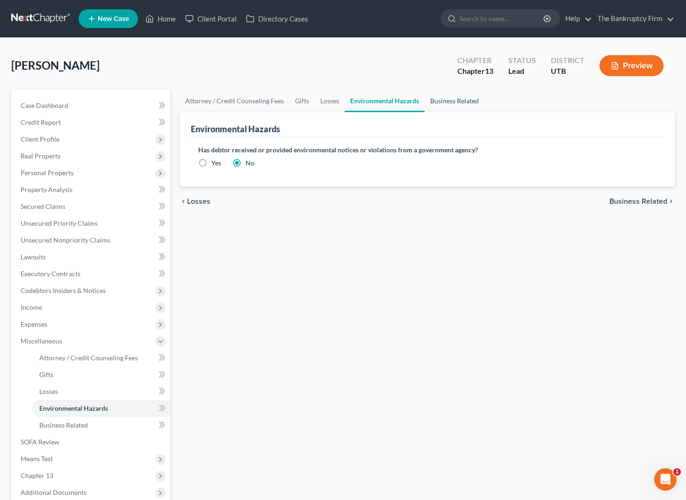
click at [457, 99] on link "Business Related" at bounding box center [454, 101] width 60 height 22
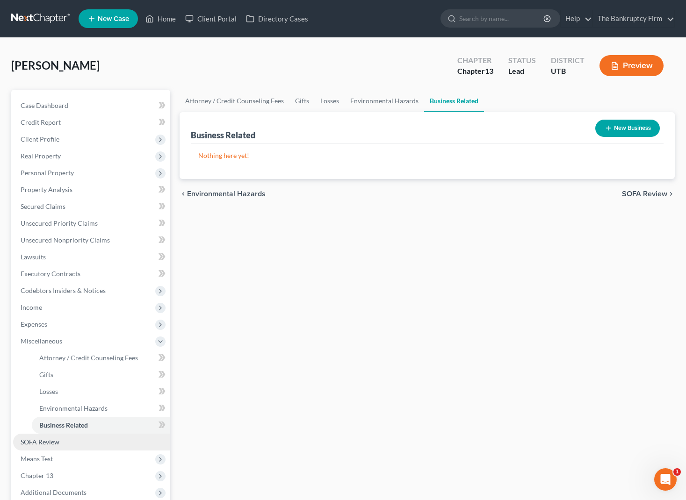
click at [65, 444] on link "SOFA Review" at bounding box center [91, 442] width 157 height 17
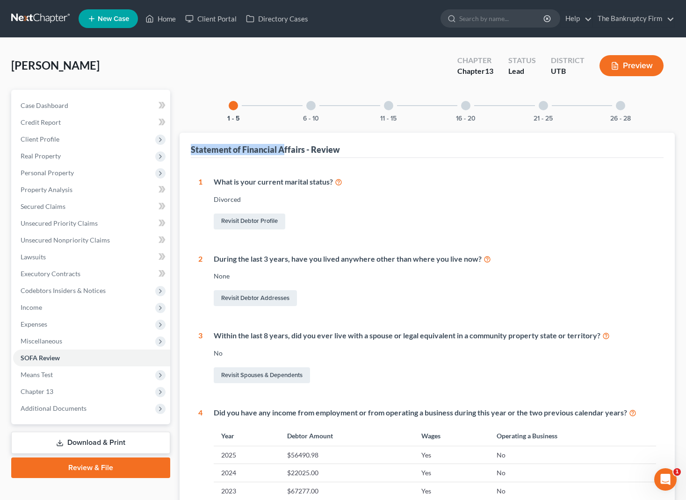
drag, startPoint x: 192, startPoint y: 149, endPoint x: 286, endPoint y: 150, distance: 93.5
click at [286, 150] on div "Statement of Financial Affairs - Review" at bounding box center [265, 149] width 149 height 11
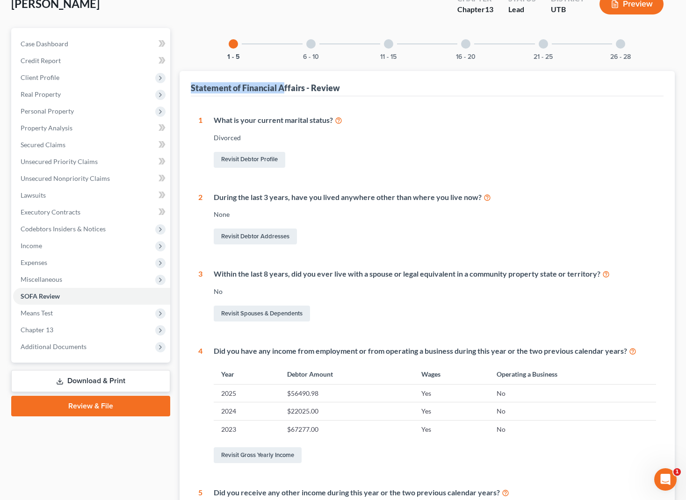
scroll to position [60, 0]
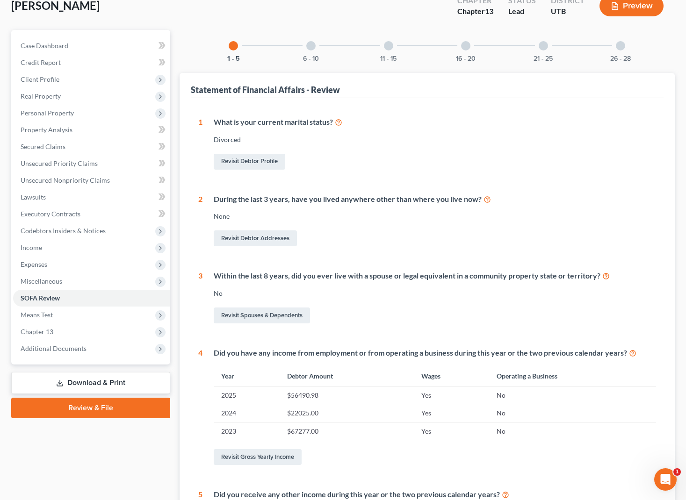
click at [313, 43] on div at bounding box center [310, 45] width 9 height 9
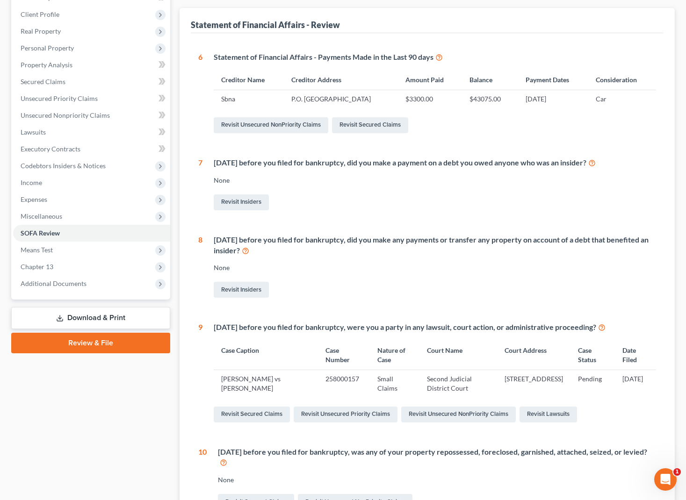
scroll to position [0, 0]
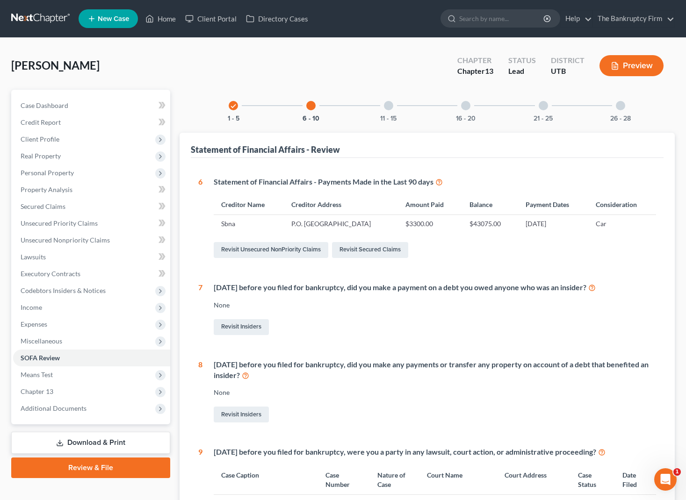
click at [390, 105] on div at bounding box center [388, 105] width 9 height 9
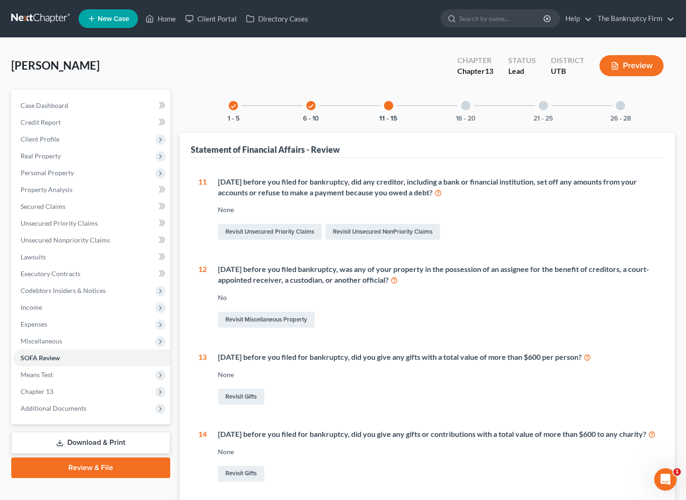
click at [466, 107] on div at bounding box center [465, 105] width 9 height 9
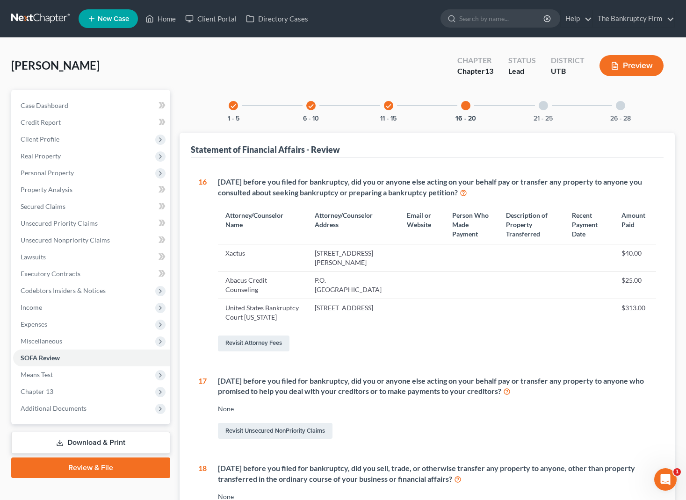
click at [548, 102] on div "21 - 25" at bounding box center [543, 106] width 32 height 32
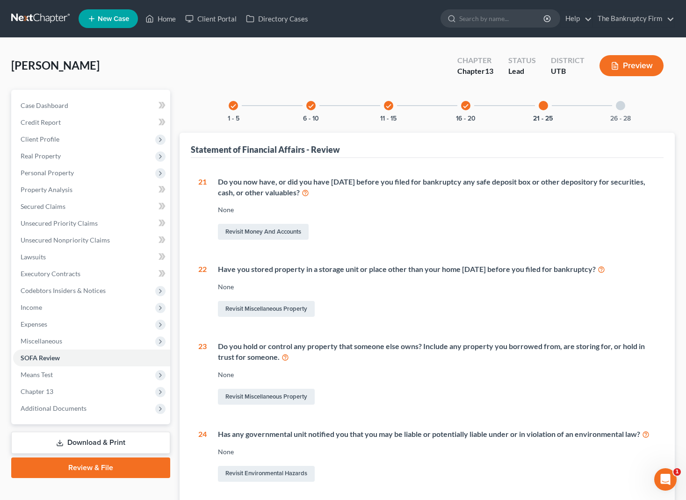
click at [622, 106] on div at bounding box center [620, 105] width 9 height 9
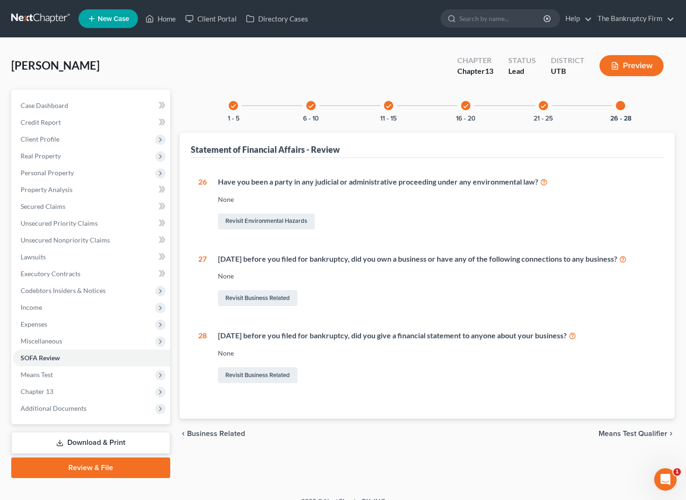
scroll to position [14, 0]
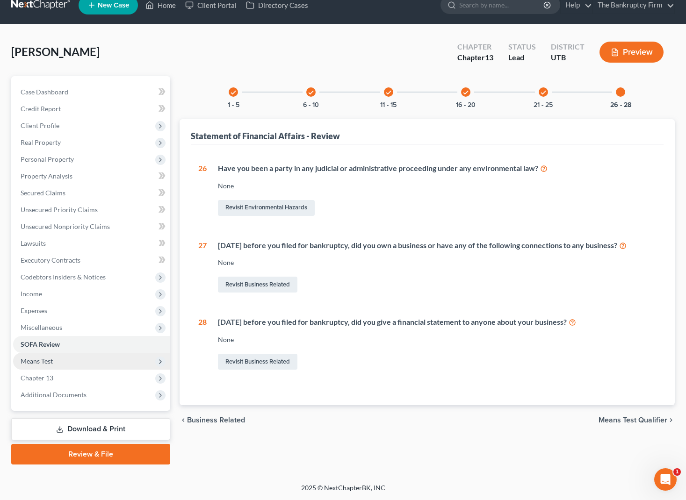
click at [58, 362] on span "Means Test" at bounding box center [91, 361] width 157 height 17
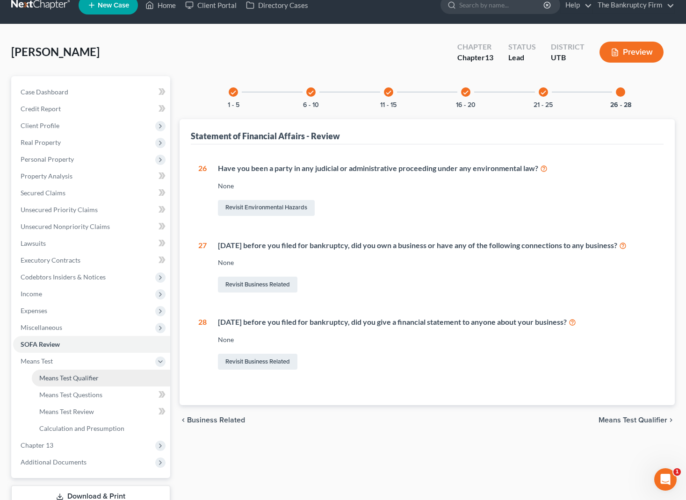
click at [82, 381] on span "Means Test Qualifier" at bounding box center [68, 378] width 59 height 8
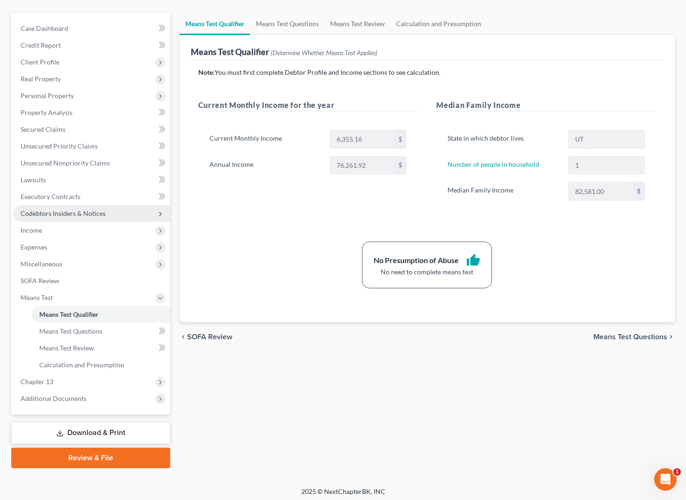
scroll to position [81, 0]
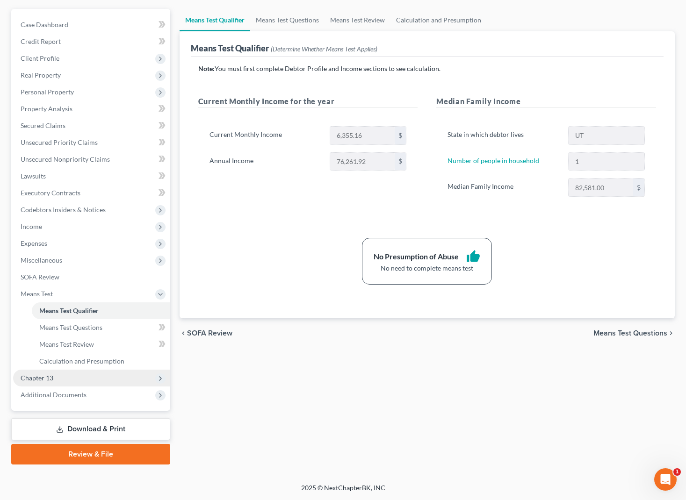
click at [56, 376] on span "Chapter 13" at bounding box center [91, 378] width 157 height 17
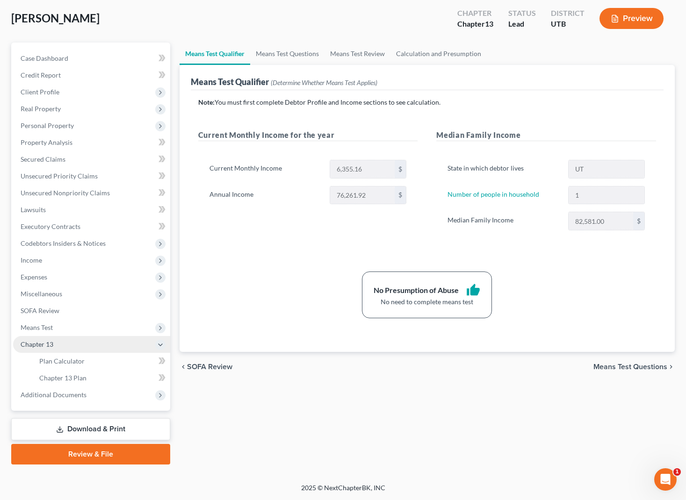
scroll to position [47, 0]
click at [90, 359] on link "Plan Calculator" at bounding box center [101, 361] width 138 height 17
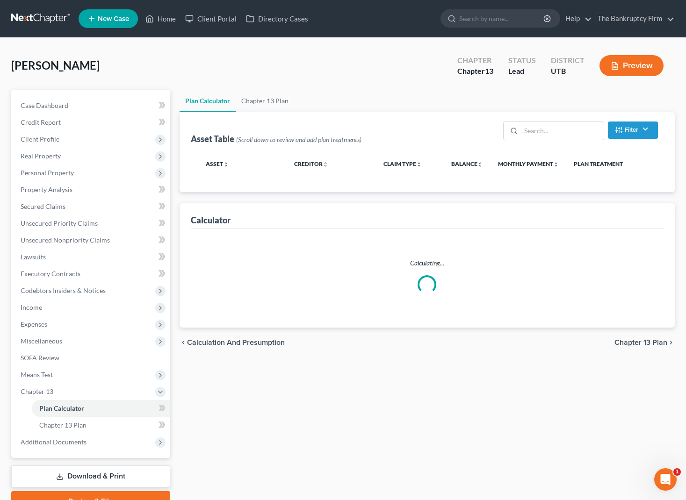
select select "59"
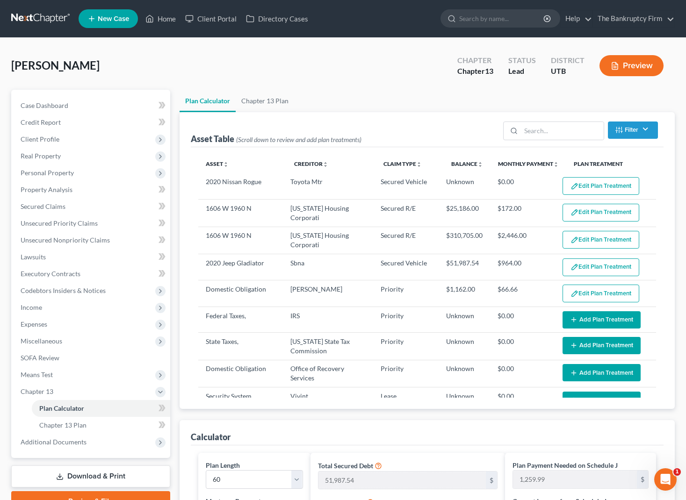
scroll to position [0, 0]
click at [72, 441] on span "Additional Documents" at bounding box center [54, 442] width 66 height 8
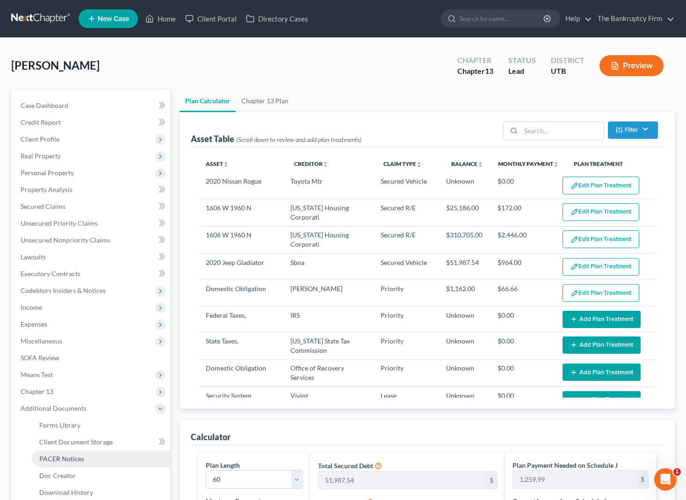
click at [94, 459] on link "PACER Notices" at bounding box center [101, 459] width 138 height 17
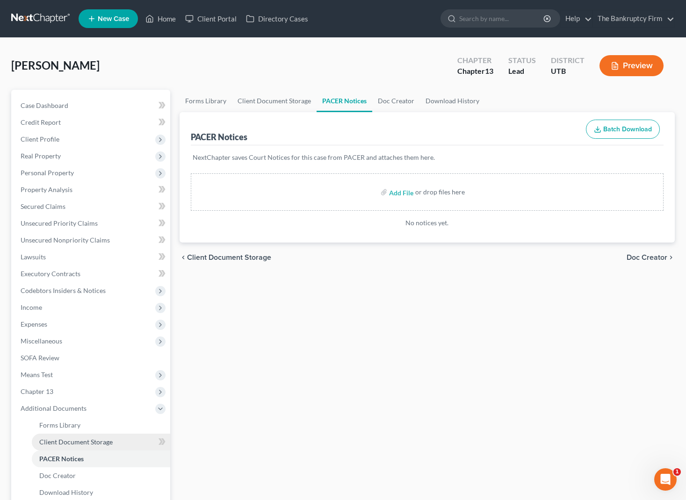
click at [99, 437] on link "Client Document Storage" at bounding box center [101, 442] width 138 height 17
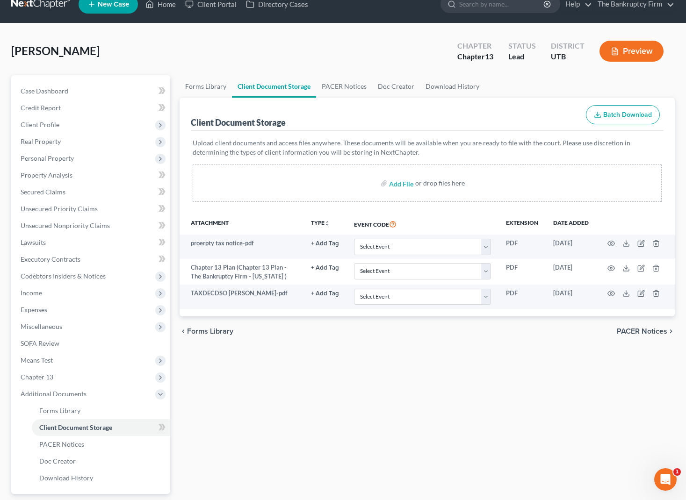
scroll to position [18, 0]
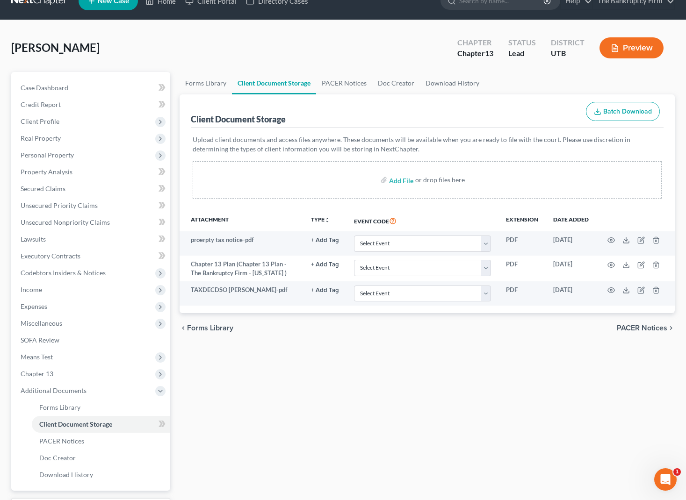
select select "26"
select select "41"
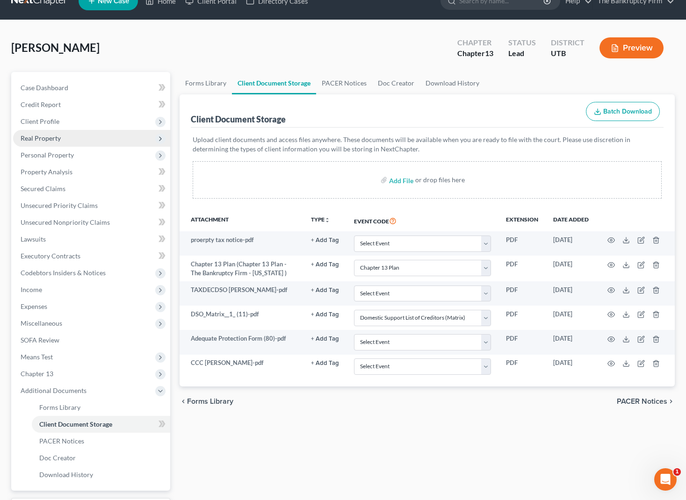
click at [52, 139] on span "Real Property" at bounding box center [41, 138] width 40 height 8
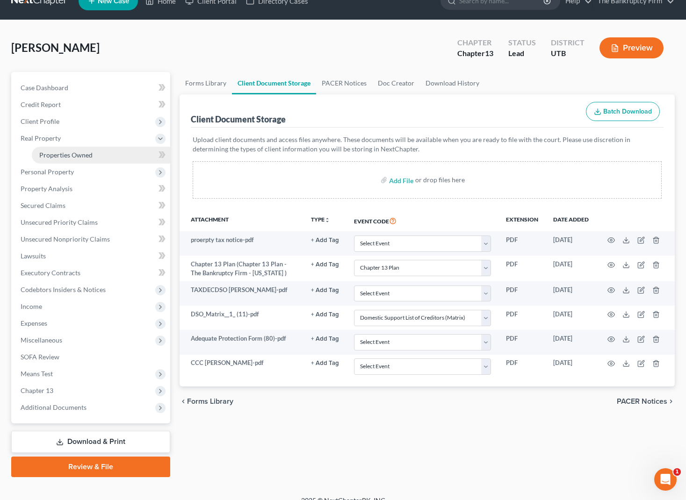
click at [80, 153] on span "Properties Owned" at bounding box center [65, 155] width 53 height 8
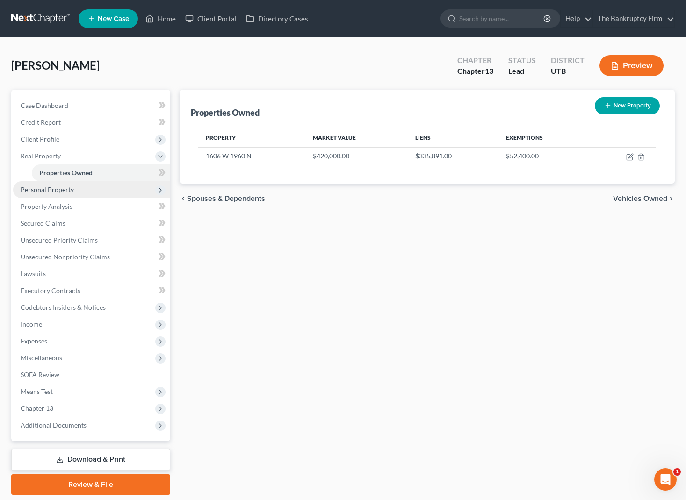
click at [57, 188] on span "Personal Property" at bounding box center [47, 190] width 53 height 8
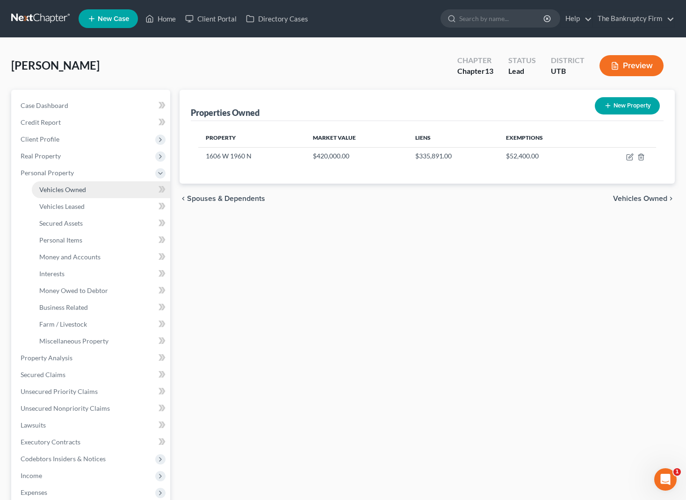
click at [81, 190] on span "Vehicles Owned" at bounding box center [62, 190] width 47 height 8
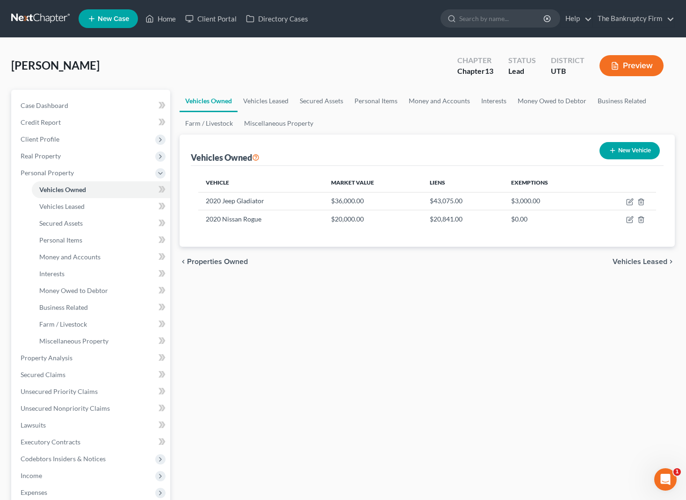
click at [348, 281] on div "Vehicles Owned Vehicles Leased Secured Assets Personal Items Money and Accounts…" at bounding box center [427, 368] width 504 height 557
click at [51, 107] on span "Case Dashboard" at bounding box center [45, 105] width 48 height 8
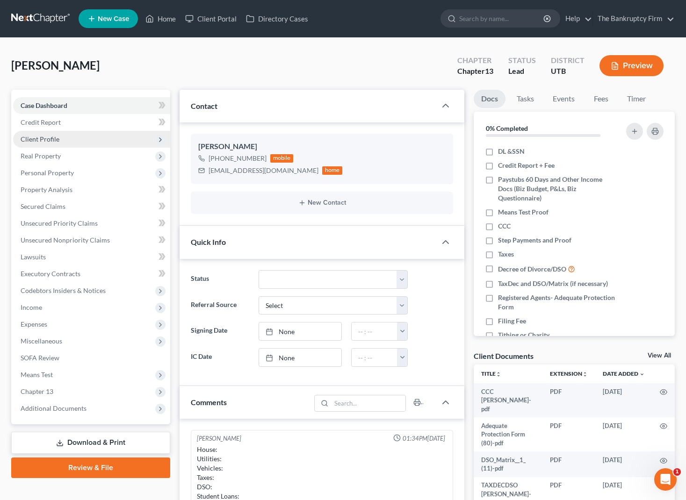
click at [61, 139] on span "Client Profile" at bounding box center [91, 139] width 157 height 17
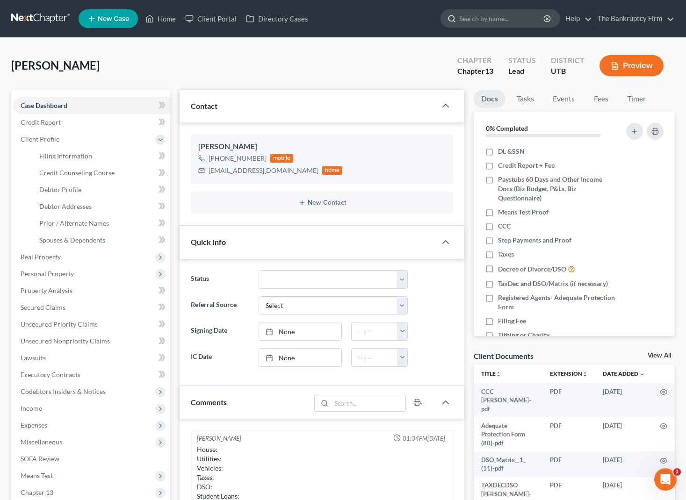
click at [482, 18] on input "search" at bounding box center [502, 18] width 86 height 17
type input "munson"
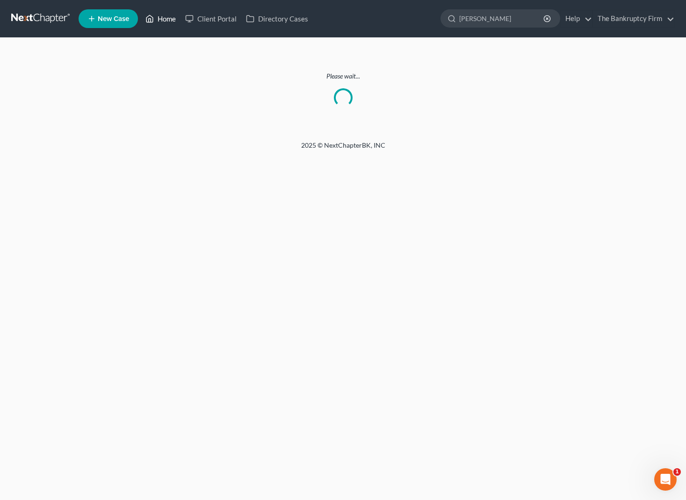
click at [170, 20] on link "Home" at bounding box center [161, 18] width 40 height 17
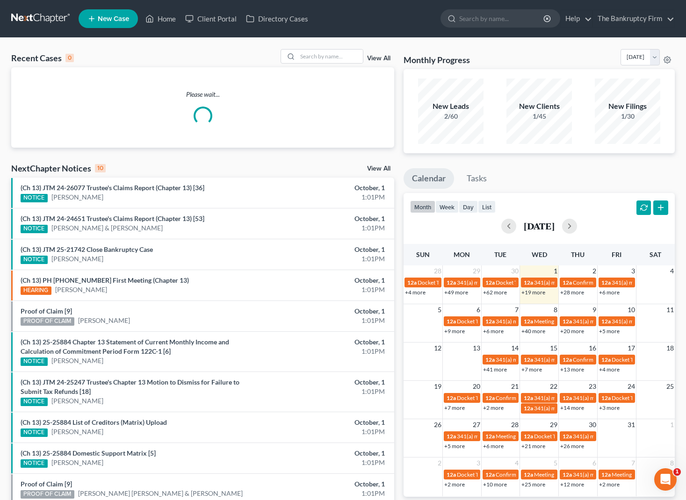
click at [382, 57] on link "View All" at bounding box center [378, 58] width 23 height 7
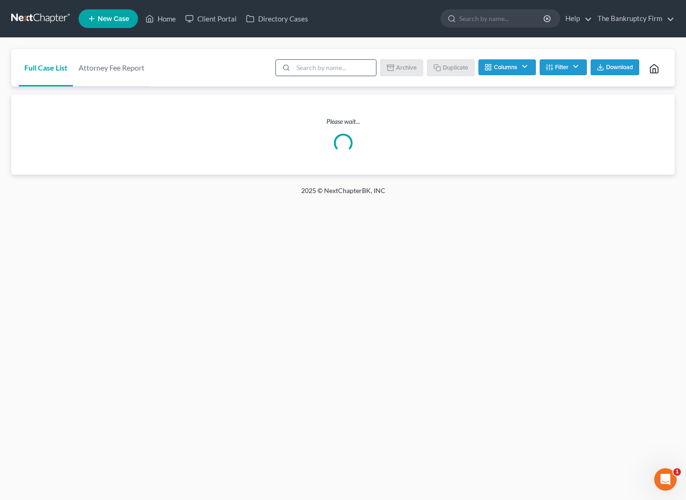
click at [343, 72] on input "search" at bounding box center [334, 68] width 83 height 16
type input "munson"
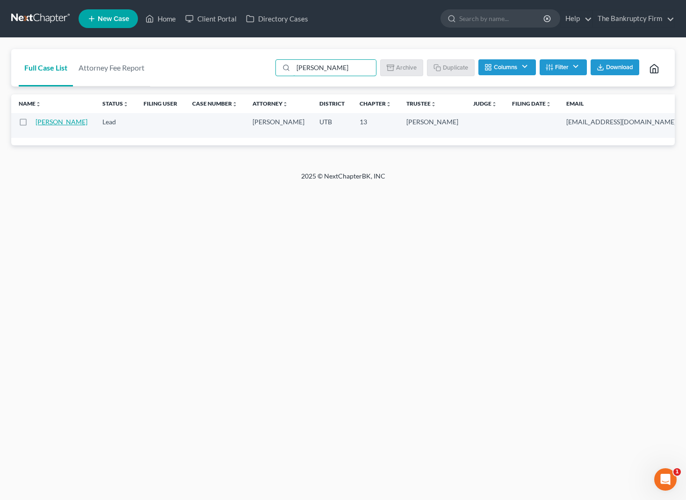
click at [52, 124] on link "Munson, Ashton" at bounding box center [62, 122] width 52 height 8
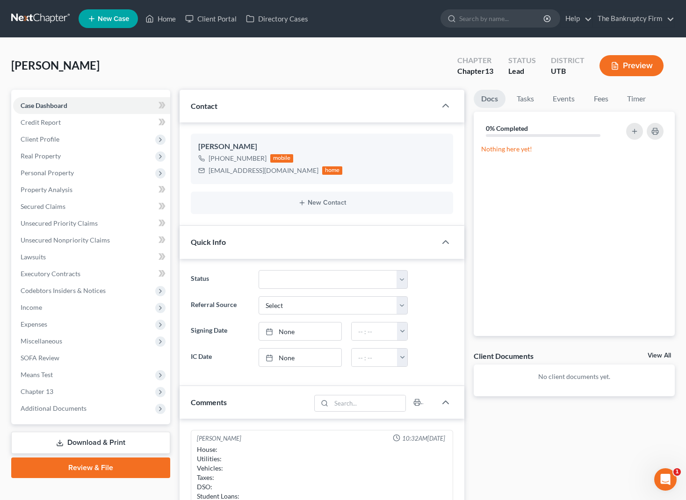
click at [267, 70] on div "Munson, Ashton Upgraded Chapter Chapter 13 Status Lead District UTB Preview" at bounding box center [342, 69] width 663 height 41
click at [148, 58] on div "Munson, Ashton Upgraded Chapter Chapter 13 Status Lead District UTB Preview" at bounding box center [342, 69] width 663 height 41
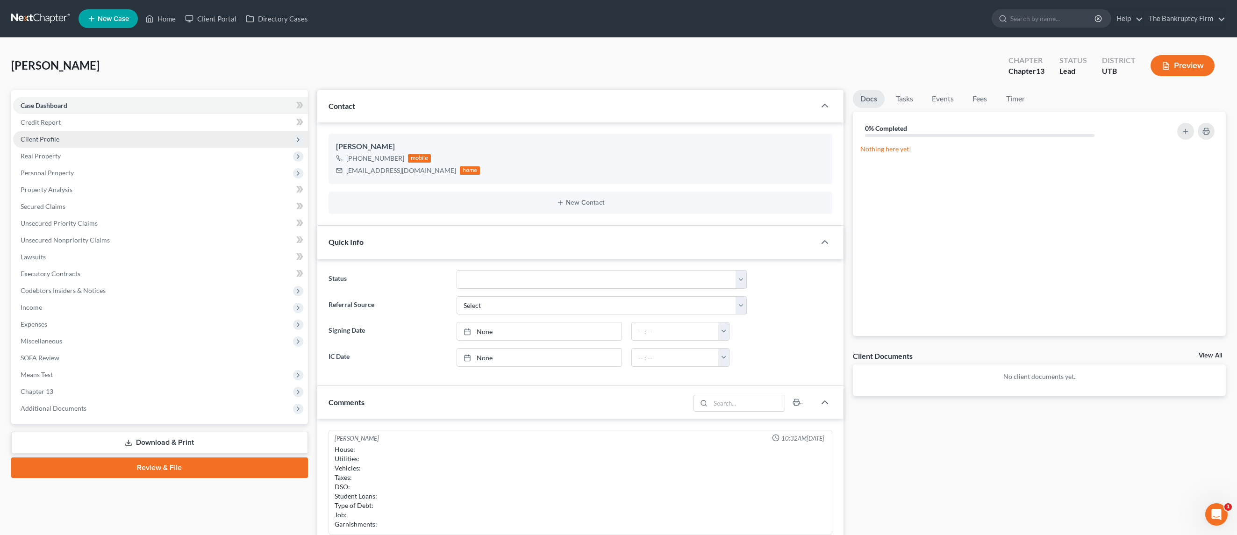
click at [48, 136] on span "Client Profile" at bounding box center [40, 139] width 39 height 8
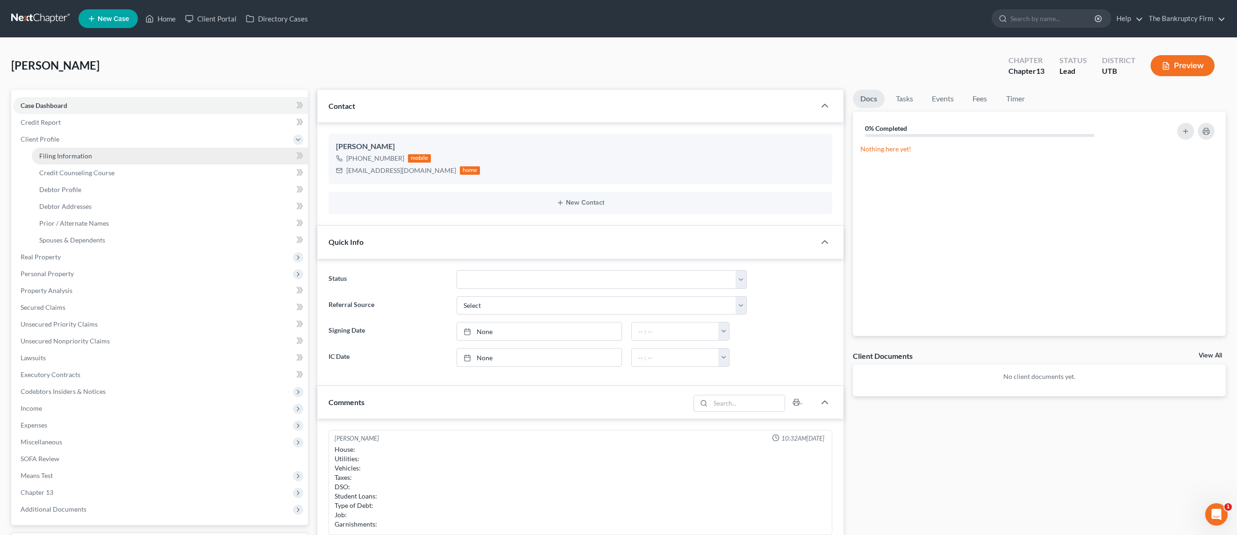
click at [92, 157] on link "Filing Information" at bounding box center [170, 156] width 276 height 17
select select "1"
select select "0"
select select "3"
select select "81"
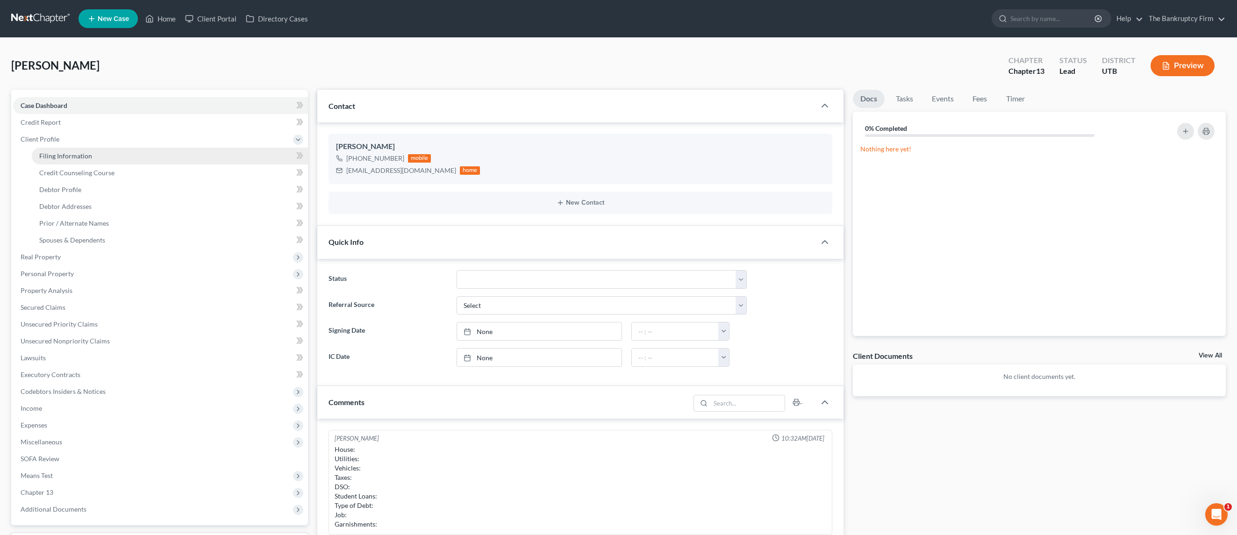
select select "0"
select select "46"
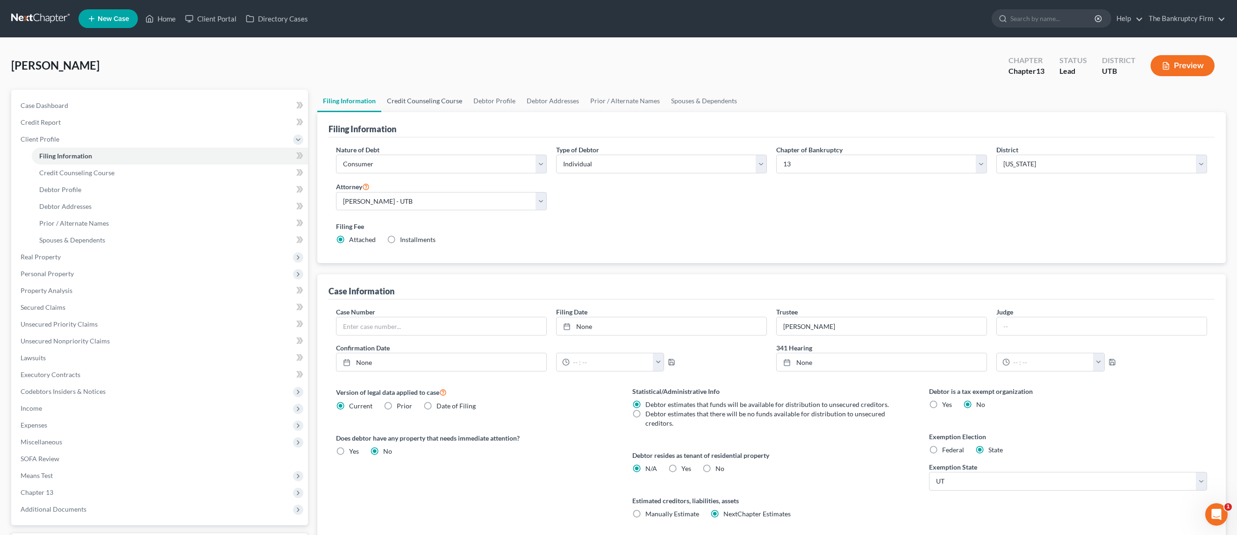
click at [426, 105] on link "Credit Counseling Course" at bounding box center [424, 101] width 86 height 22
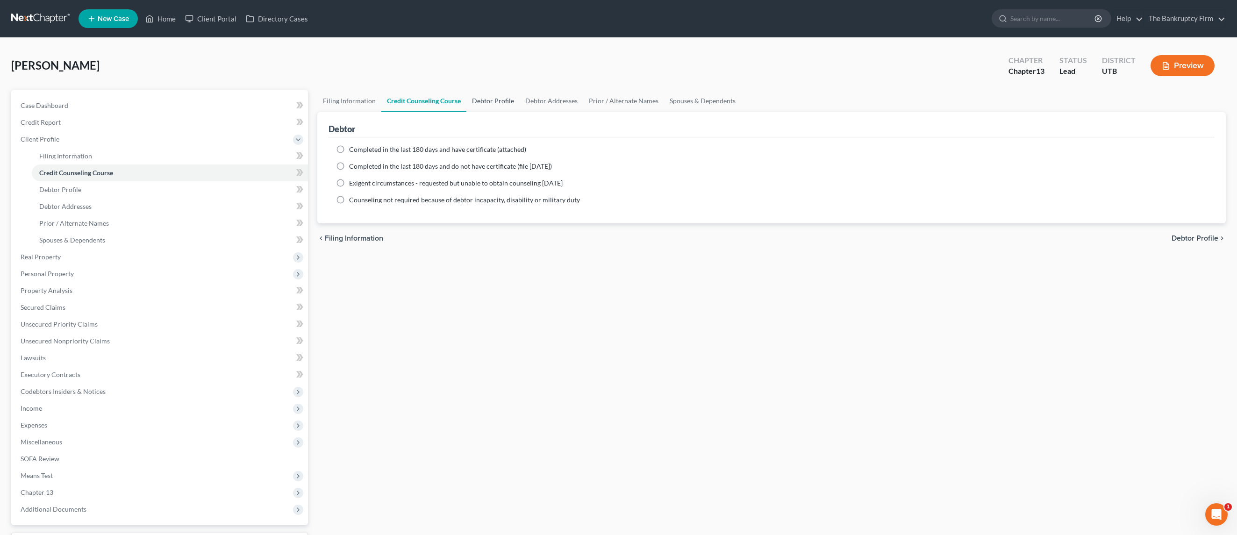
click at [492, 97] on link "Debtor Profile" at bounding box center [493, 101] width 53 height 22
select select "0"
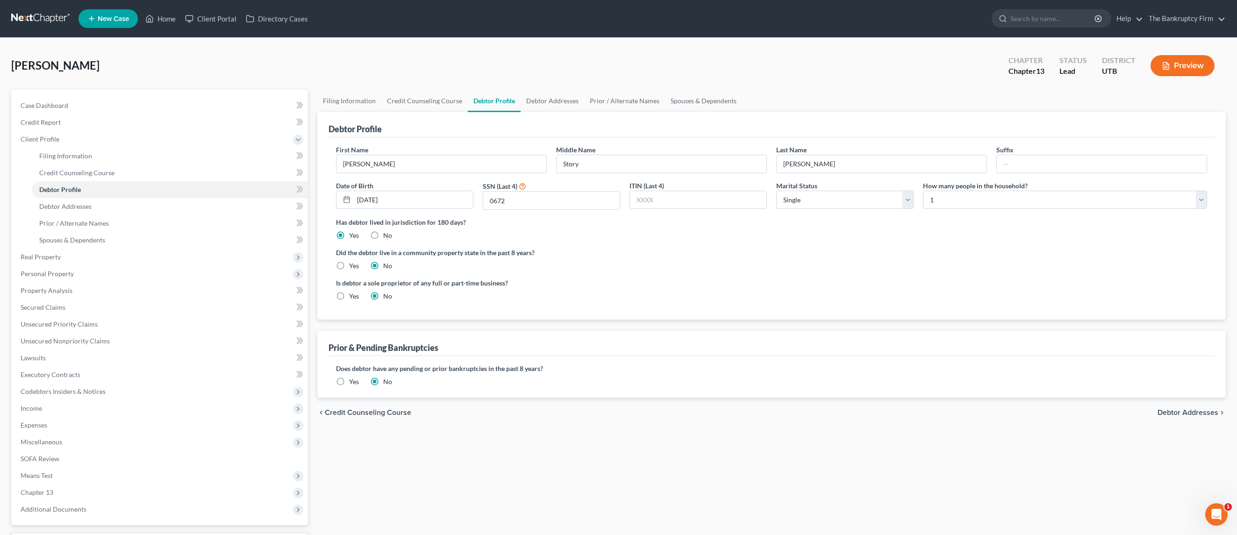
radio input "true"
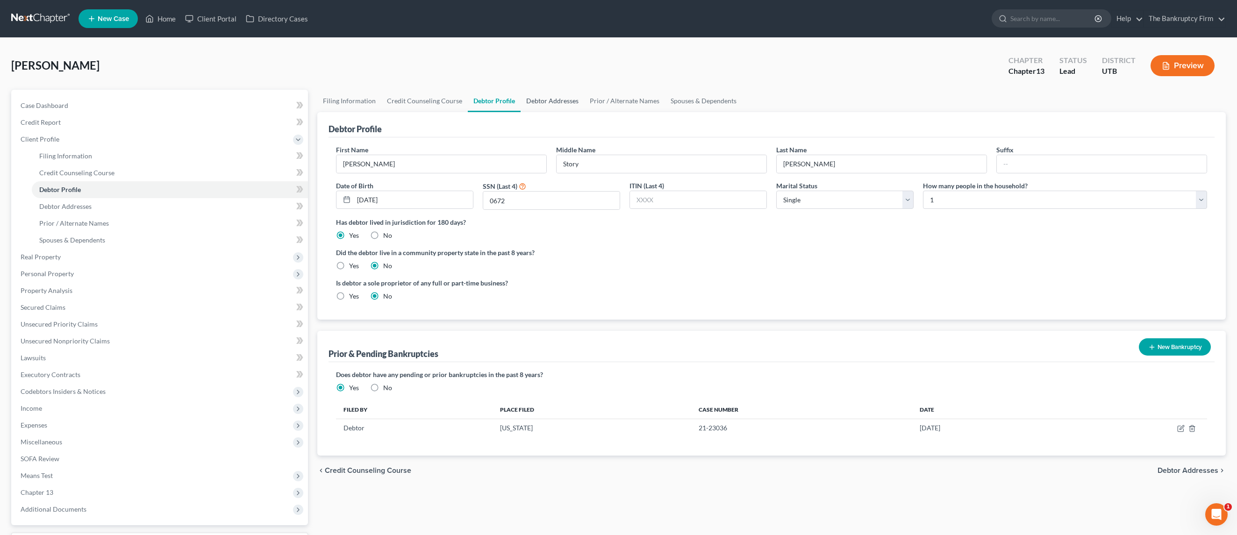
click at [536, 101] on link "Debtor Addresses" at bounding box center [553, 101] width 64 height 22
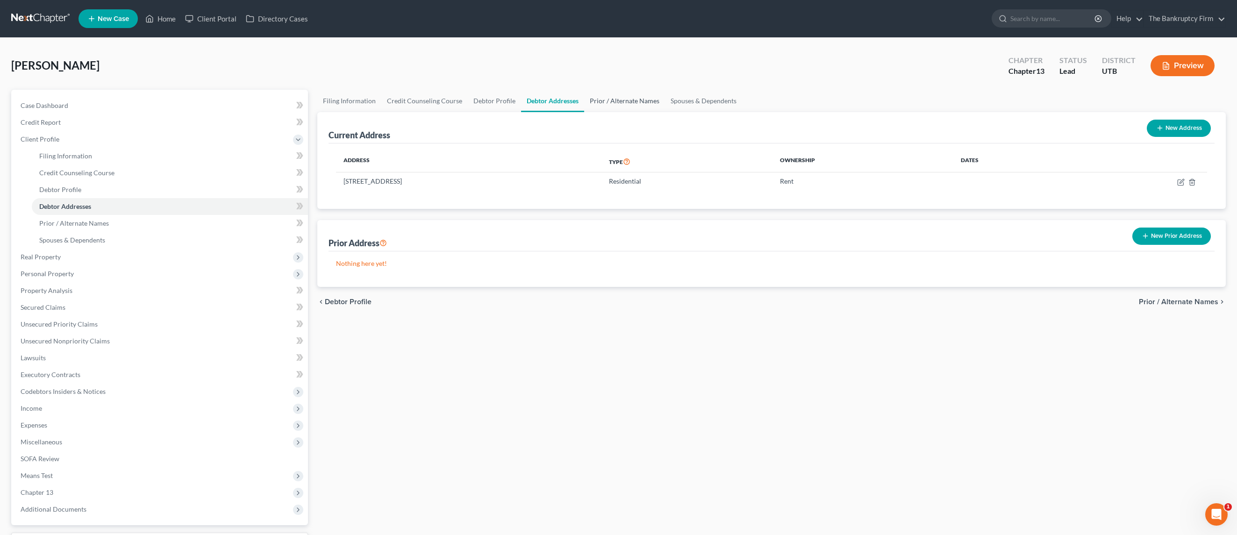
click at [635, 101] on link "Prior / Alternate Names" at bounding box center [624, 101] width 81 height 22
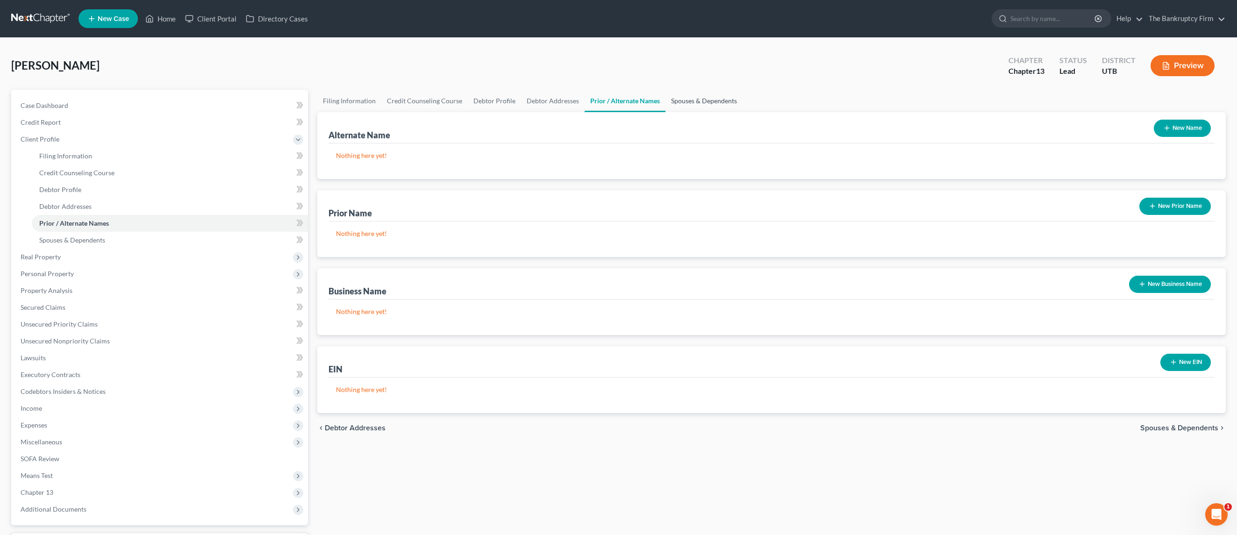
click at [685, 99] on link "Spouses & Dependents" at bounding box center [704, 101] width 77 height 22
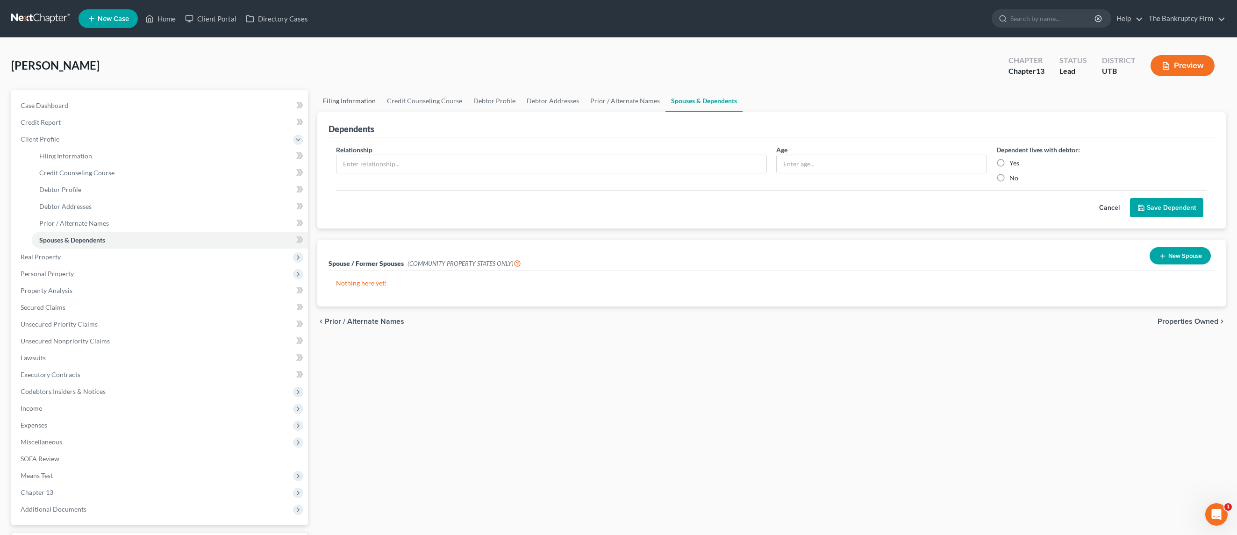
click at [343, 97] on link "Filing Information" at bounding box center [349, 101] width 64 height 22
select select "1"
select select "0"
select select "3"
select select "81"
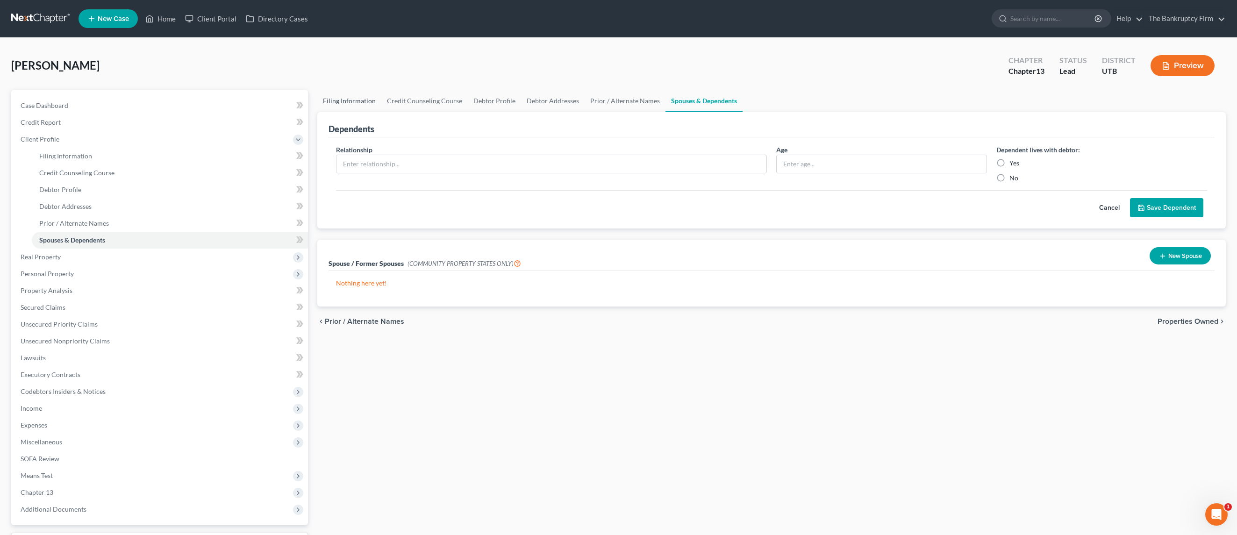
select select "0"
select select "46"
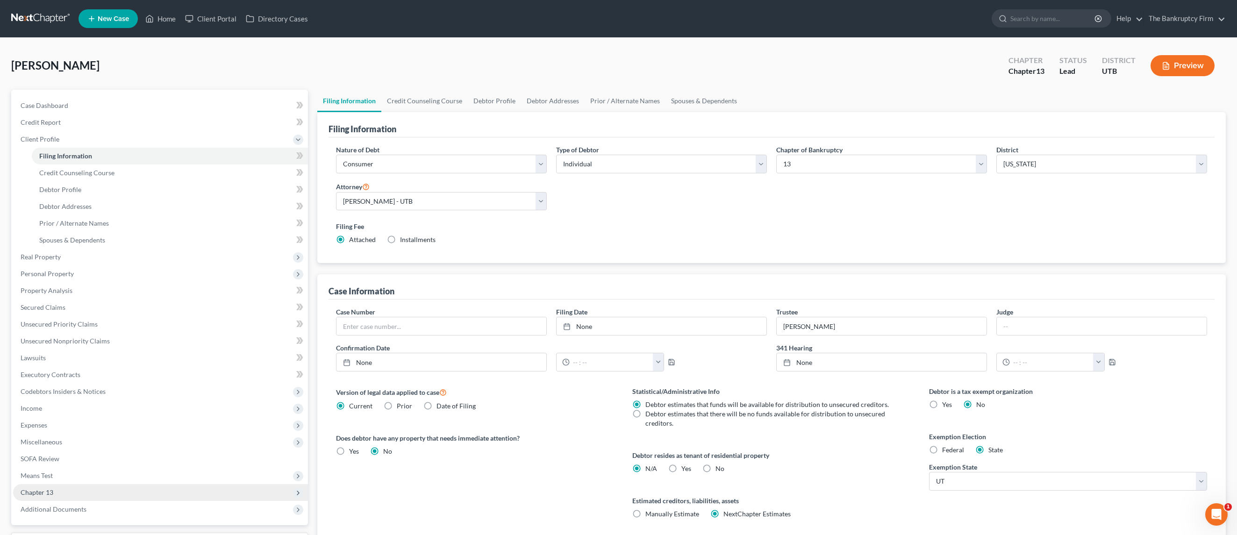
click at [59, 493] on span "Chapter 13" at bounding box center [160, 492] width 295 height 17
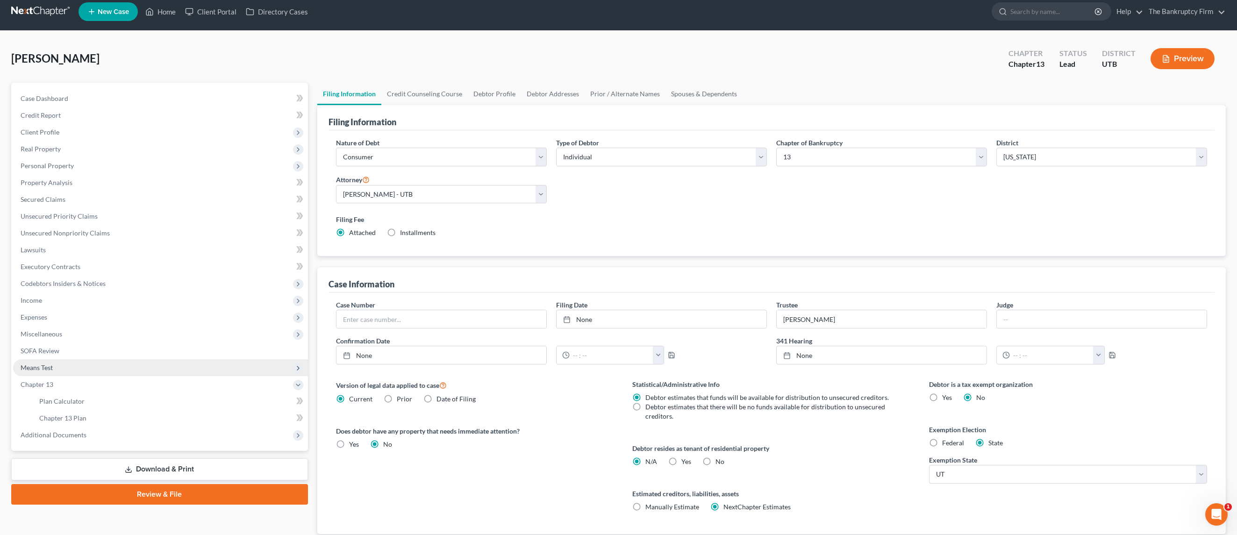
scroll to position [7, 0]
click at [51, 366] on span "Means Test" at bounding box center [37, 367] width 32 height 8
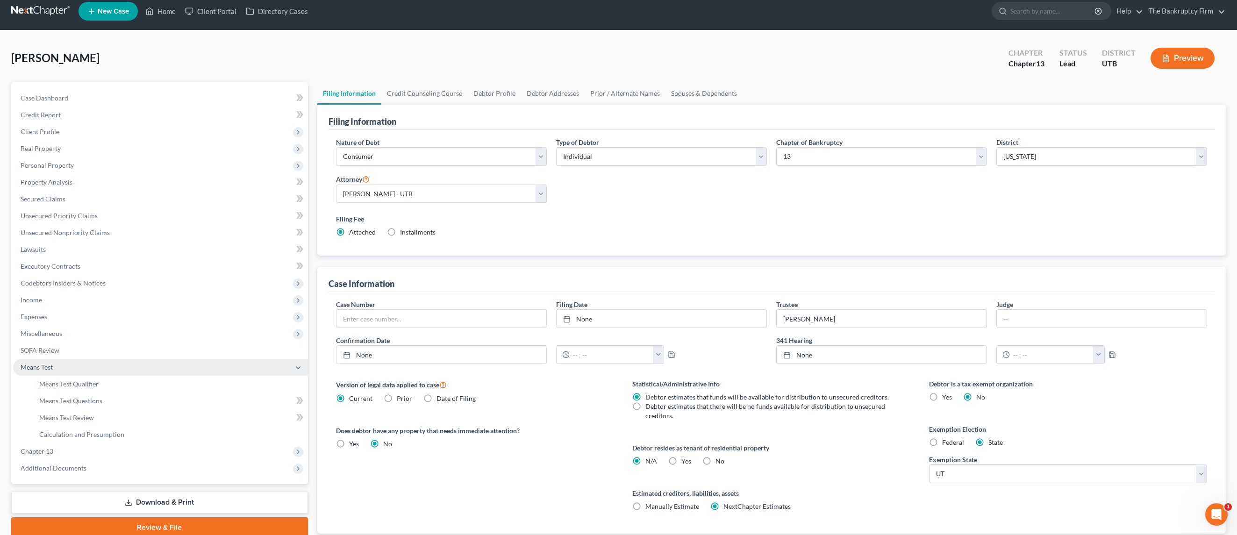
click at [36, 366] on span "Means Test" at bounding box center [37, 367] width 32 height 8
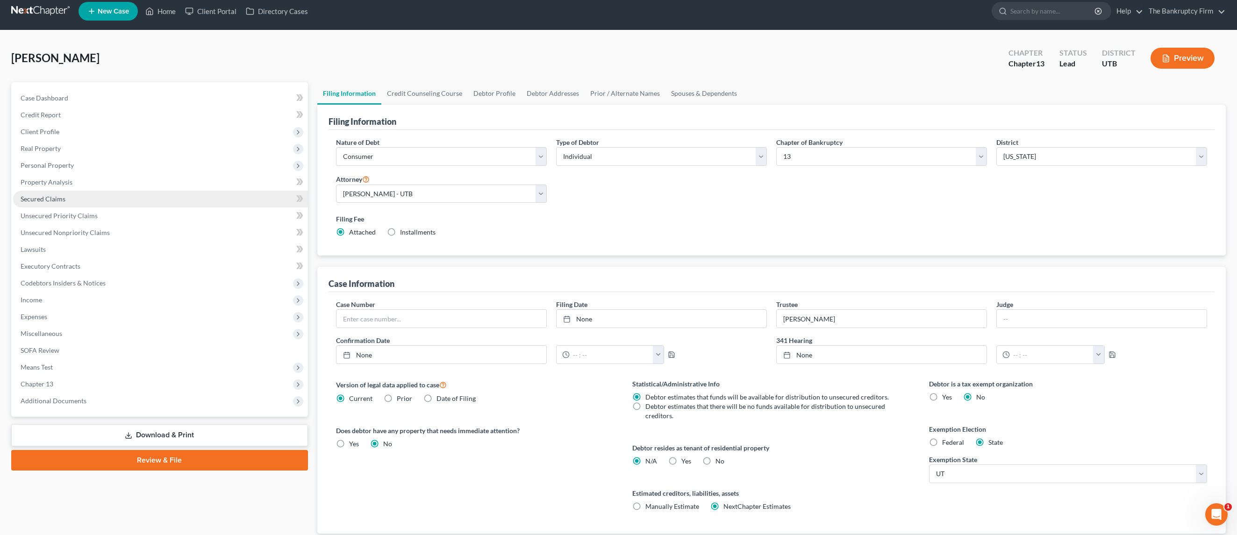
click at [61, 202] on span "Secured Claims" at bounding box center [43, 199] width 45 height 8
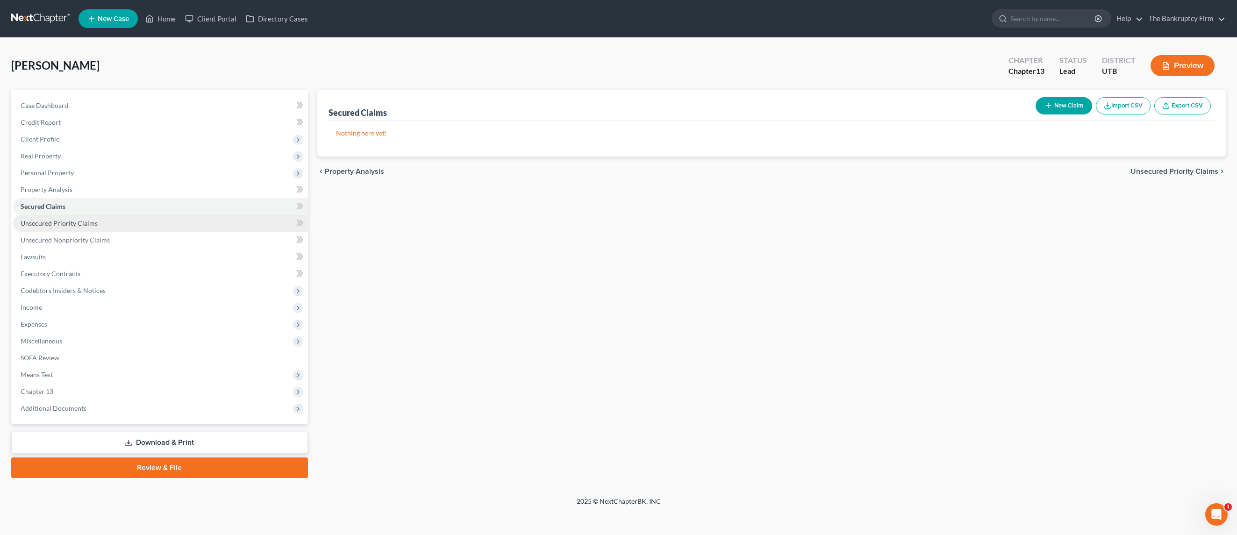
click at [96, 222] on link "Unsecured Priority Claims" at bounding box center [160, 223] width 295 height 17
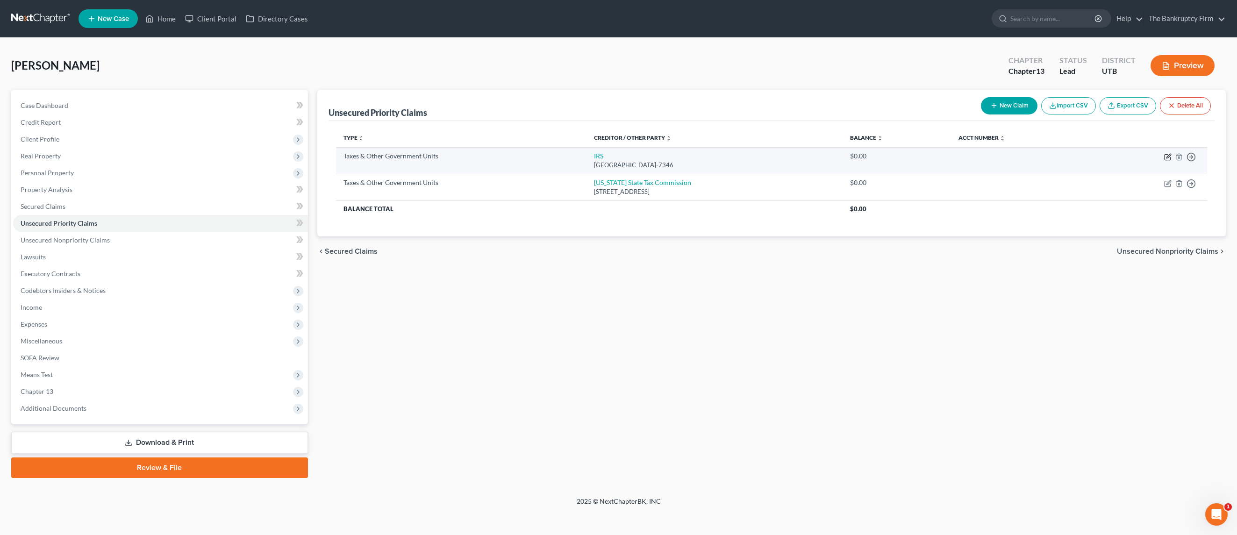
click at [685, 155] on icon "button" at bounding box center [1168, 158] width 6 height 6
select select "0"
select select "39"
select select "0"
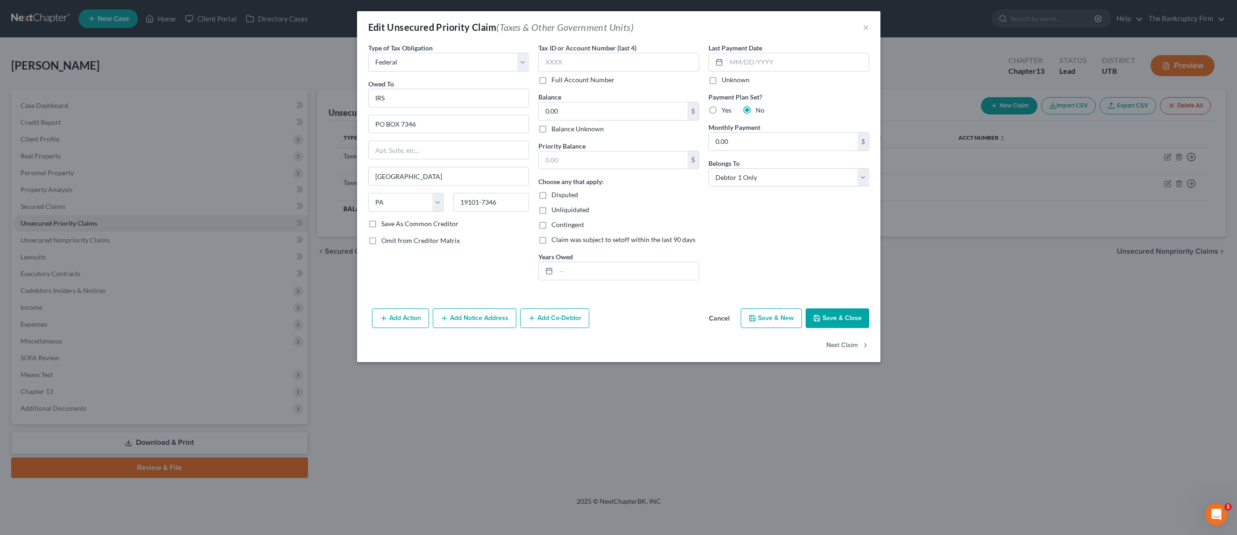
click at [685, 316] on button "Save & Close" at bounding box center [838, 319] width 64 height 20
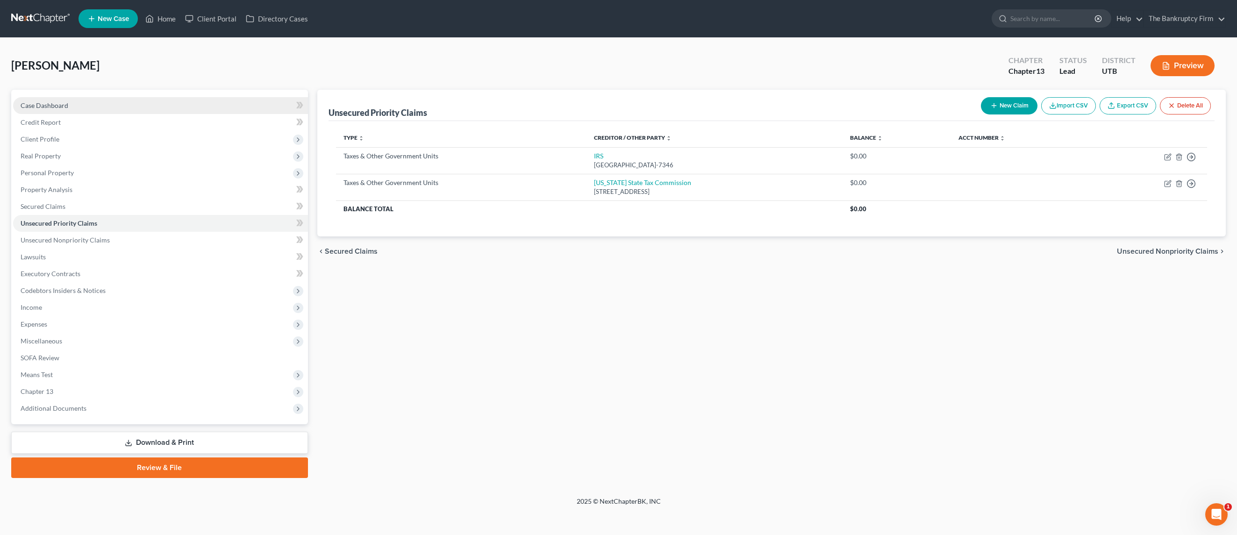
click at [78, 104] on link "Case Dashboard" at bounding box center [160, 105] width 295 height 17
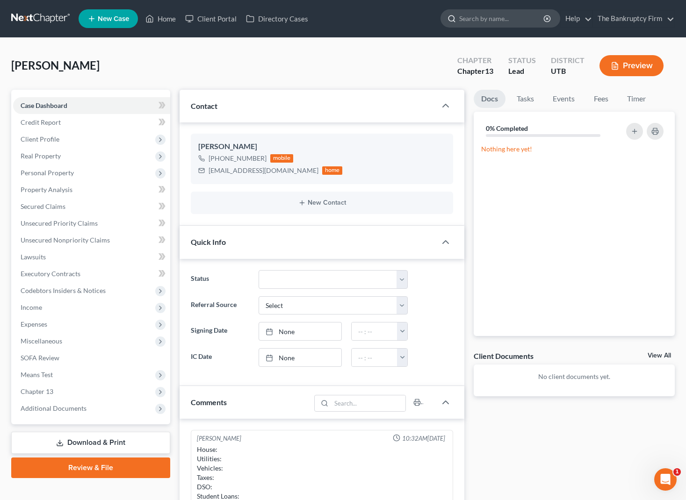
click at [526, 23] on input "search" at bounding box center [502, 18] width 86 height 17
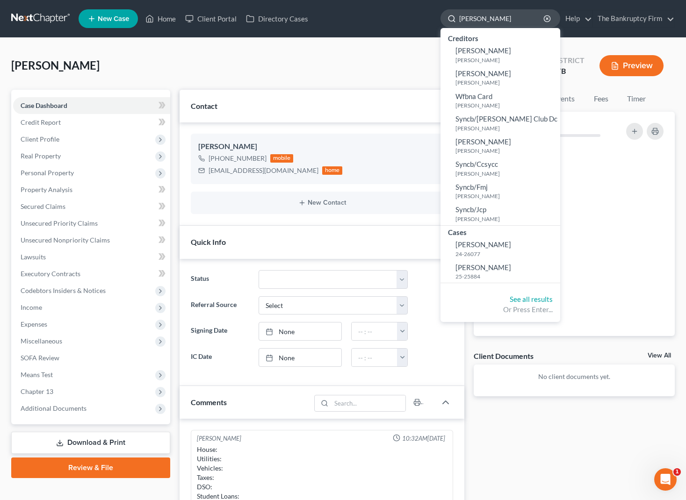
type input "oscar brav"
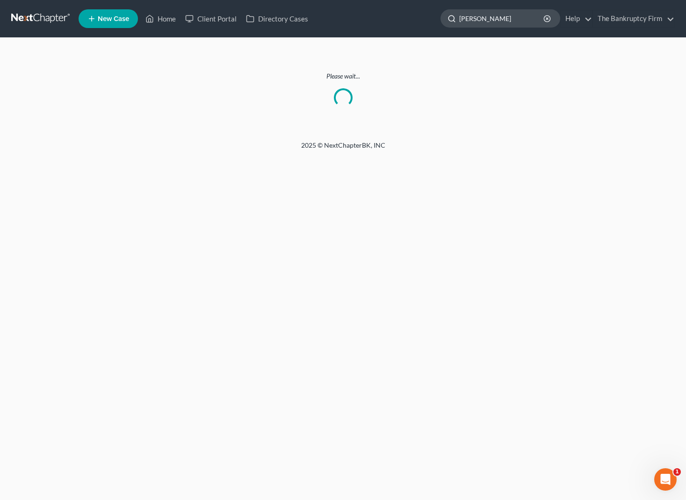
click at [512, 19] on input "oscar bravo" at bounding box center [502, 18] width 86 height 17
click at [548, 18] on line "button" at bounding box center [547, 19] width 2 height 2
click at [158, 17] on link "Home" at bounding box center [161, 18] width 40 height 17
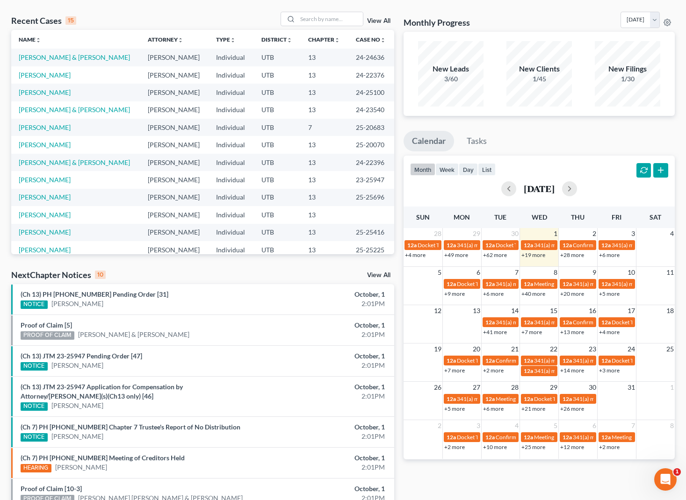
scroll to position [39, 0]
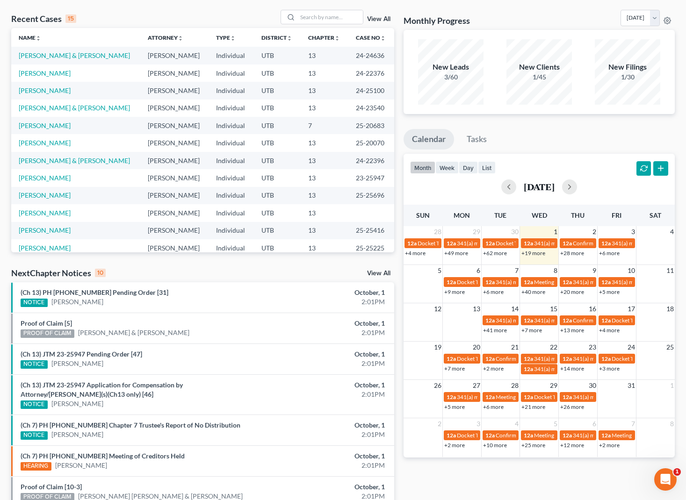
click at [381, 16] on link "View All" at bounding box center [378, 19] width 23 height 7
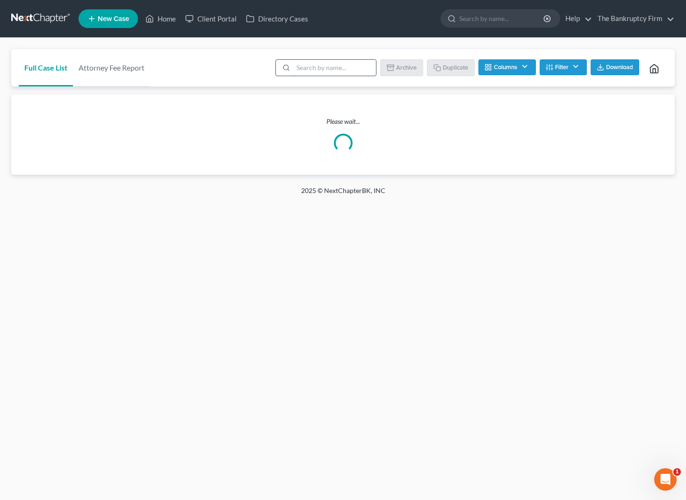
click at [314, 70] on input "search" at bounding box center [334, 68] width 83 height 16
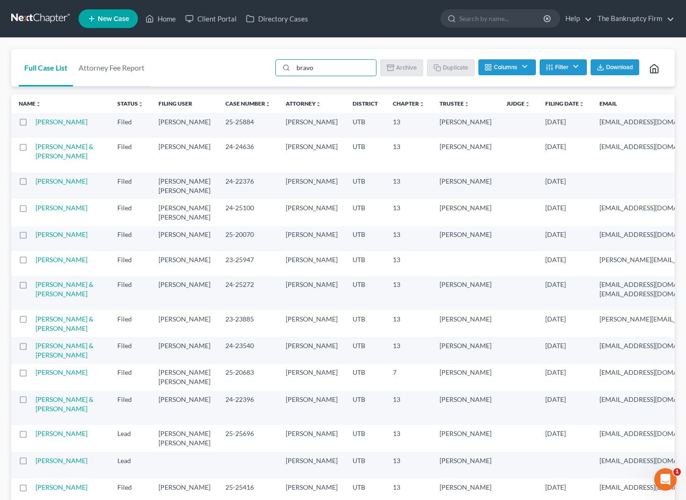
type input "bravo"
